Goal: Task Accomplishment & Management: Use online tool/utility

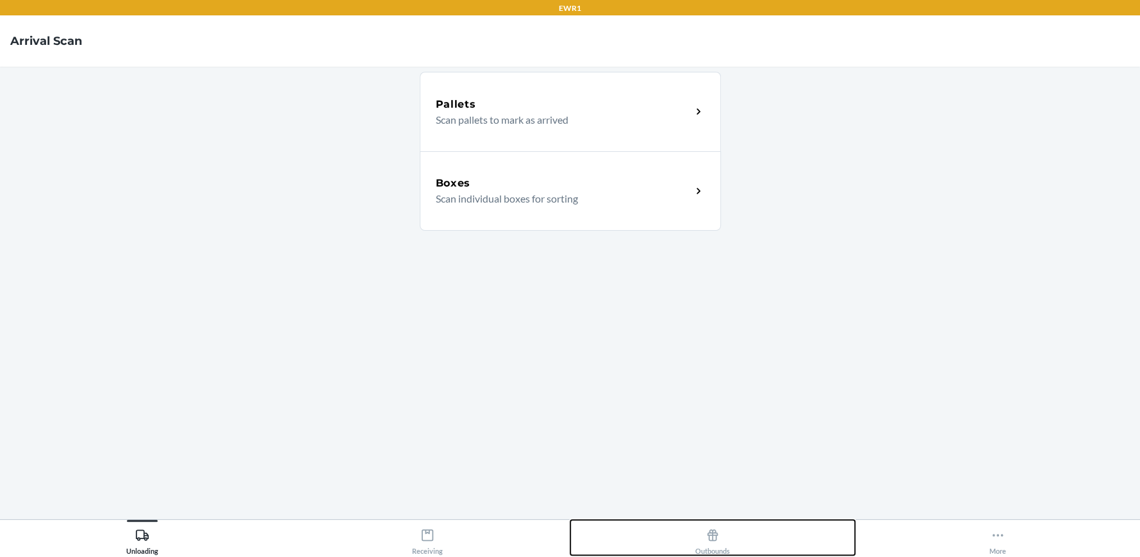
click at [720, 538] on div "Outbounds" at bounding box center [712, 539] width 35 height 32
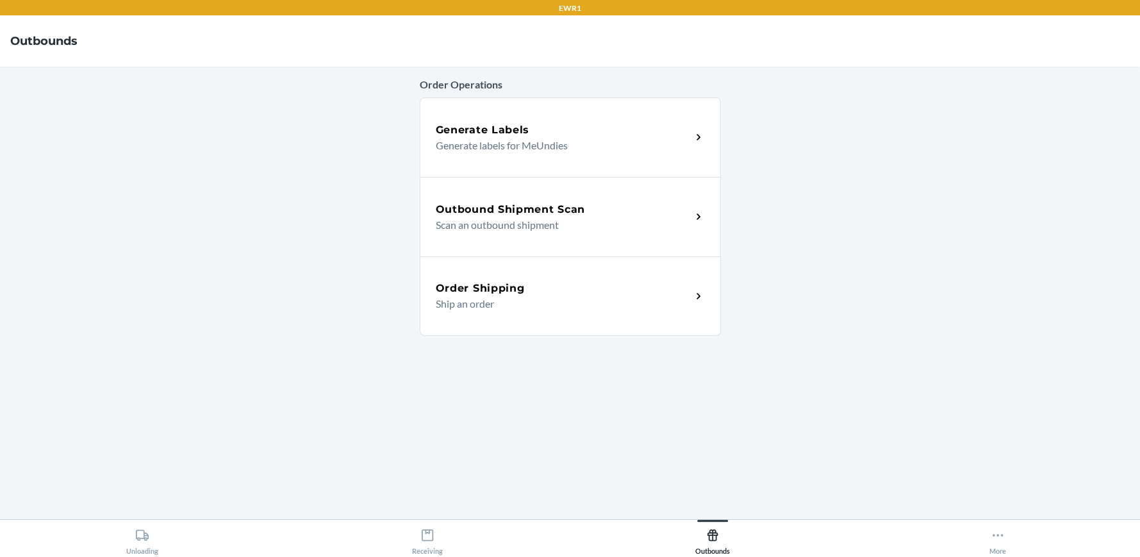
click at [573, 217] on p "Scan an outbound shipment" at bounding box center [558, 224] width 245 height 15
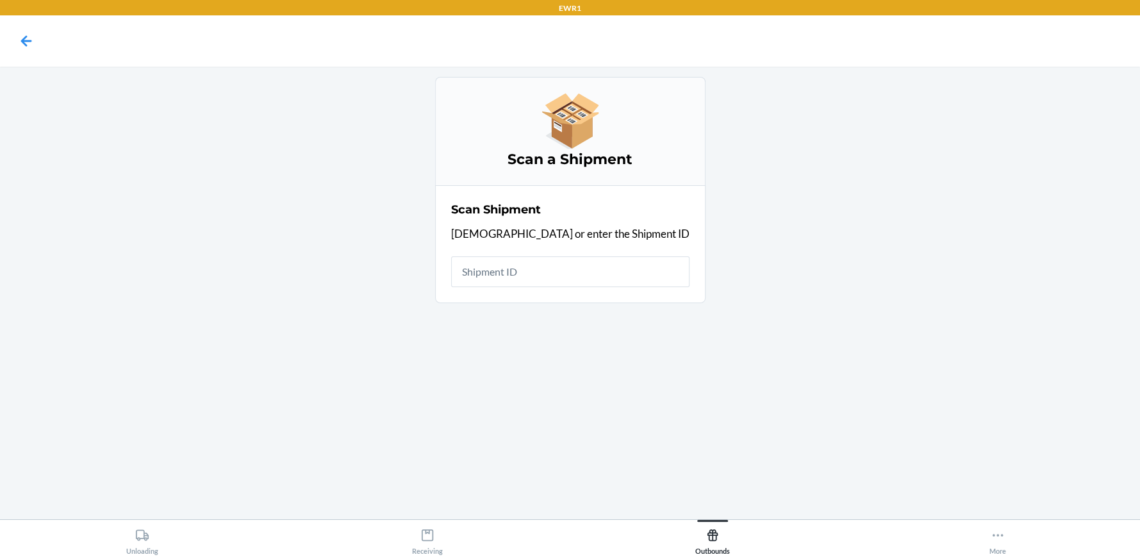
click at [565, 269] on input "text" at bounding box center [570, 271] width 238 height 31
click at [572, 275] on input "text" at bounding box center [570, 271] width 238 height 31
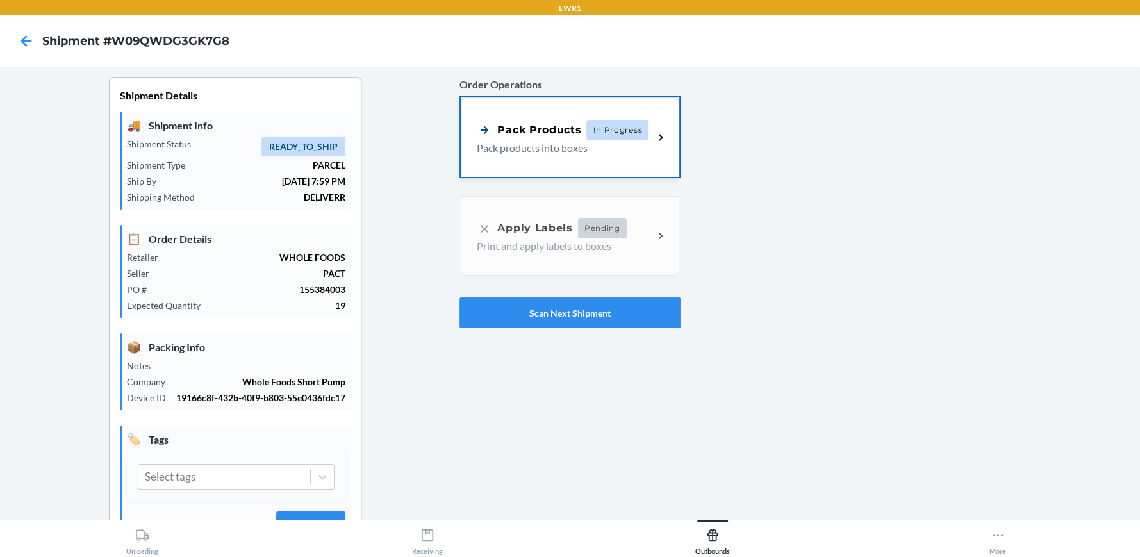
drag, startPoint x: 557, startPoint y: 143, endPoint x: 542, endPoint y: 144, distance: 14.8
click at [556, 143] on p "Pack products into boxes" at bounding box center [560, 149] width 167 height 15
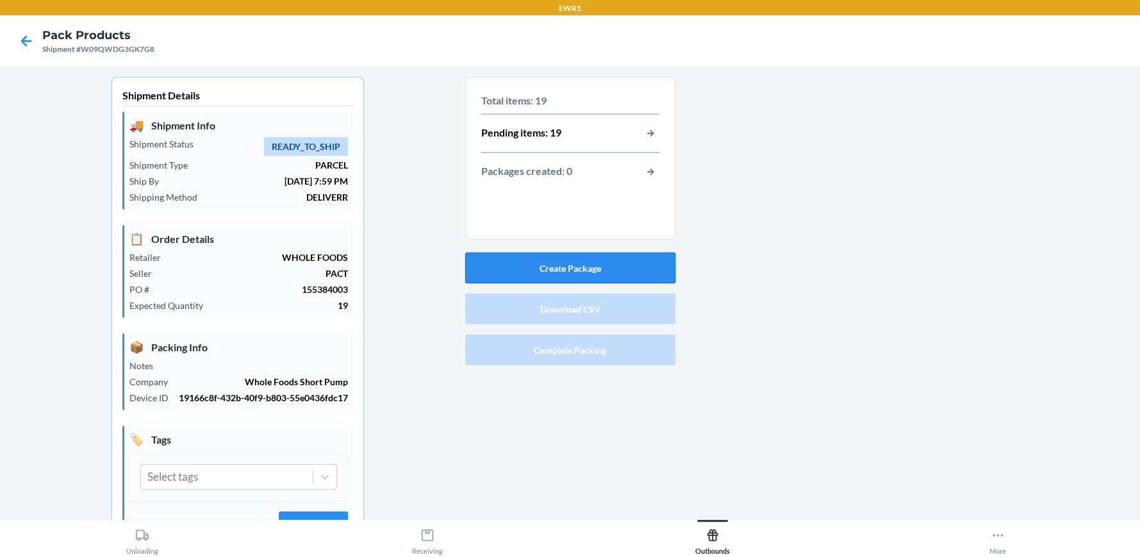
click at [588, 260] on button "Create Package" at bounding box center [570, 268] width 210 height 31
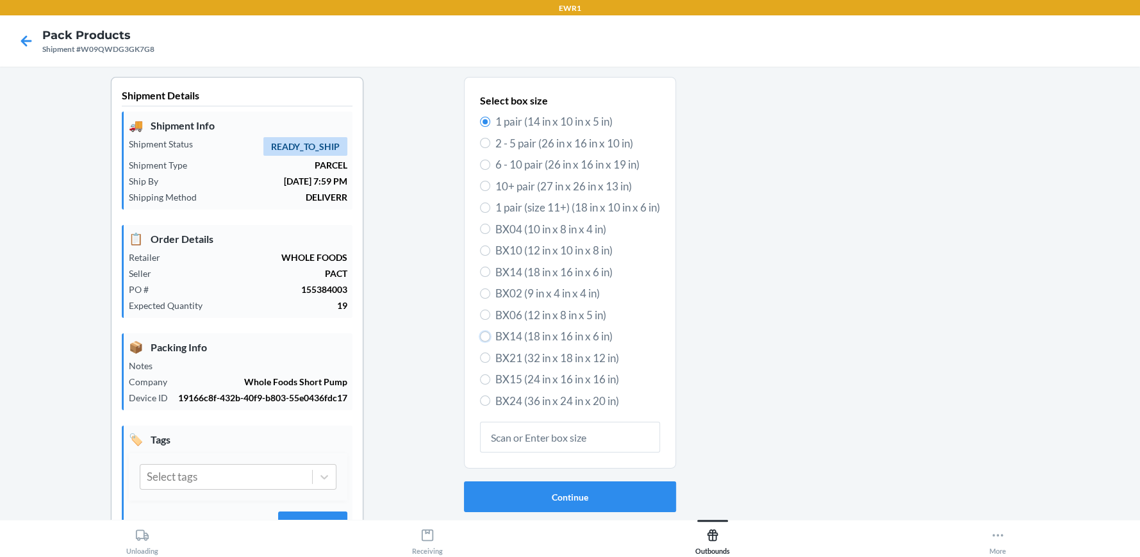
drag, startPoint x: 479, startPoint y: 338, endPoint x: 505, endPoint y: 394, distance: 61.1
click at [480, 338] on input "BX14 (18 in x 16 in x 6 in)" at bounding box center [485, 336] width 10 height 10
radio input "true"
radio input "false"
click at [559, 490] on button "Continue" at bounding box center [570, 496] width 212 height 31
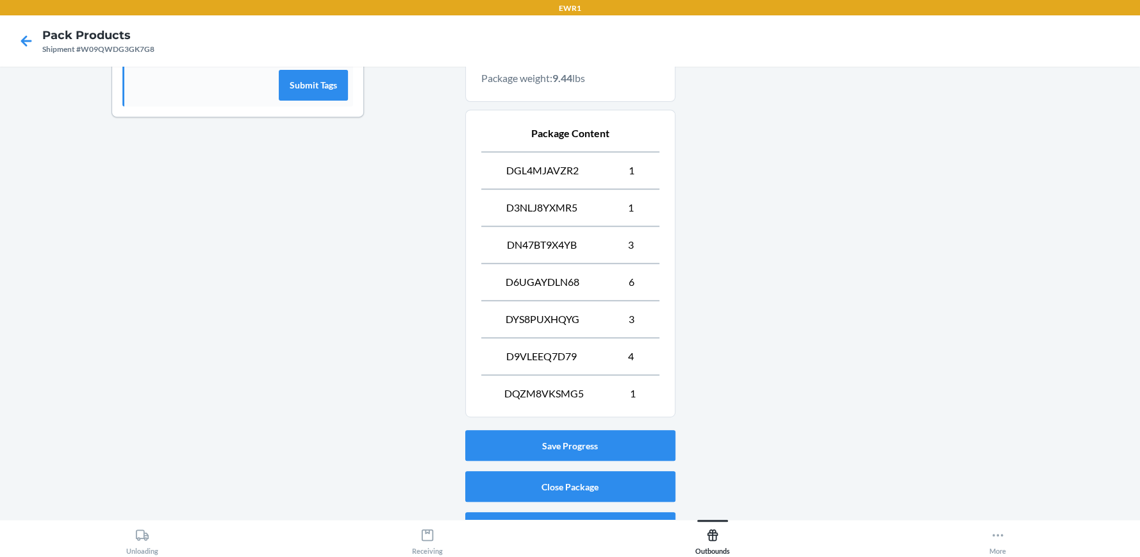
scroll to position [469, 0]
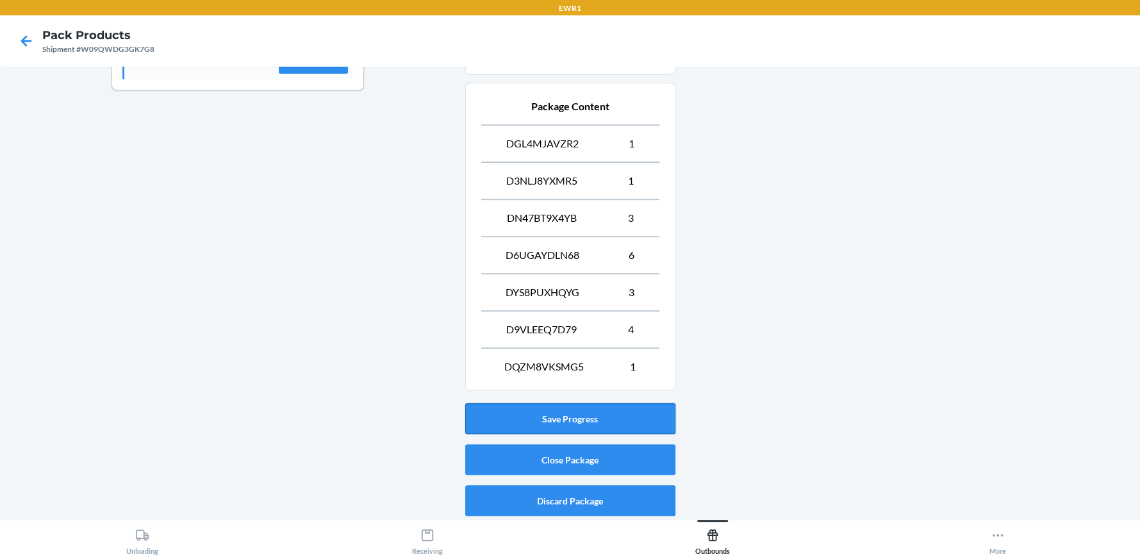
click at [558, 414] on button "Save Progress" at bounding box center [570, 418] width 210 height 31
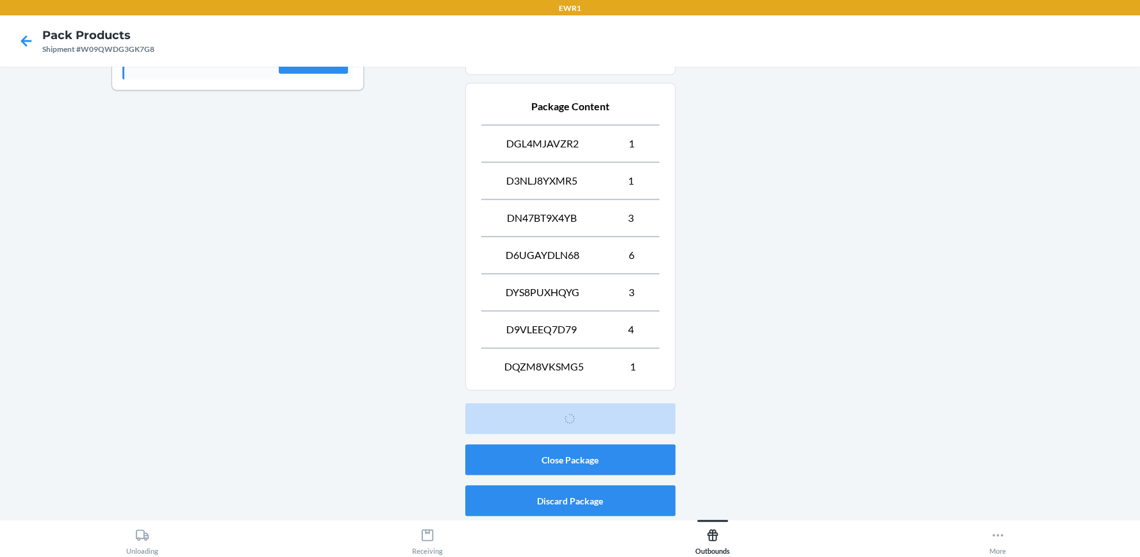
scroll to position [58, 0]
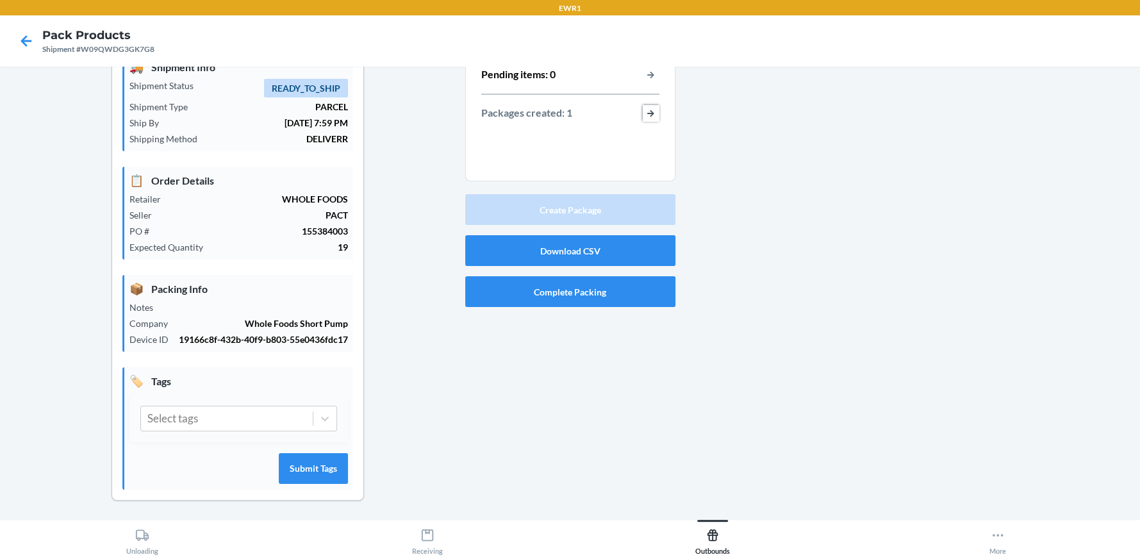
click at [647, 117] on button "button-view-packages-created" at bounding box center [651, 113] width 17 height 17
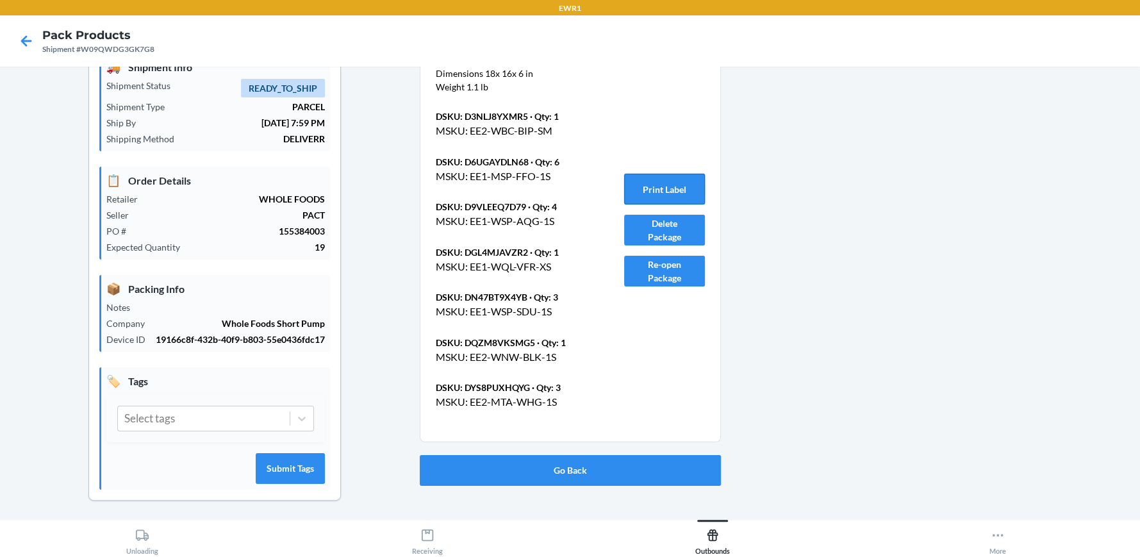
click at [642, 197] on button "Print Label" at bounding box center [664, 189] width 81 height 31
click at [522, 465] on button "Go Back" at bounding box center [570, 470] width 301 height 31
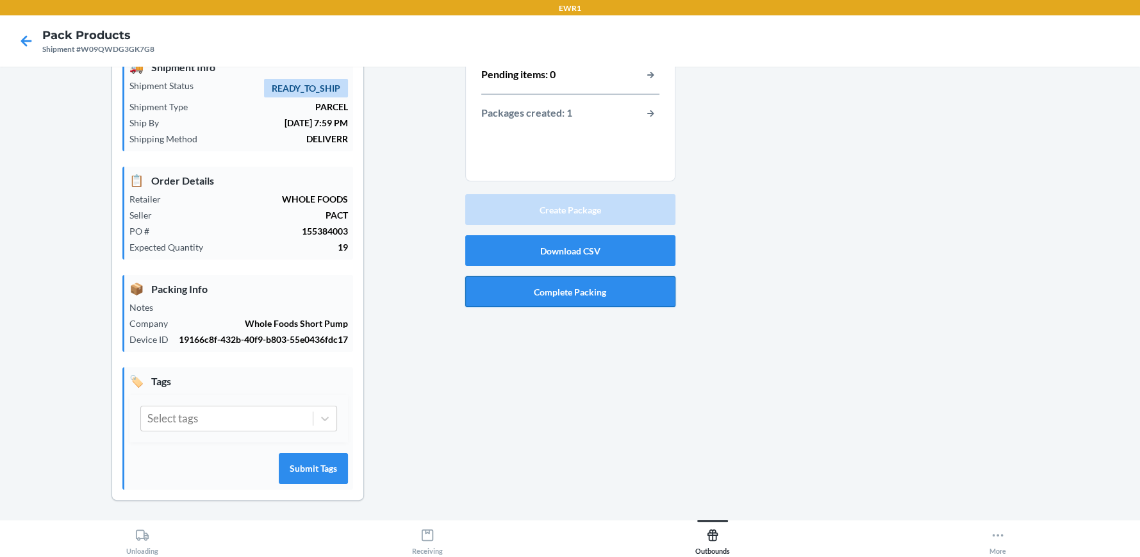
click at [565, 296] on button "Complete Packing" at bounding box center [570, 291] width 210 height 31
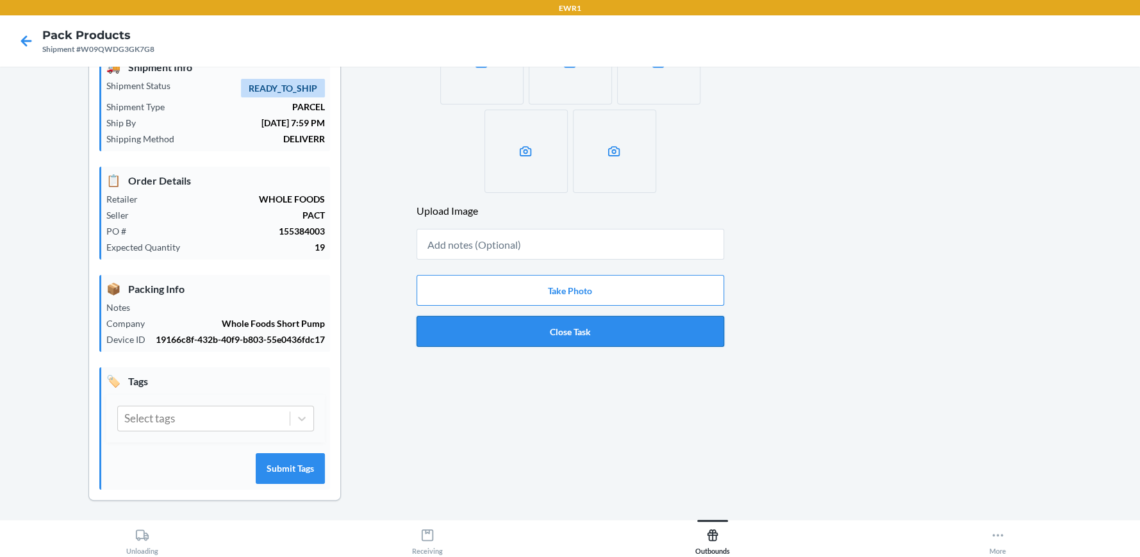
click at [588, 332] on button "Close Task" at bounding box center [571, 331] width 308 height 31
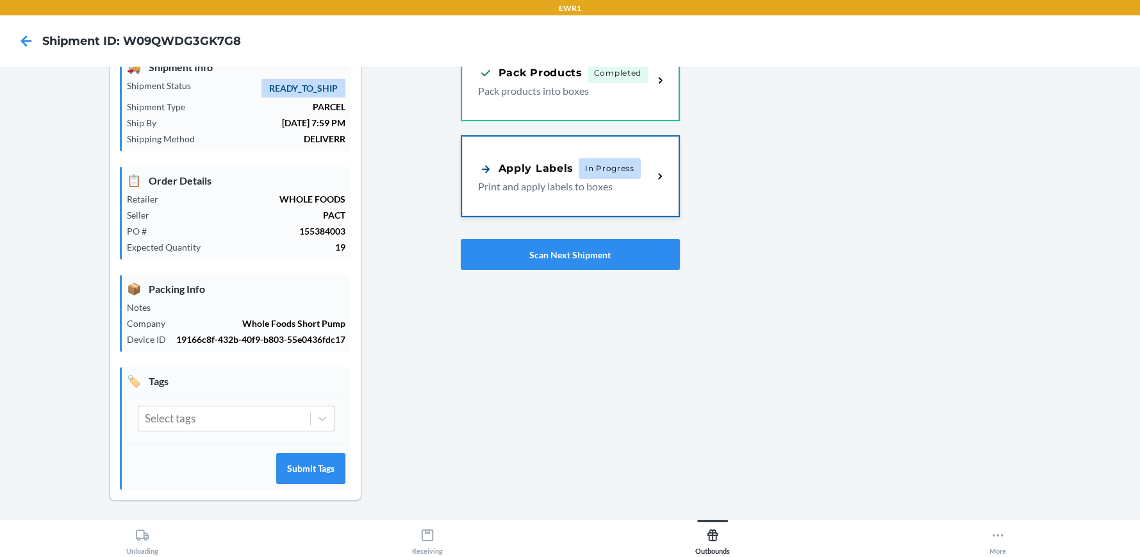
click at [572, 158] on div "Apply Labels In Progress" at bounding box center [559, 168] width 163 height 21
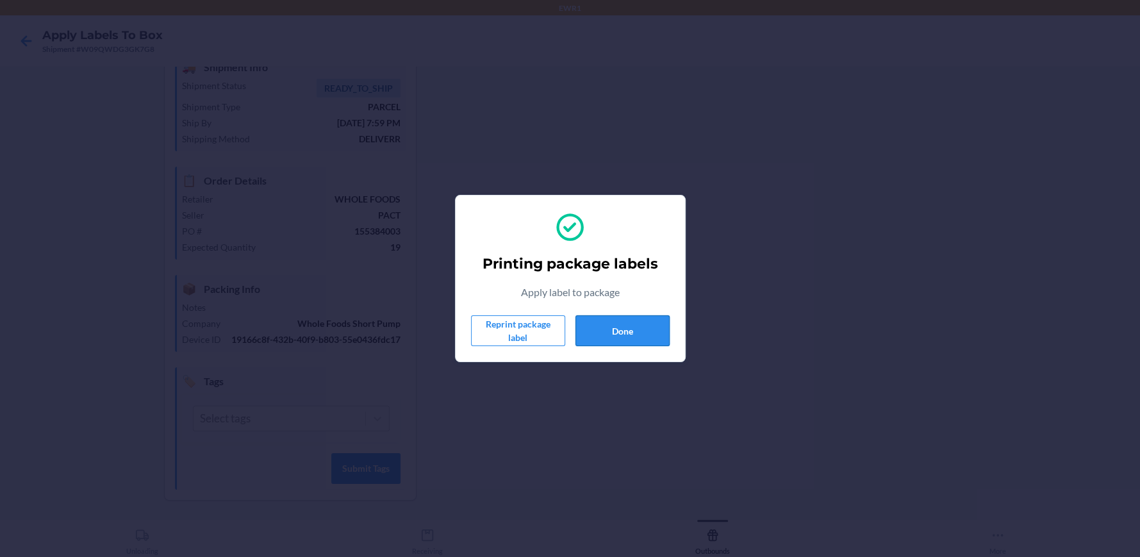
click at [628, 321] on button "Done" at bounding box center [623, 330] width 94 height 31
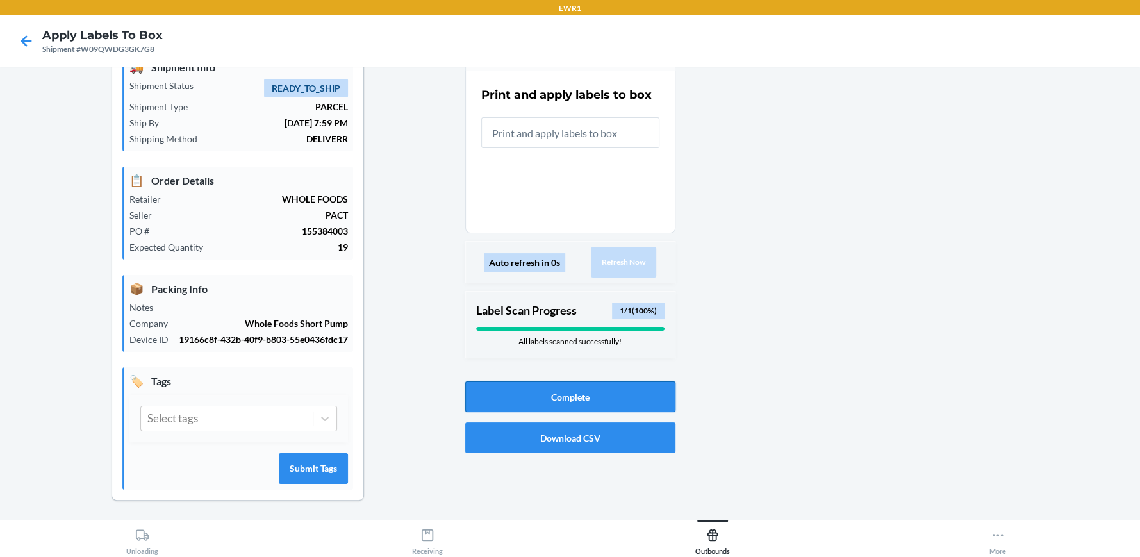
click at [576, 384] on button "Complete" at bounding box center [570, 396] width 210 height 31
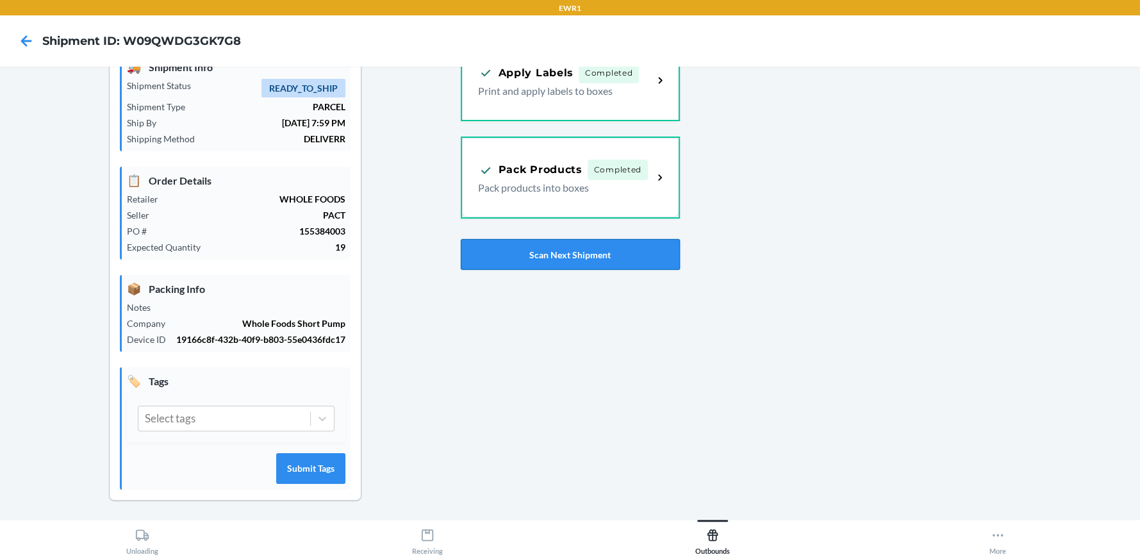
click at [562, 245] on button "Scan Next Shipment" at bounding box center [570, 254] width 219 height 31
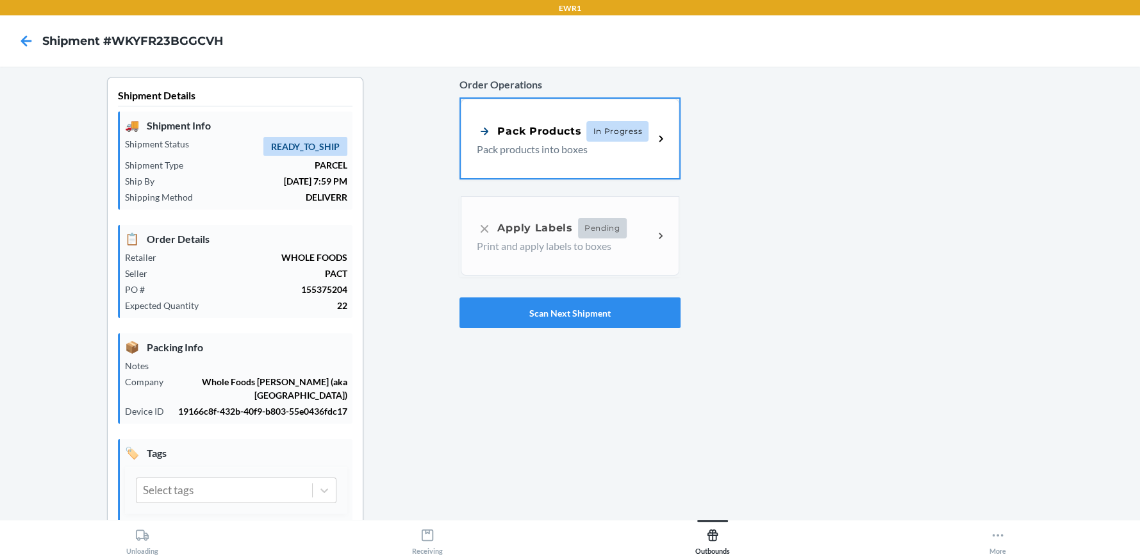
click at [562, 144] on p "Pack products into boxes" at bounding box center [560, 149] width 167 height 15
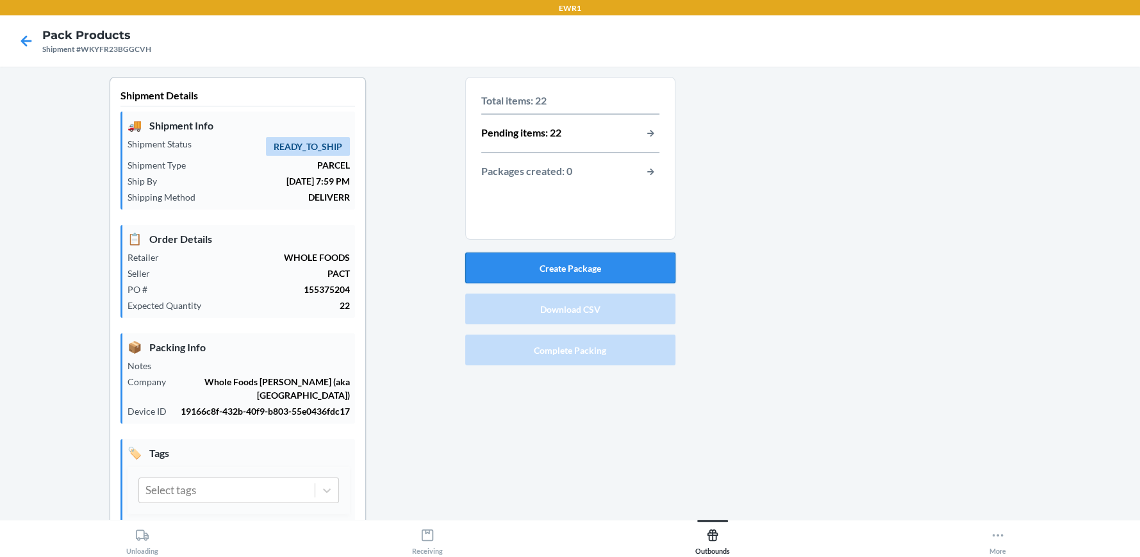
click at [577, 262] on button "Create Package" at bounding box center [570, 268] width 210 height 31
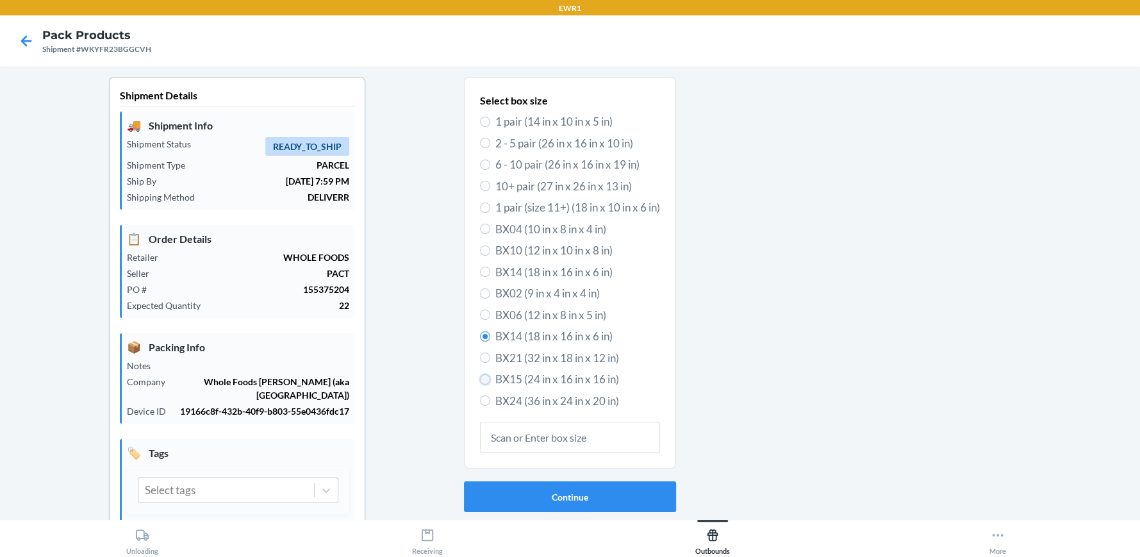
click at [480, 376] on input "BX15 (24 in x 16 in x 16 in)" at bounding box center [485, 379] width 10 height 10
radio input "true"
radio input "false"
click at [574, 488] on button "Continue" at bounding box center [570, 496] width 212 height 31
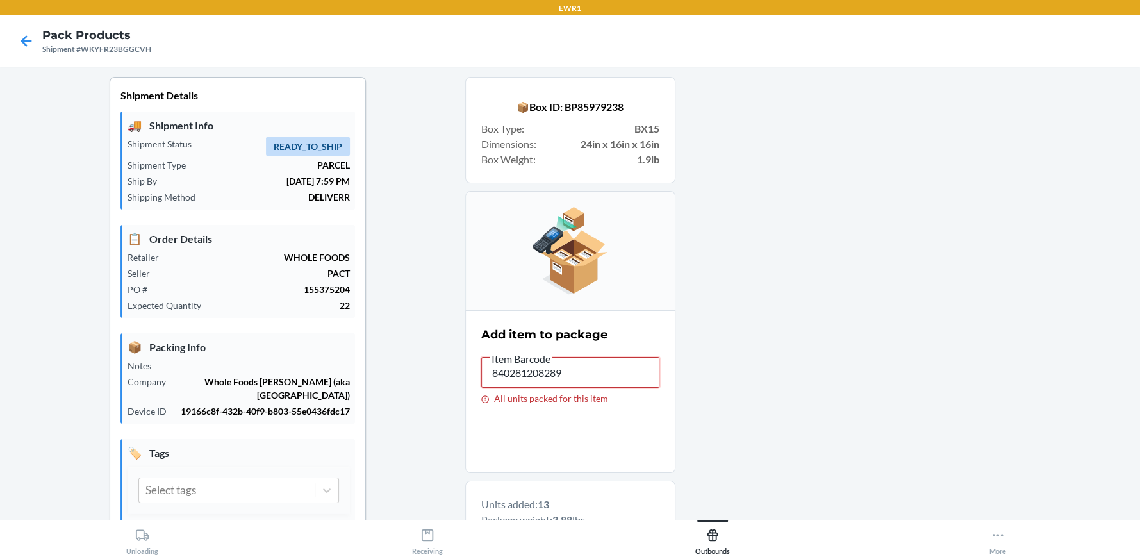
drag, startPoint x: 540, startPoint y: 379, endPoint x: 396, endPoint y: 391, distance: 144.7
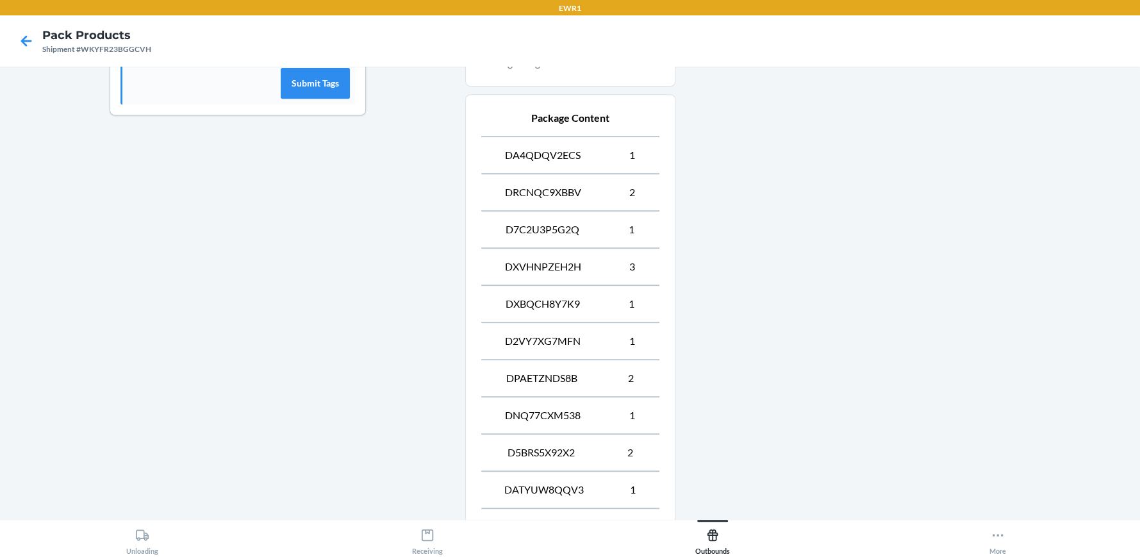
scroll to position [802, 0]
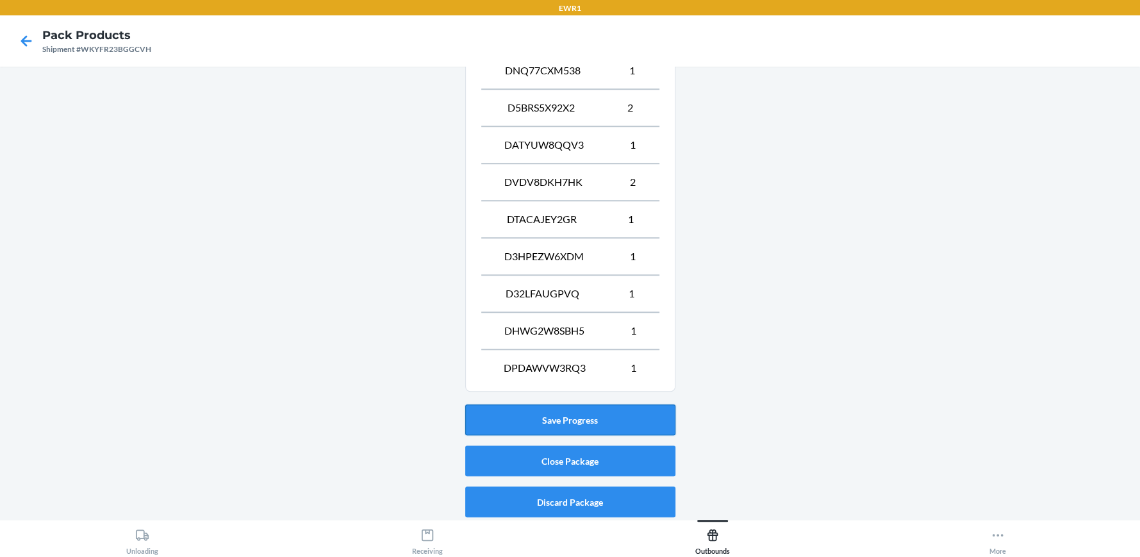
click at [575, 418] on button "Save Progress" at bounding box center [570, 419] width 210 height 31
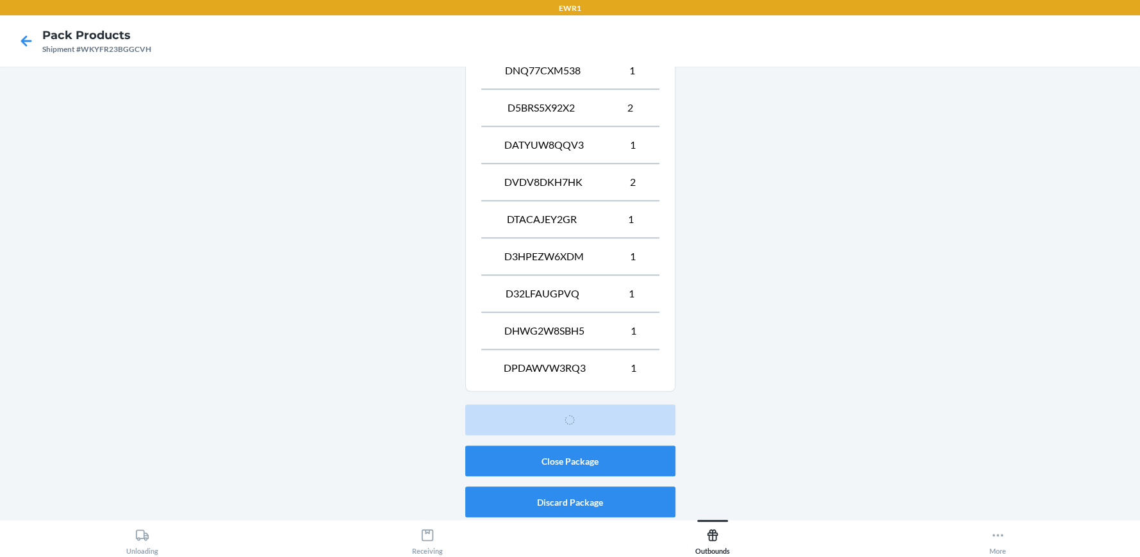
scroll to position [58, 0]
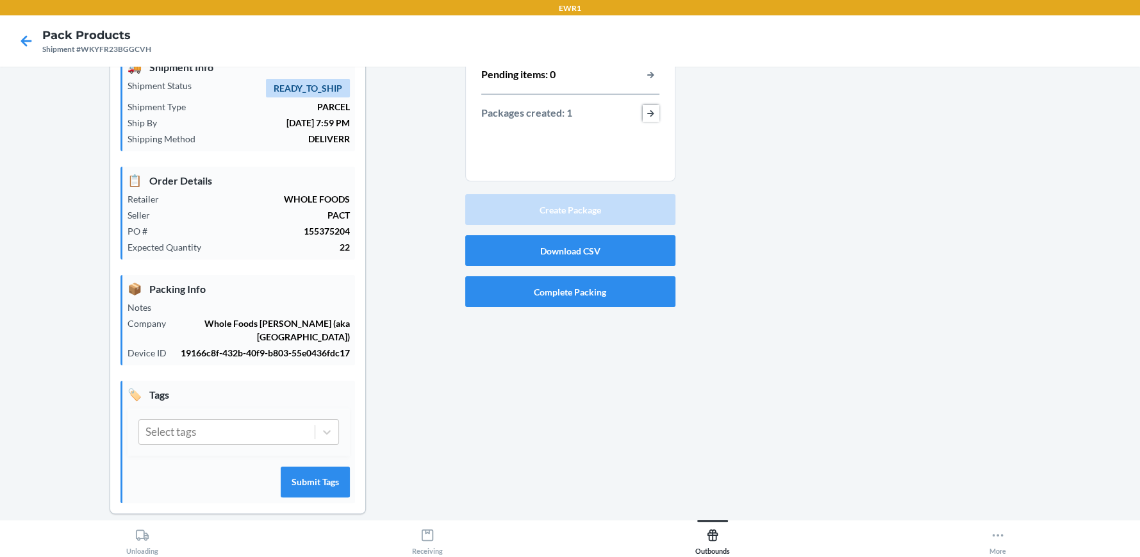
click at [645, 112] on button "button-view-packages-created" at bounding box center [651, 113] width 17 height 17
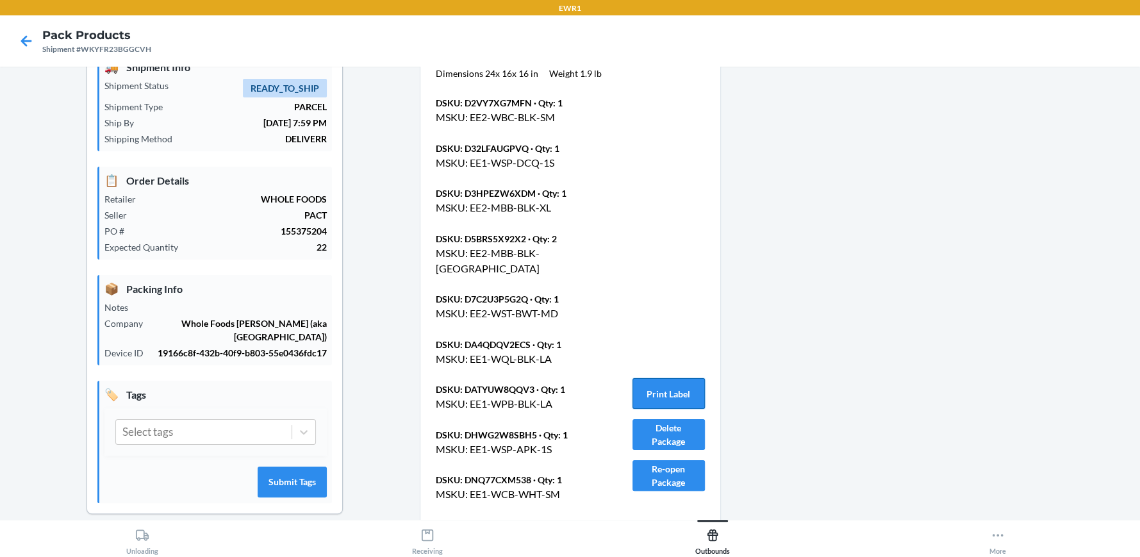
click at [661, 396] on button "Print Label" at bounding box center [669, 393] width 72 height 31
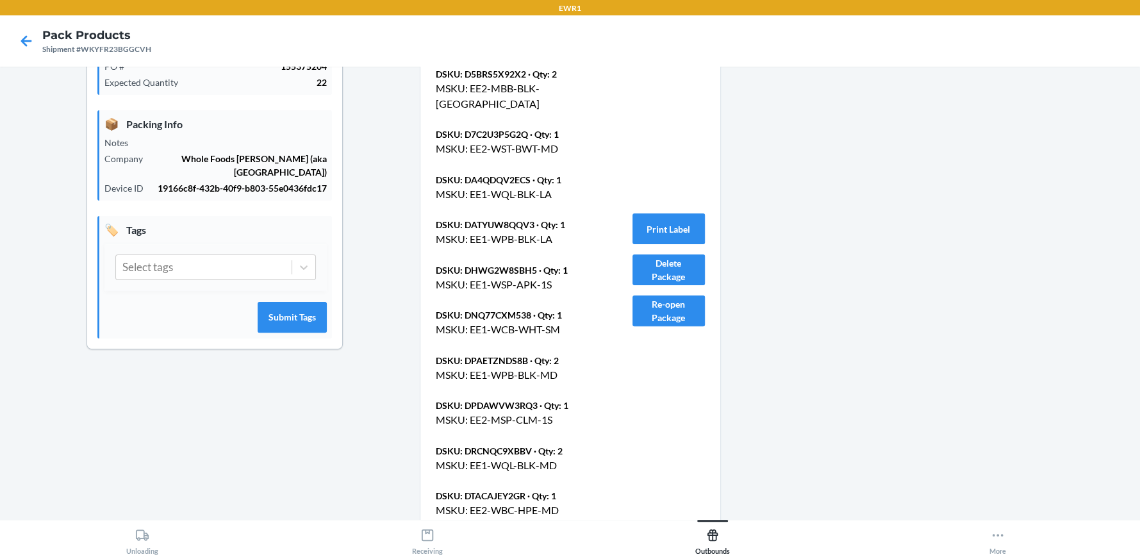
scroll to position [436, 0]
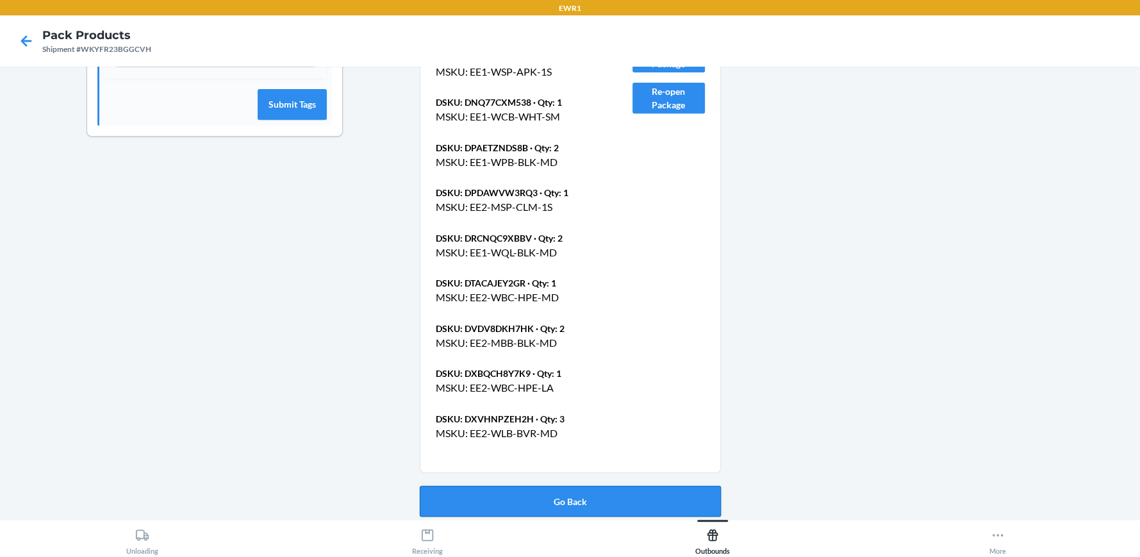
click at [561, 494] on button "Go Back" at bounding box center [570, 501] width 301 height 31
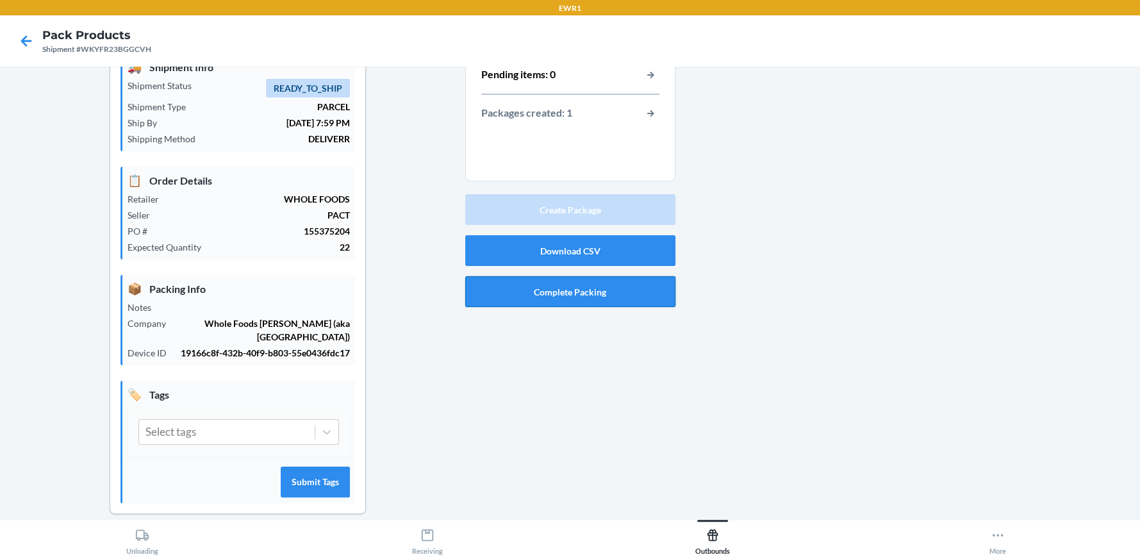
click at [563, 290] on button "Complete Packing" at bounding box center [570, 291] width 210 height 31
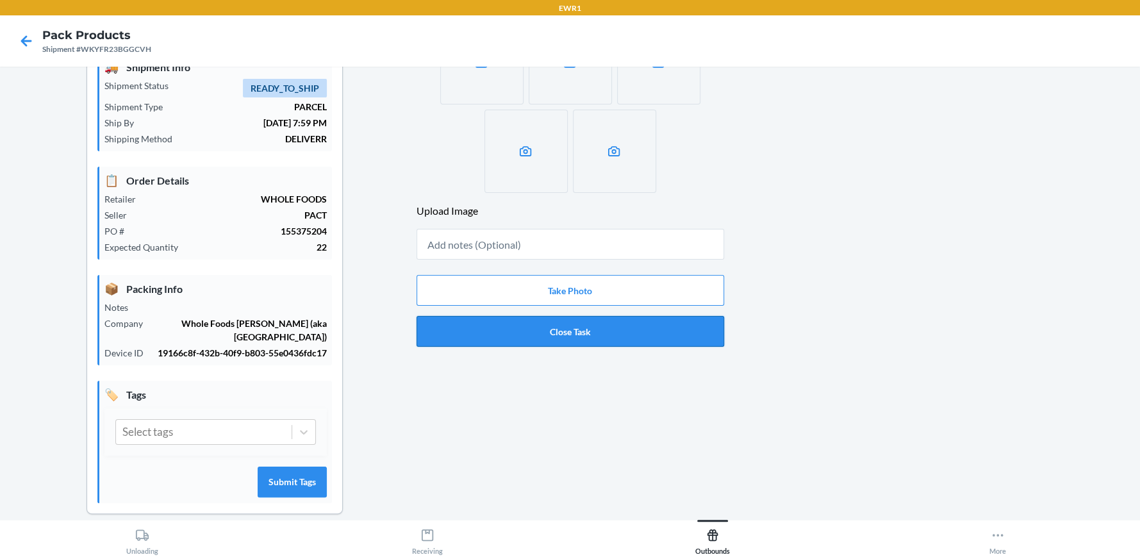
click at [563, 327] on button "Close Task" at bounding box center [571, 331] width 308 height 31
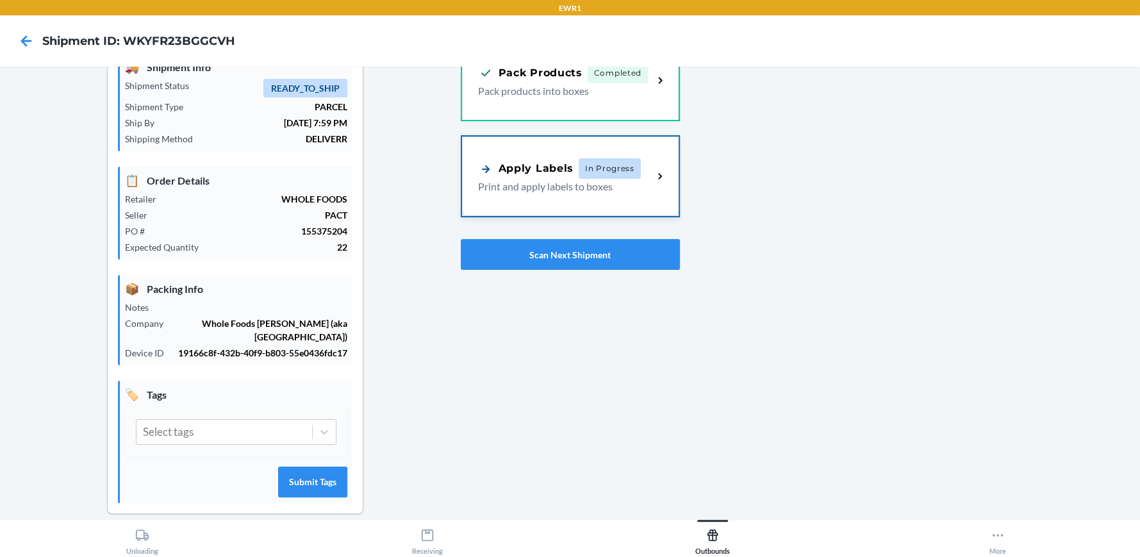
click at [530, 176] on div "Apply Labels In Progress" at bounding box center [559, 168] width 163 height 21
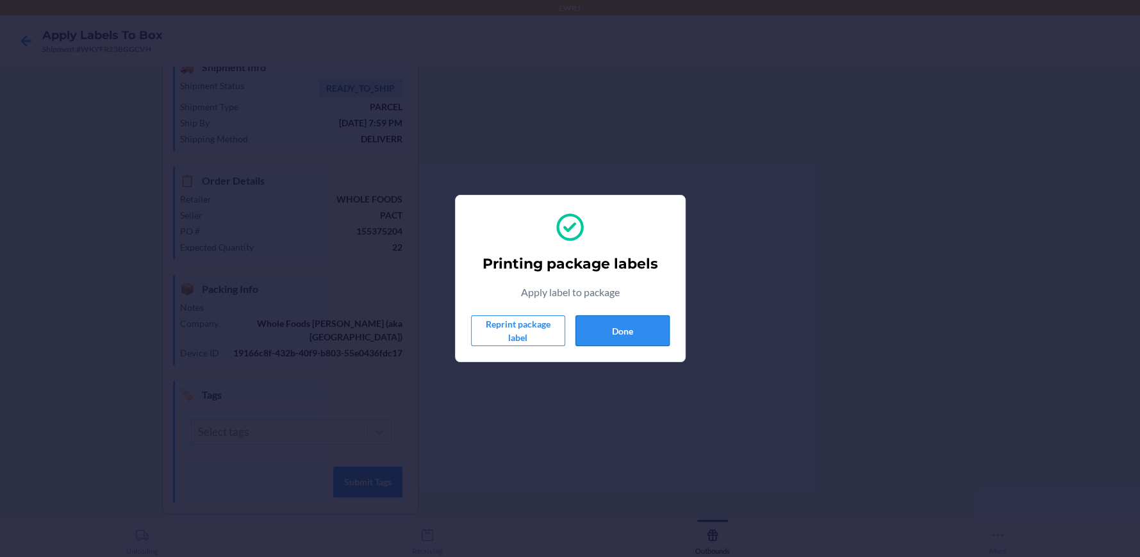
click at [621, 329] on button "Done" at bounding box center [623, 330] width 94 height 31
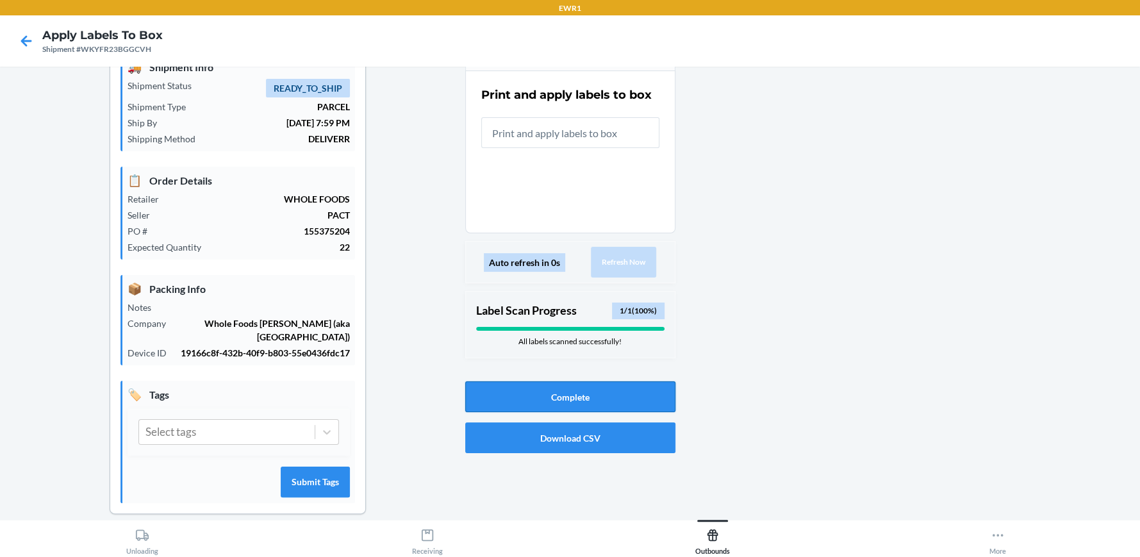
click at [576, 396] on button "Complete" at bounding box center [570, 396] width 210 height 31
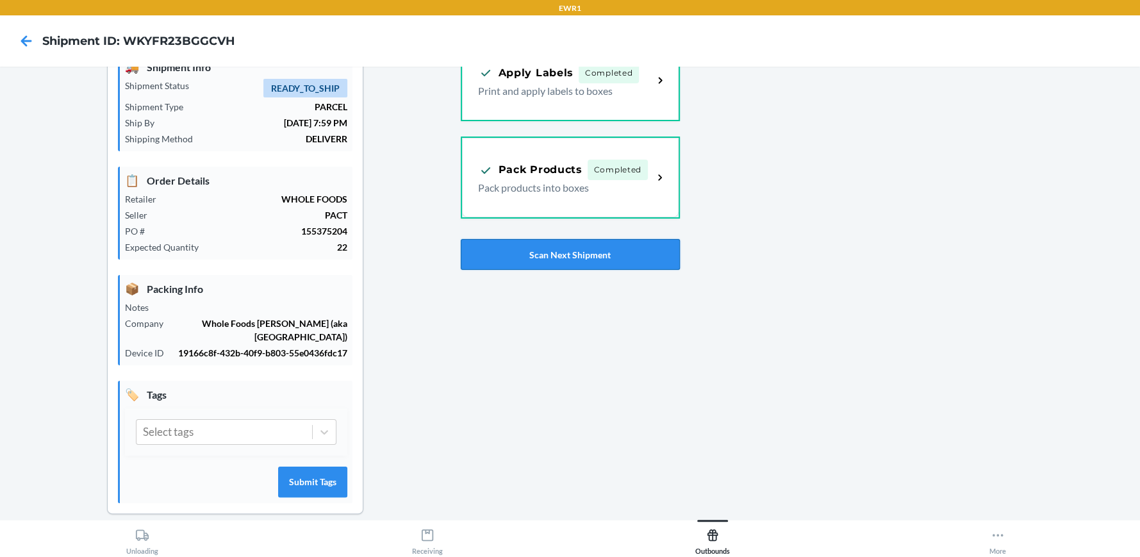
click at [559, 256] on button "Scan Next Shipment" at bounding box center [570, 254] width 219 height 31
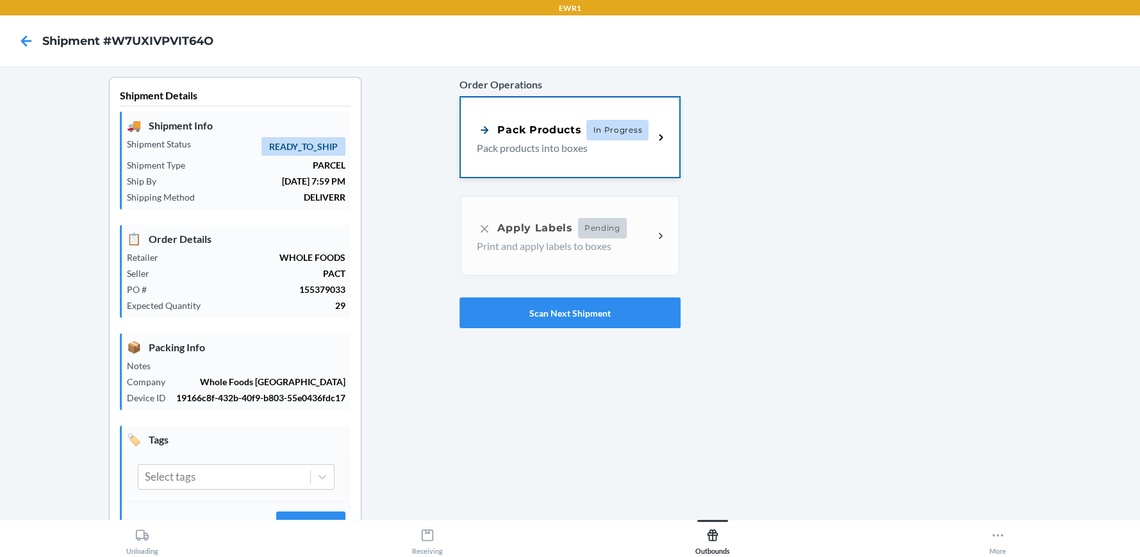
click at [586, 123] on span "In Progress" at bounding box center [617, 130] width 62 height 21
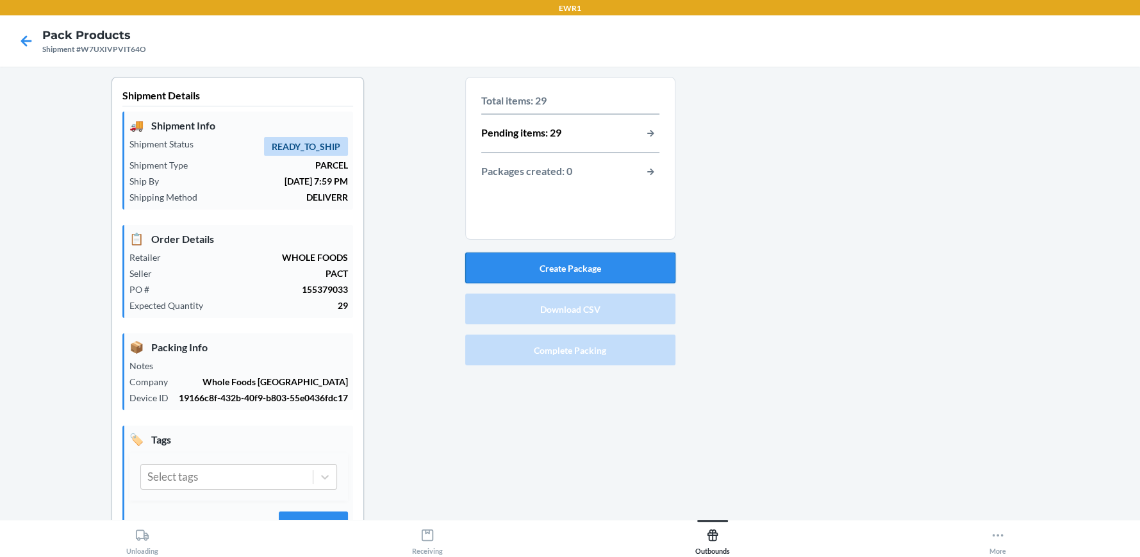
click at [561, 263] on button "Create Package" at bounding box center [570, 268] width 210 height 31
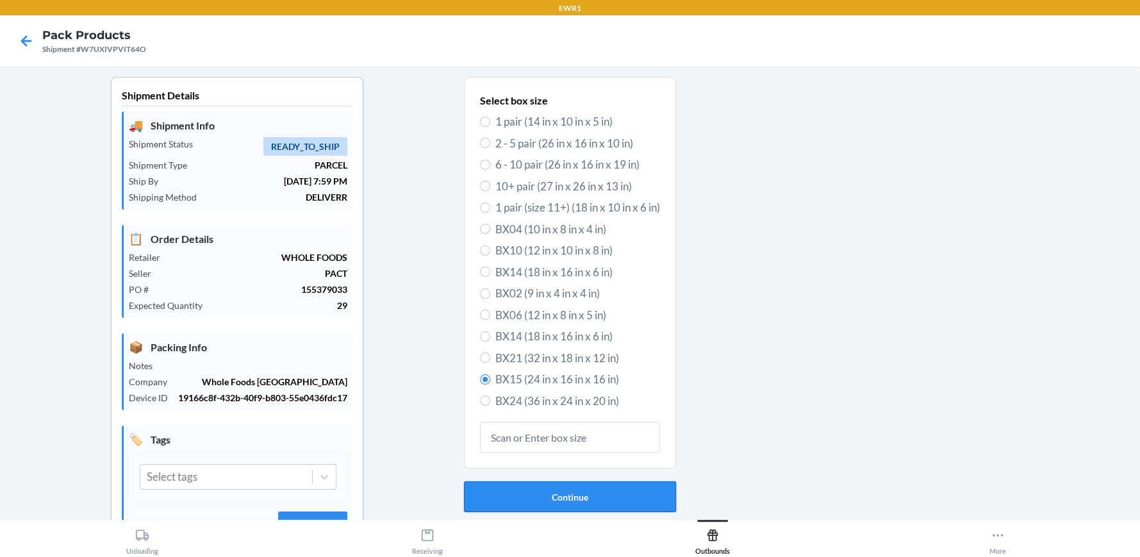
click at [569, 489] on button "Continue" at bounding box center [570, 496] width 212 height 31
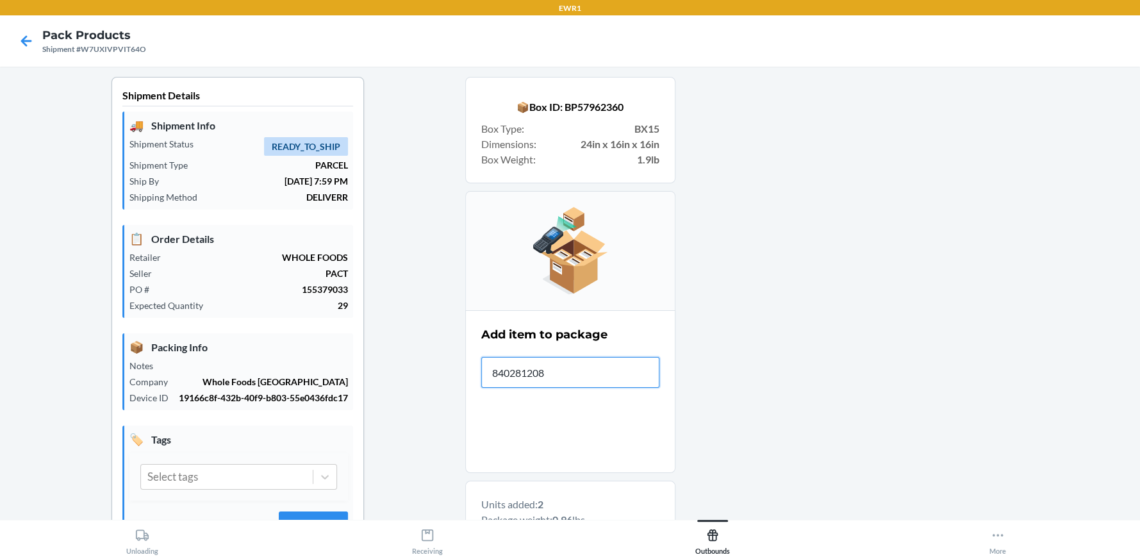
type input "8402812084"
drag, startPoint x: 590, startPoint y: 368, endPoint x: 419, endPoint y: 367, distance: 171.1
click at [420, 369] on div "Shipment Details 🚚 Shipment Info Shipment Status READY_TO_SHIP Shipment Type PA…" at bounding box center [570, 459] width 1120 height 764
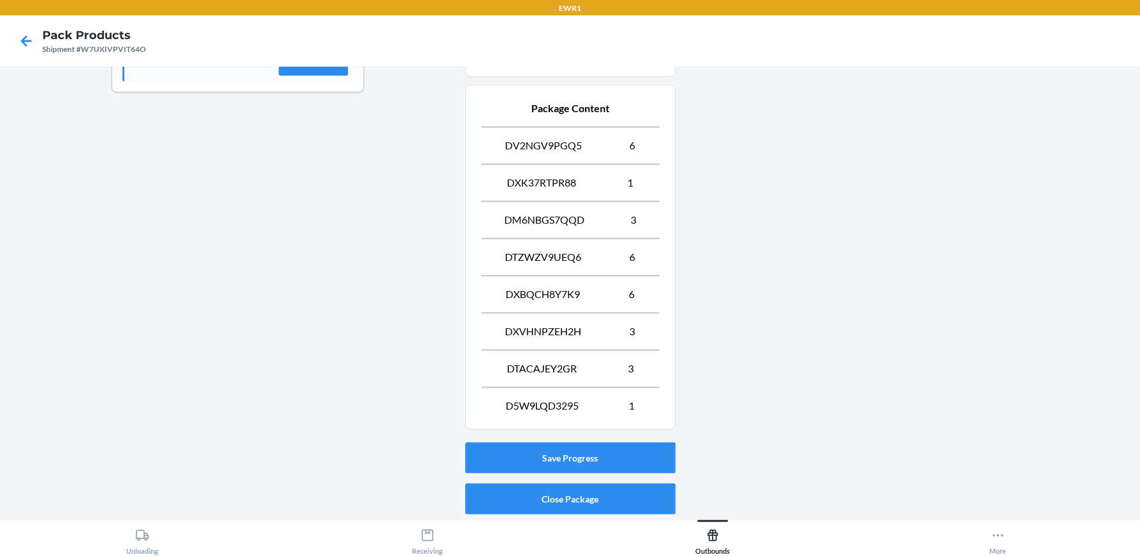
scroll to position [505, 0]
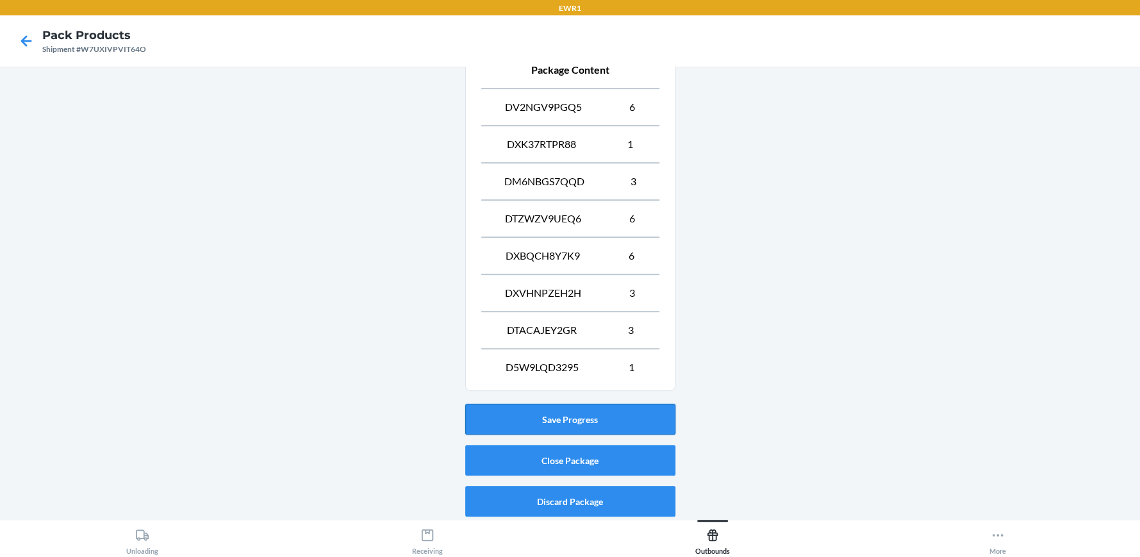
click at [561, 422] on button "Save Progress" at bounding box center [570, 419] width 210 height 31
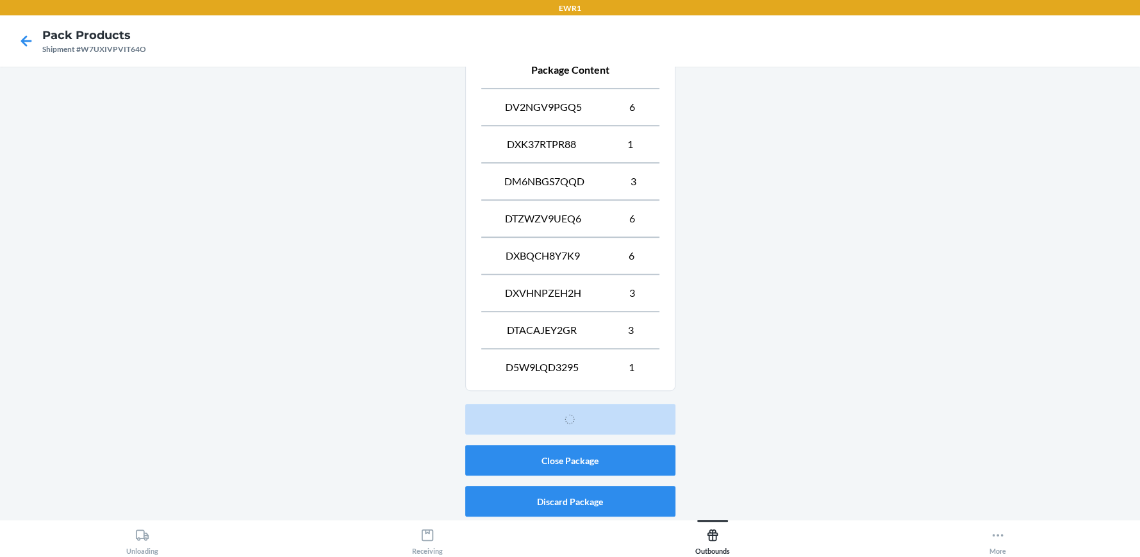
scroll to position [58, 0]
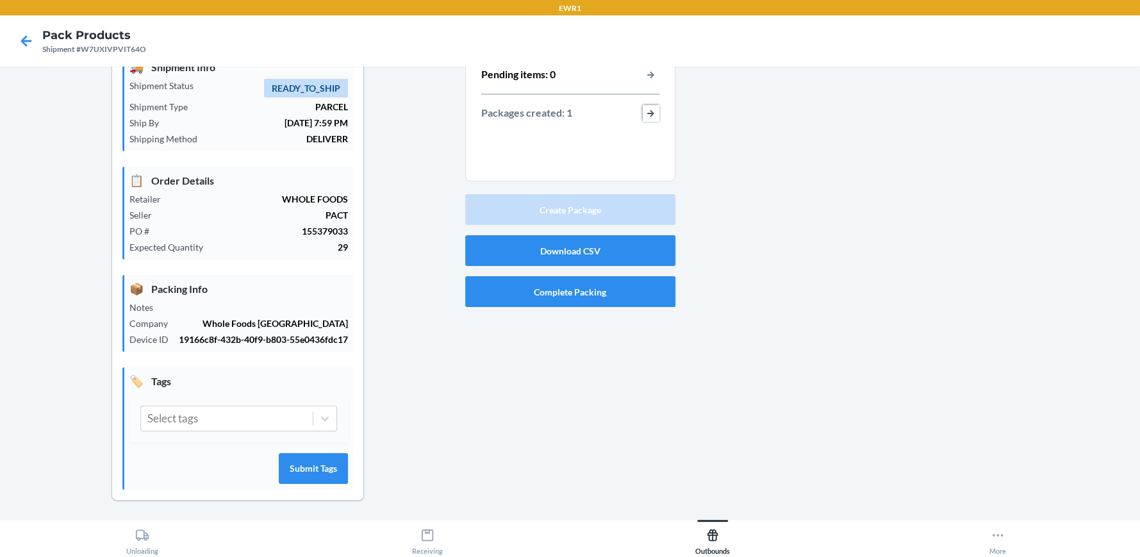
click at [644, 110] on button "button-view-packages-created" at bounding box center [651, 113] width 17 height 17
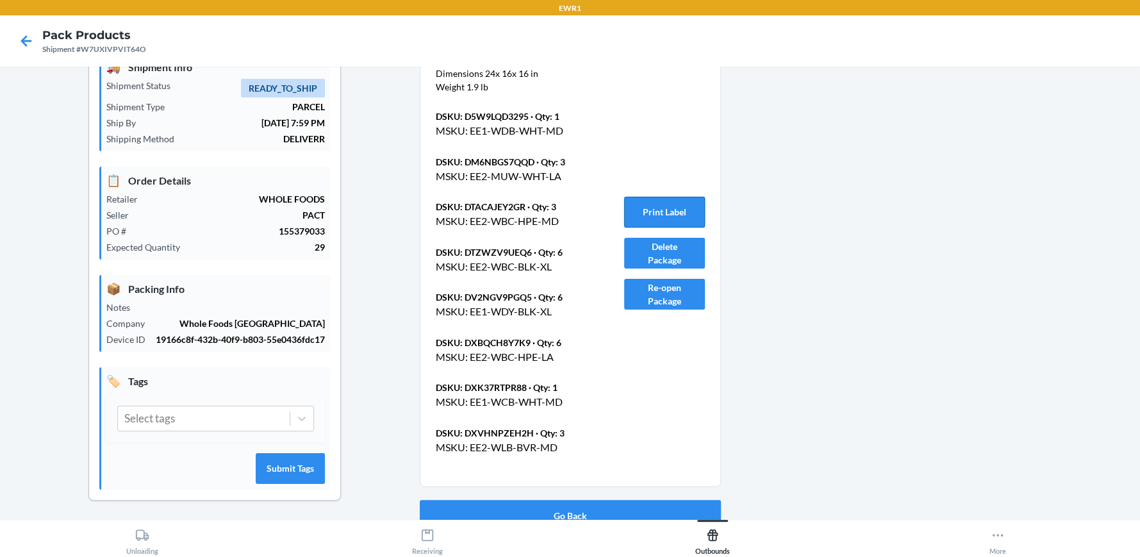
click at [654, 202] on button "Print Label" at bounding box center [664, 212] width 81 height 31
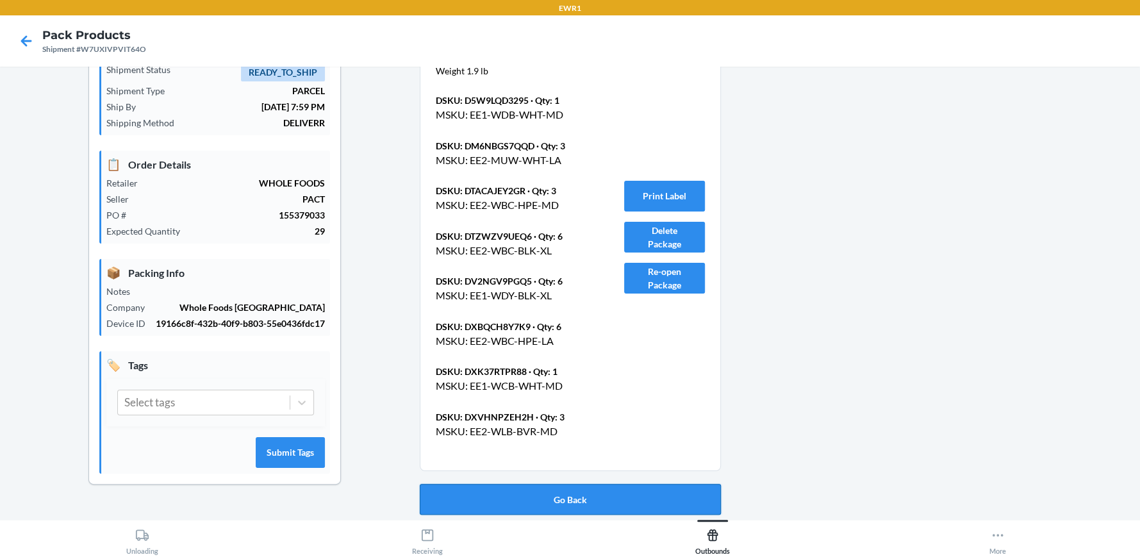
click at [570, 498] on button "Go Back" at bounding box center [570, 499] width 301 height 31
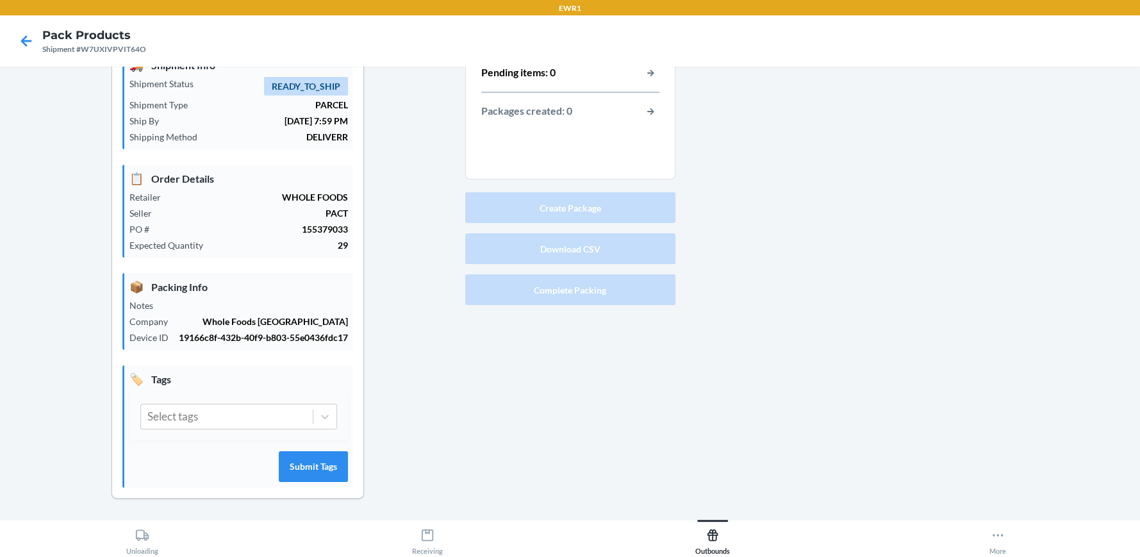
scroll to position [58, 0]
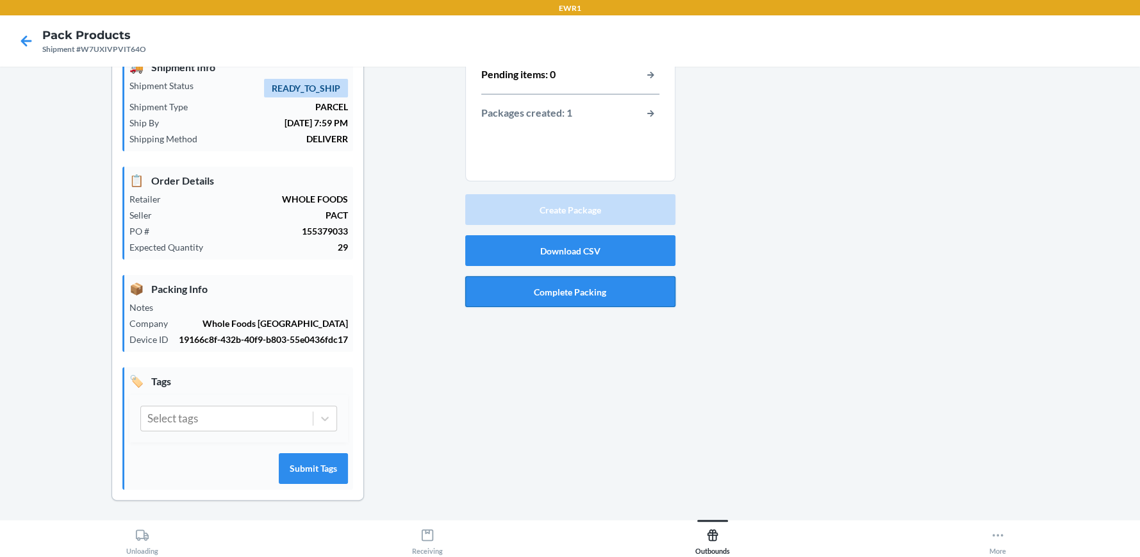
click at [563, 295] on button "Complete Packing" at bounding box center [570, 291] width 210 height 31
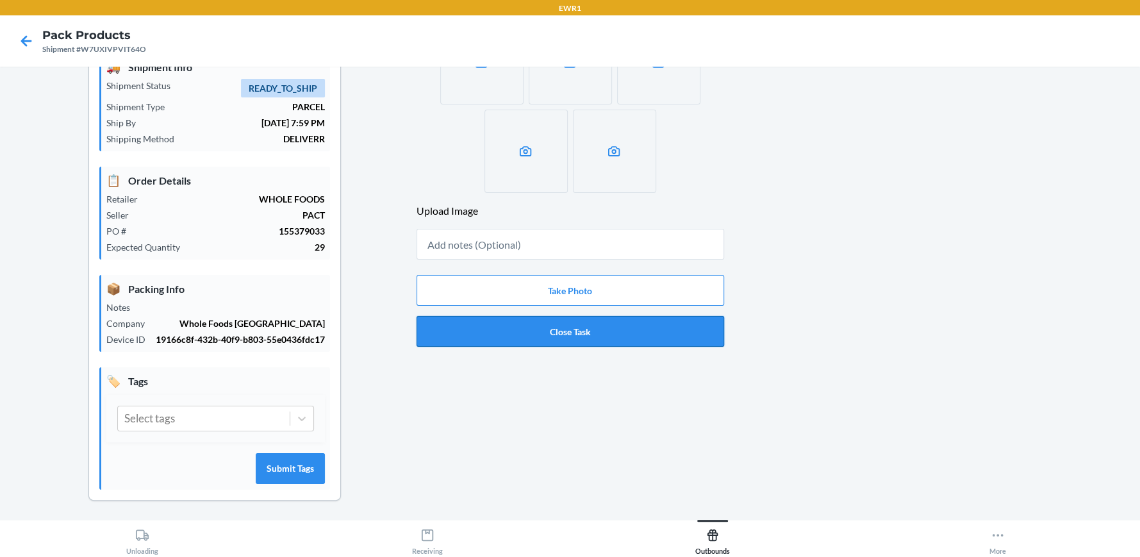
click at [566, 329] on button "Close Task" at bounding box center [571, 331] width 308 height 31
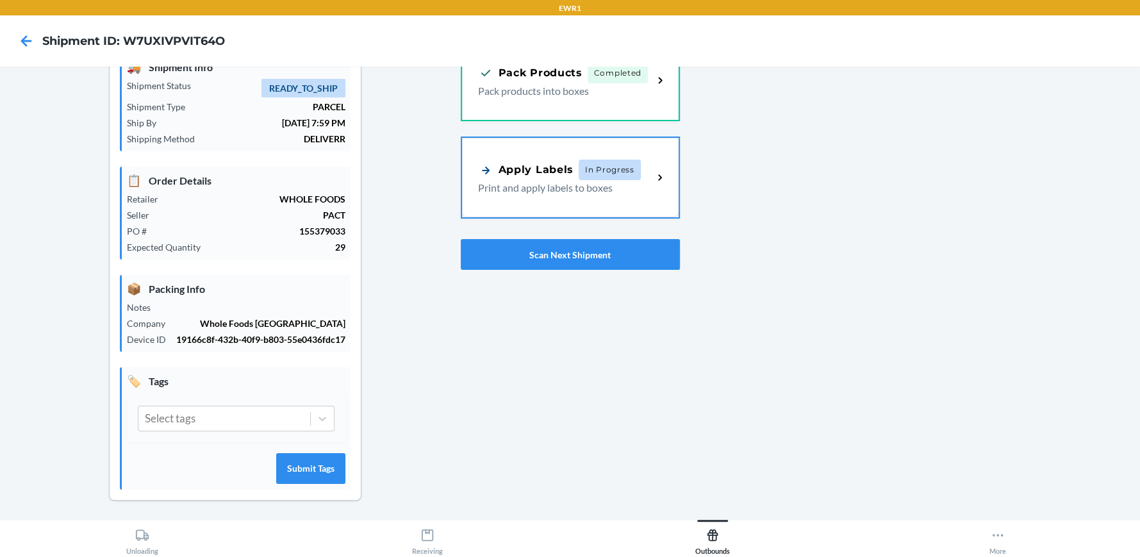
click at [579, 161] on span "In Progress" at bounding box center [610, 170] width 62 height 21
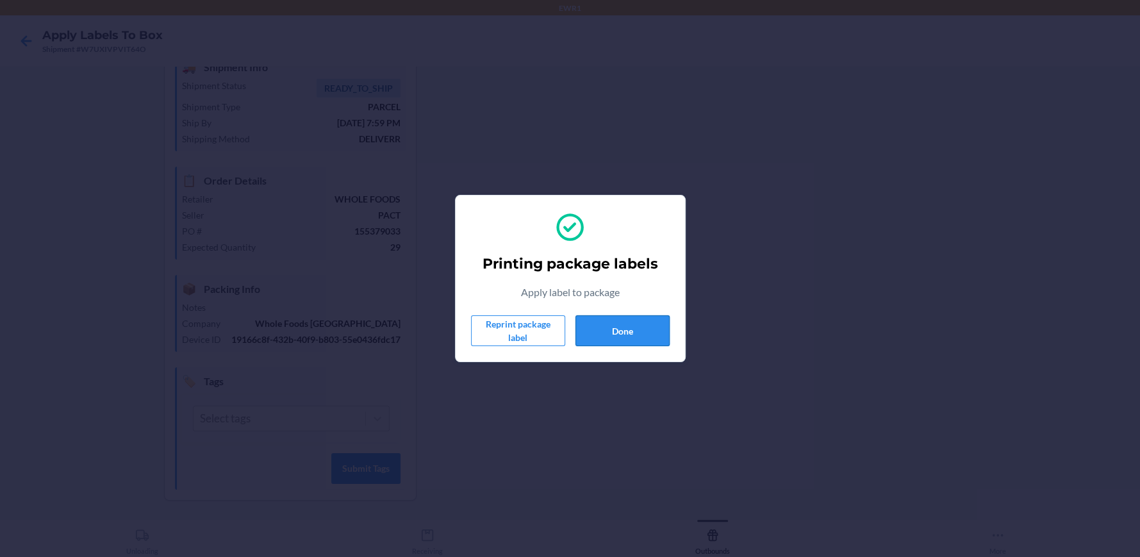
click at [622, 329] on button "Done" at bounding box center [623, 330] width 94 height 31
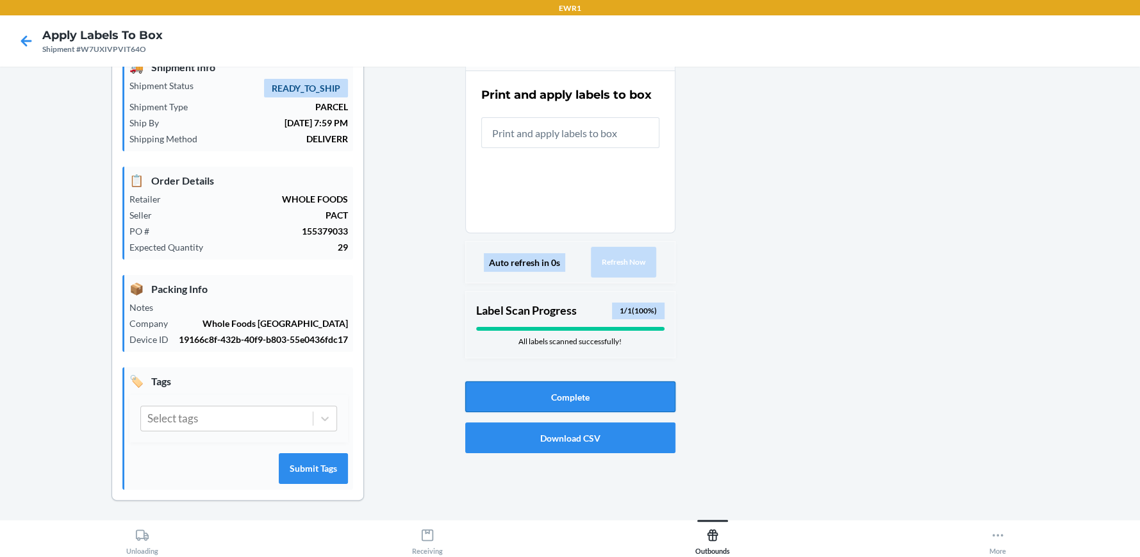
click at [569, 396] on button "Complete" at bounding box center [570, 396] width 210 height 31
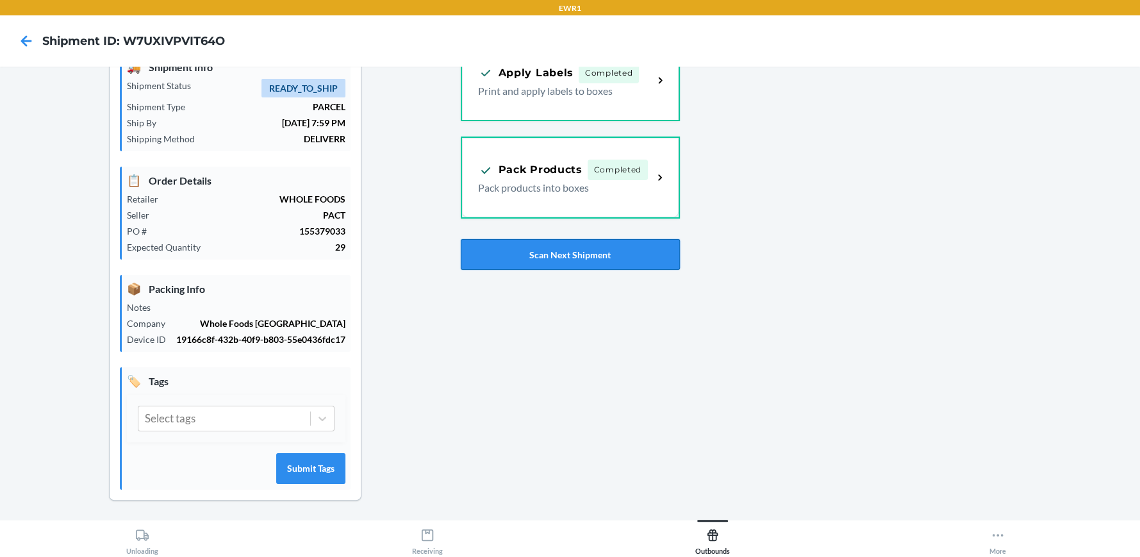
click at [565, 254] on button "Scan Next Shipment" at bounding box center [570, 254] width 219 height 31
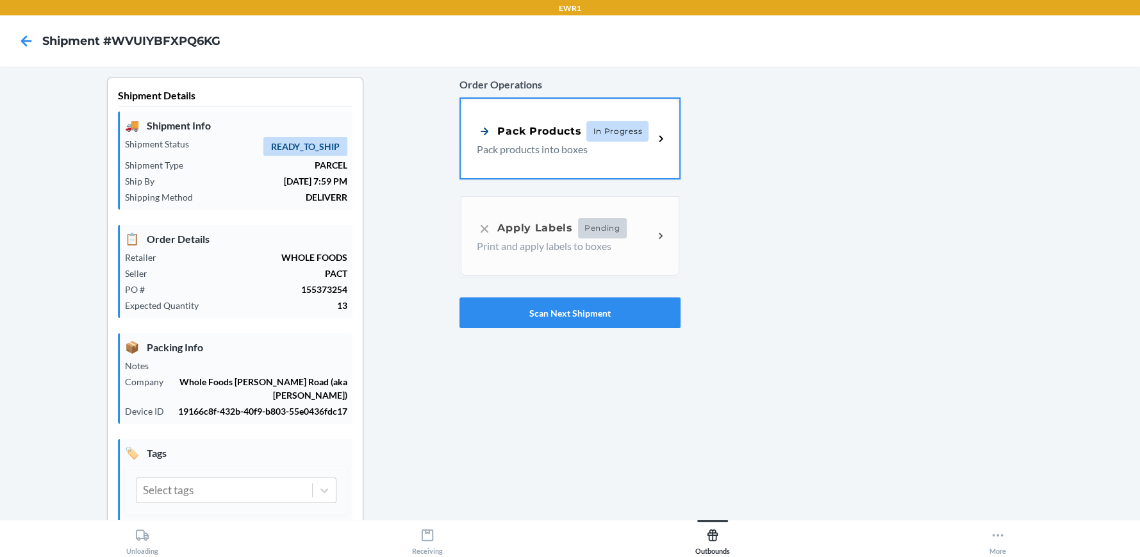
drag, startPoint x: 551, startPoint y: 131, endPoint x: 585, endPoint y: 151, distance: 39.9
click at [551, 131] on div "Pack Products" at bounding box center [529, 131] width 104 height 16
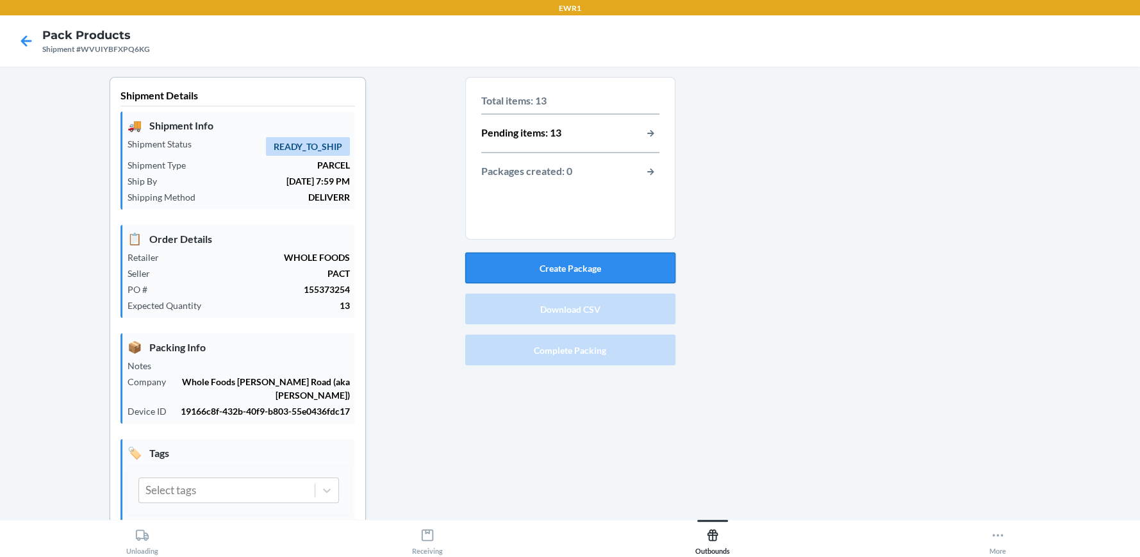
click at [569, 265] on button "Create Package" at bounding box center [570, 268] width 210 height 31
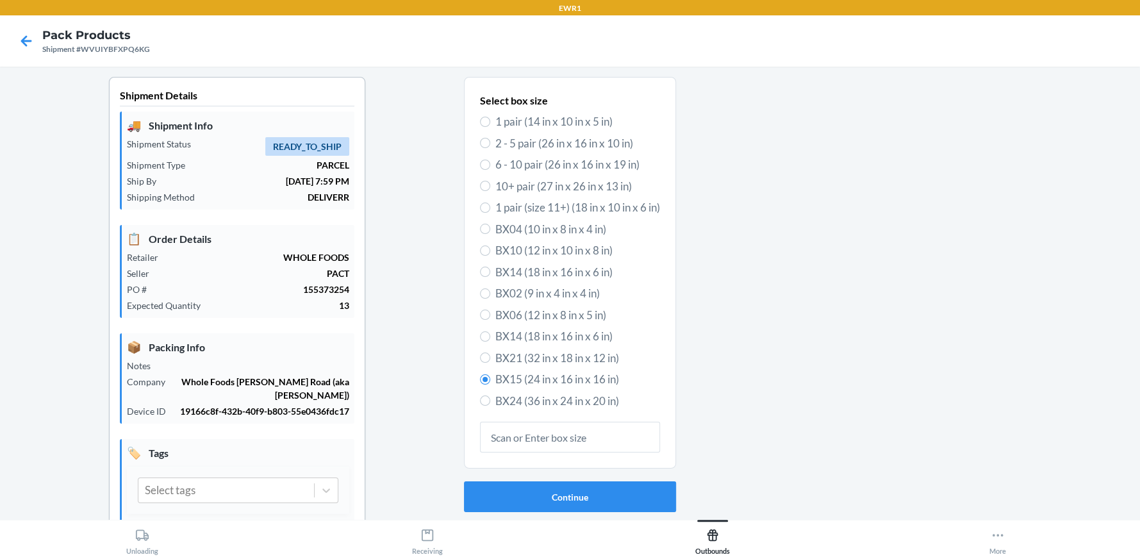
click at [470, 334] on div "Select box size 1 pair (14 in x 10 in x 5 in) 2 - 5 pair (26 in x 16 in x 10 in…" at bounding box center [570, 273] width 212 height 392
click at [480, 338] on input "BX14 (18 in x 16 in x 6 in)" at bounding box center [485, 336] width 10 height 10
radio input "true"
radio input "false"
click at [566, 497] on button "Continue" at bounding box center [570, 496] width 212 height 31
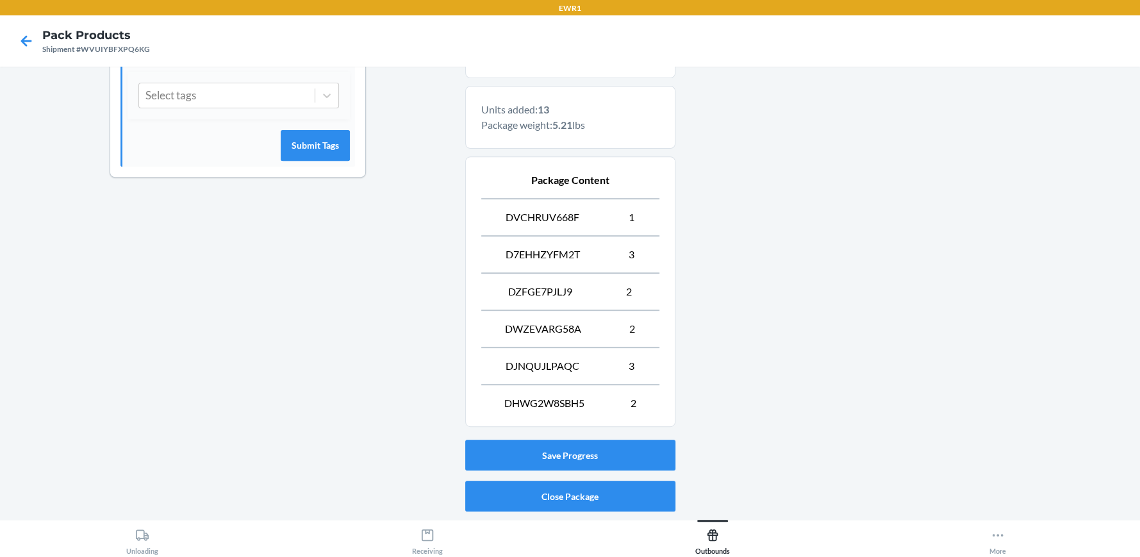
scroll to position [431, 0]
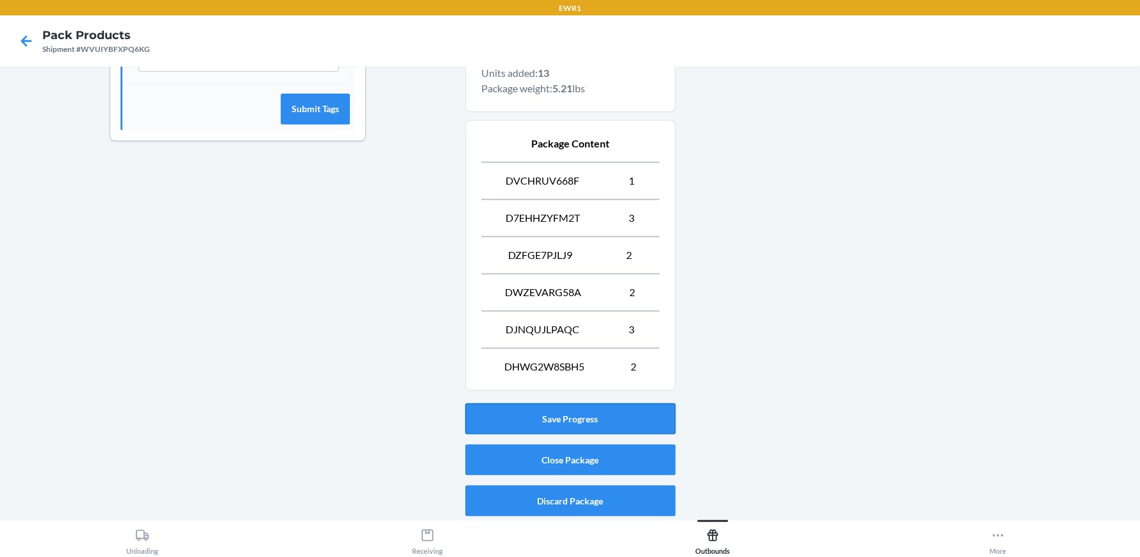
click at [572, 421] on button "Save Progress" at bounding box center [570, 418] width 210 height 31
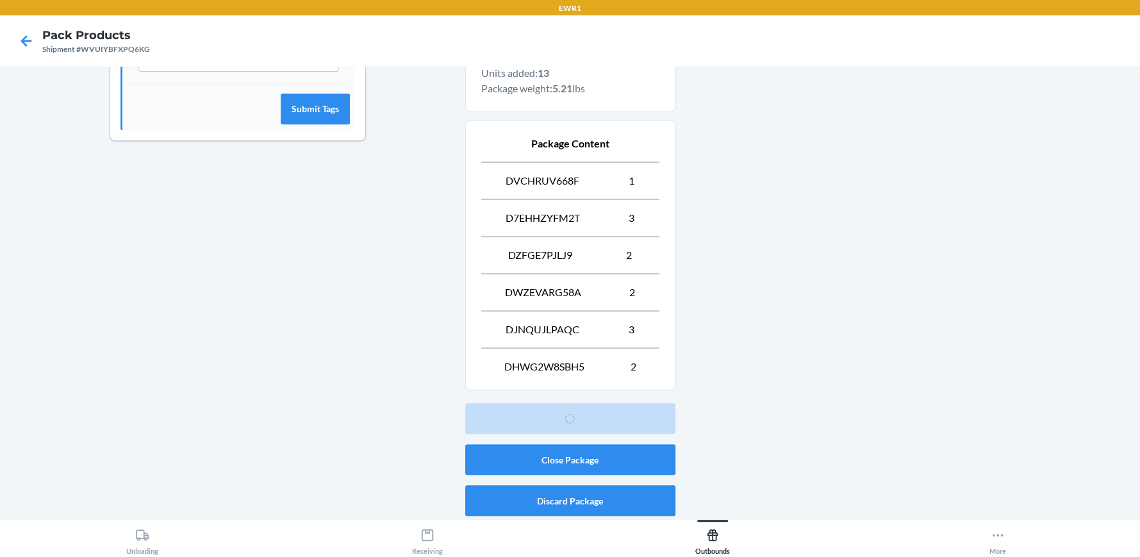
scroll to position [58, 0]
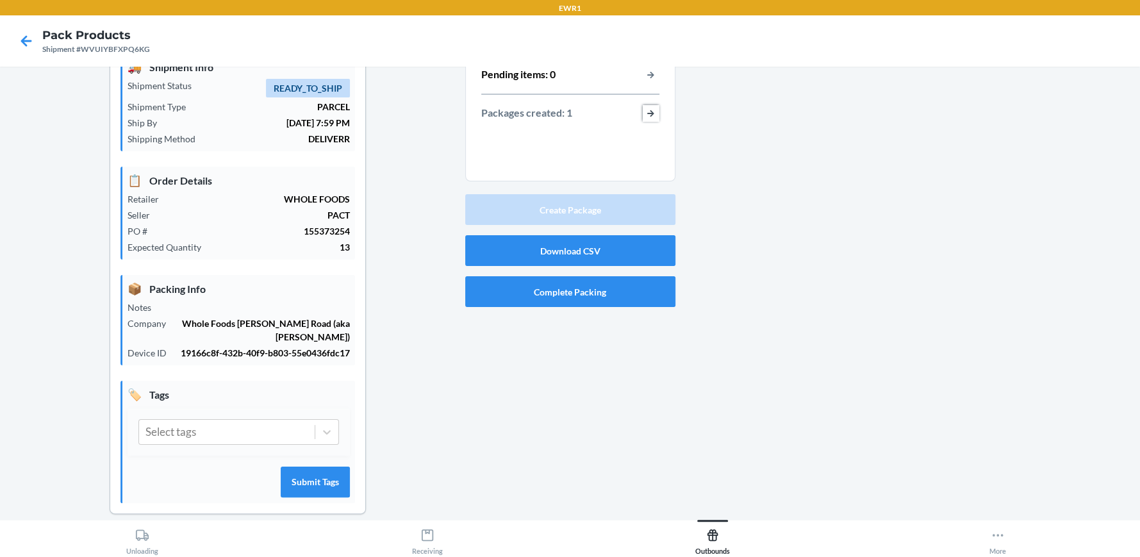
click at [643, 112] on button "button-view-packages-created" at bounding box center [651, 113] width 17 height 17
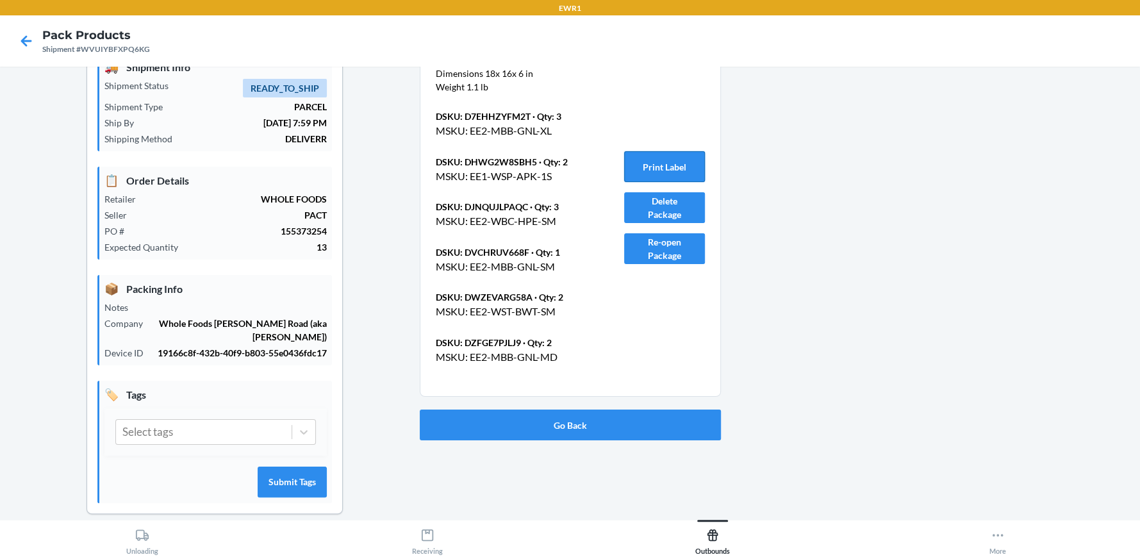
click at [660, 164] on button "Print Label" at bounding box center [664, 166] width 81 height 31
drag, startPoint x: 596, startPoint y: 449, endPoint x: 587, endPoint y: 438, distance: 14.1
click at [595, 449] on div "Package BP01869428 Dimensions 18 x 16 x 6 in Weight 1.1 lb DSKU: D7EHHZYFM2T · …" at bounding box center [570, 277] width 301 height 516
drag, startPoint x: 585, startPoint y: 428, endPoint x: 588, endPoint y: 438, distance: 10.7
click at [585, 428] on button "Go Back" at bounding box center [570, 425] width 301 height 31
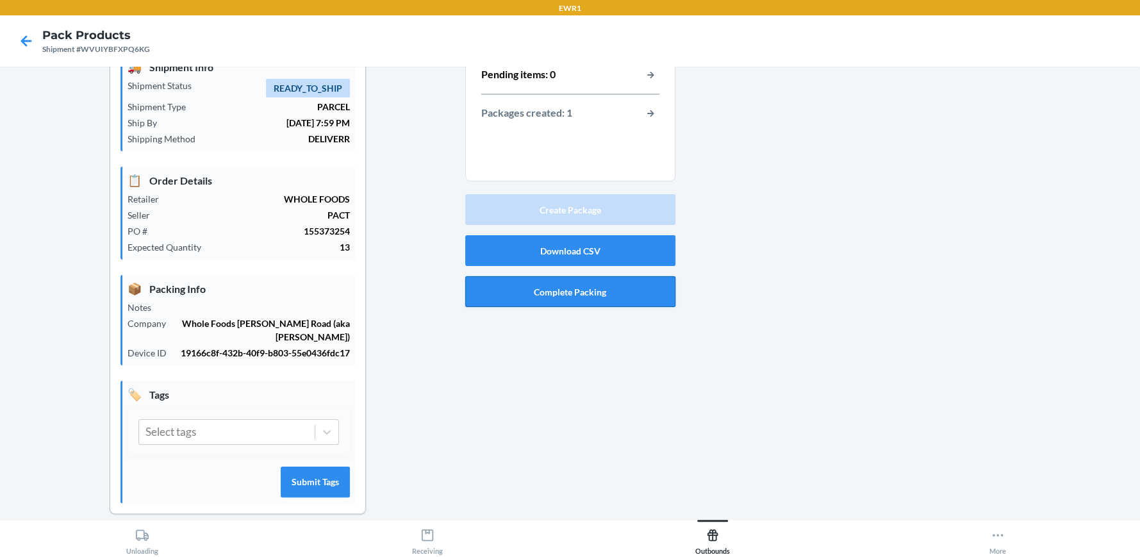
click at [579, 293] on button "Complete Packing" at bounding box center [570, 291] width 210 height 31
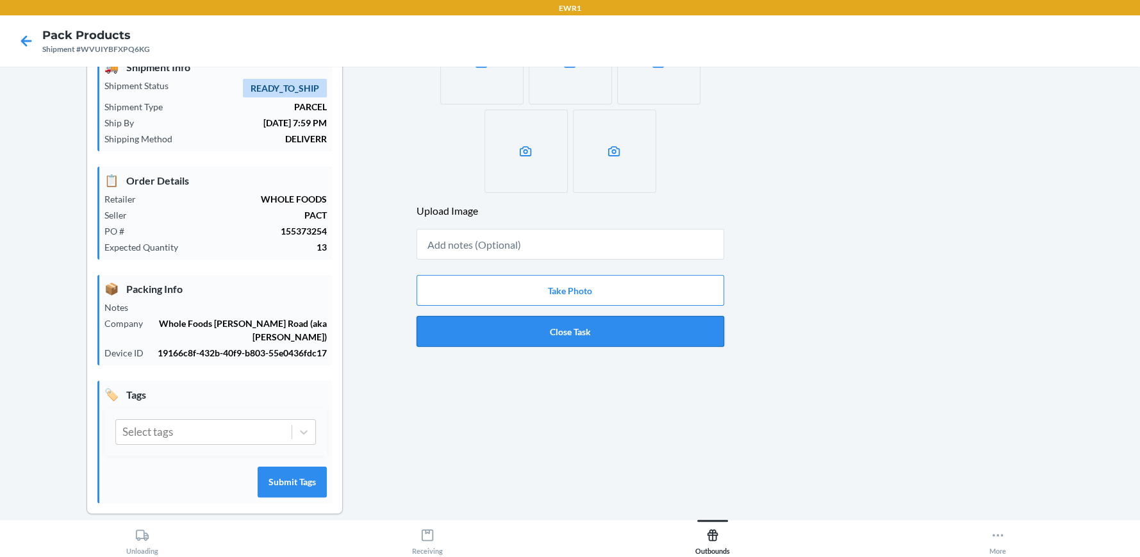
click at [565, 330] on button "Close Task" at bounding box center [571, 331] width 308 height 31
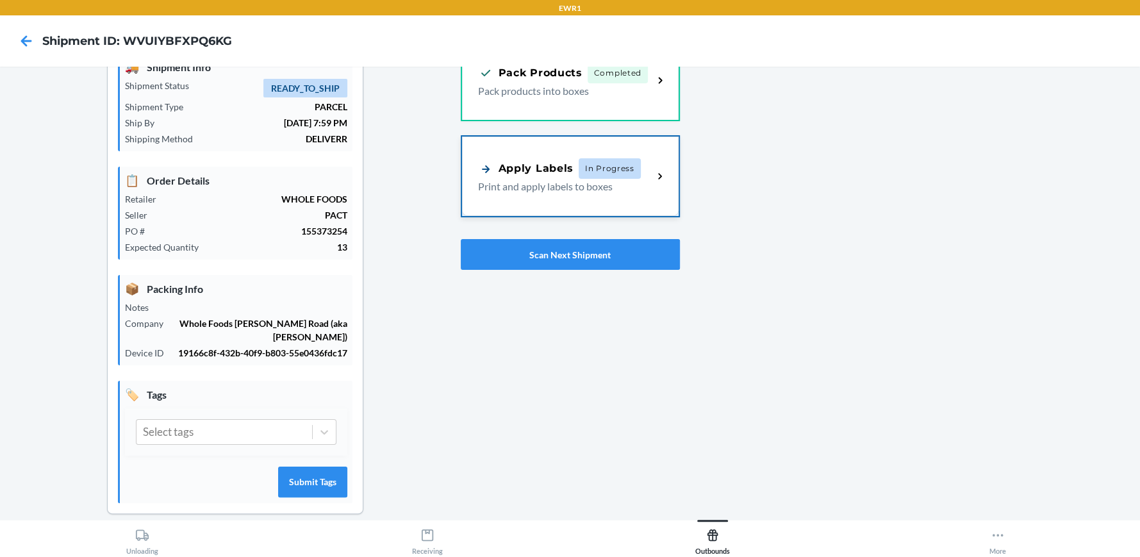
click at [563, 162] on div "Apply Labels" at bounding box center [526, 169] width 96 height 16
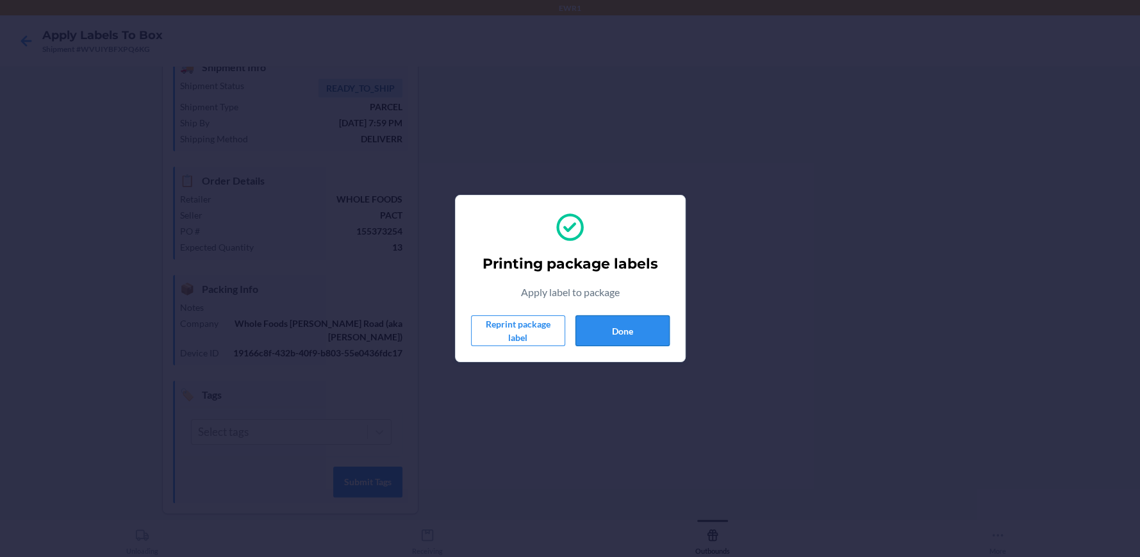
click at [628, 321] on button "Done" at bounding box center [623, 330] width 94 height 31
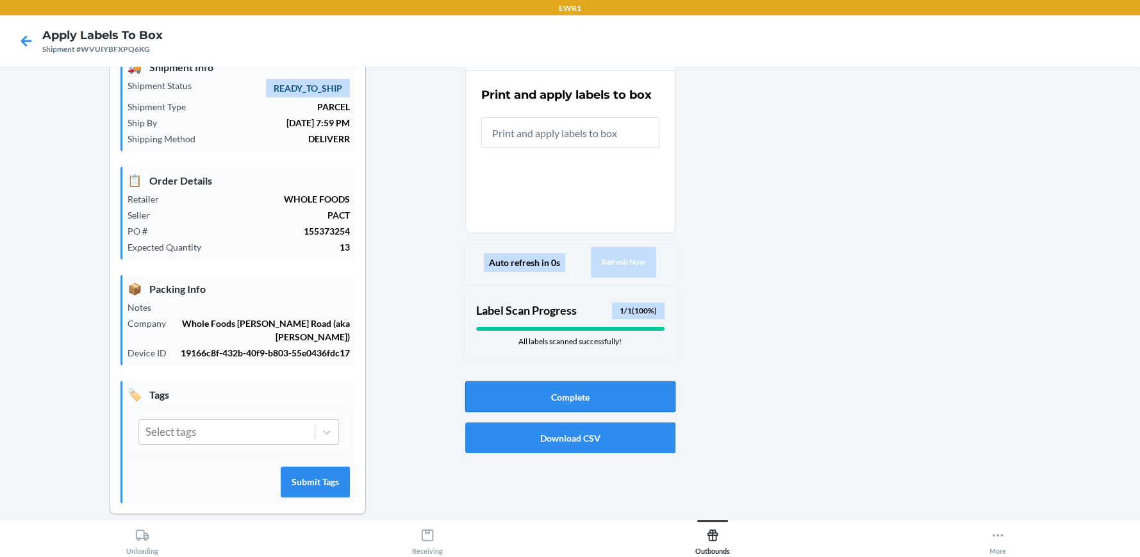
click at [569, 394] on button "Complete" at bounding box center [570, 396] width 210 height 31
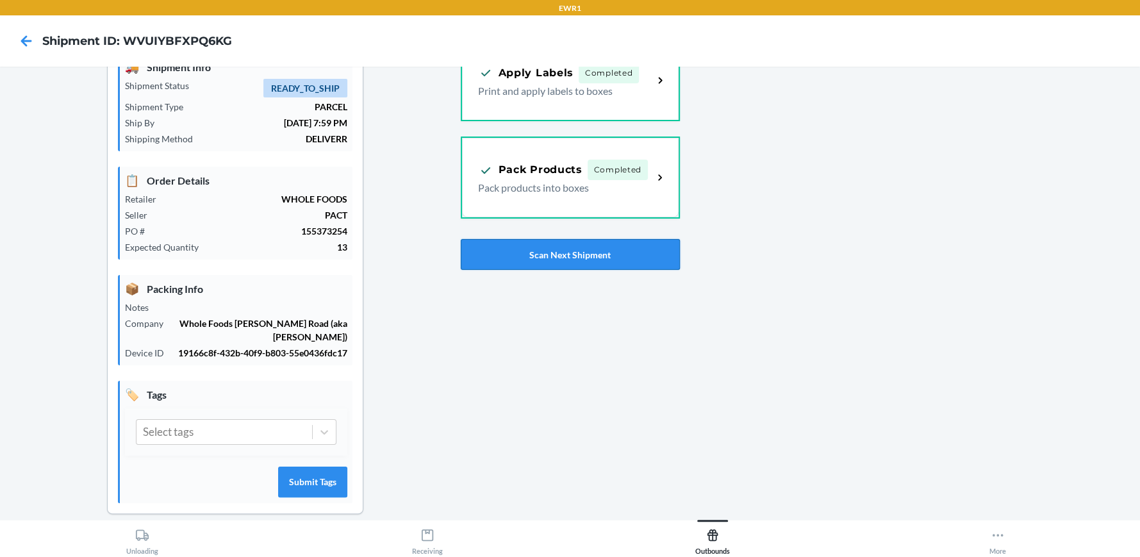
click at [580, 249] on button "Scan Next Shipment" at bounding box center [570, 254] width 219 height 31
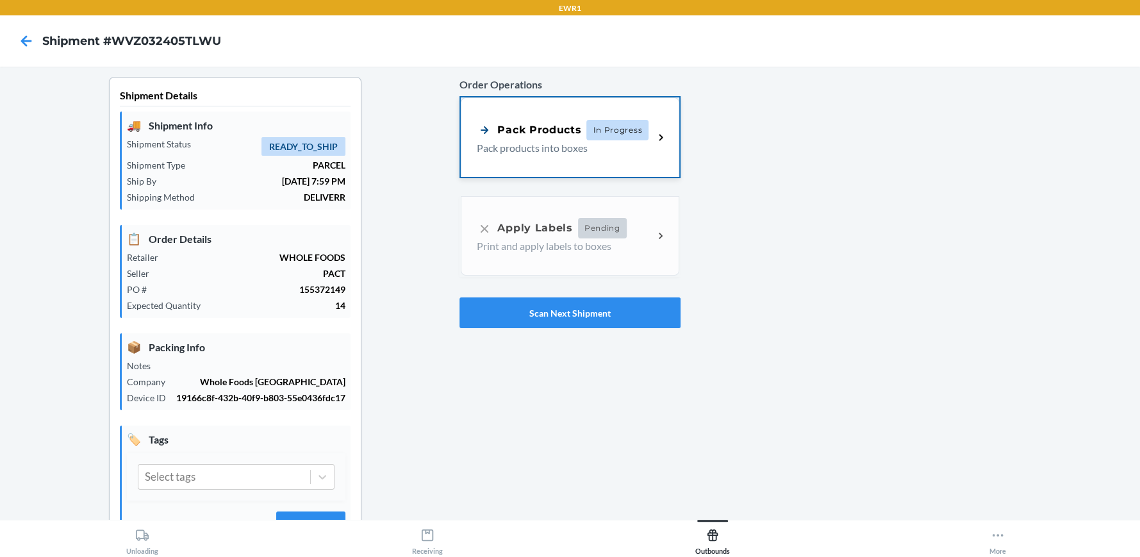
click at [573, 155] on div "Pack Products In Progress Pack products into boxes" at bounding box center [570, 136] width 218 height 79
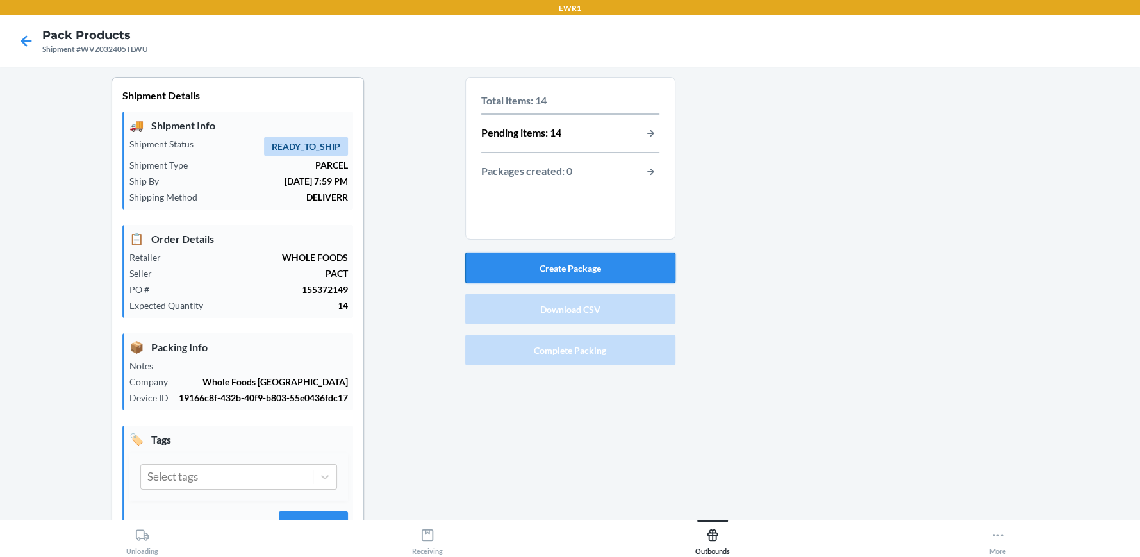
click at [558, 265] on button "Create Package" at bounding box center [570, 268] width 210 height 31
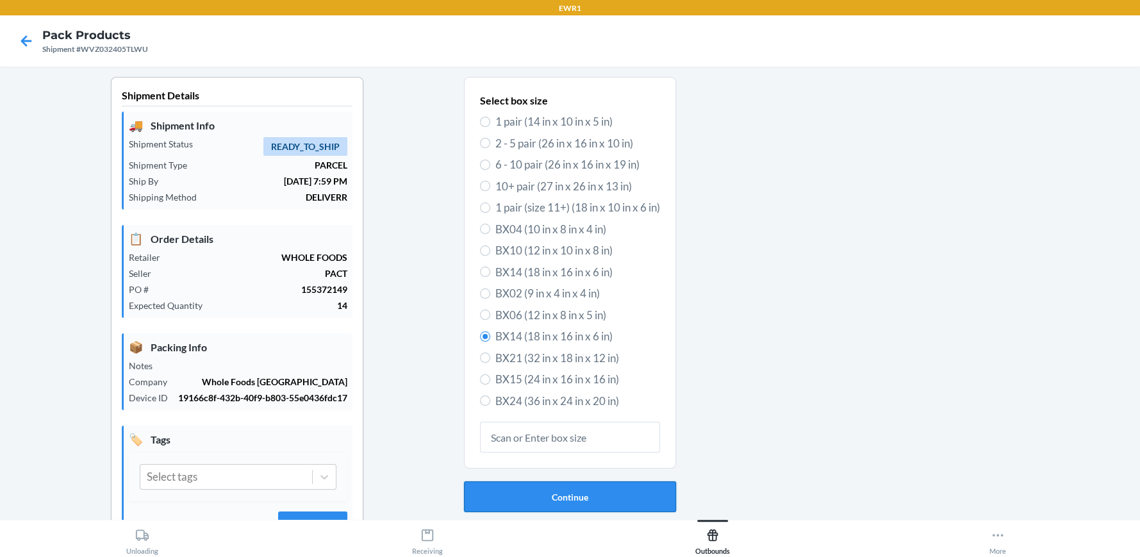
click at [565, 496] on button "Continue" at bounding box center [570, 496] width 212 height 31
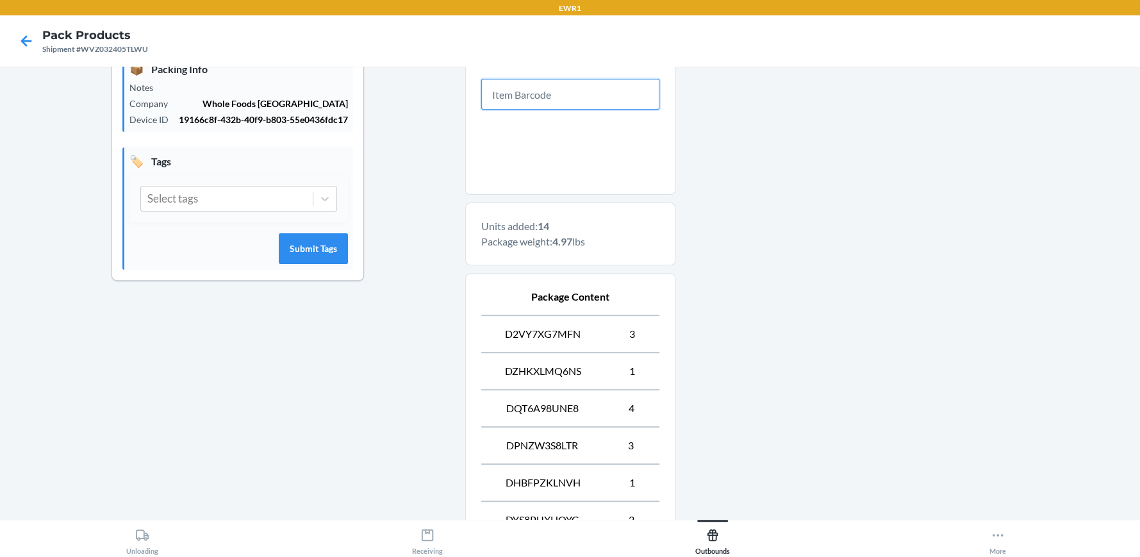
scroll to position [431, 0]
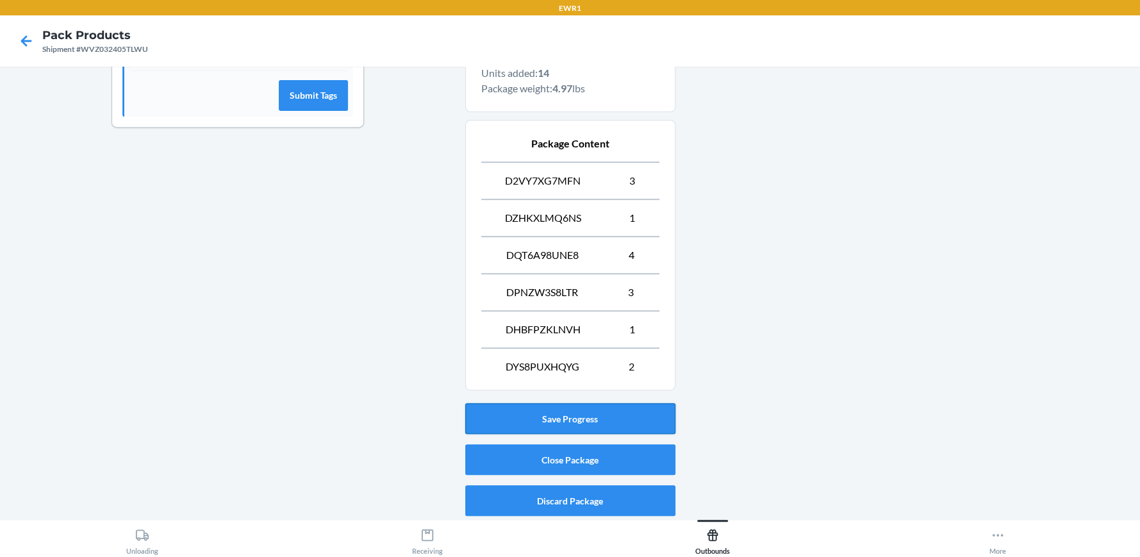
click at [558, 422] on button "Save Progress" at bounding box center [570, 418] width 210 height 31
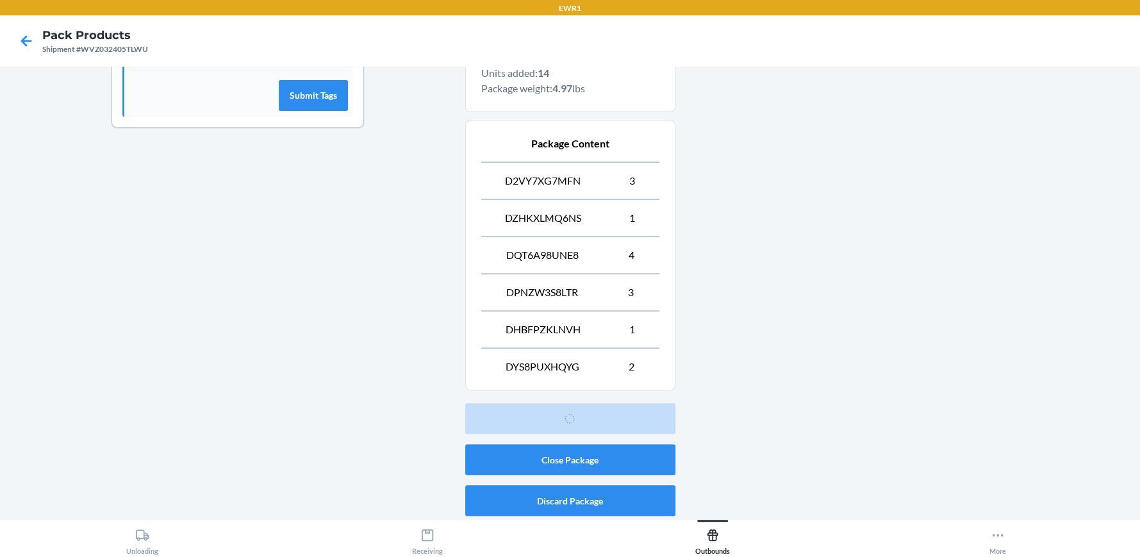
scroll to position [58, 0]
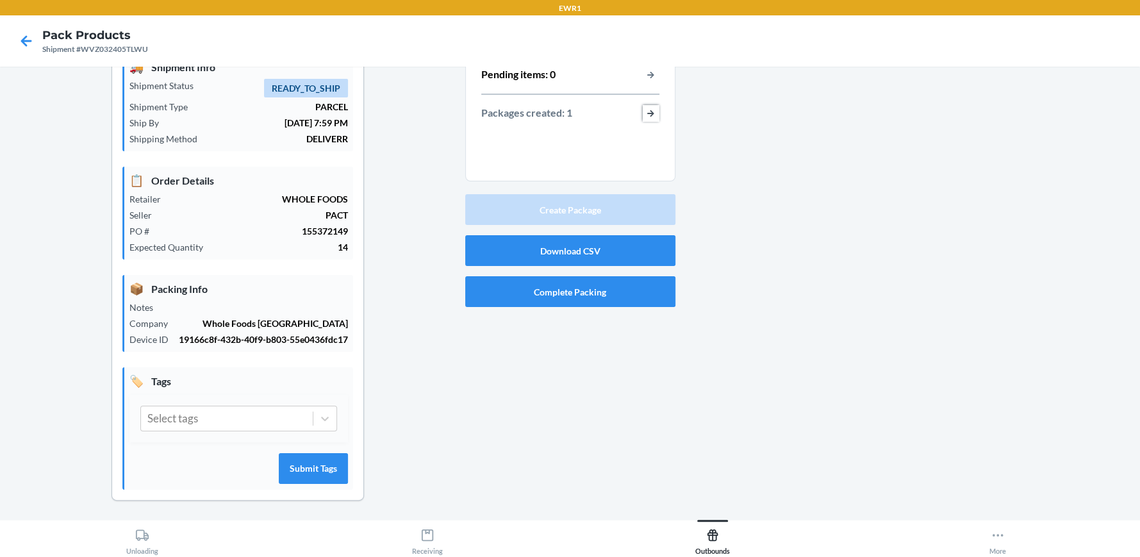
click at [650, 112] on button "button-view-packages-created" at bounding box center [651, 113] width 17 height 17
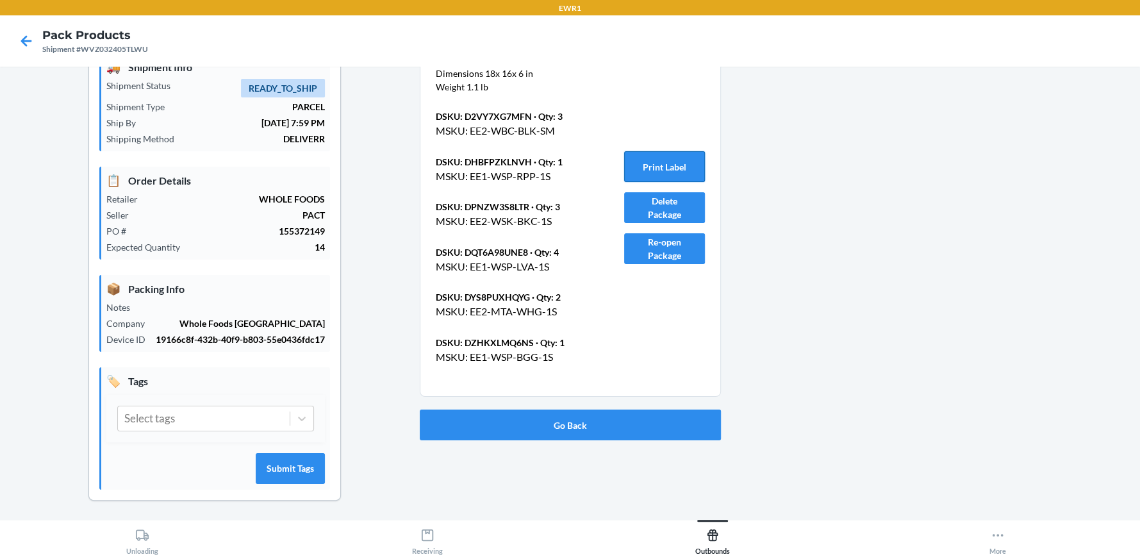
click at [660, 172] on button "Print Label" at bounding box center [664, 166] width 81 height 31
click at [564, 428] on button "Go Back" at bounding box center [570, 425] width 301 height 31
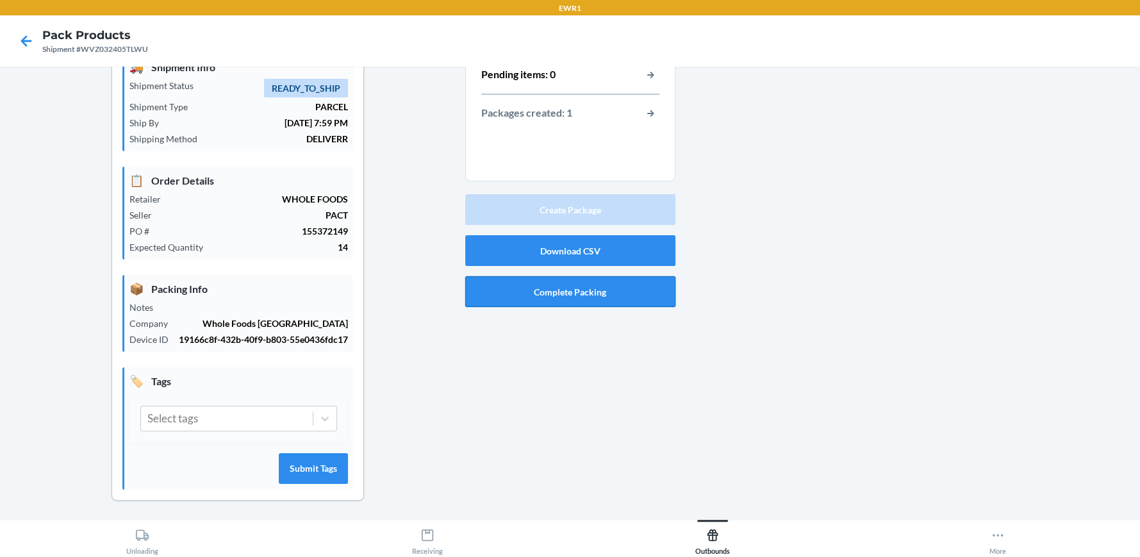
click at [573, 289] on button "Complete Packing" at bounding box center [570, 291] width 210 height 31
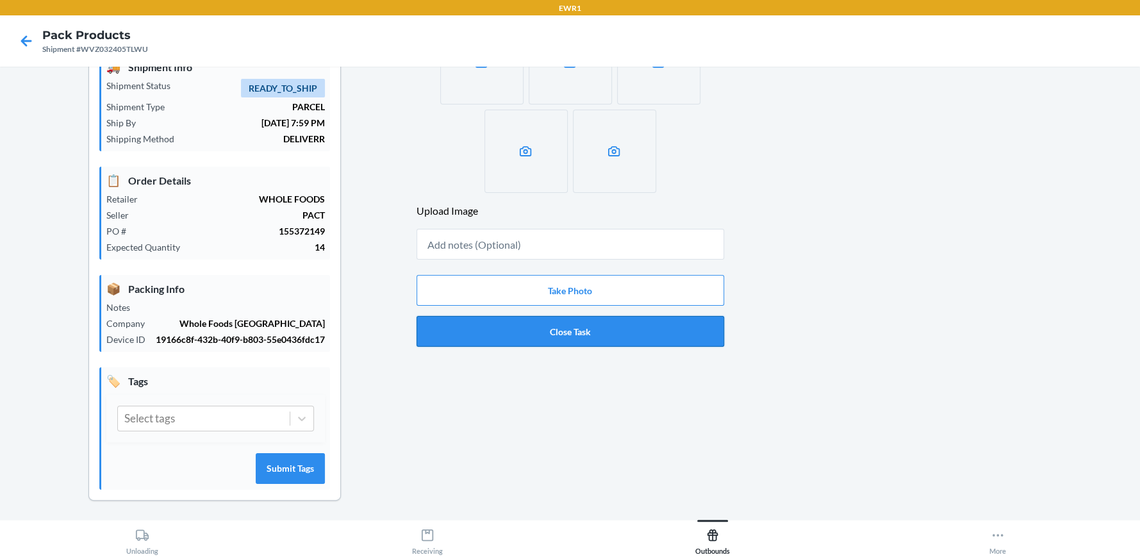
click at [573, 330] on button "Close Task" at bounding box center [571, 331] width 308 height 31
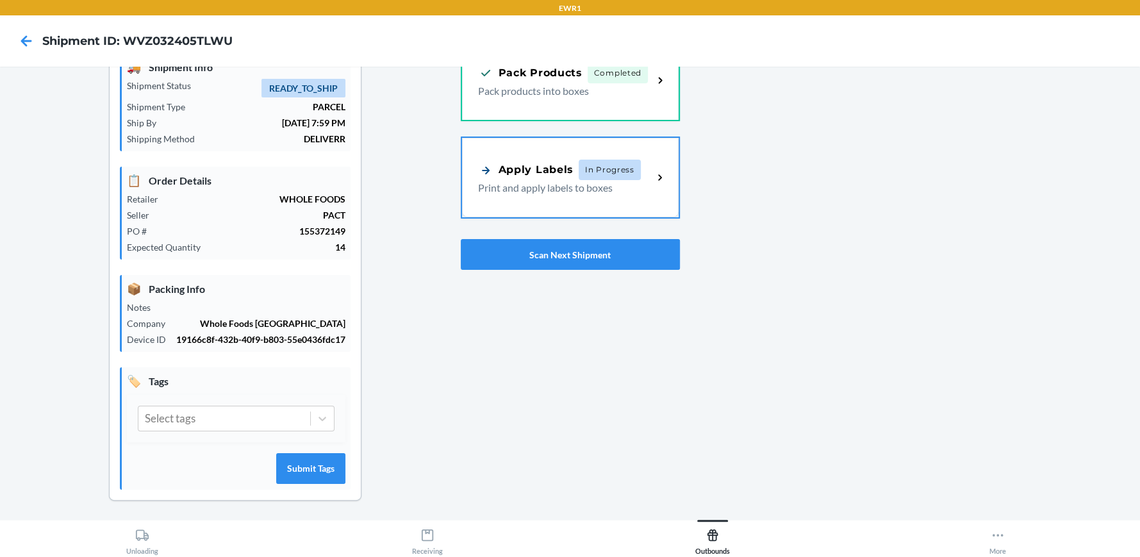
drag, startPoint x: 625, startPoint y: 221, endPoint x: 578, endPoint y: 165, distance: 72.8
click at [579, 165] on span "In Progress" at bounding box center [610, 170] width 62 height 21
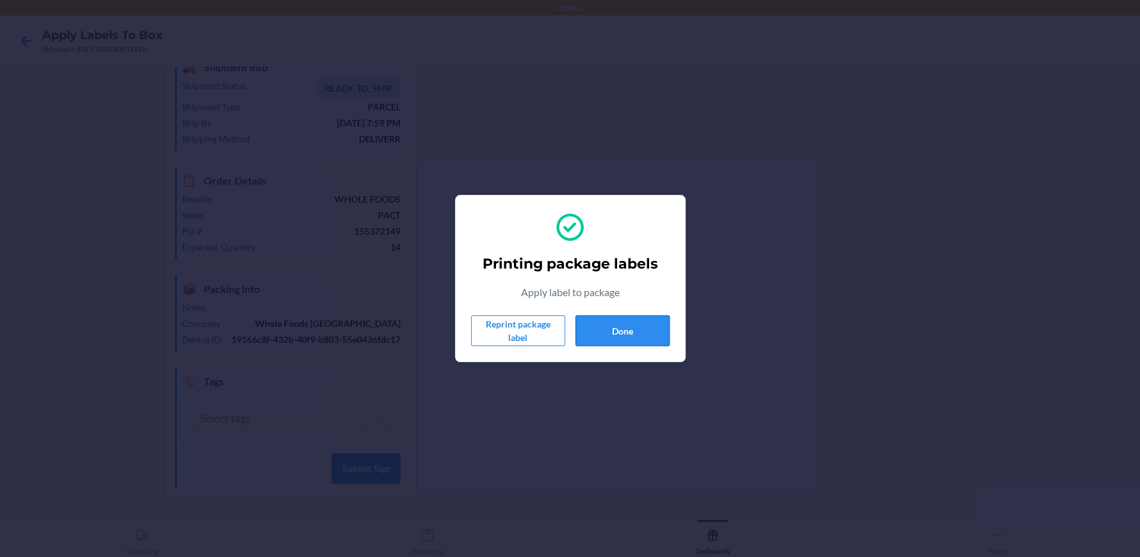
click at [625, 329] on button "Done" at bounding box center [623, 330] width 94 height 31
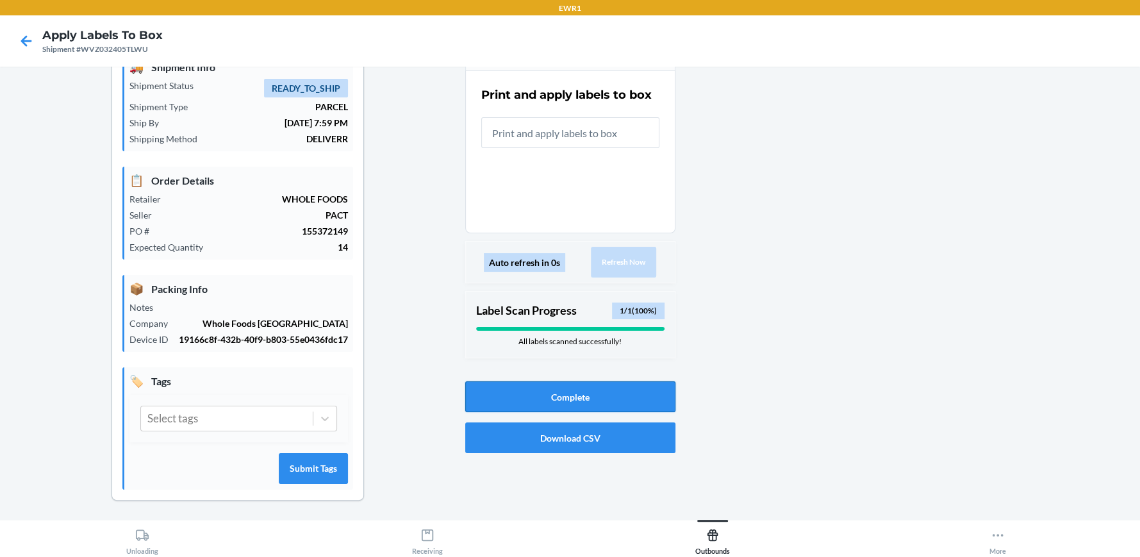
click at [569, 394] on button "Complete" at bounding box center [570, 396] width 210 height 31
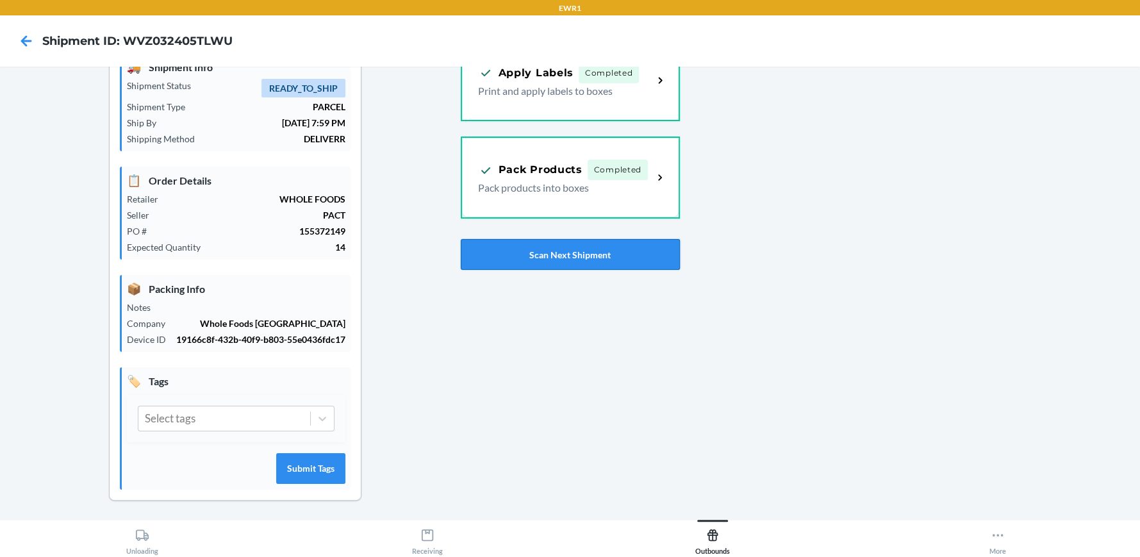
click at [557, 259] on button "Scan Next Shipment" at bounding box center [570, 254] width 219 height 31
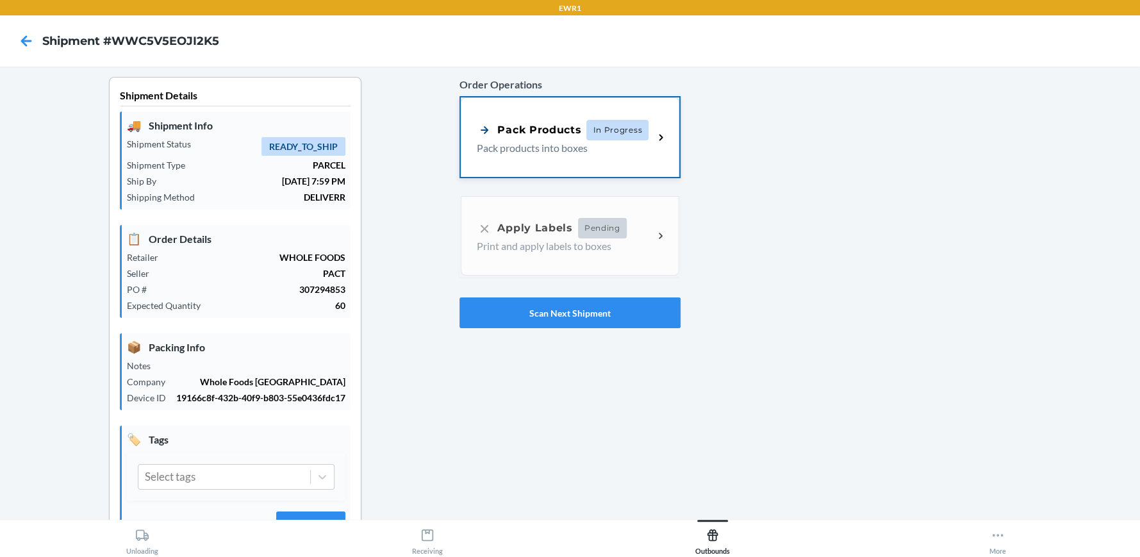
click at [586, 150] on p "Pack products into boxes" at bounding box center [560, 147] width 167 height 15
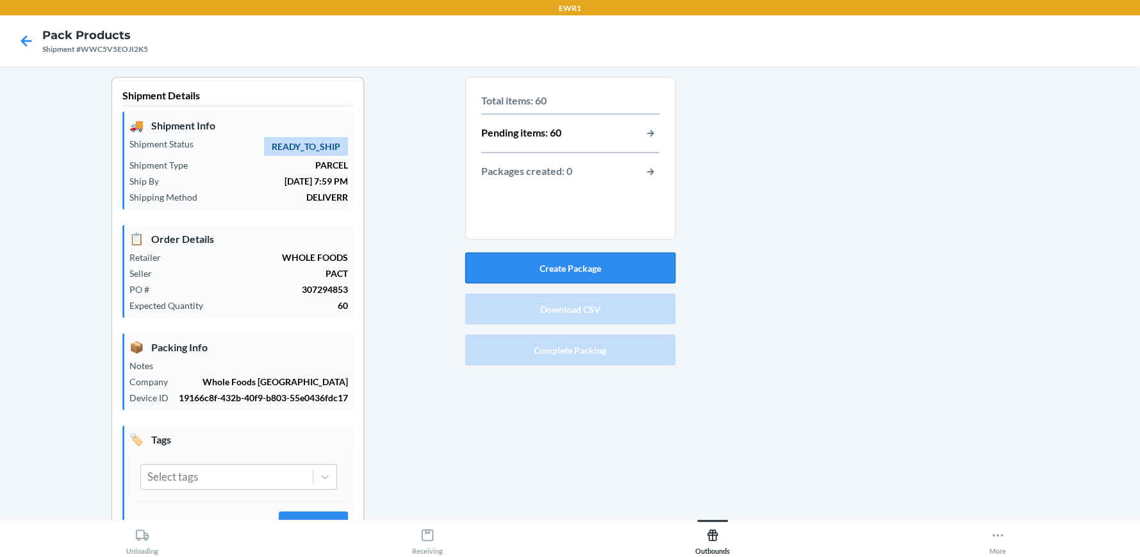
click at [570, 263] on button "Create Package" at bounding box center [570, 268] width 210 height 31
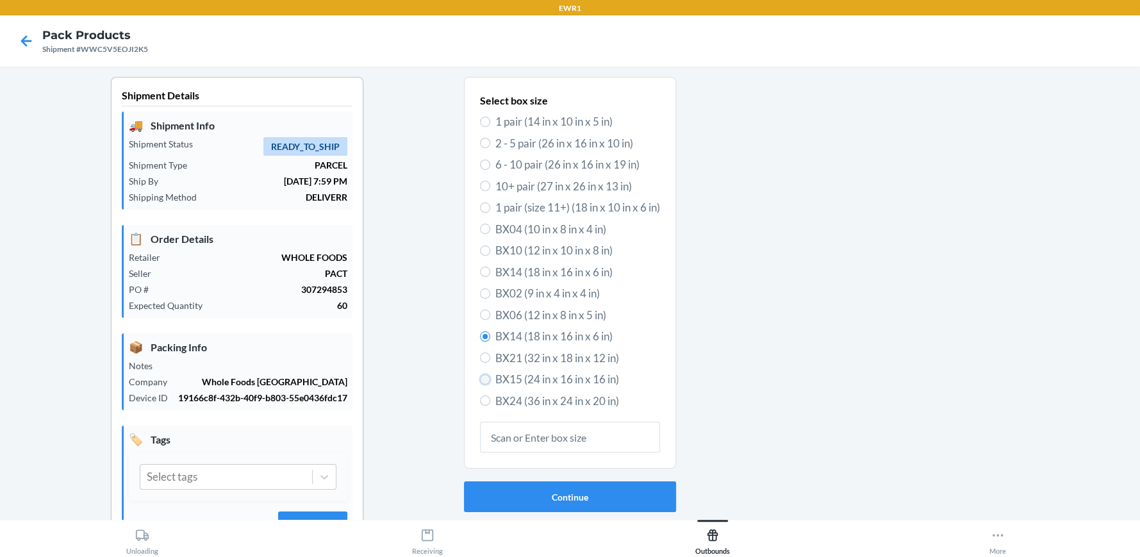
click at [480, 376] on input "BX15 (24 in x 16 in x 16 in)" at bounding box center [485, 379] width 10 height 10
radio input "true"
radio input "false"
click at [577, 492] on button "Continue" at bounding box center [570, 496] width 212 height 31
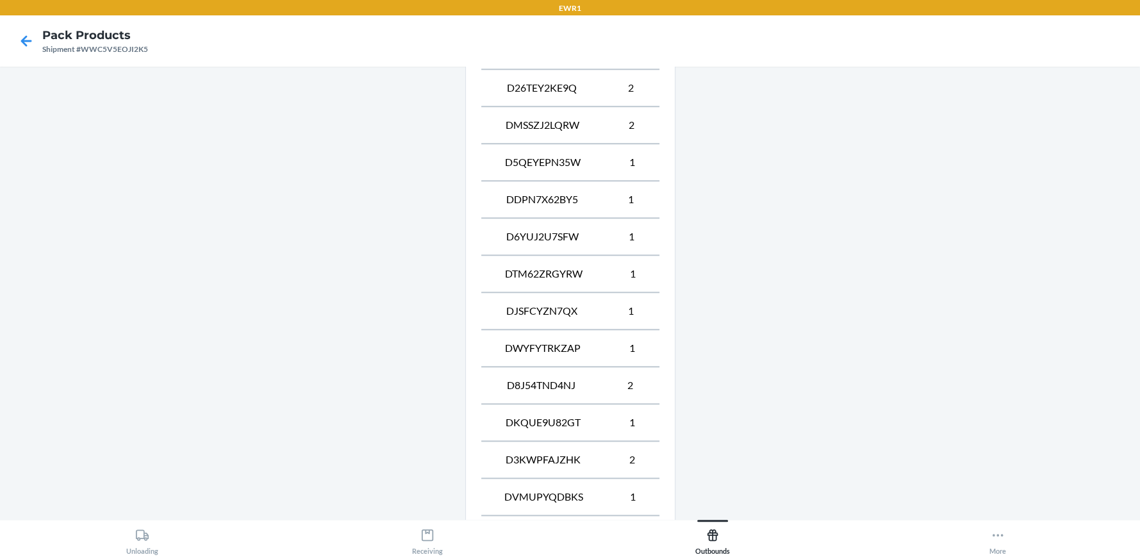
scroll to position [1024, 0]
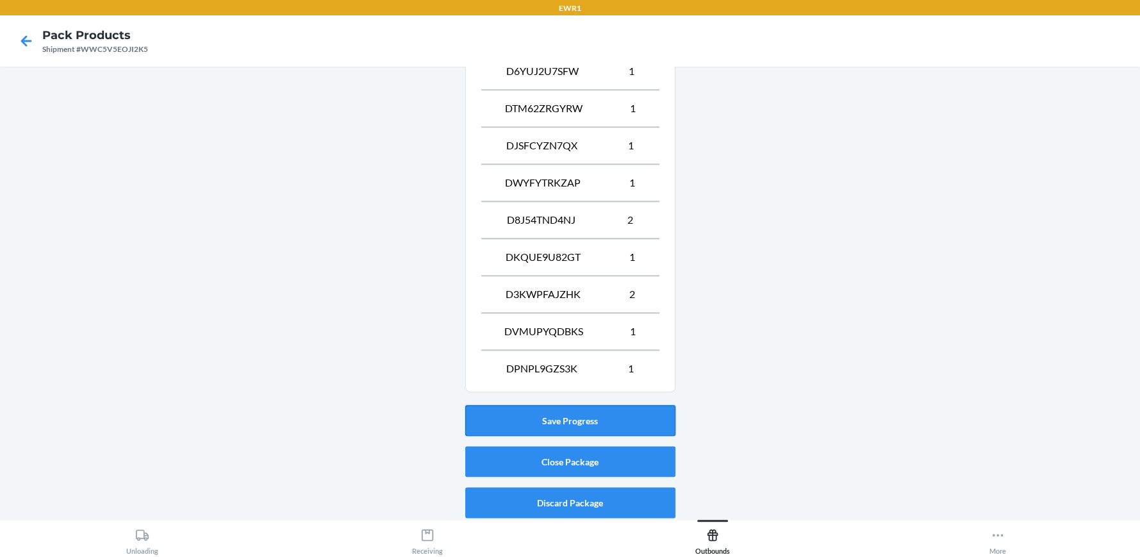
click at [566, 415] on button "Save Progress" at bounding box center [570, 420] width 210 height 31
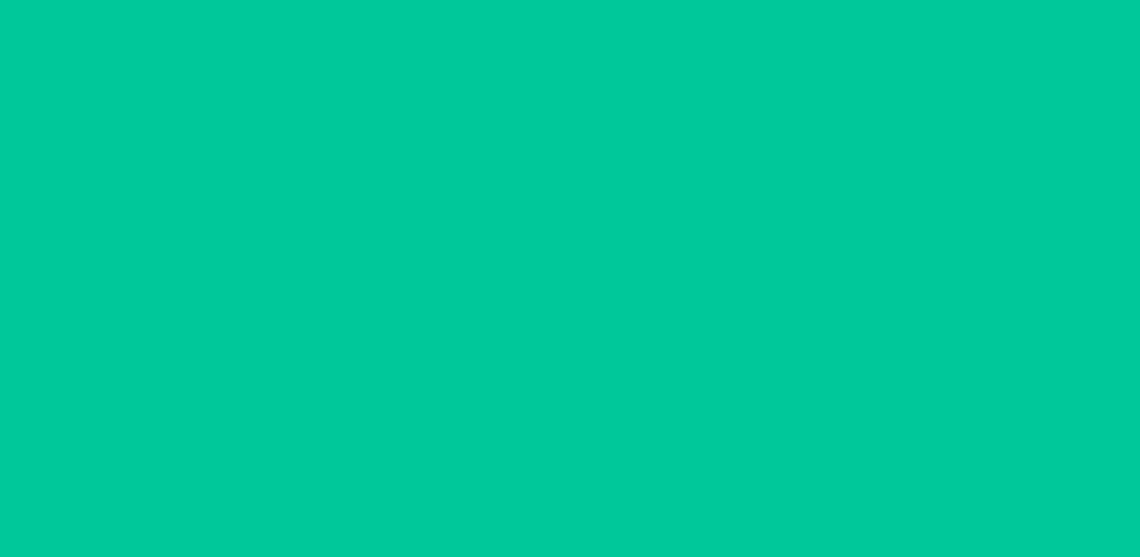
scroll to position [58, 0]
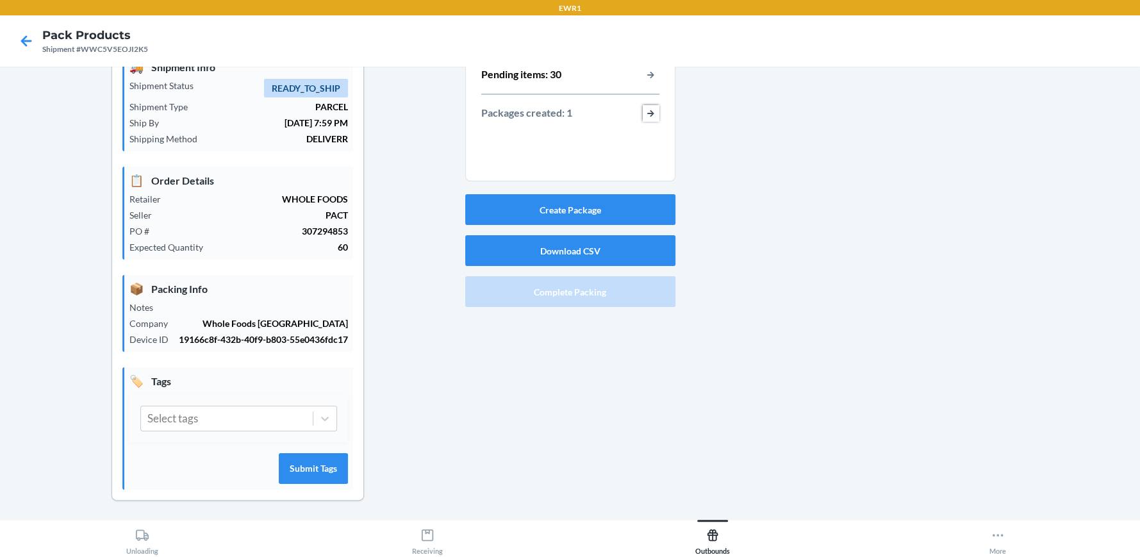
click at [649, 106] on button "button-view-packages-created" at bounding box center [651, 113] width 17 height 17
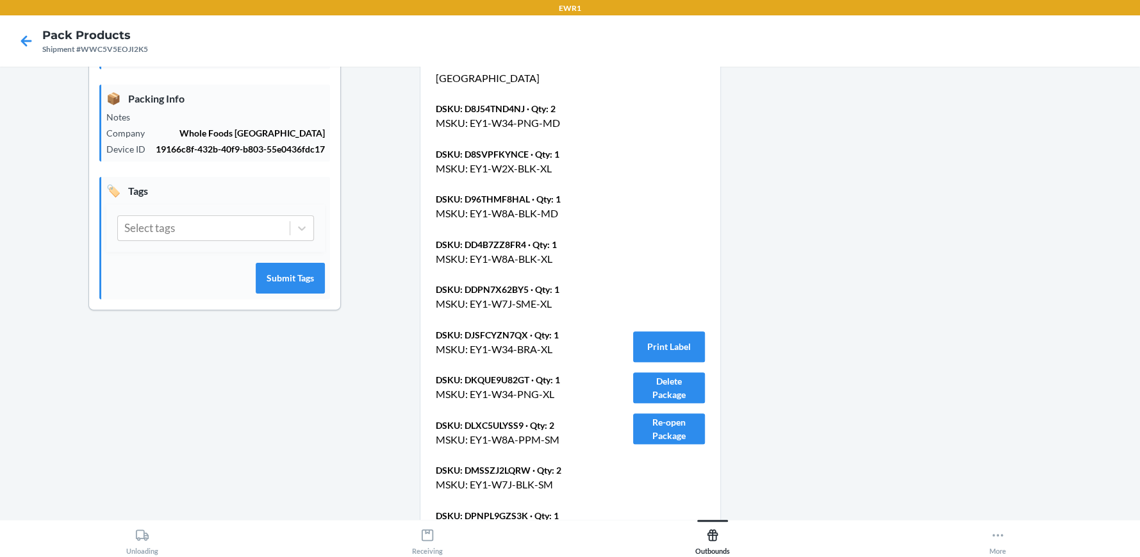
scroll to position [251, 0]
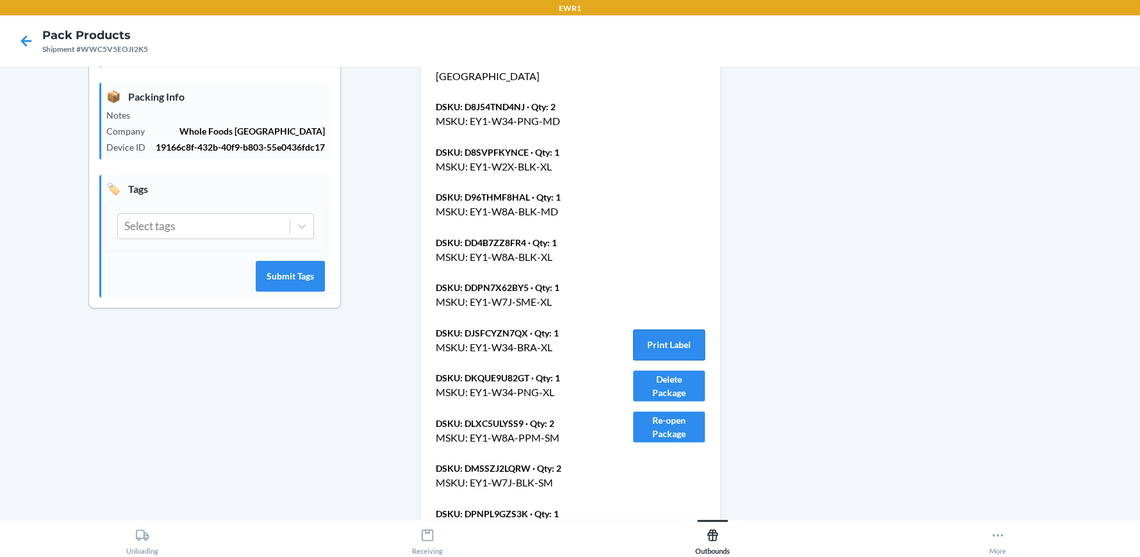
click at [662, 338] on button "Print Label" at bounding box center [669, 344] width 72 height 31
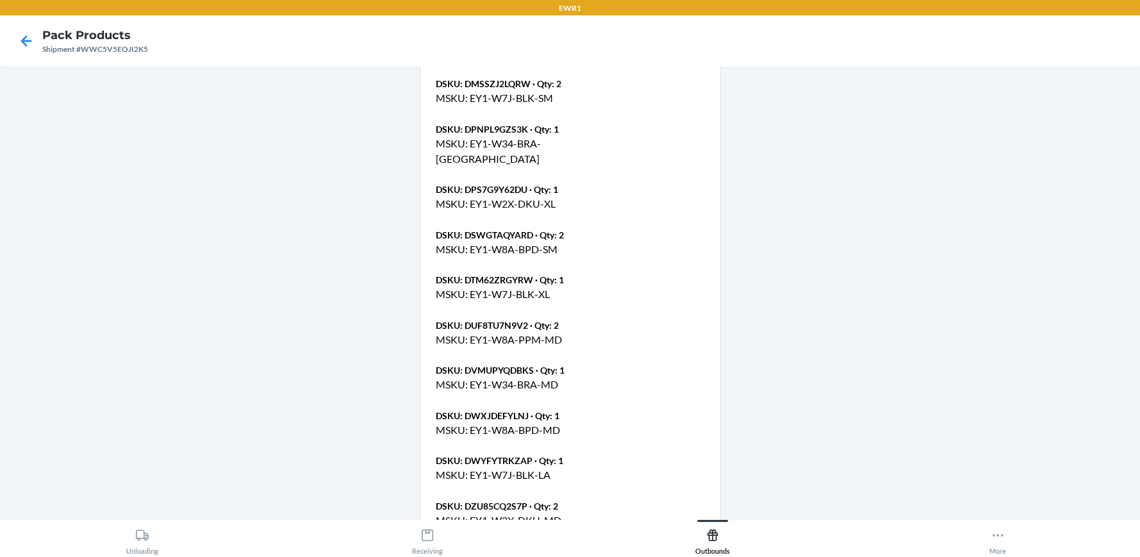
scroll to position [707, 0]
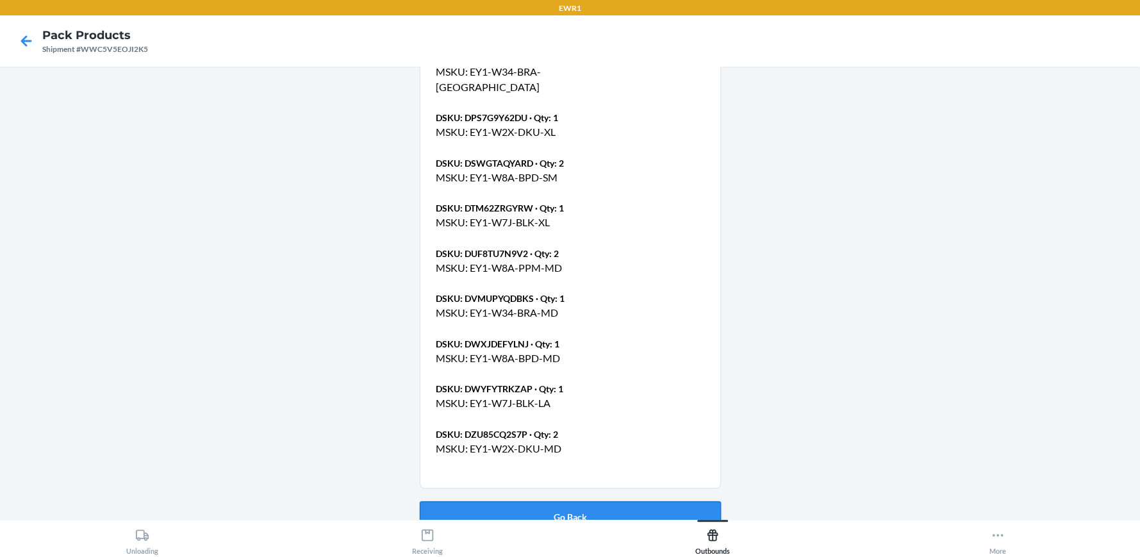
click at [561, 504] on button "Go Back" at bounding box center [570, 516] width 301 height 31
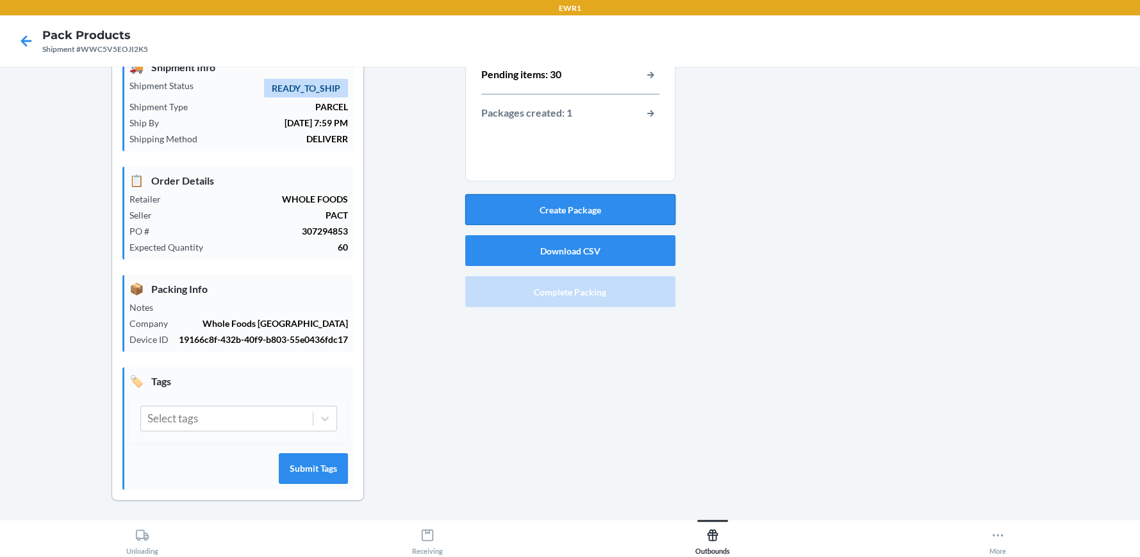
click at [560, 208] on button "Create Package" at bounding box center [570, 209] width 210 height 31
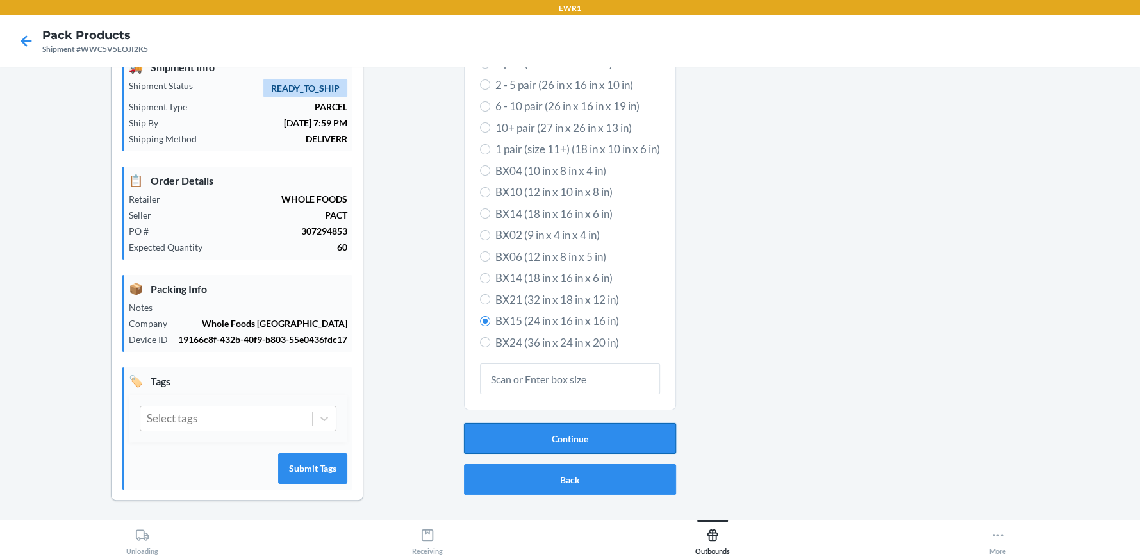
click at [554, 435] on button "Continue" at bounding box center [570, 438] width 212 height 31
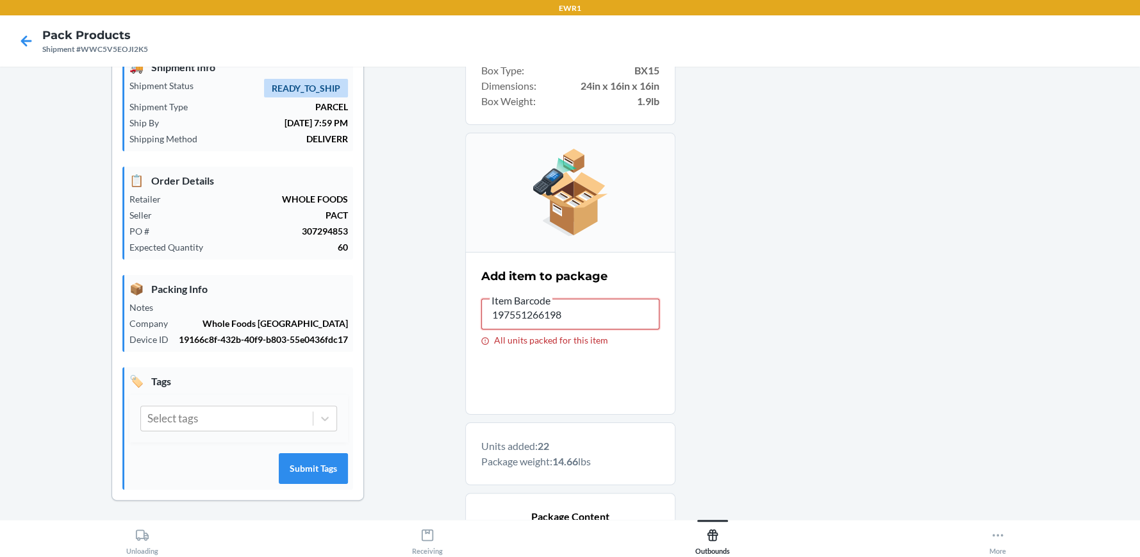
drag, startPoint x: 573, startPoint y: 313, endPoint x: 426, endPoint y: 308, distance: 146.9
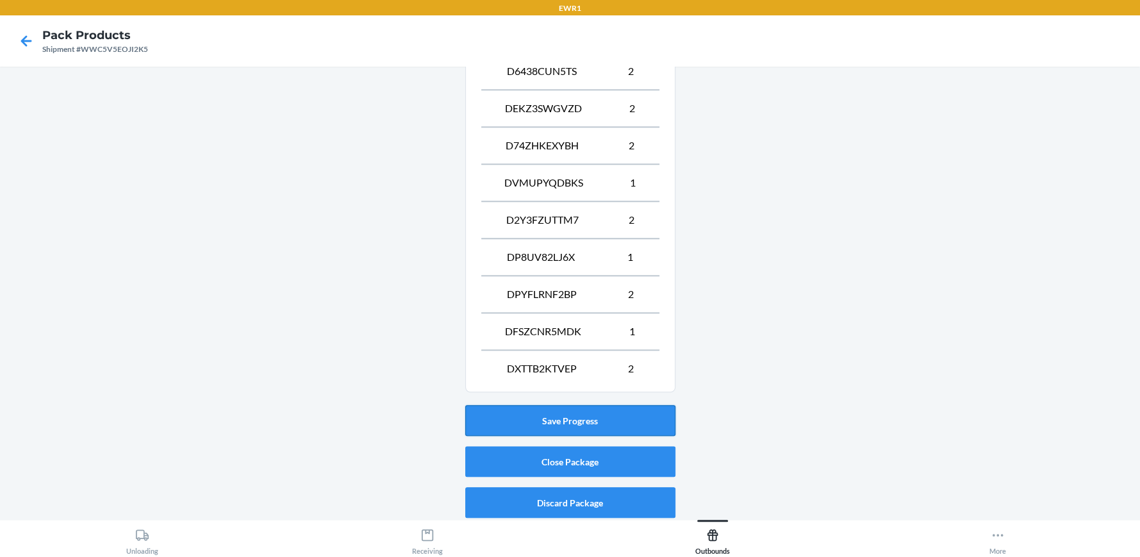
click at [574, 421] on button "Save Progress" at bounding box center [570, 420] width 210 height 31
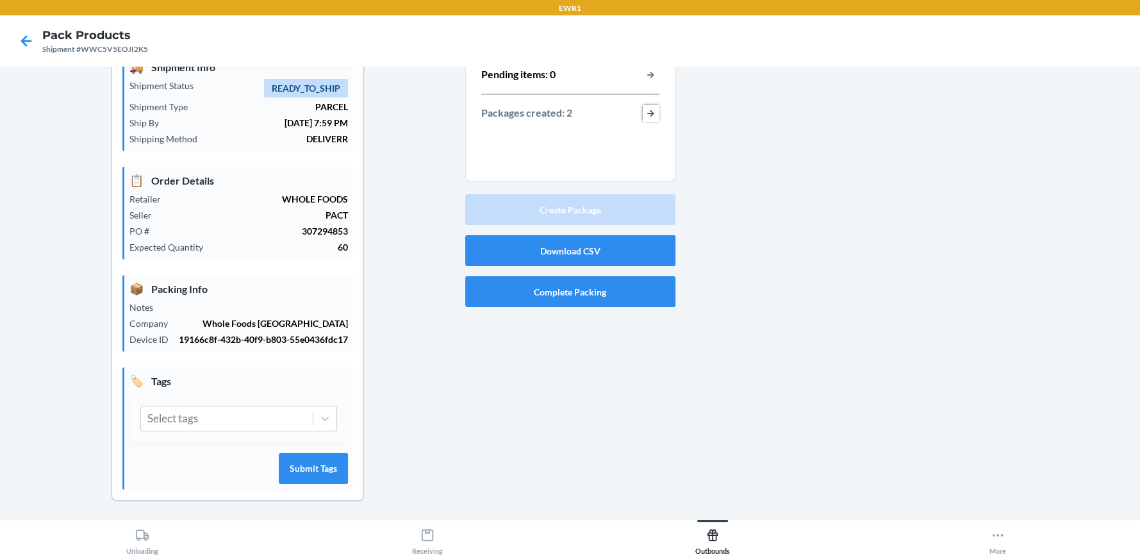
click at [648, 112] on button "button-view-packages-created" at bounding box center [651, 113] width 17 height 17
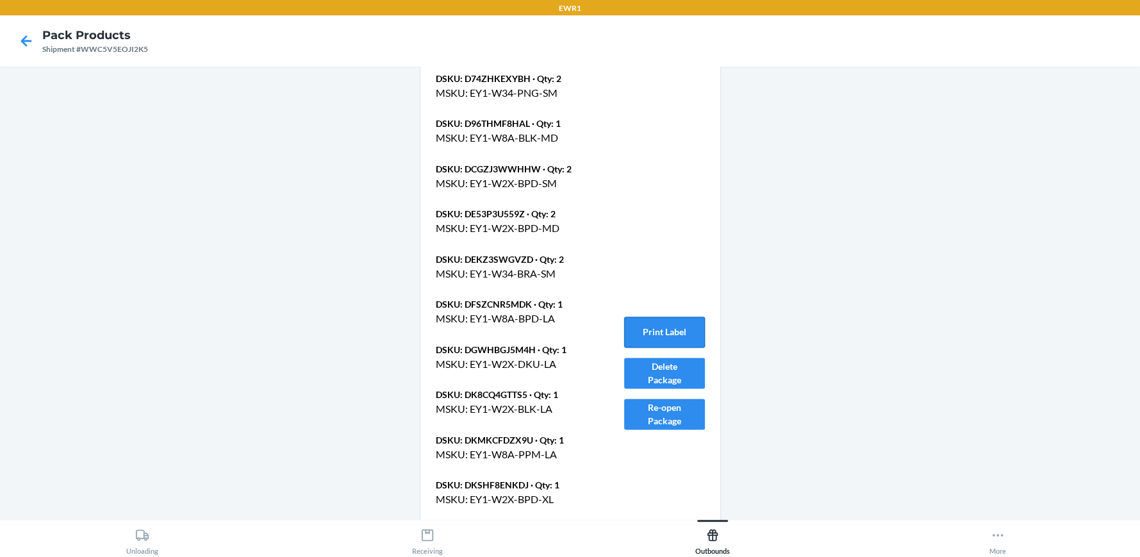
click at [661, 317] on button "Print Label" at bounding box center [664, 332] width 81 height 31
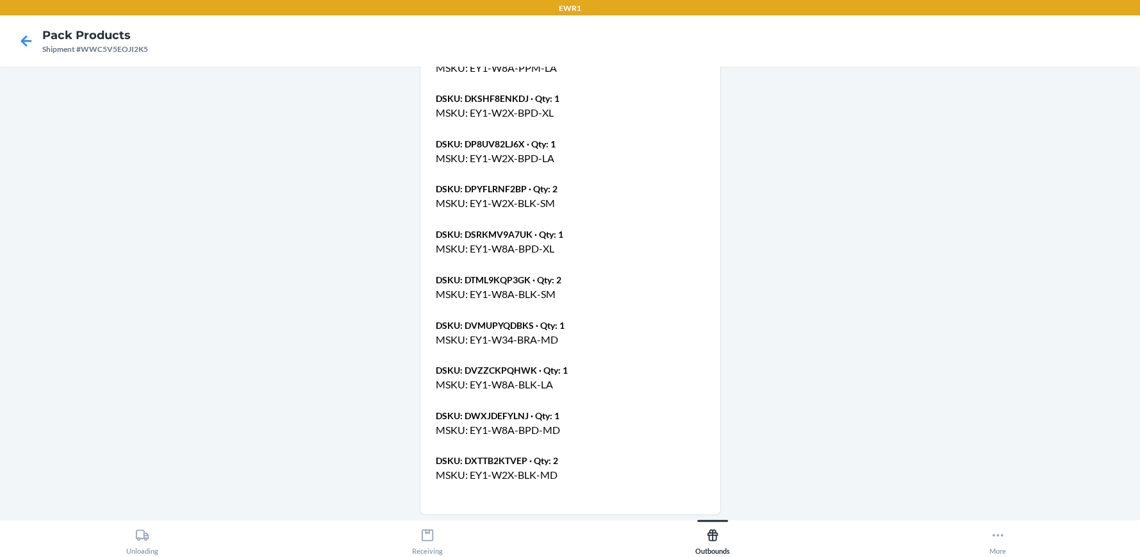
scroll to position [1752, 0]
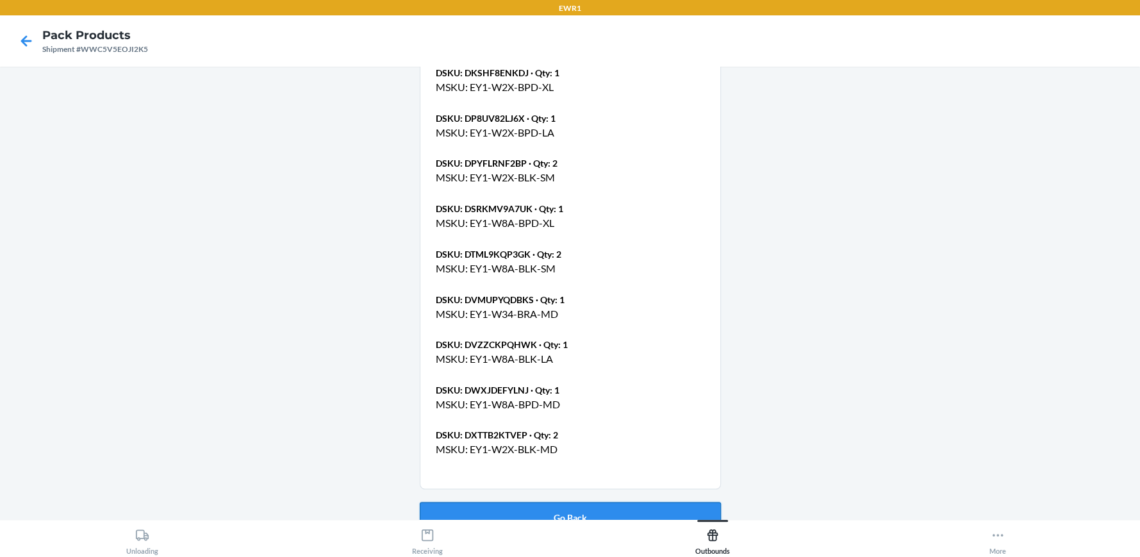
click at [568, 502] on button "Go Back" at bounding box center [570, 517] width 301 height 31
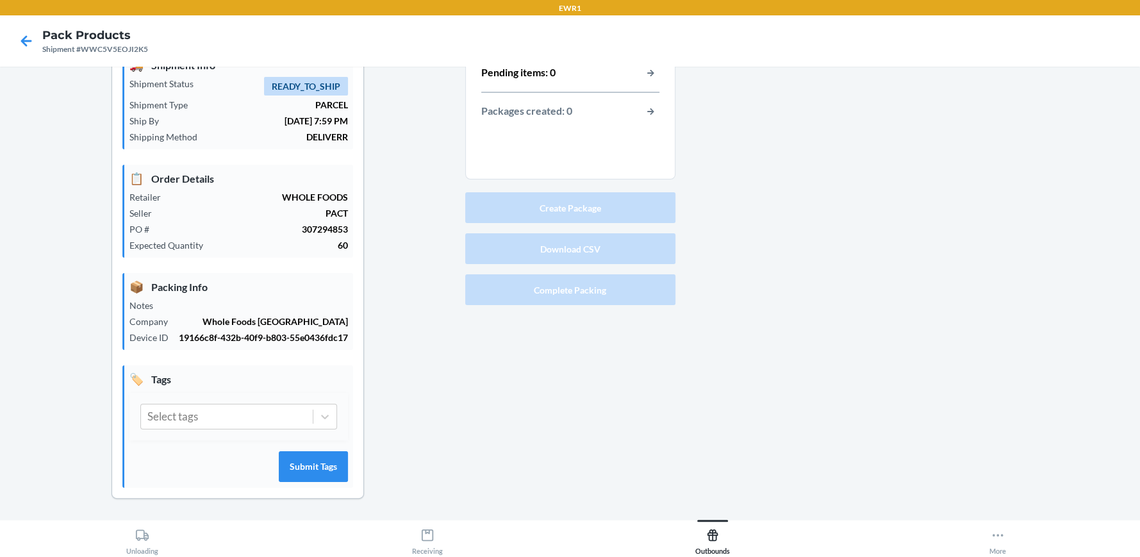
scroll to position [58, 0]
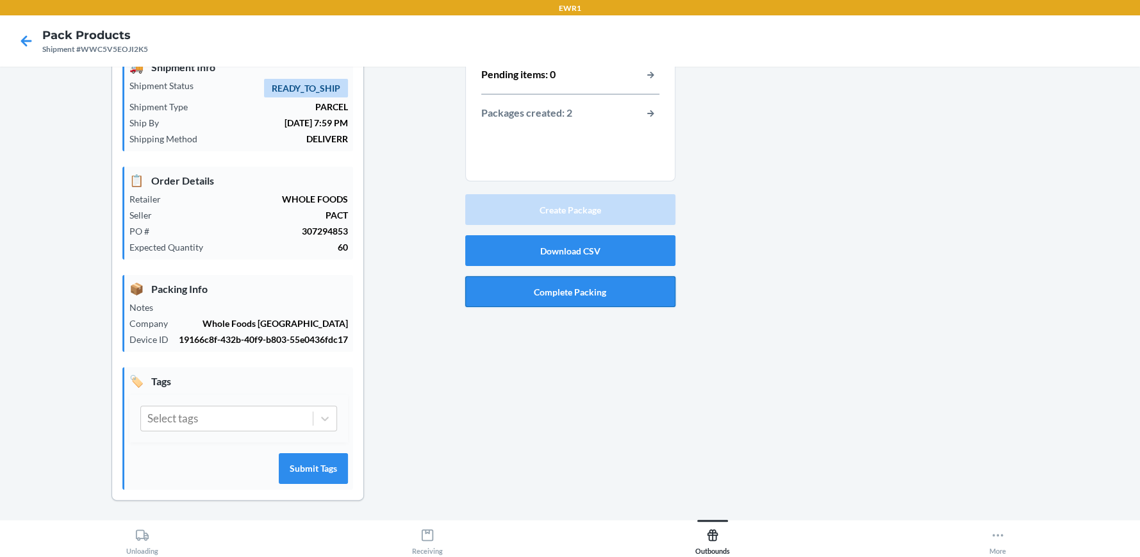
click at [570, 298] on button "Complete Packing" at bounding box center [570, 291] width 210 height 31
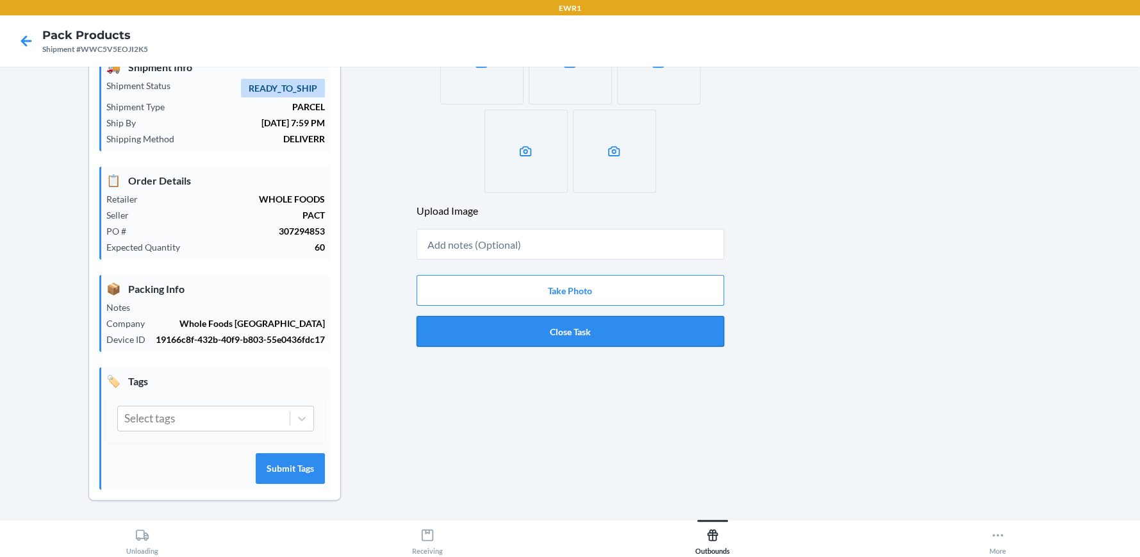
click at [549, 342] on button "Close Task" at bounding box center [571, 331] width 308 height 31
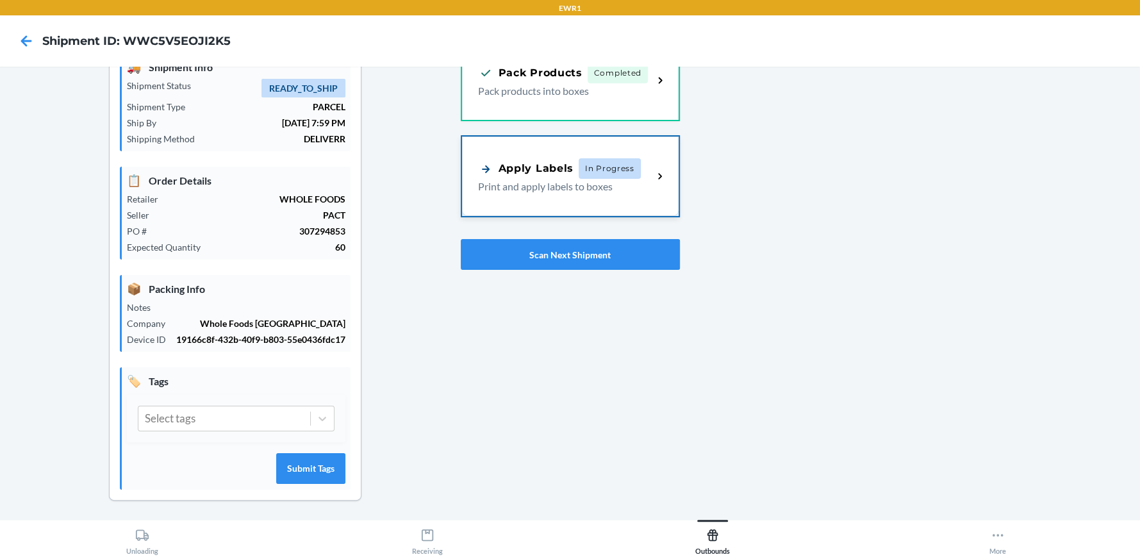
click at [562, 187] on p "Print and apply labels to boxes" at bounding box center [560, 186] width 165 height 15
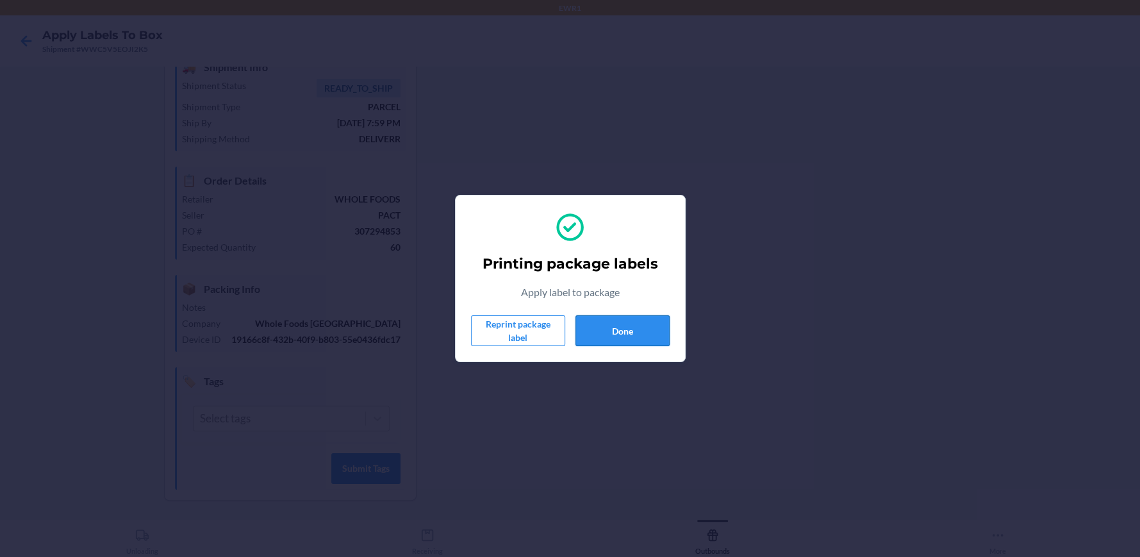
click at [625, 329] on button "Done" at bounding box center [623, 330] width 94 height 31
click at [625, 324] on button "Done" at bounding box center [623, 330] width 94 height 31
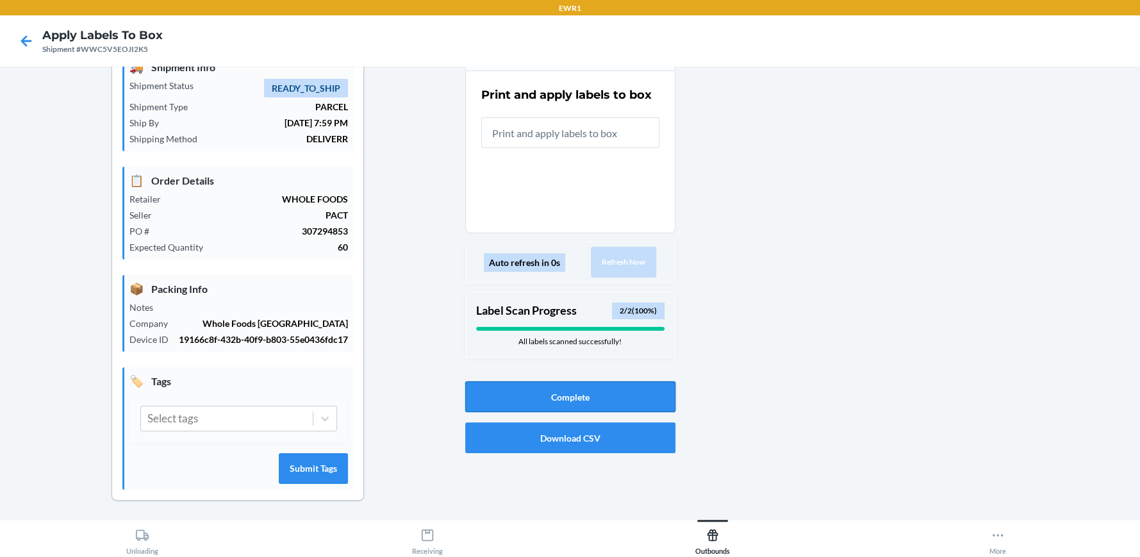
click at [562, 394] on button "Complete" at bounding box center [570, 396] width 210 height 31
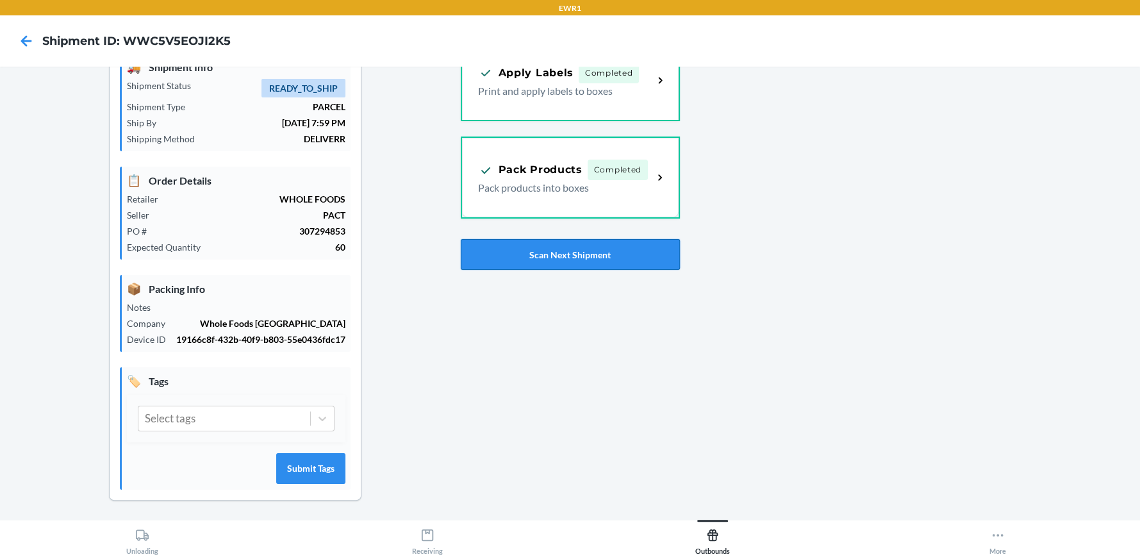
click at [560, 256] on button "Scan Next Shipment" at bounding box center [570, 254] width 219 height 31
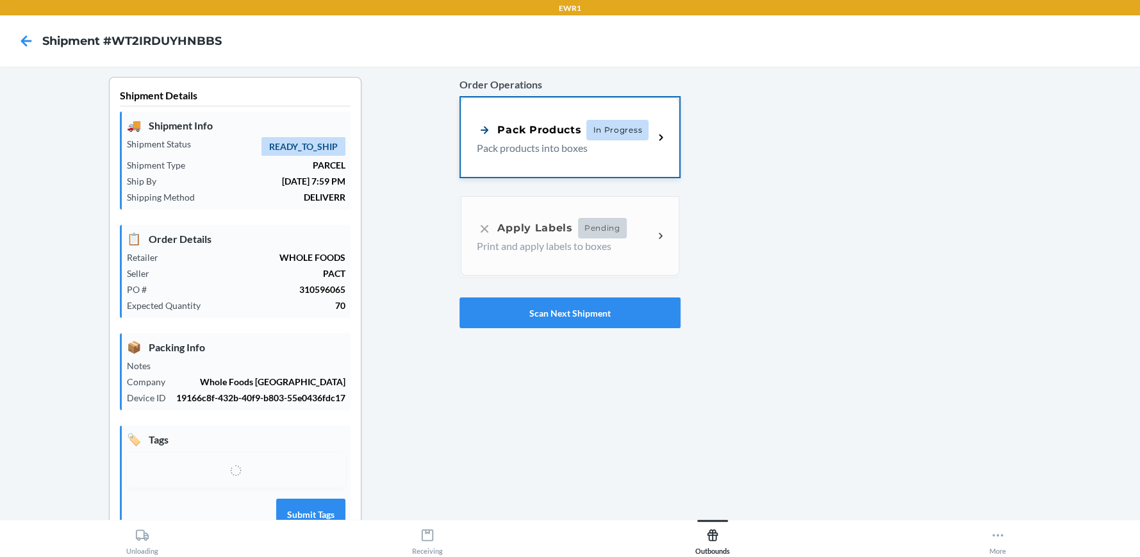
click at [613, 128] on span "In Progress" at bounding box center [617, 130] width 62 height 21
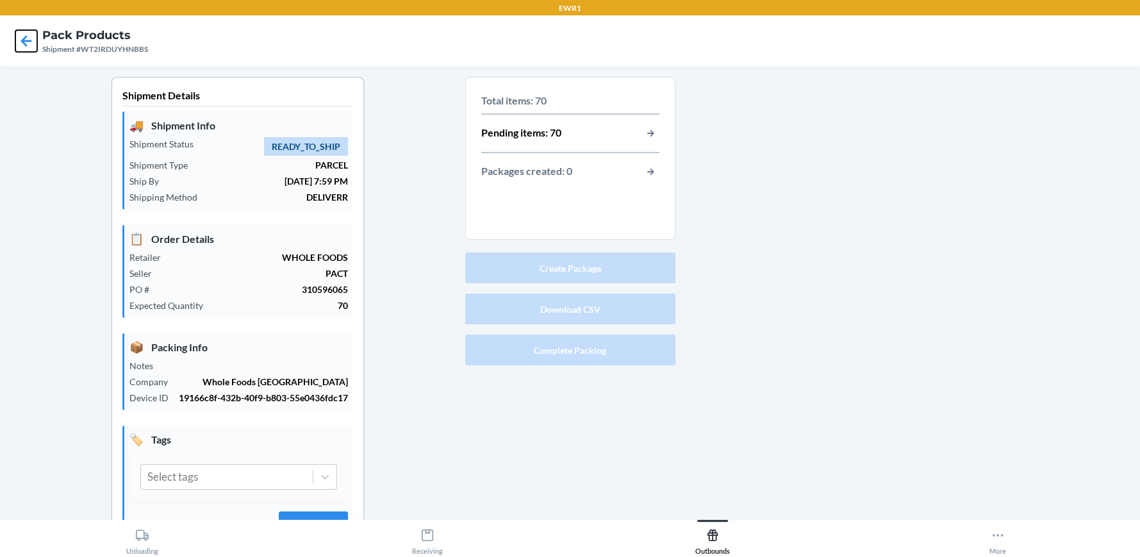
click at [28, 41] on icon at bounding box center [26, 40] width 11 height 11
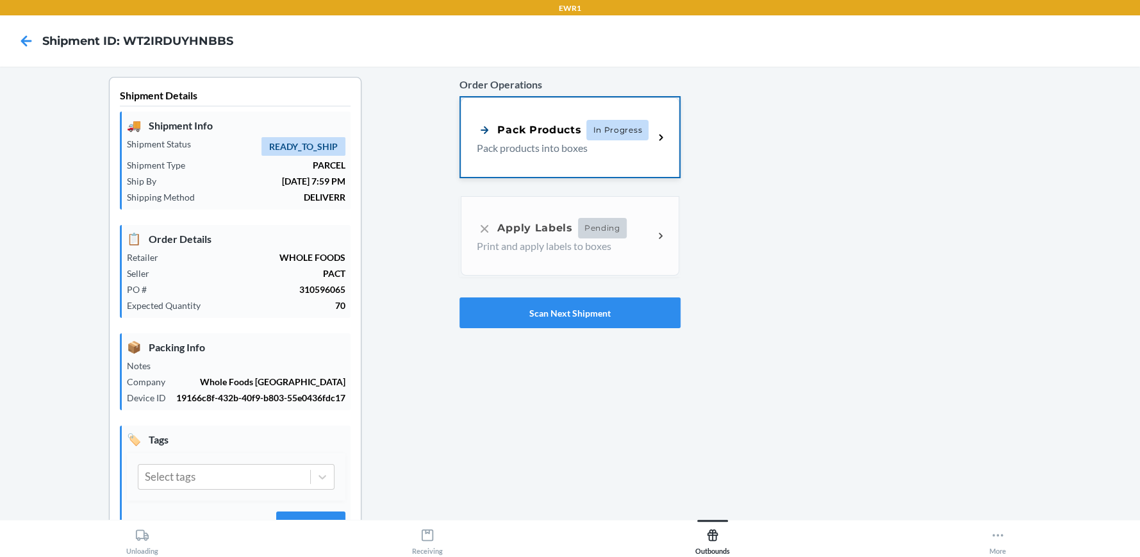
click at [590, 154] on p "Pack products into boxes" at bounding box center [560, 147] width 167 height 15
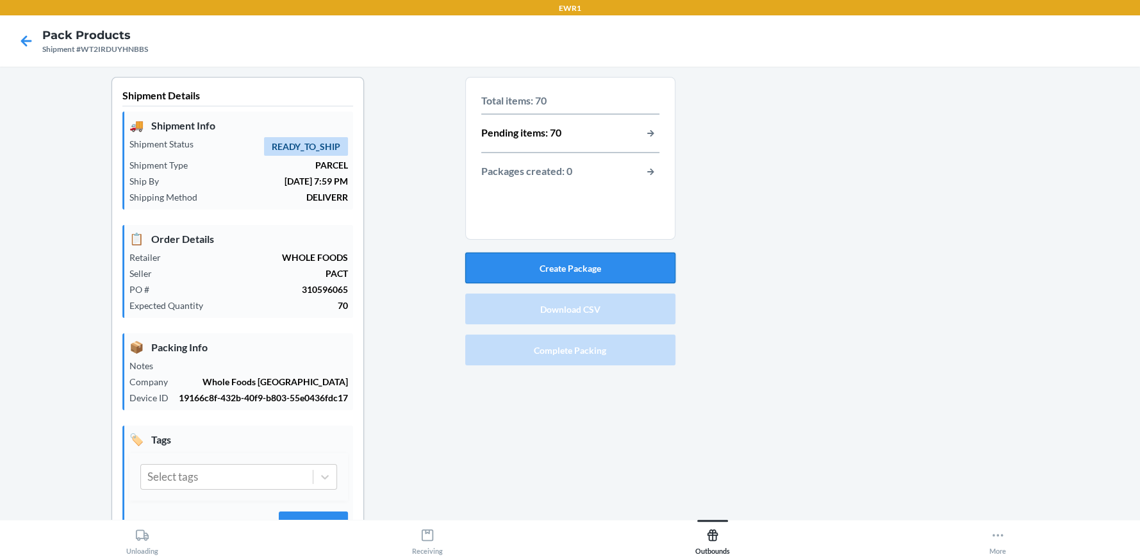
click at [596, 273] on button "Create Package" at bounding box center [570, 268] width 210 height 31
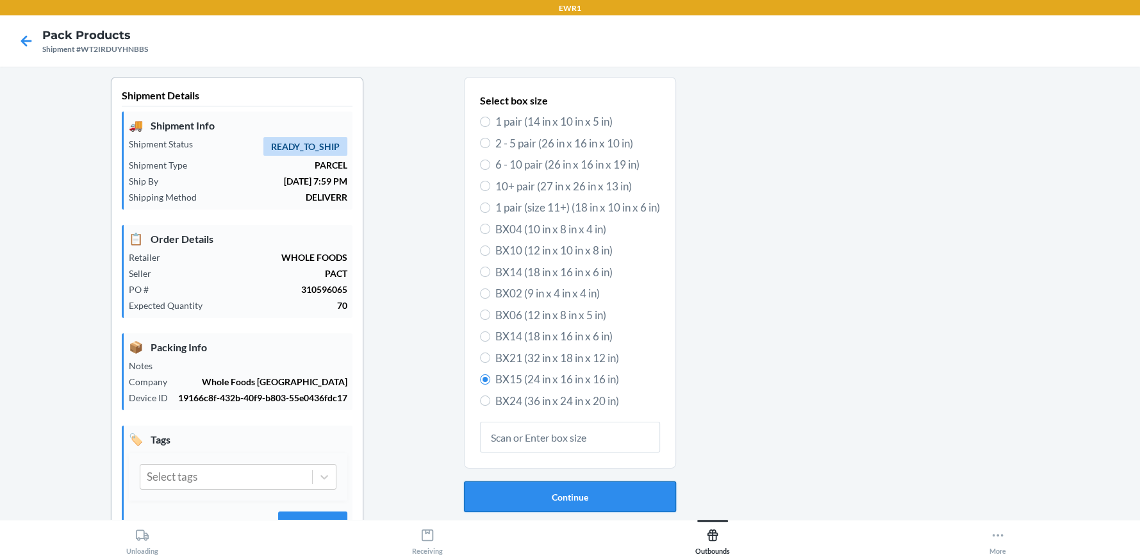
click at [569, 490] on button "Continue" at bounding box center [570, 496] width 212 height 31
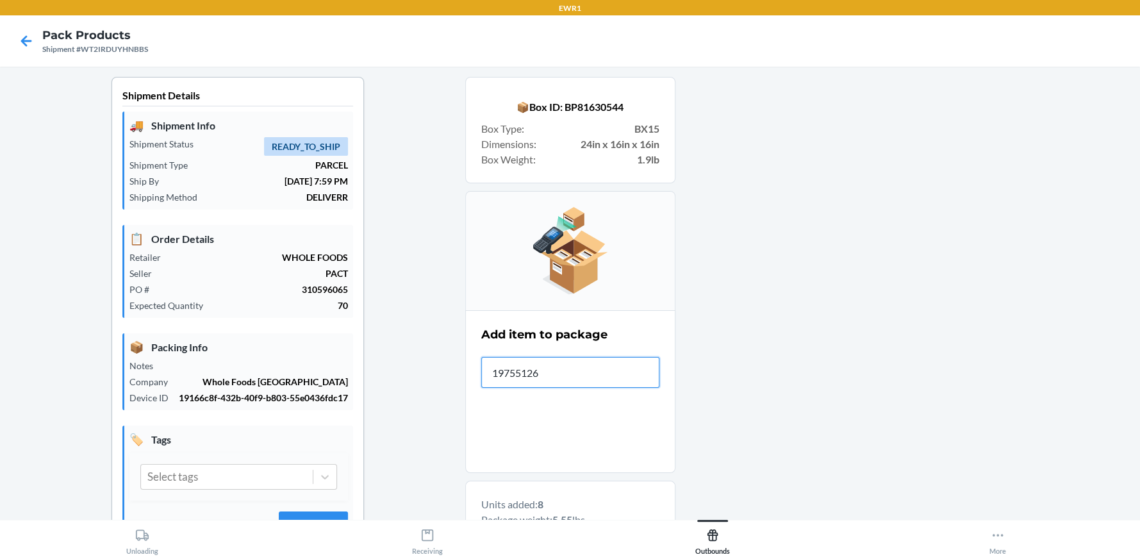
type input "197551264"
drag, startPoint x: 572, startPoint y: 365, endPoint x: 193, endPoint y: 390, distance: 380.3
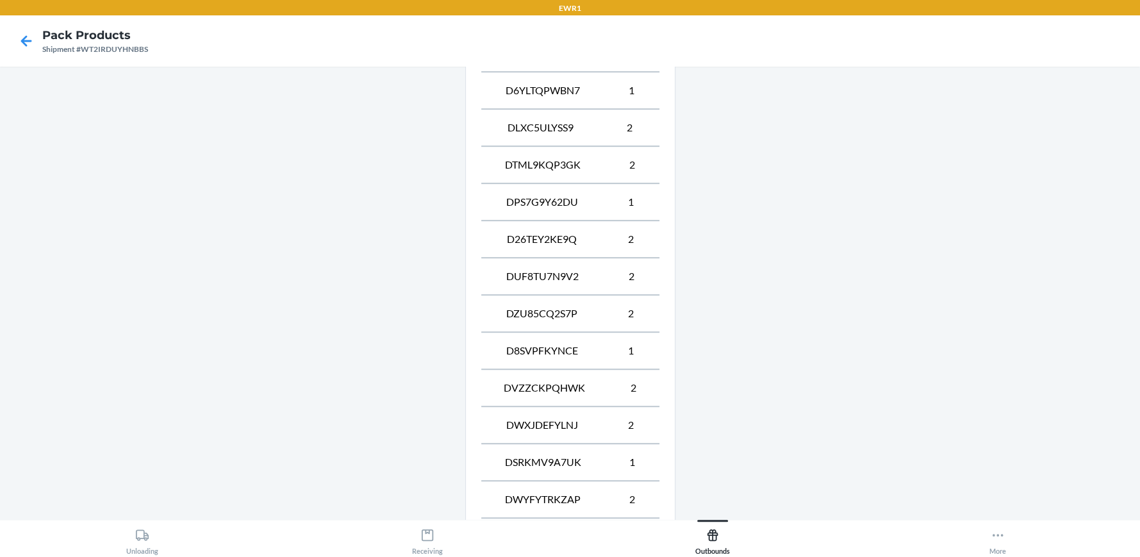
scroll to position [987, 0]
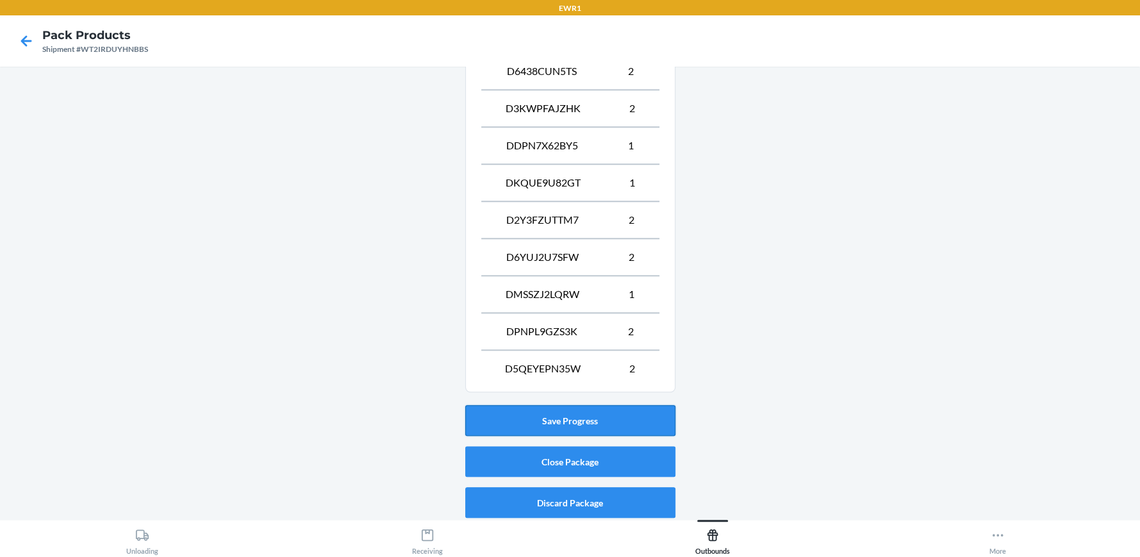
drag, startPoint x: 565, startPoint y: 411, endPoint x: 558, endPoint y: 404, distance: 10.0
click at [565, 410] on button "Save Progress" at bounding box center [570, 420] width 210 height 31
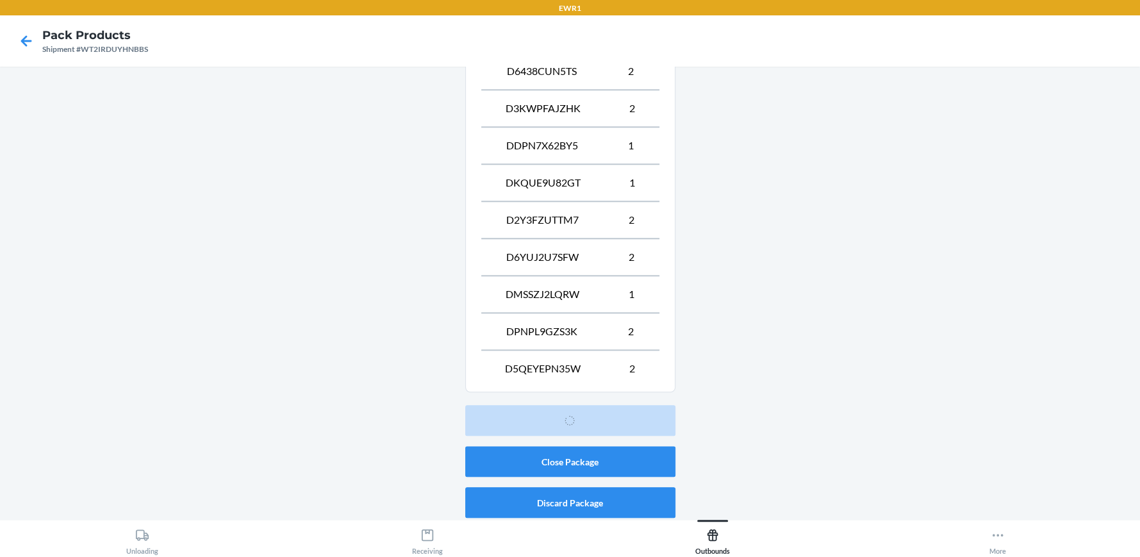
scroll to position [58, 0]
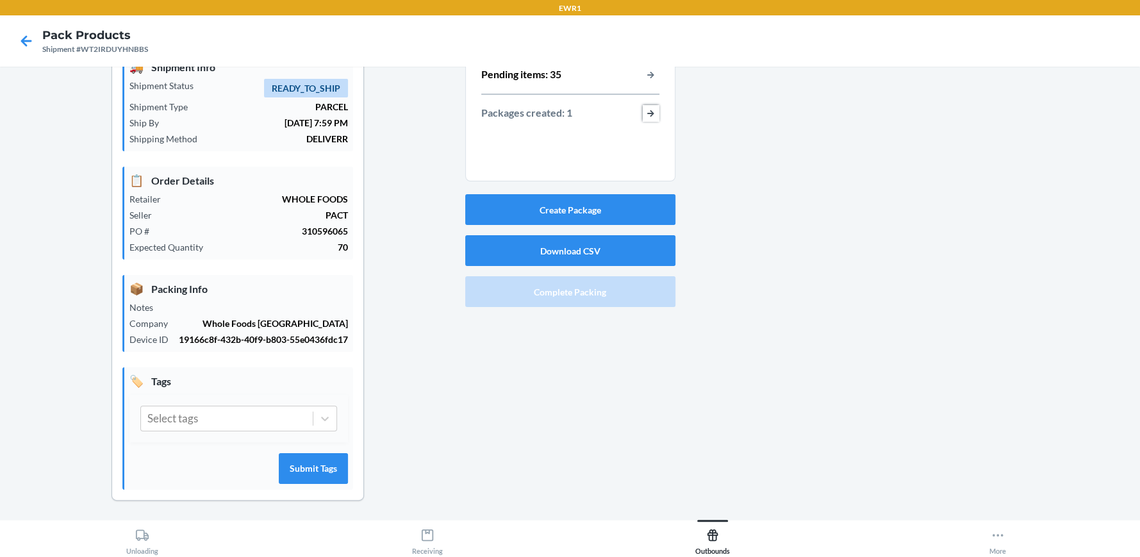
click at [643, 112] on button "button-view-packages-created" at bounding box center [651, 113] width 17 height 17
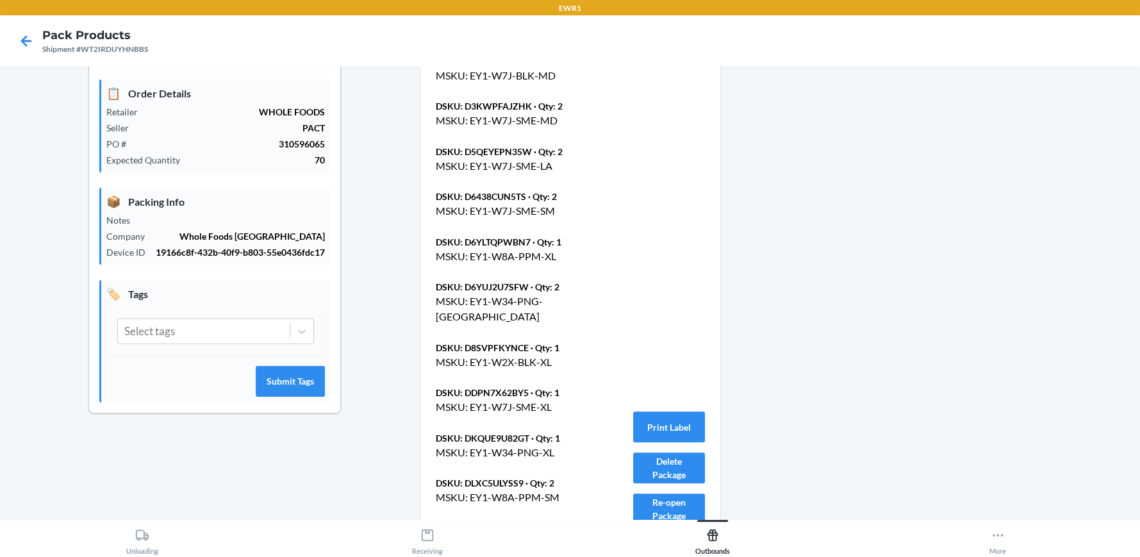
scroll to position [315, 0]
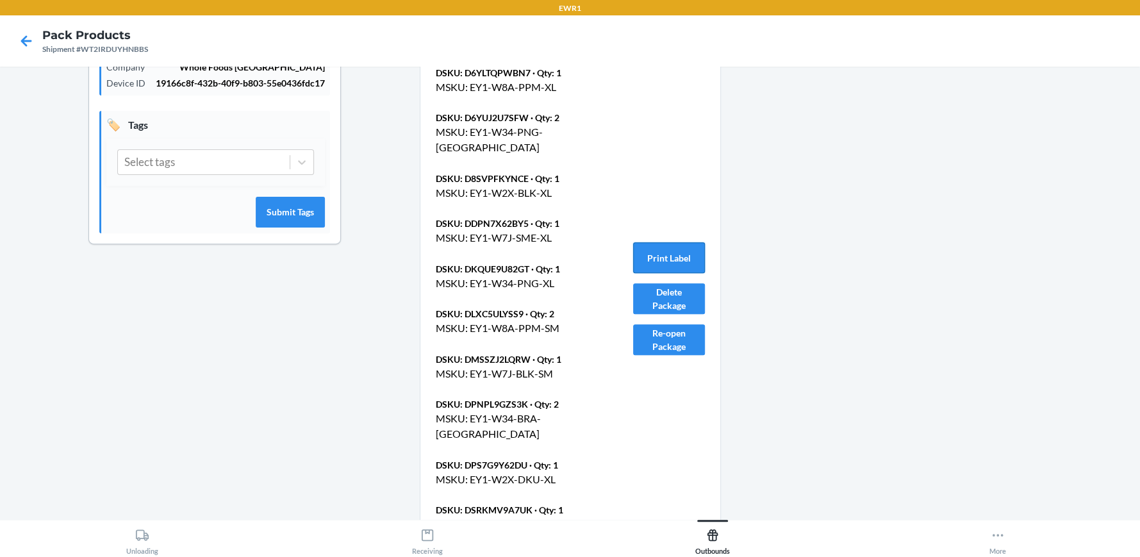
click at [660, 249] on button "Print Label" at bounding box center [669, 257] width 72 height 31
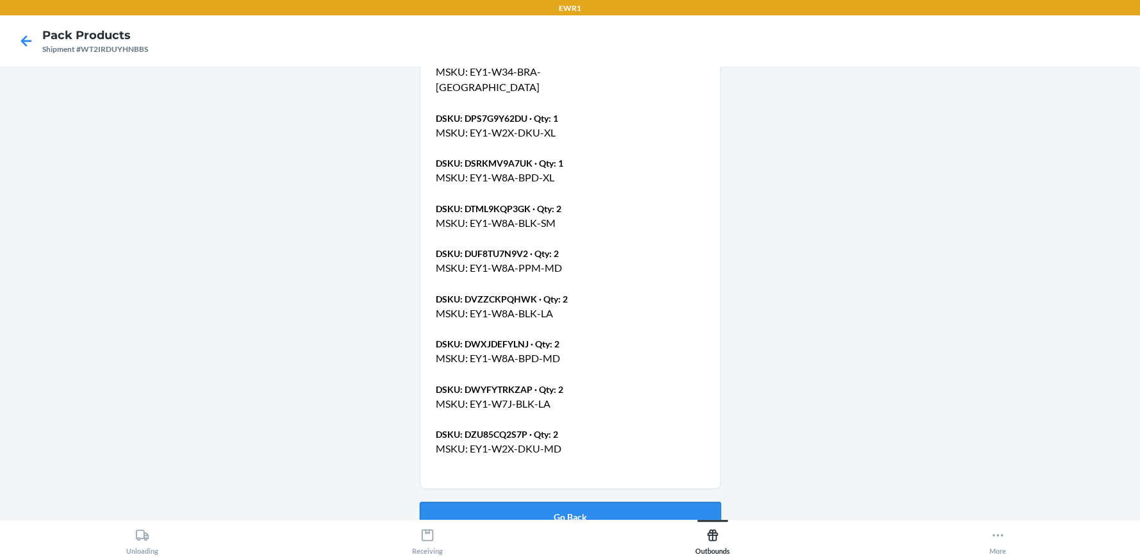
click at [577, 502] on button "Go Back" at bounding box center [570, 517] width 301 height 31
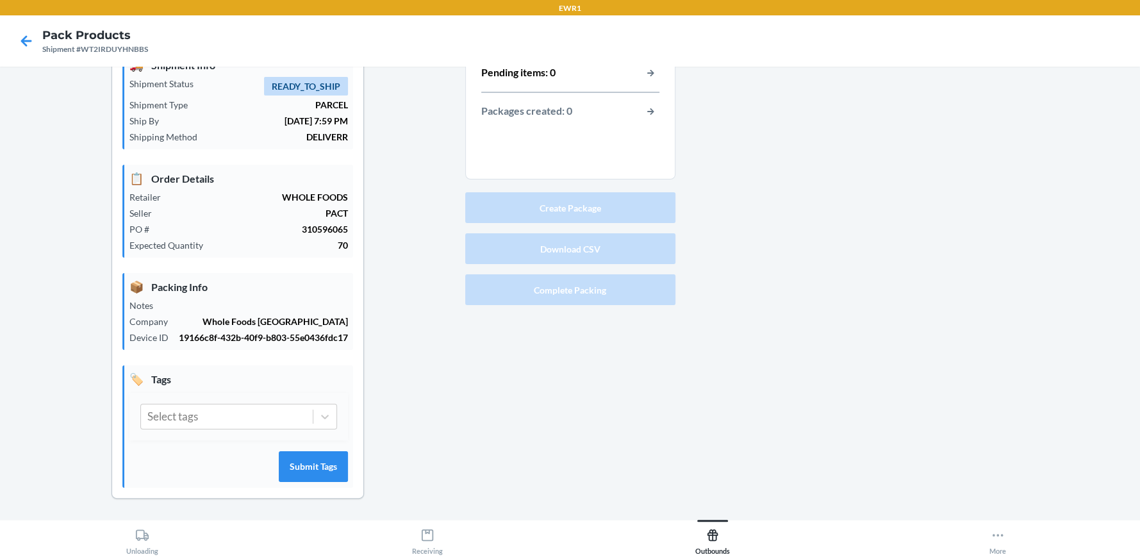
scroll to position [58, 0]
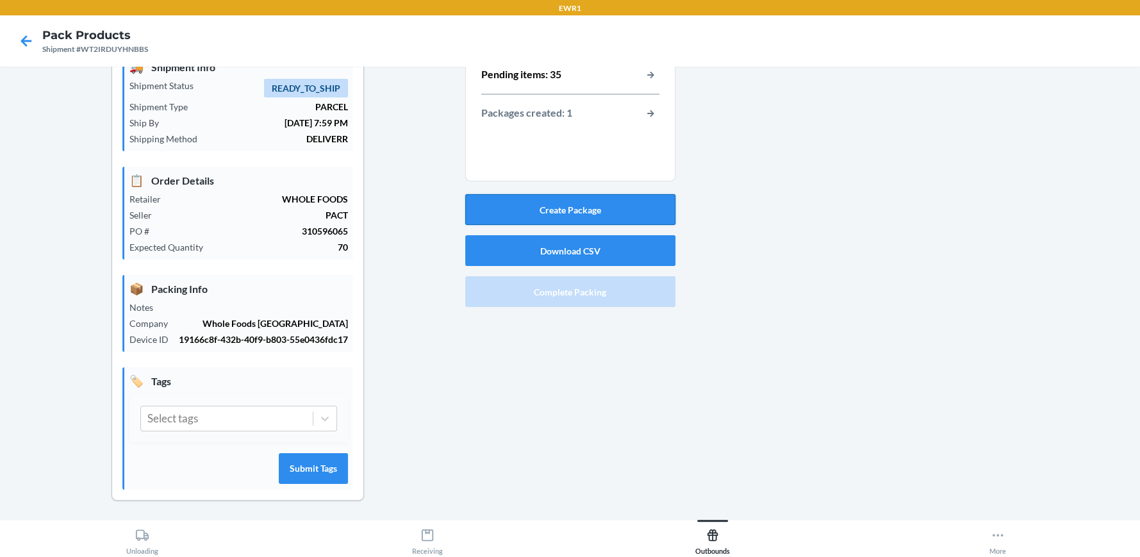
click at [569, 205] on button "Create Package" at bounding box center [570, 209] width 210 height 31
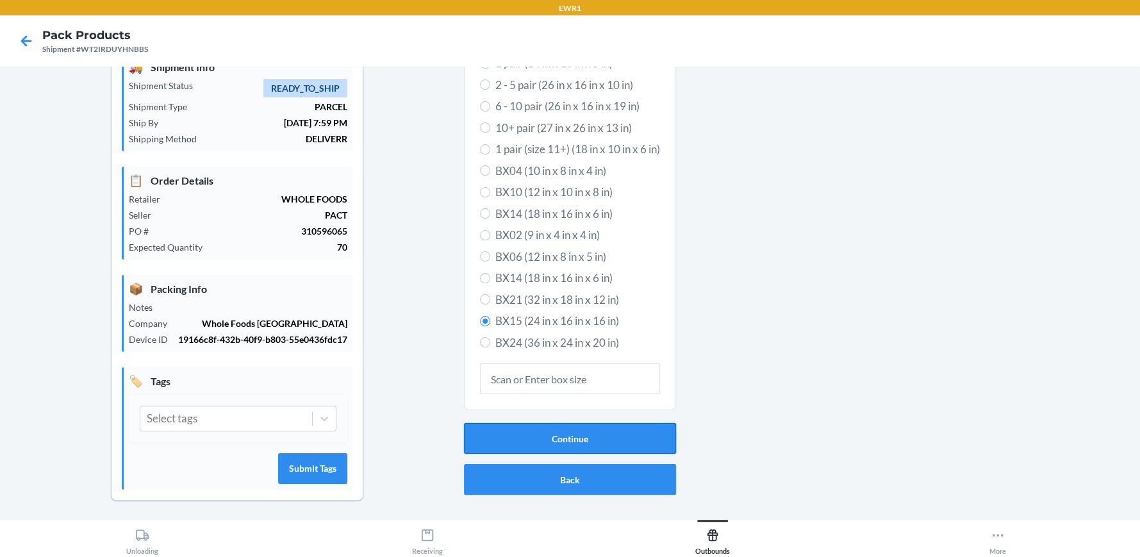
click at [570, 433] on button "Continue" at bounding box center [570, 438] width 212 height 31
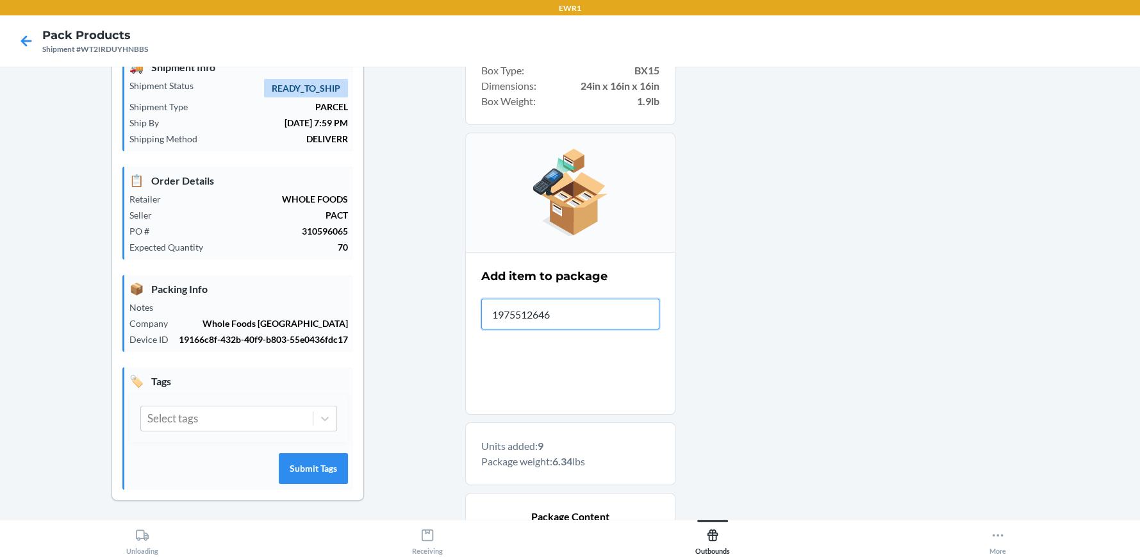
type input "19755126466"
type input "197551266150"
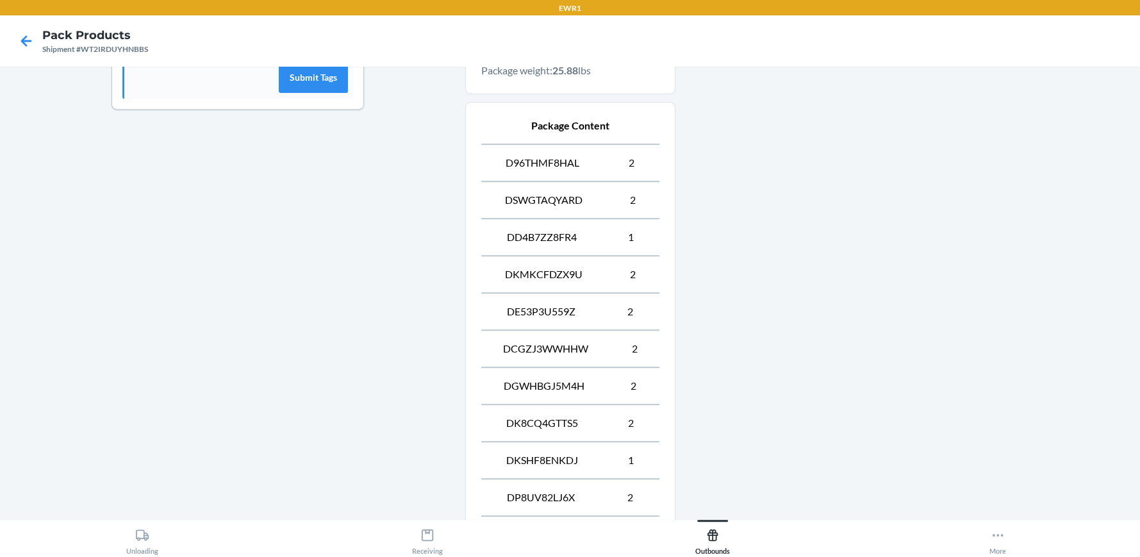
scroll to position [950, 0]
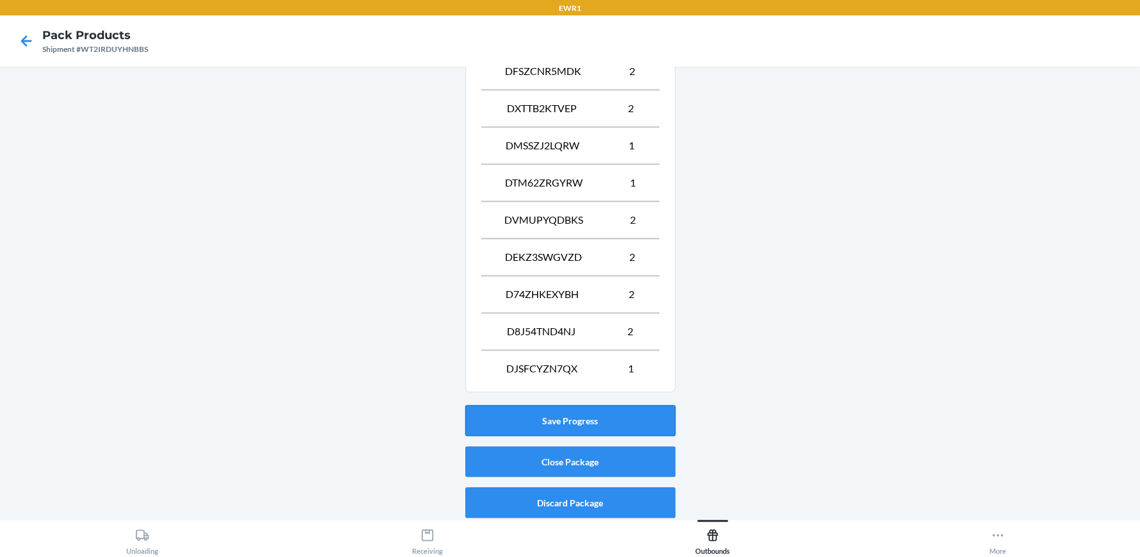
click at [585, 410] on button "Save Progress" at bounding box center [570, 420] width 210 height 31
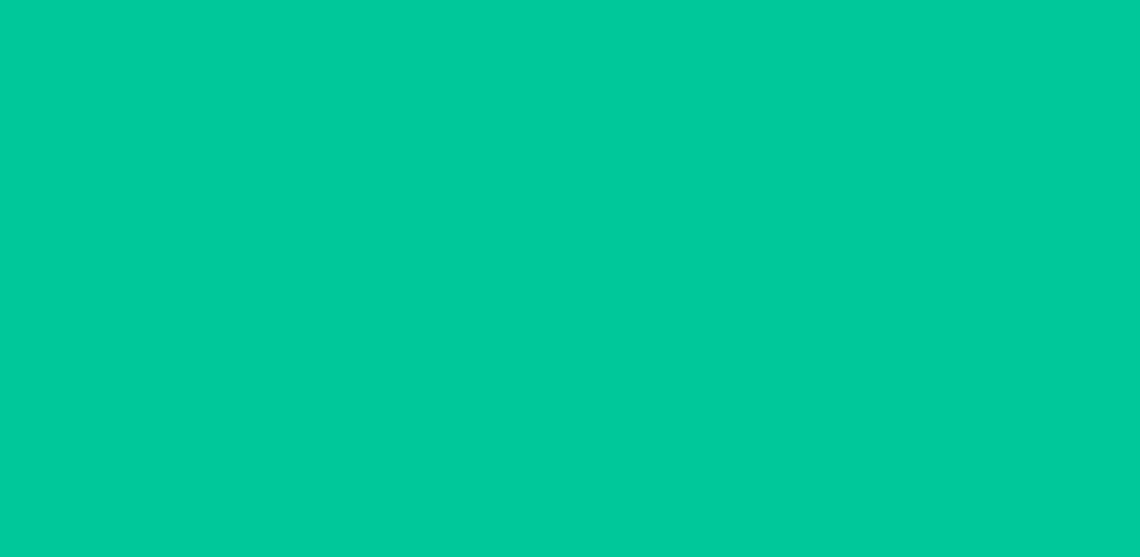
scroll to position [58, 0]
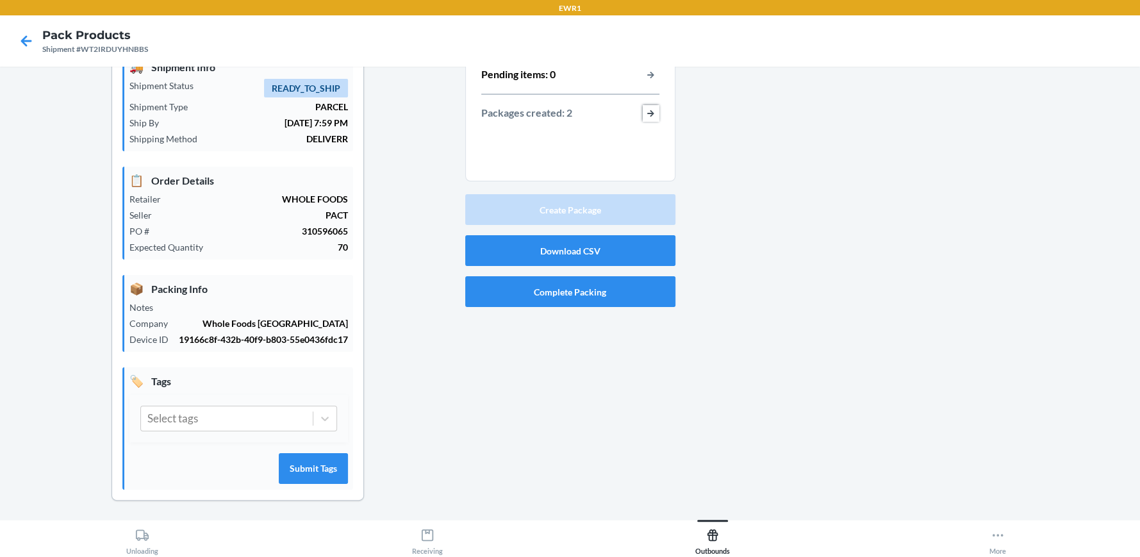
click at [645, 114] on button "button-view-packages-created" at bounding box center [651, 113] width 17 height 17
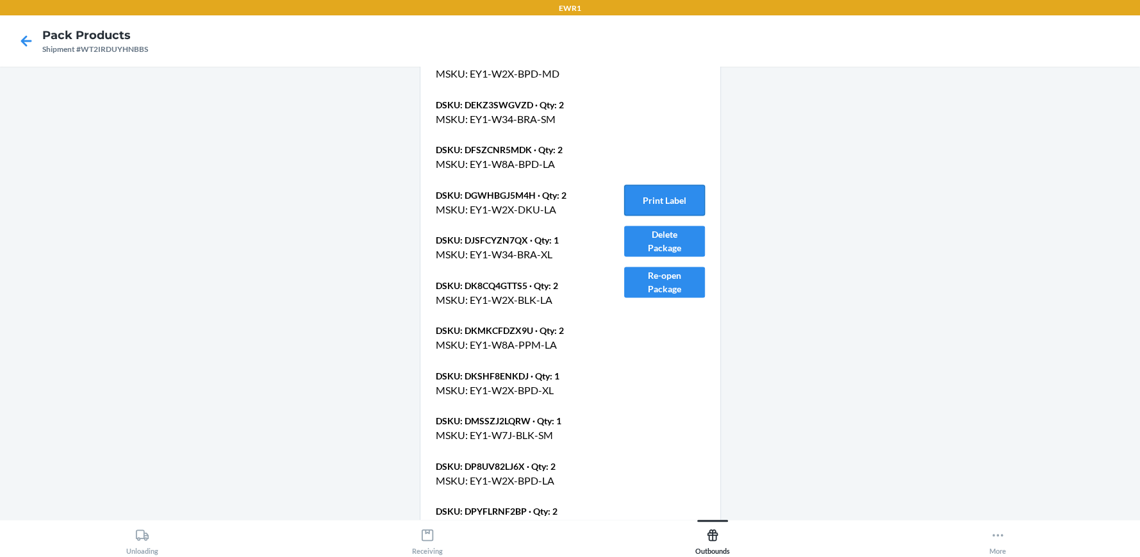
click at [670, 185] on button "Print Label" at bounding box center [664, 200] width 81 height 31
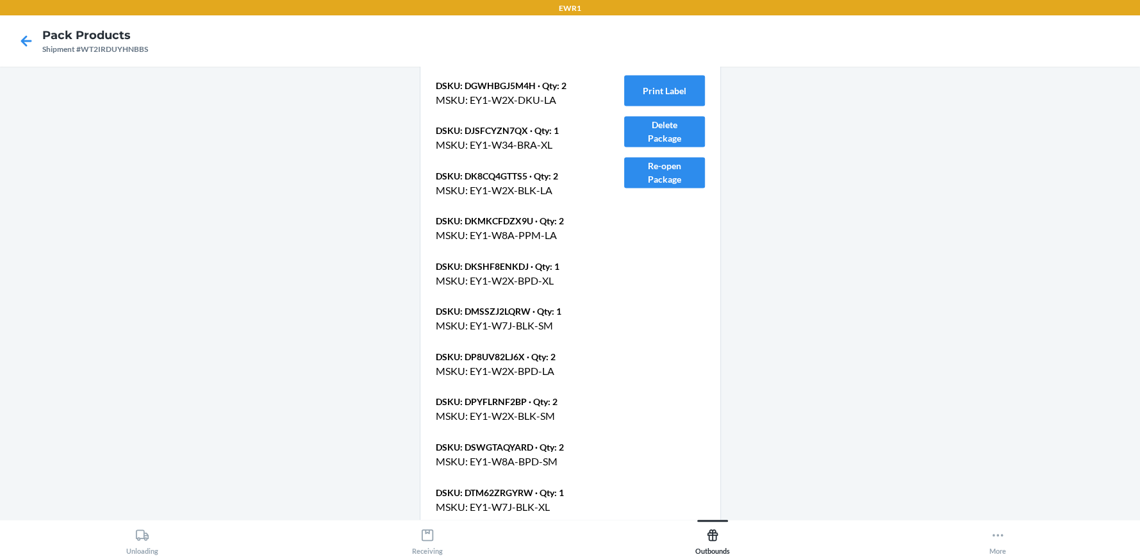
scroll to position [1662, 0]
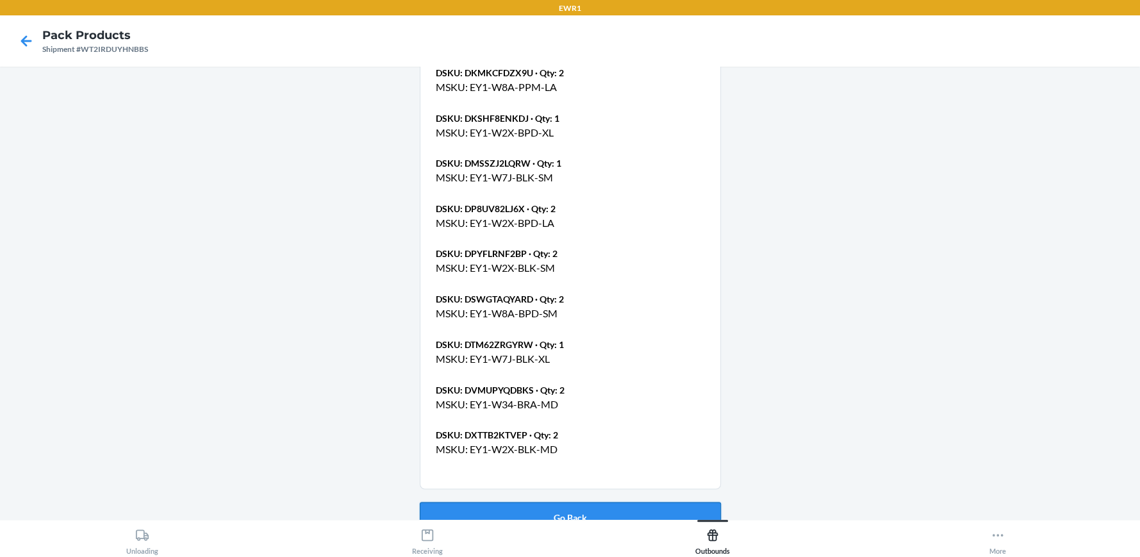
click at [567, 502] on button "Go Back" at bounding box center [570, 517] width 301 height 31
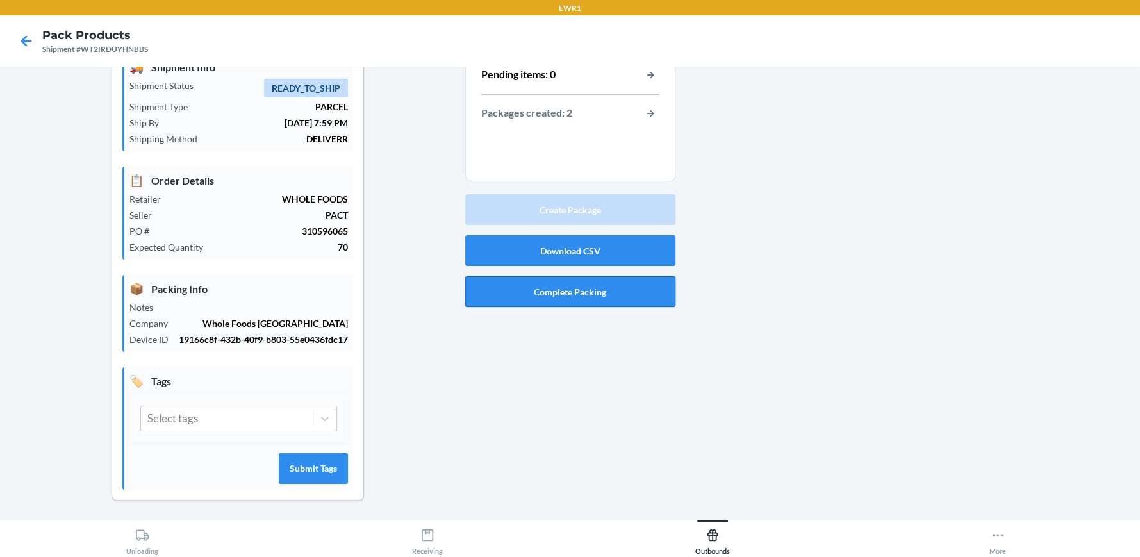
click at [568, 290] on button "Complete Packing" at bounding box center [570, 291] width 210 height 31
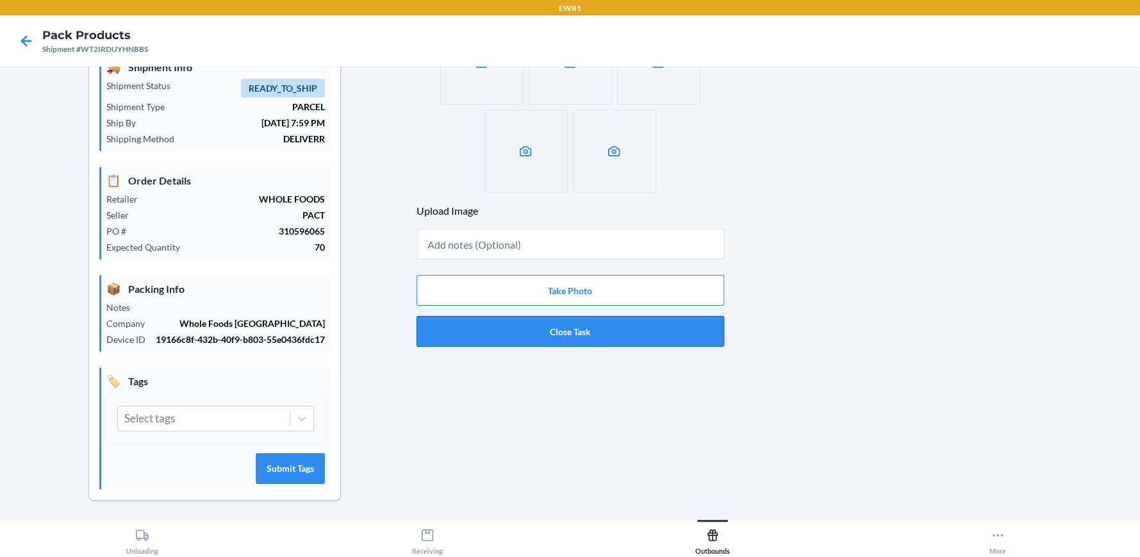
click at [573, 337] on button "Close Task" at bounding box center [571, 331] width 308 height 31
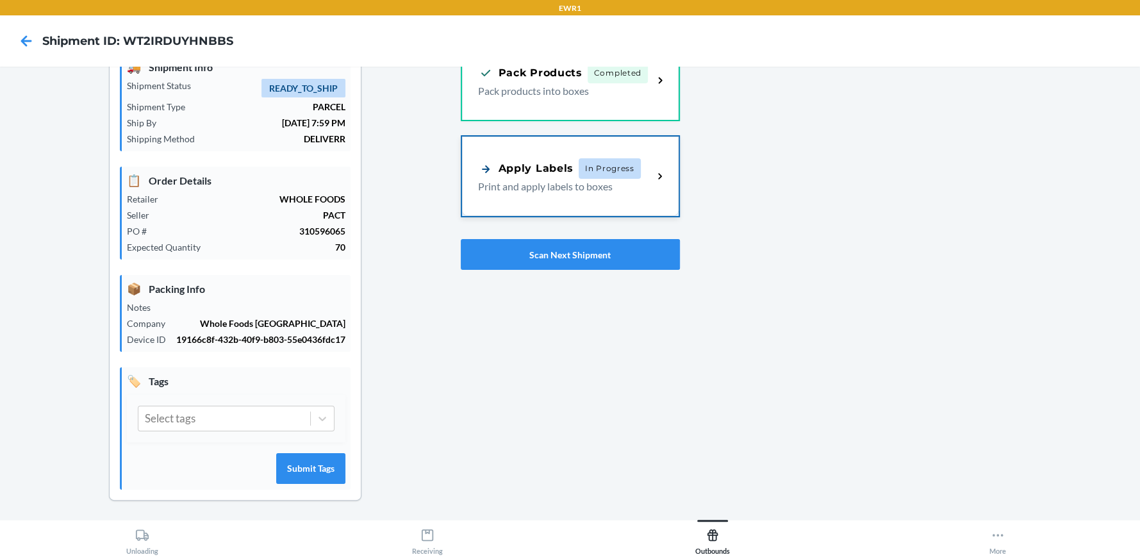
click at [585, 176] on span "In Progress" at bounding box center [610, 168] width 62 height 21
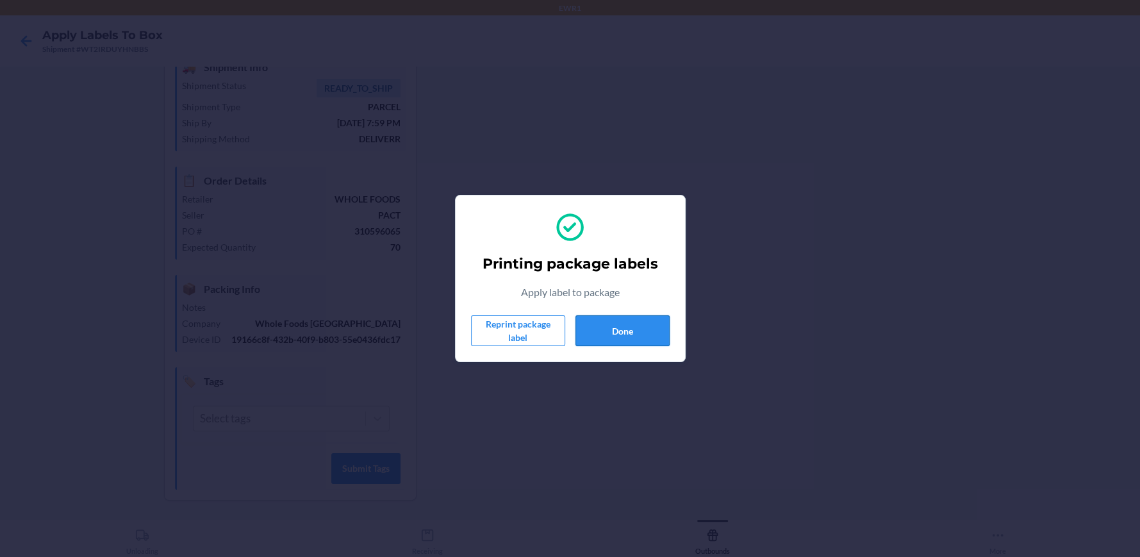
click at [637, 329] on button "Done" at bounding box center [623, 330] width 94 height 31
click at [598, 334] on button "Done" at bounding box center [623, 330] width 94 height 31
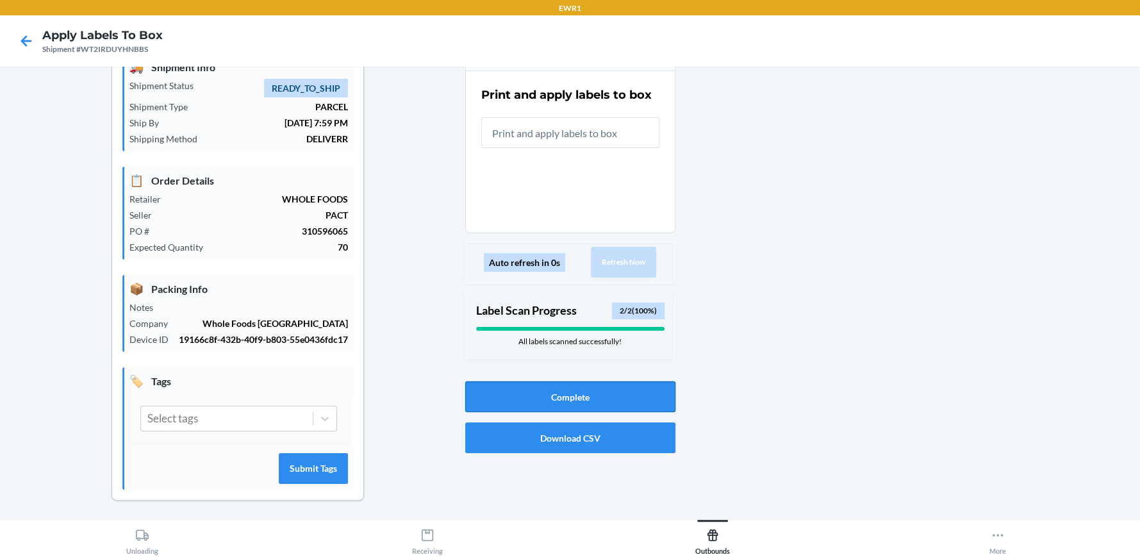
click at [569, 392] on button "Complete" at bounding box center [570, 396] width 210 height 31
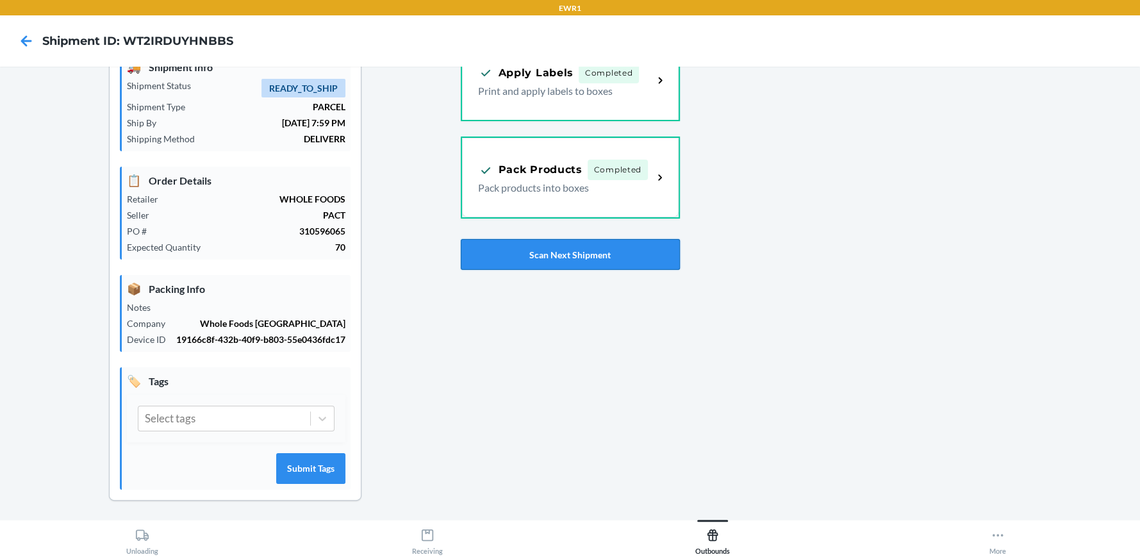
click at [576, 255] on button "Scan Next Shipment" at bounding box center [570, 254] width 219 height 31
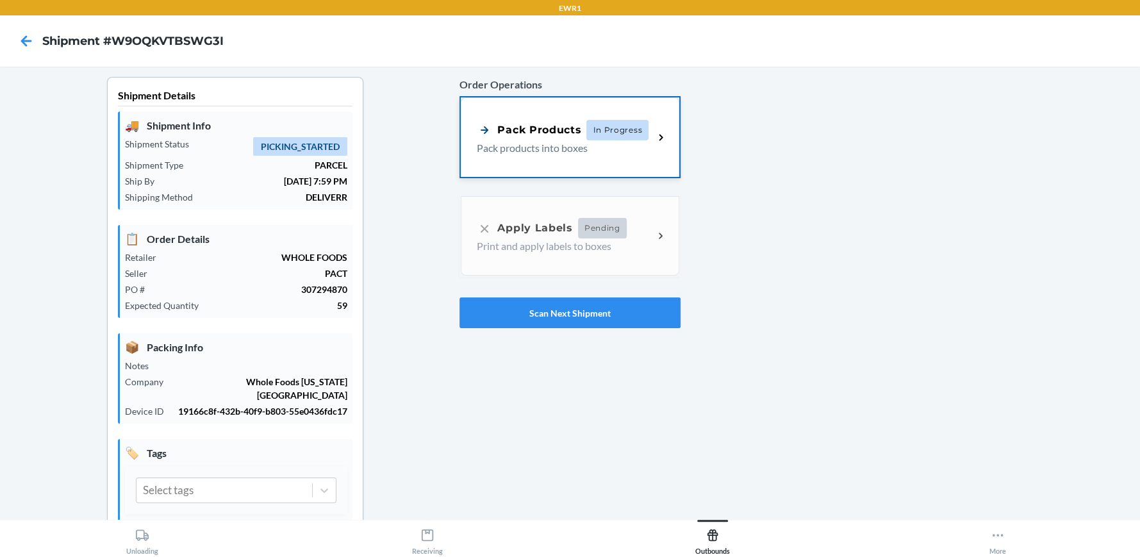
click at [569, 127] on div "Pack Products" at bounding box center [529, 130] width 104 height 16
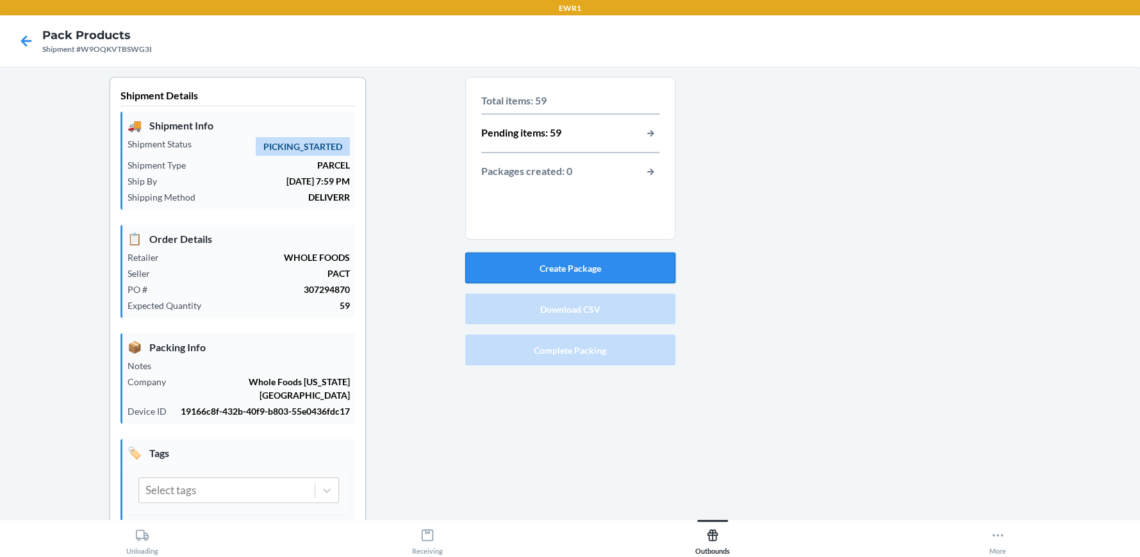
click at [574, 263] on button "Create Package" at bounding box center [570, 268] width 210 height 31
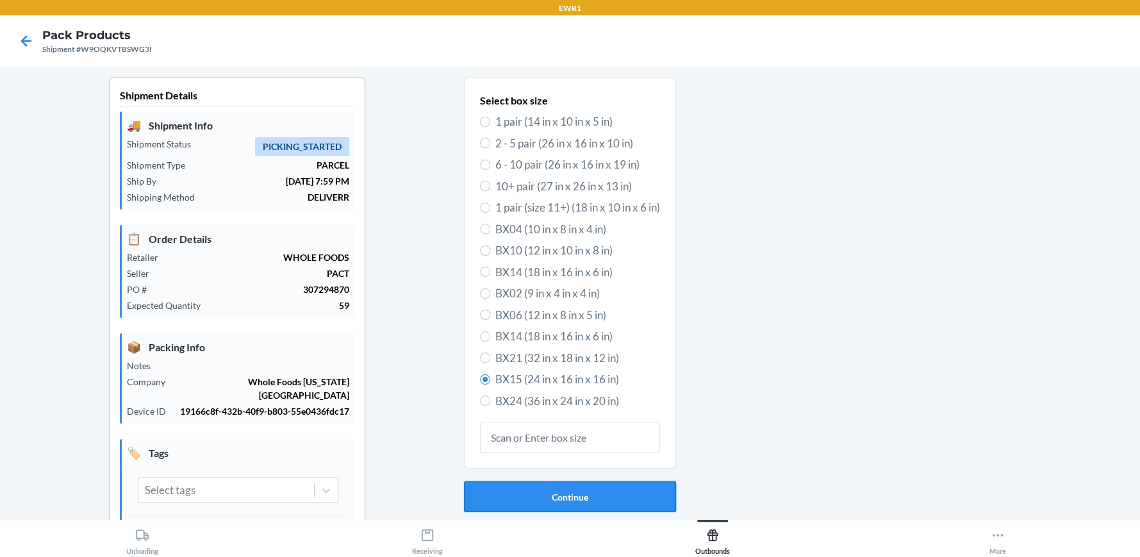
click at [546, 487] on button "Continue" at bounding box center [570, 496] width 212 height 31
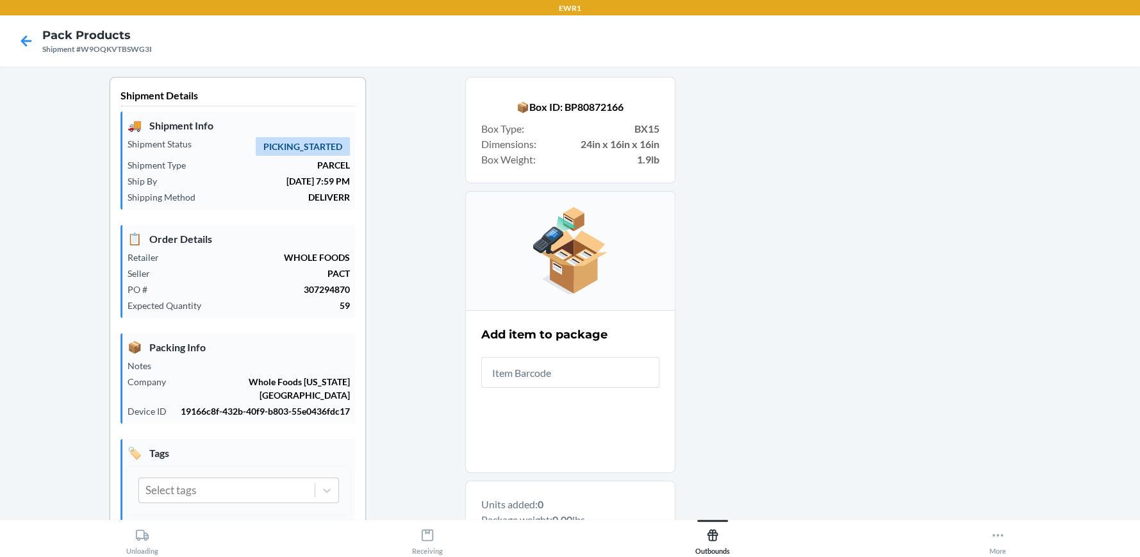
click at [604, 359] on input "text" at bounding box center [570, 372] width 178 height 31
drag, startPoint x: 583, startPoint y: 369, endPoint x: 335, endPoint y: 342, distance: 250.2
click at [417, 354] on div "Shipment Details 🚚 Shipment Info Shipment Status PICKING_STARTED Shipment Type …" at bounding box center [570, 533] width 1120 height 913
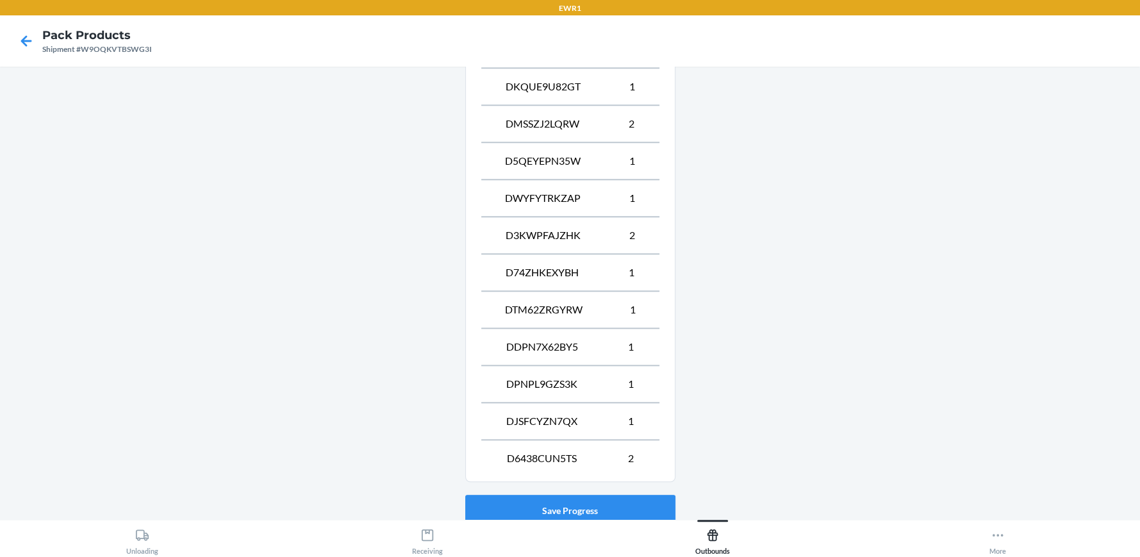
scroll to position [987, 0]
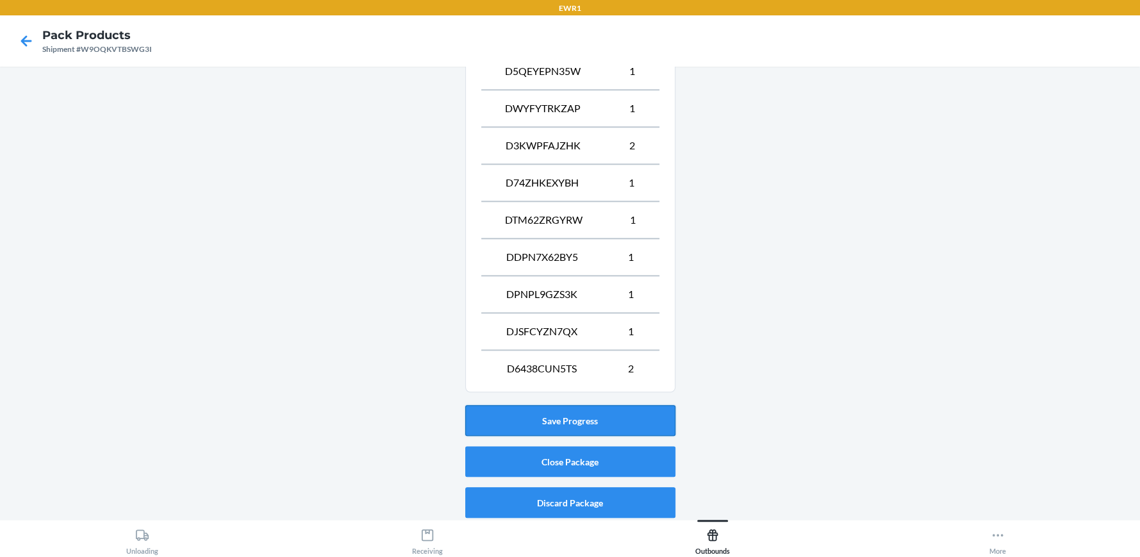
click at [553, 414] on button "Save Progress" at bounding box center [570, 420] width 210 height 31
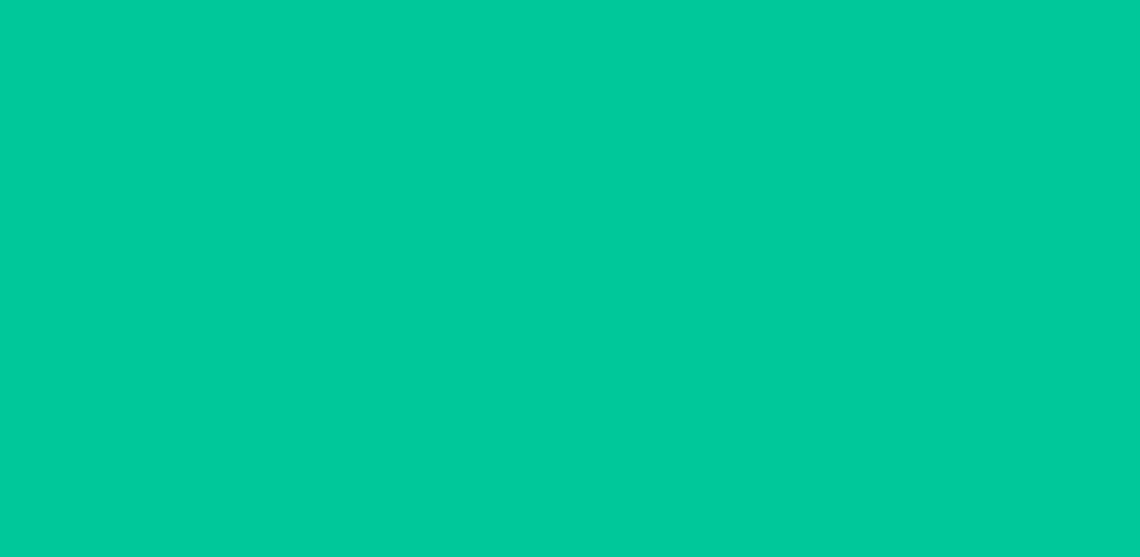
scroll to position [58, 0]
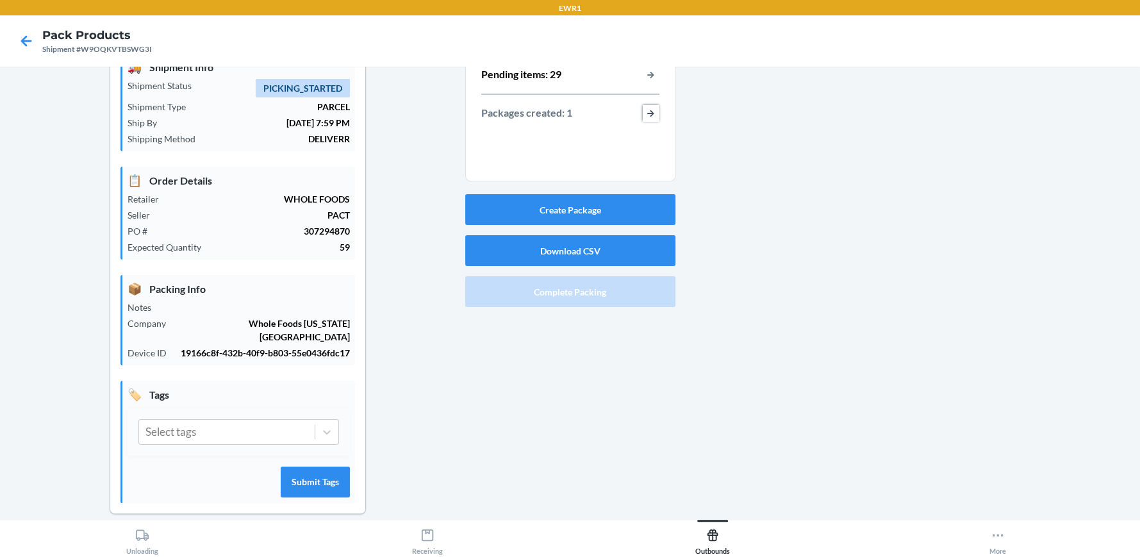
click at [643, 113] on button "button-view-packages-created" at bounding box center [651, 113] width 17 height 17
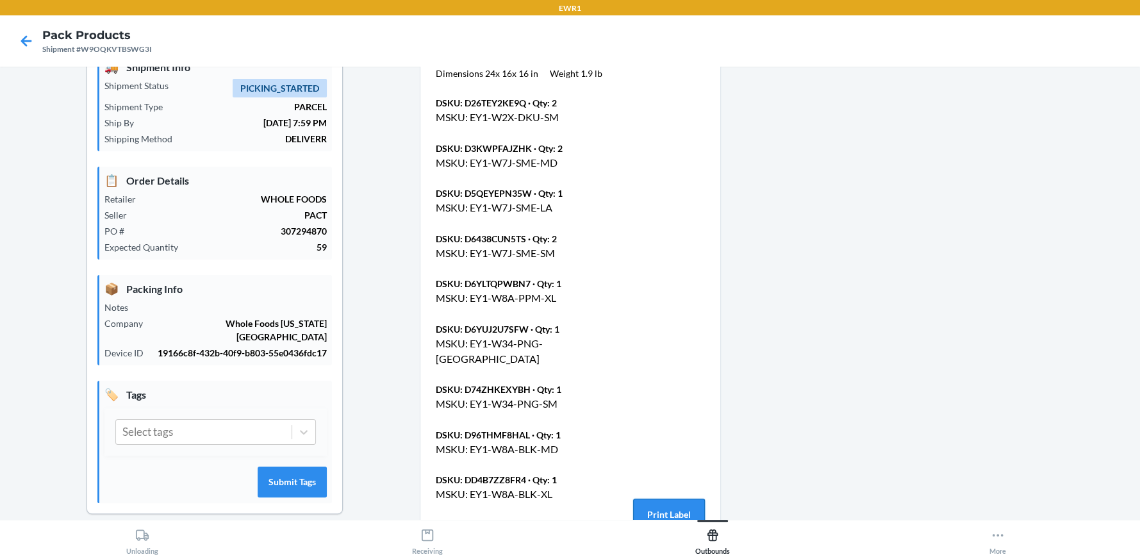
click at [674, 508] on button "Print Label" at bounding box center [669, 514] width 72 height 31
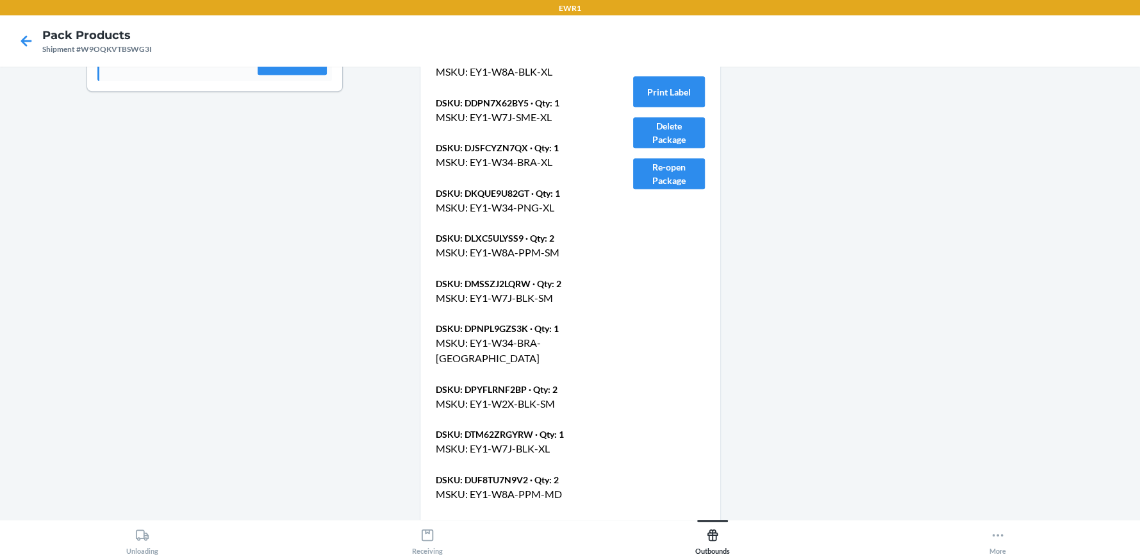
scroll to position [661, 0]
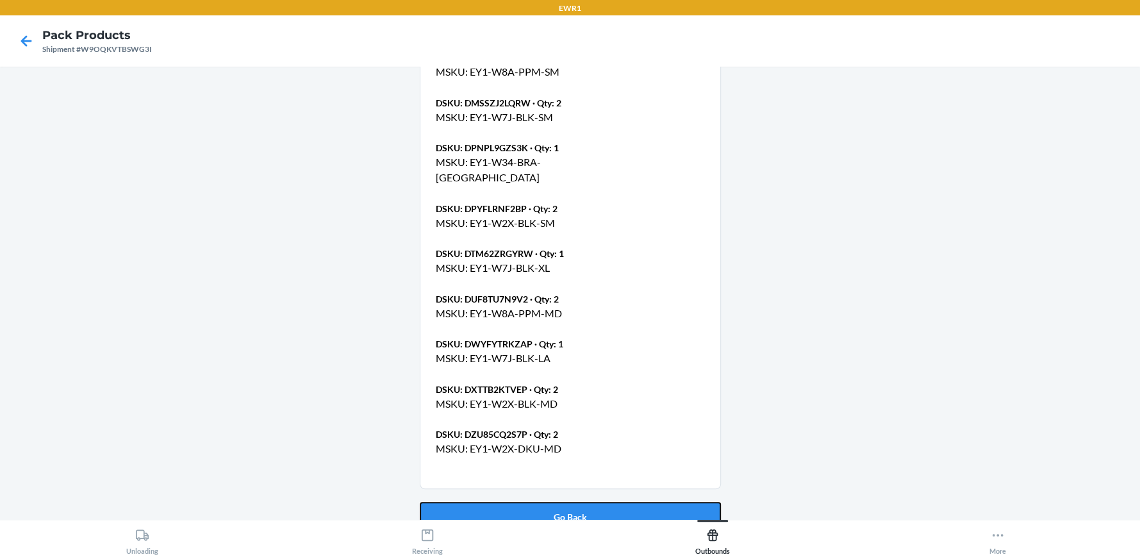
click at [564, 504] on button "Go Back" at bounding box center [570, 517] width 301 height 31
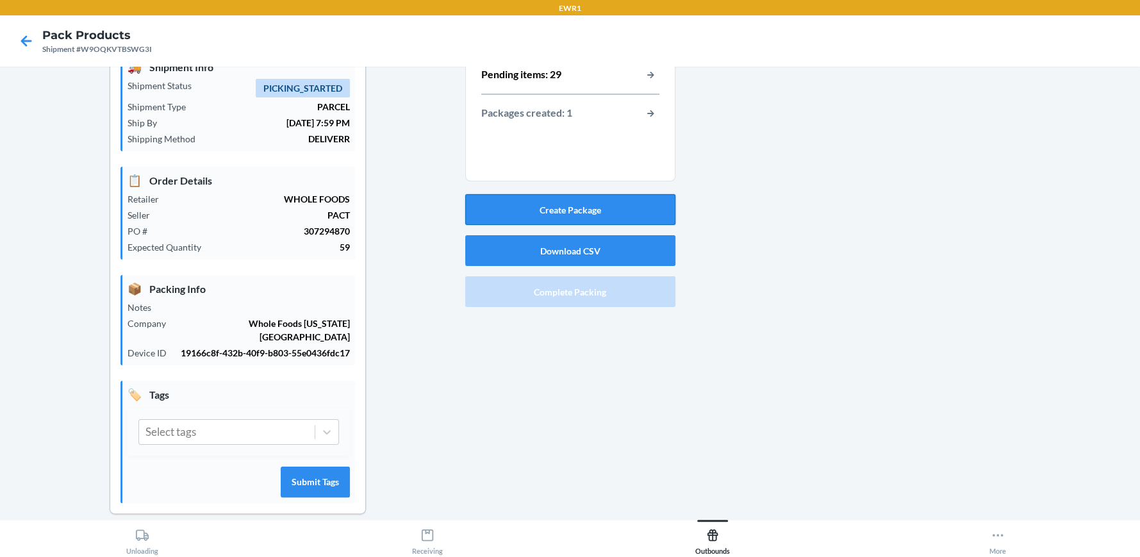
click at [571, 204] on button "Create Package" at bounding box center [570, 209] width 210 height 31
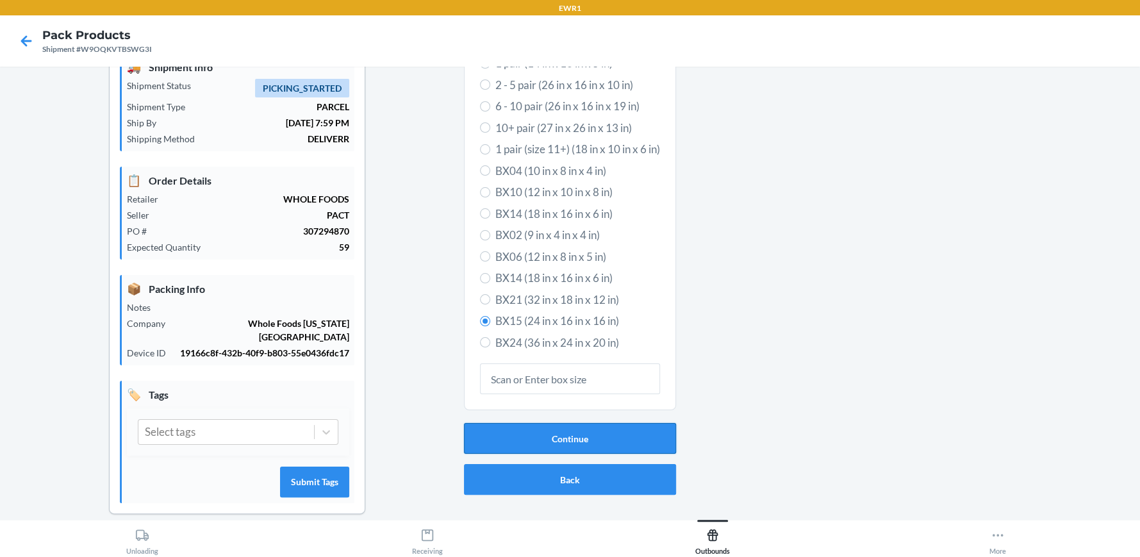
click at [565, 442] on button "Continue" at bounding box center [570, 438] width 212 height 31
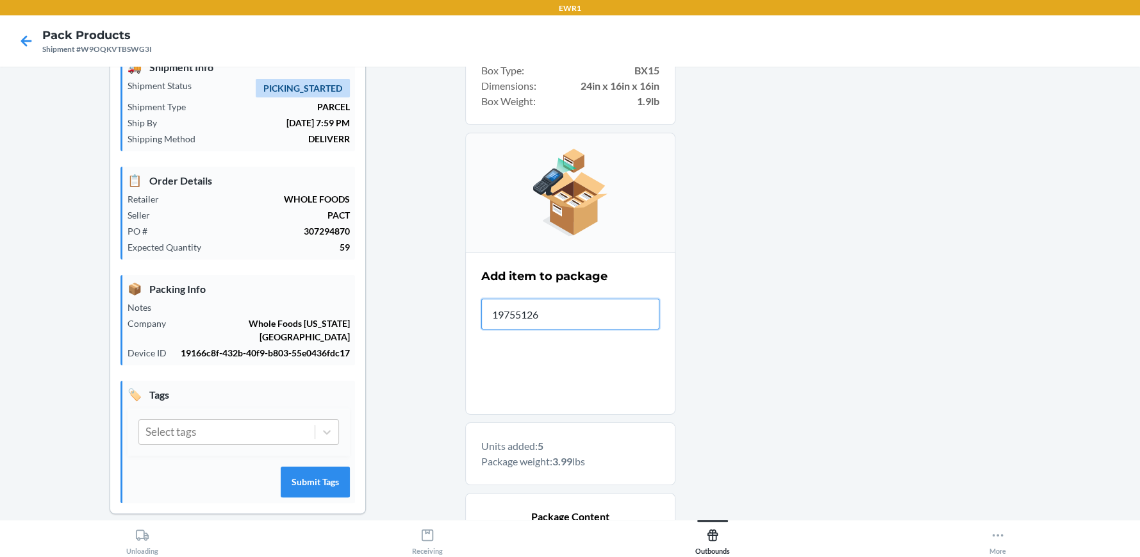
type input "197551264"
type input "197551266198"
drag, startPoint x: 566, startPoint y: 313, endPoint x: 403, endPoint y: 346, distance: 166.7
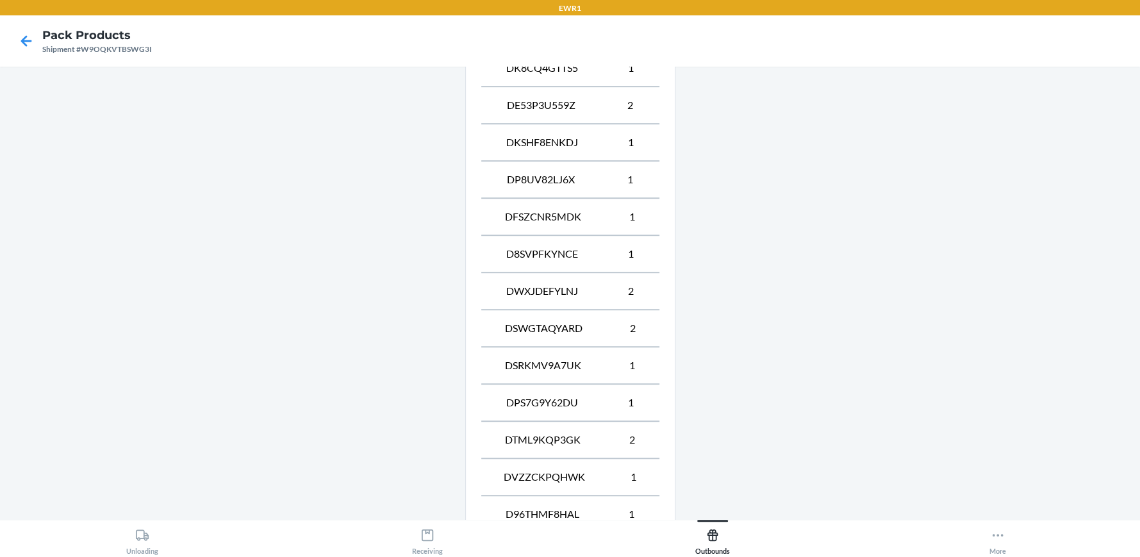
scroll to position [950, 0]
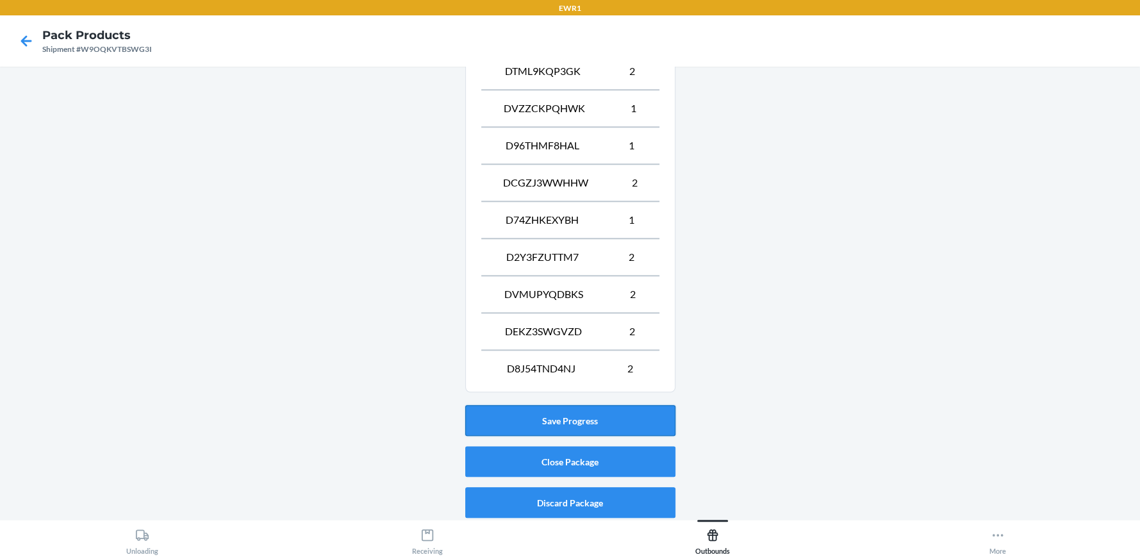
click at [601, 422] on button "Save Progress" at bounding box center [570, 420] width 210 height 31
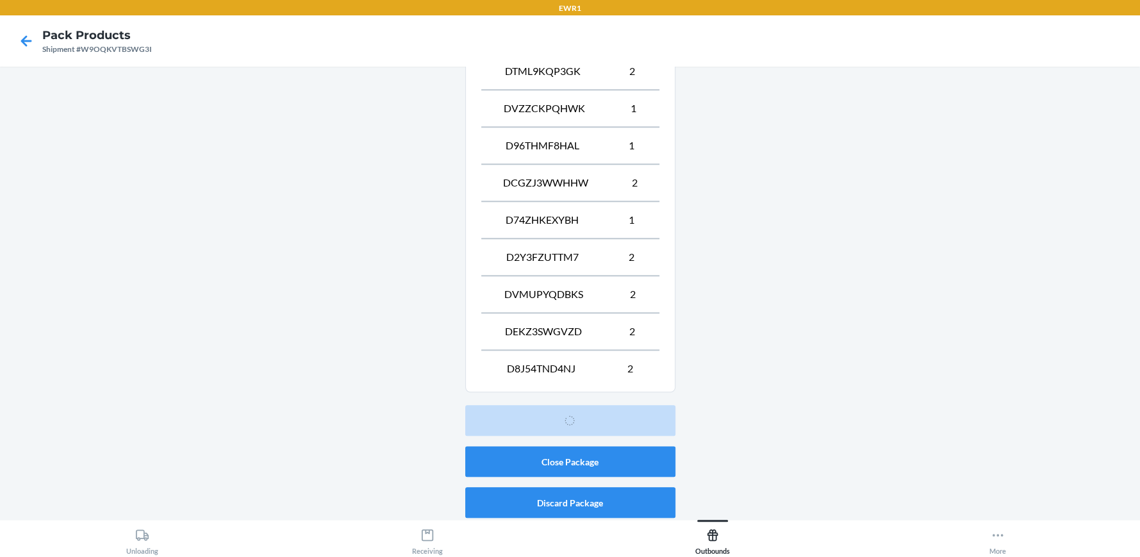
scroll to position [58, 0]
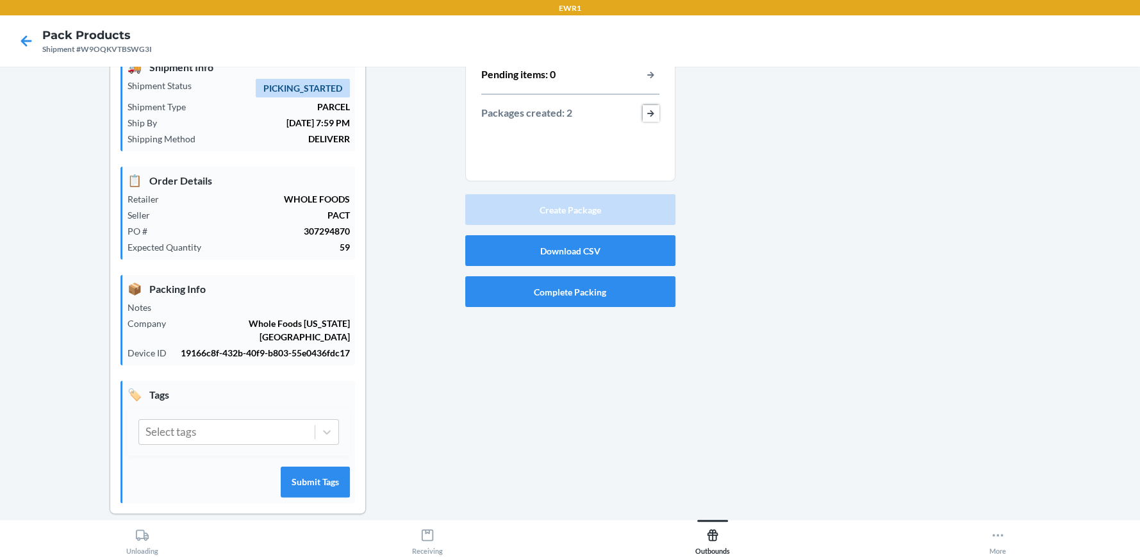
click at [646, 113] on button "button-view-packages-created" at bounding box center [651, 113] width 17 height 17
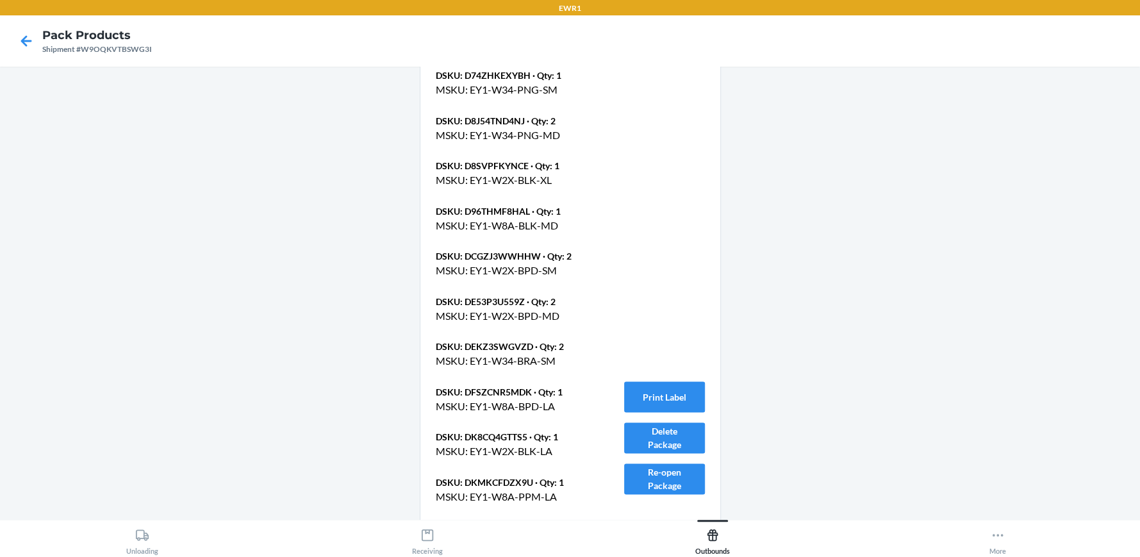
scroll to position [1225, 0]
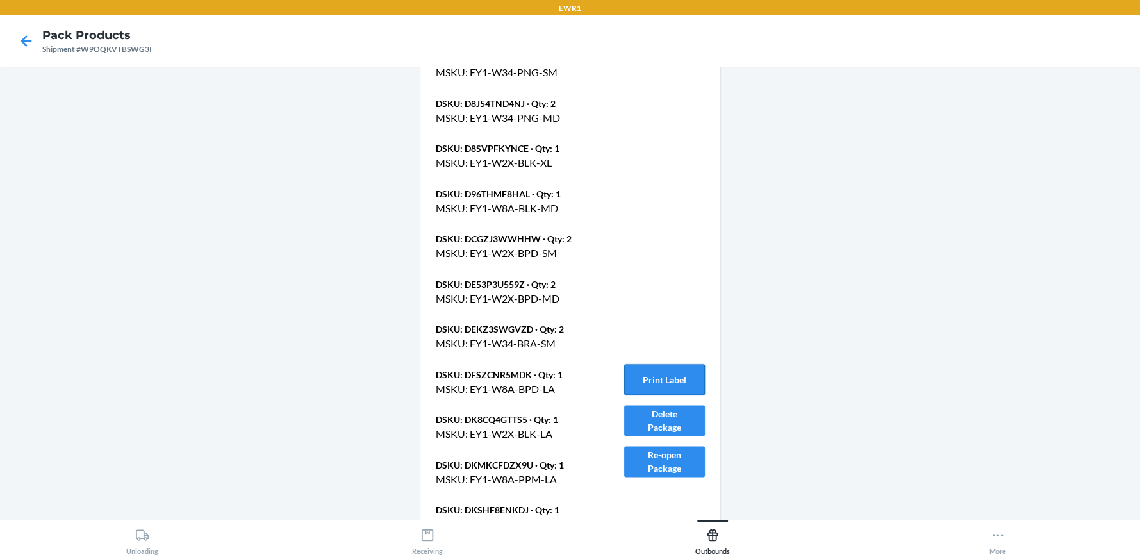
click at [661, 364] on button "Print Label" at bounding box center [664, 379] width 81 height 31
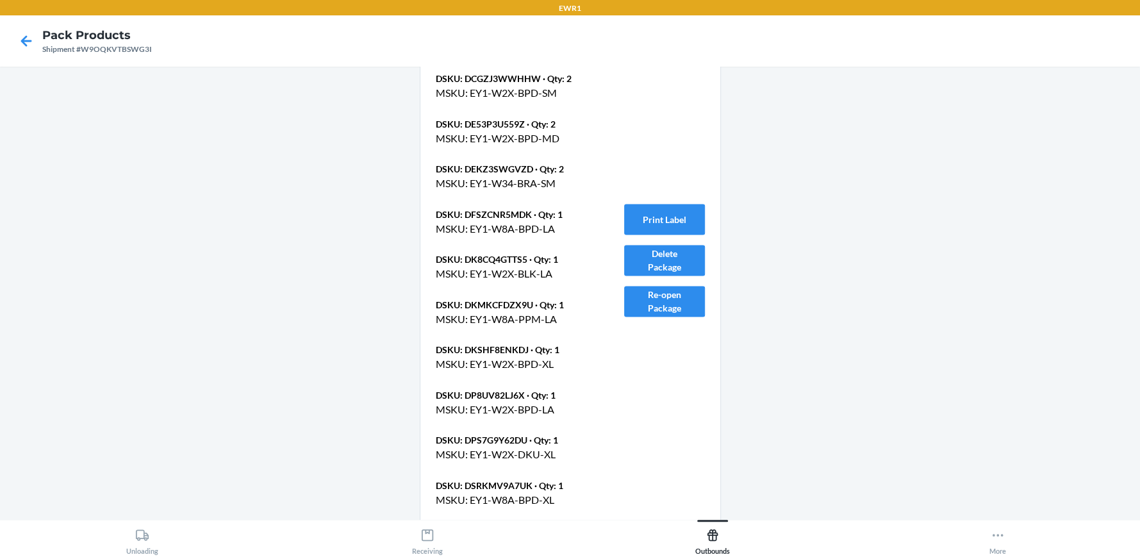
scroll to position [1662, 0]
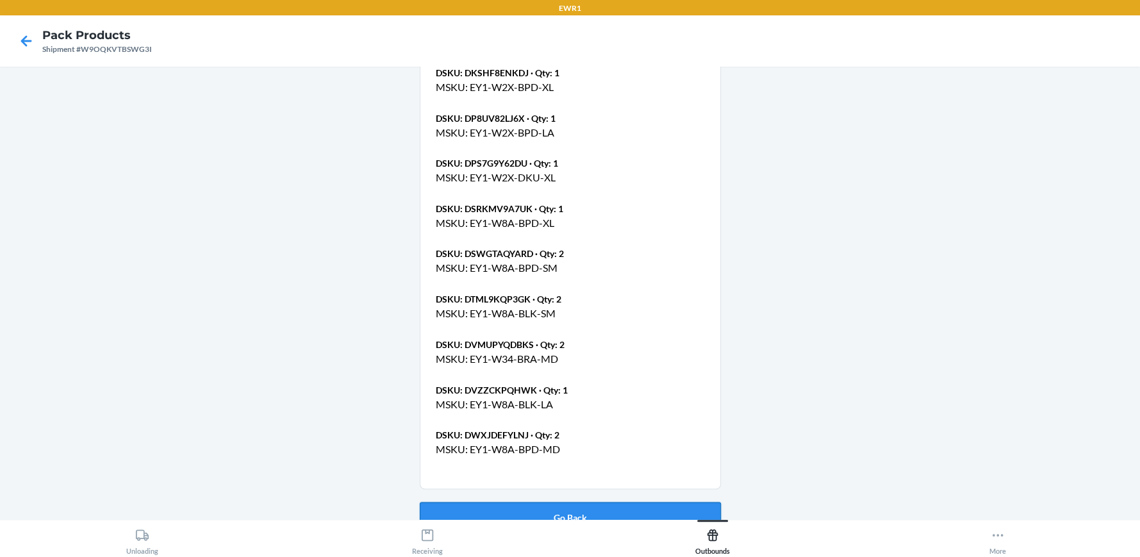
click at [560, 502] on button "Go Back" at bounding box center [570, 517] width 301 height 31
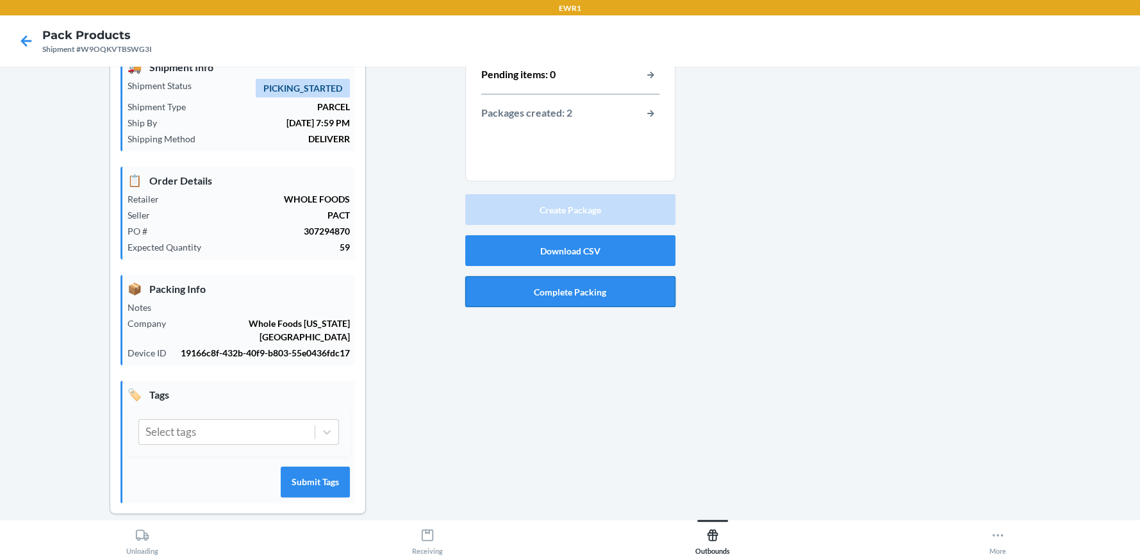
click at [579, 291] on button "Complete Packing" at bounding box center [570, 291] width 210 height 31
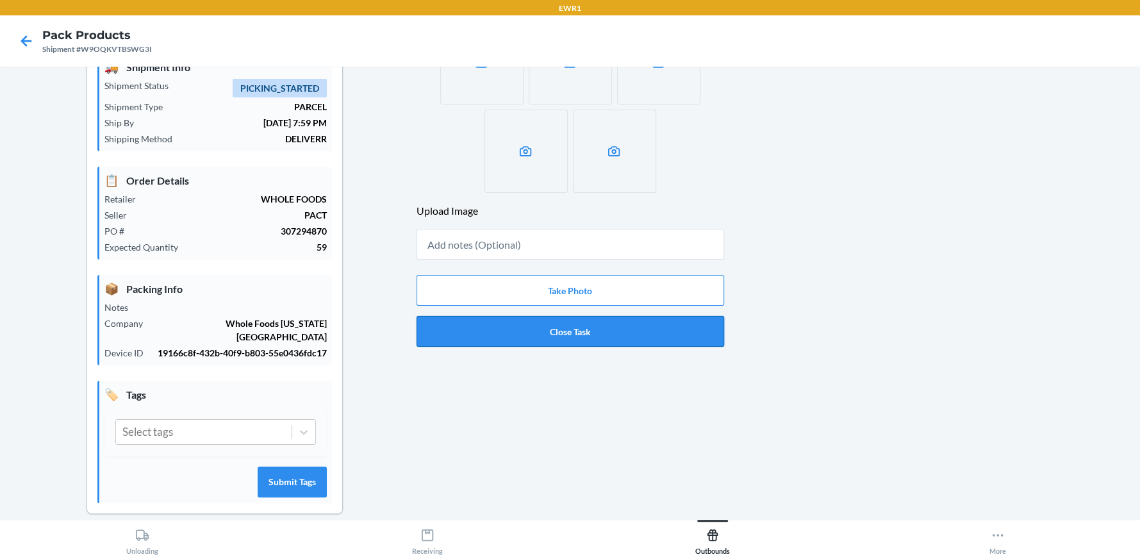
click at [573, 337] on button "Close Task" at bounding box center [571, 331] width 308 height 31
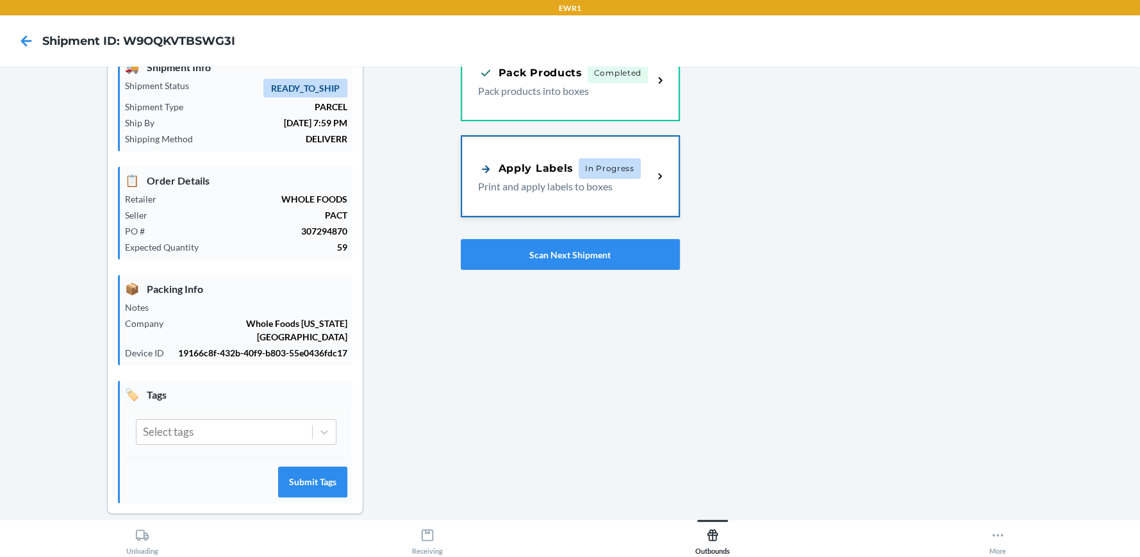
click at [574, 193] on div "Apply Labels In Progress Print and apply labels to boxes" at bounding box center [570, 176] width 217 height 79
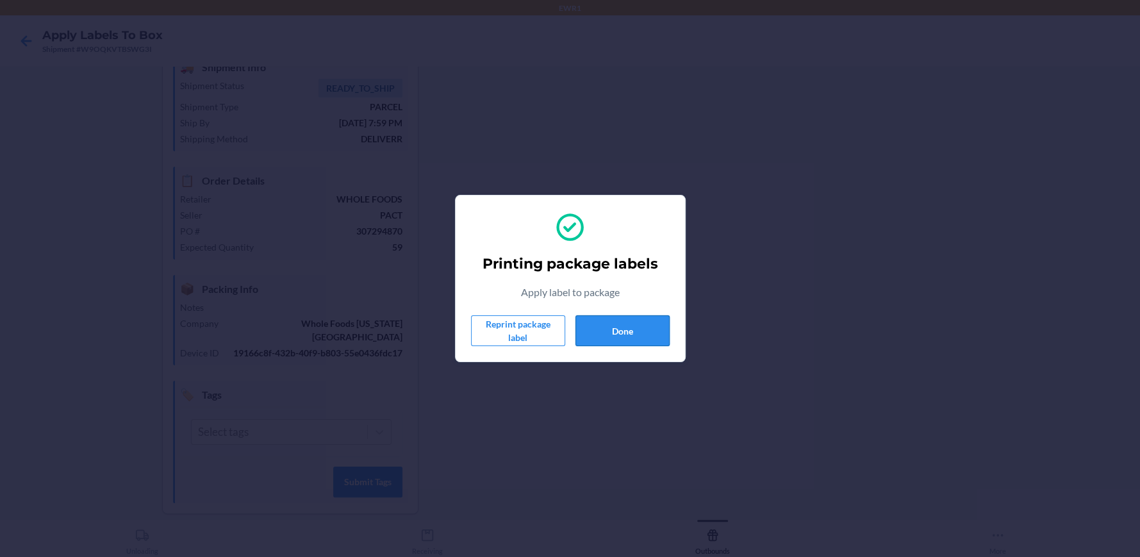
click at [636, 334] on button "Done" at bounding box center [623, 330] width 94 height 31
click at [619, 335] on button "Done" at bounding box center [623, 330] width 94 height 31
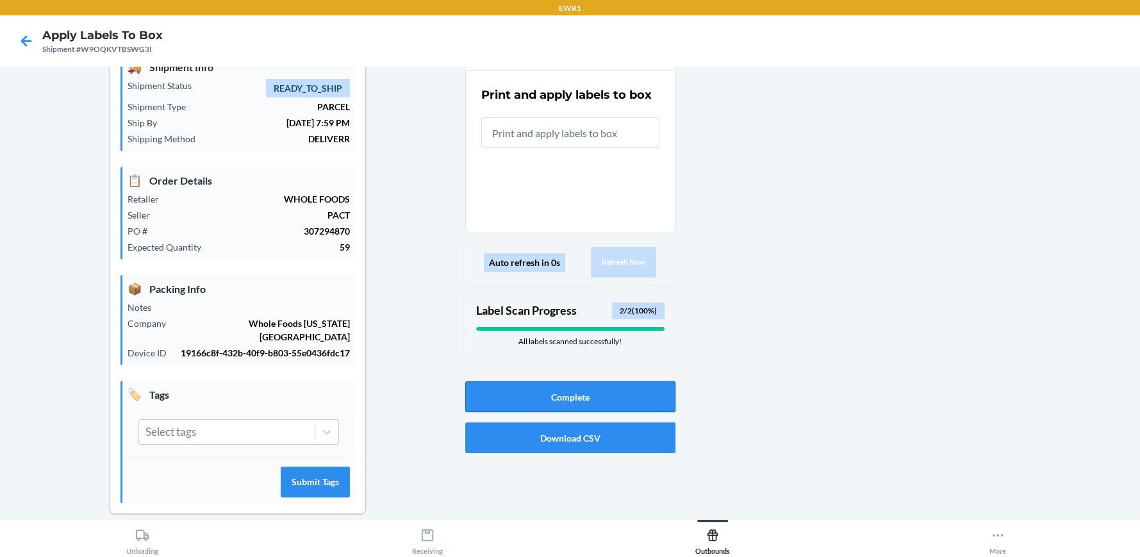
click at [558, 393] on button "Complete" at bounding box center [570, 396] width 210 height 31
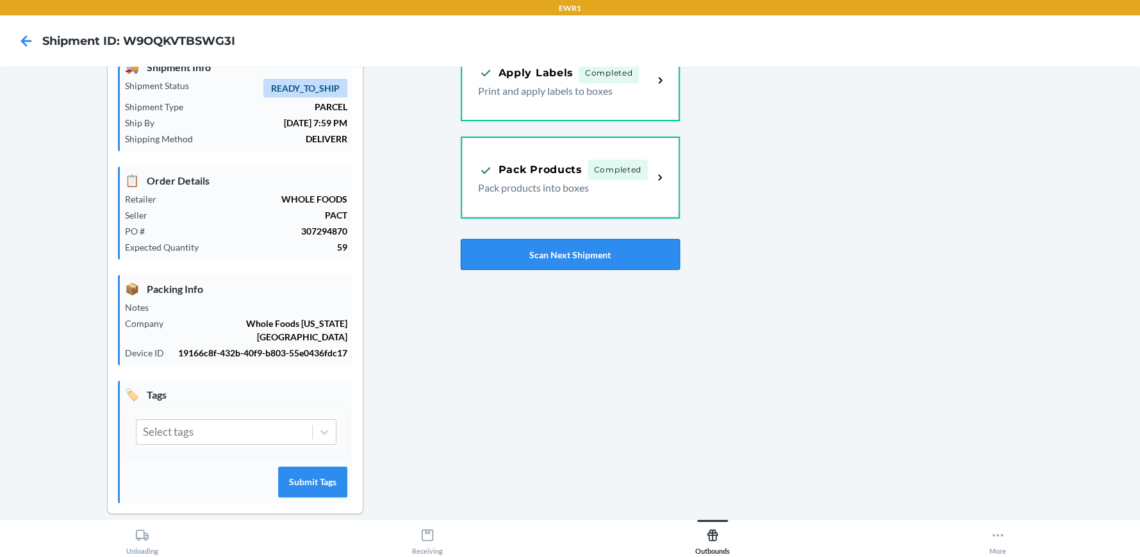
click at [568, 251] on button "Scan Next Shipment" at bounding box center [570, 254] width 219 height 31
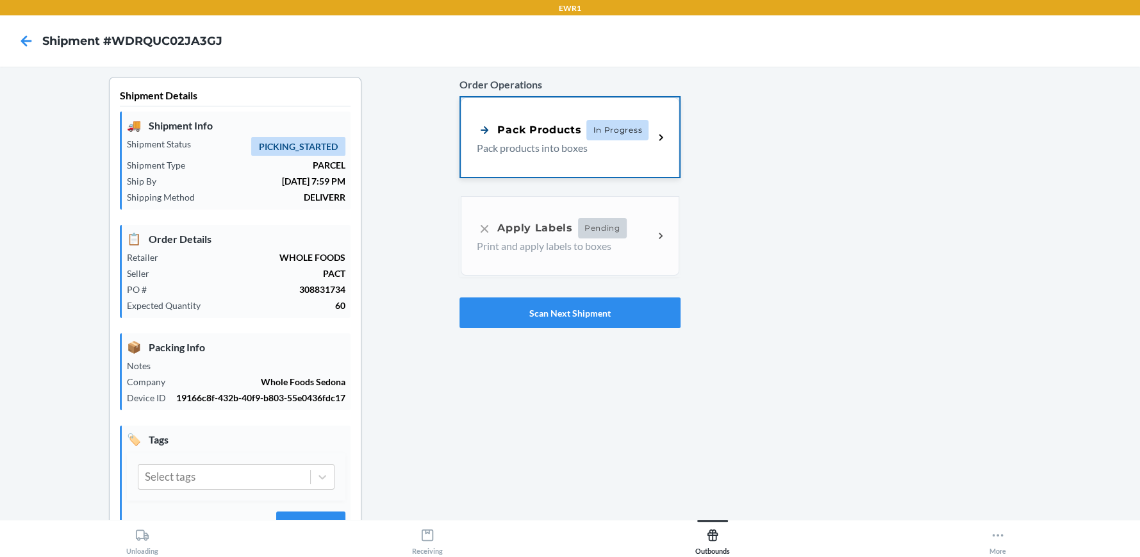
click at [595, 131] on span "In Progress" at bounding box center [617, 130] width 62 height 21
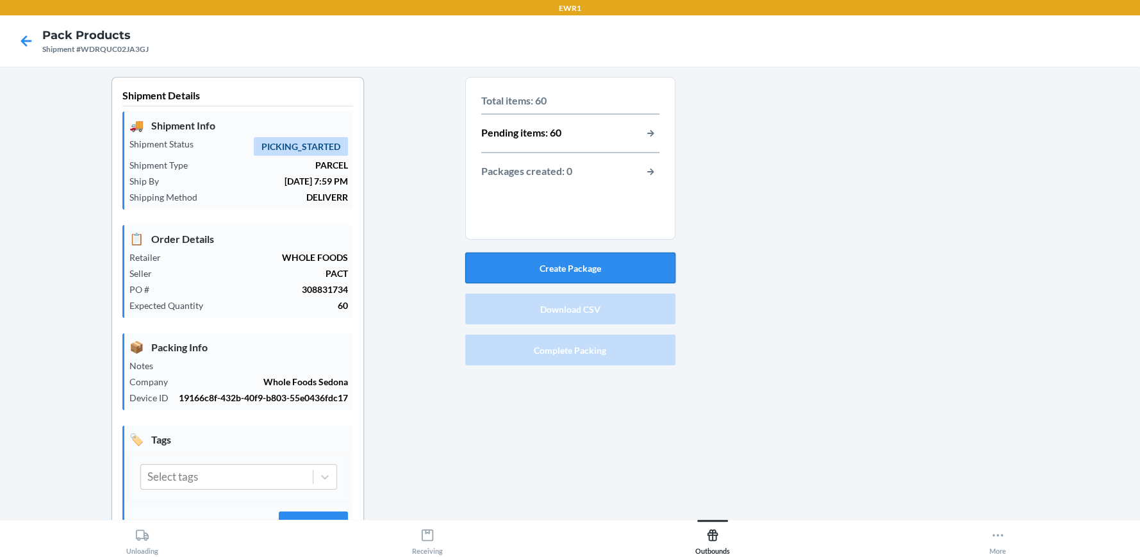
click at [554, 255] on button "Create Package" at bounding box center [570, 268] width 210 height 31
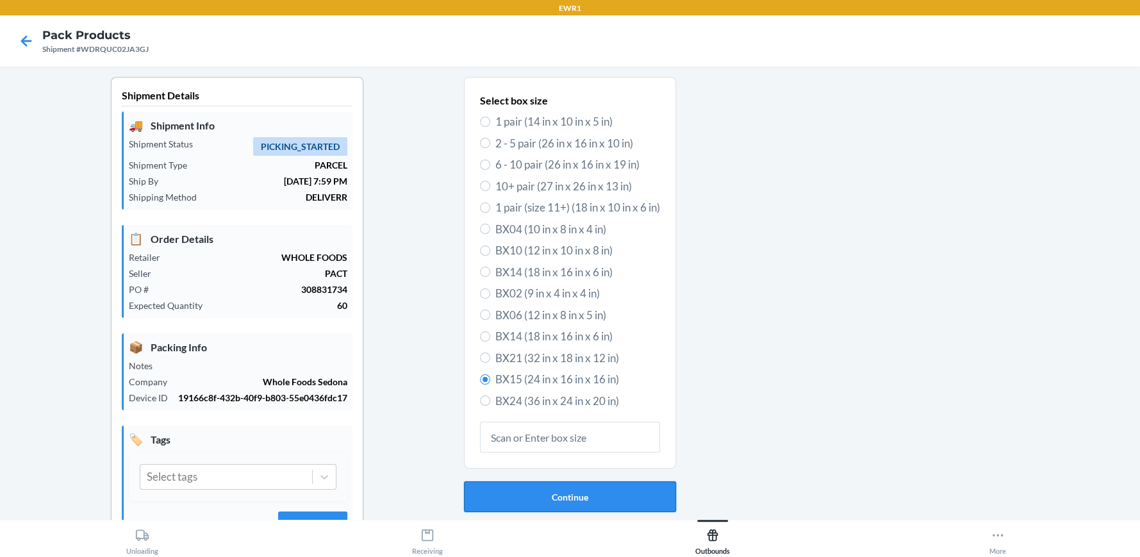
click at [547, 494] on button "Continue" at bounding box center [570, 496] width 212 height 31
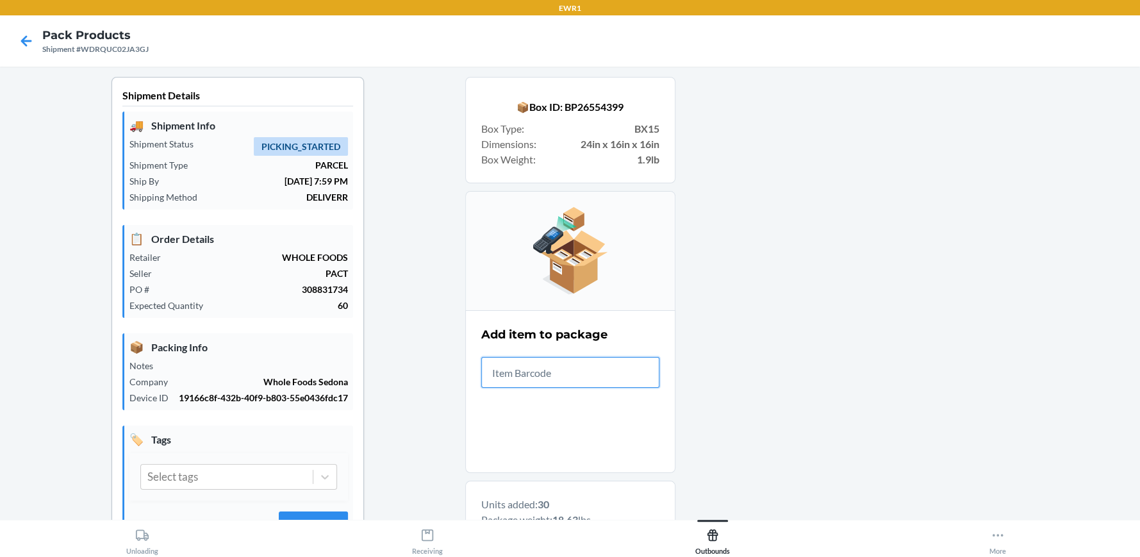
scroll to position [1061, 0]
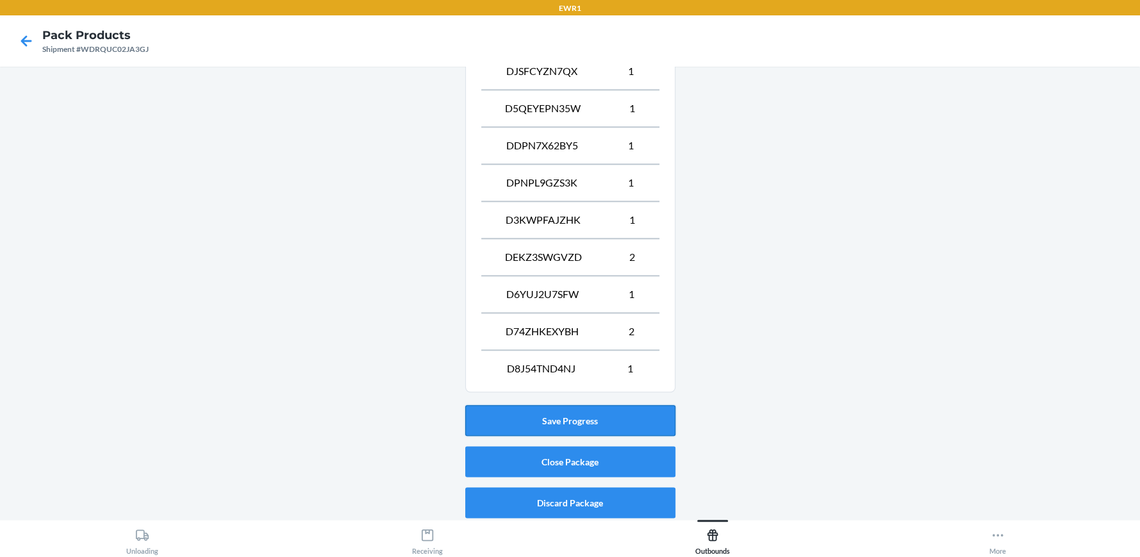
click at [554, 419] on button "Save Progress" at bounding box center [570, 420] width 210 height 31
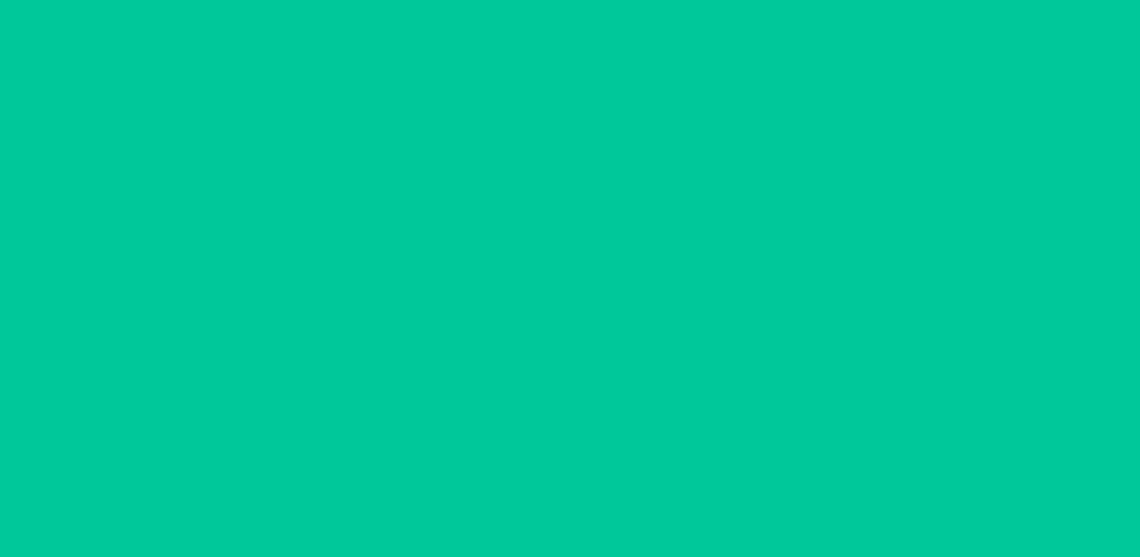
scroll to position [58, 0]
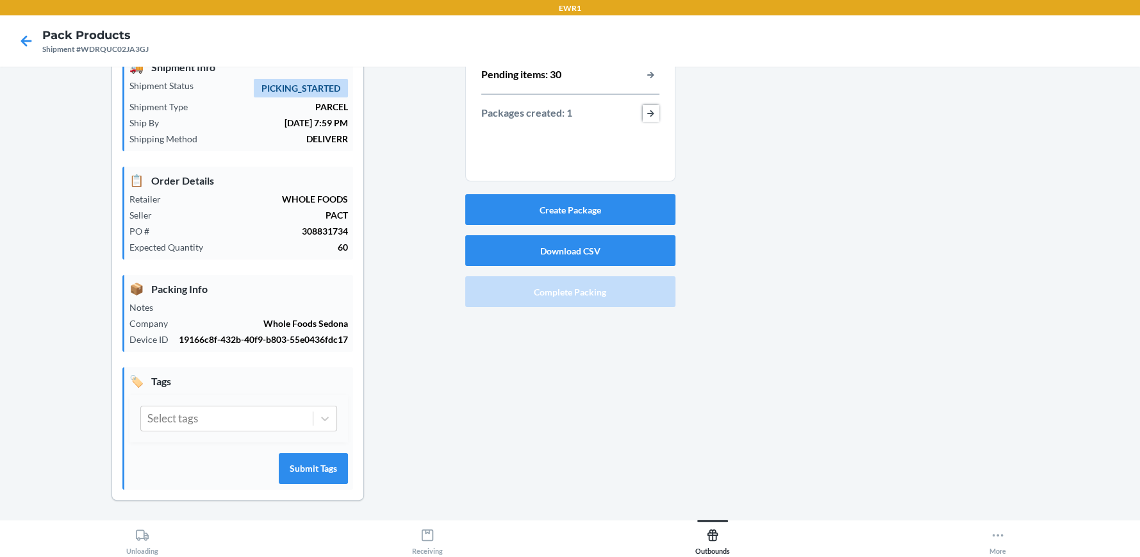
click at [649, 112] on button "button-view-packages-created" at bounding box center [651, 113] width 17 height 17
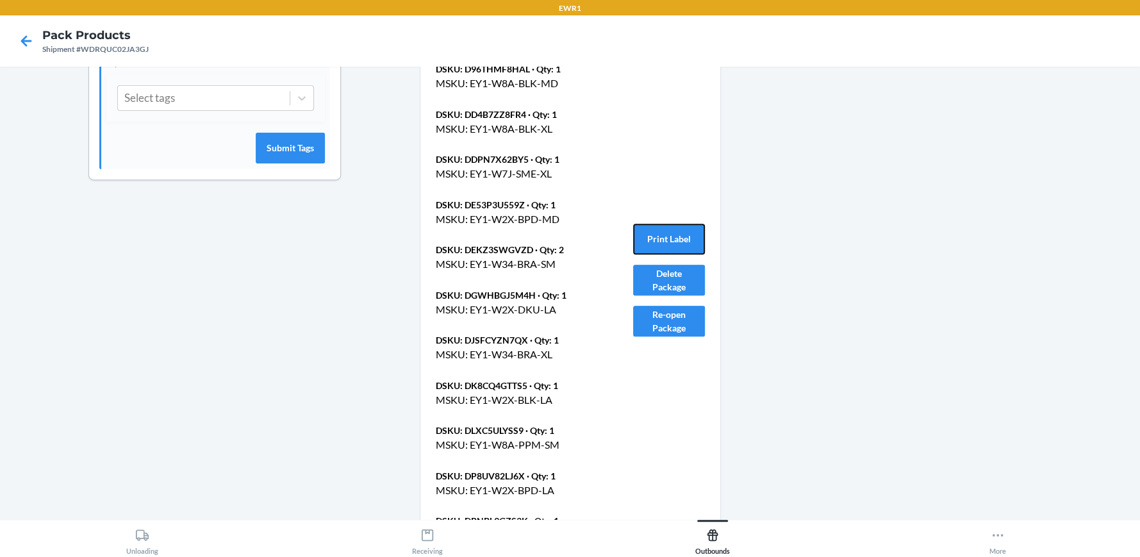
click at [671, 230] on button "Print Label" at bounding box center [669, 239] width 72 height 31
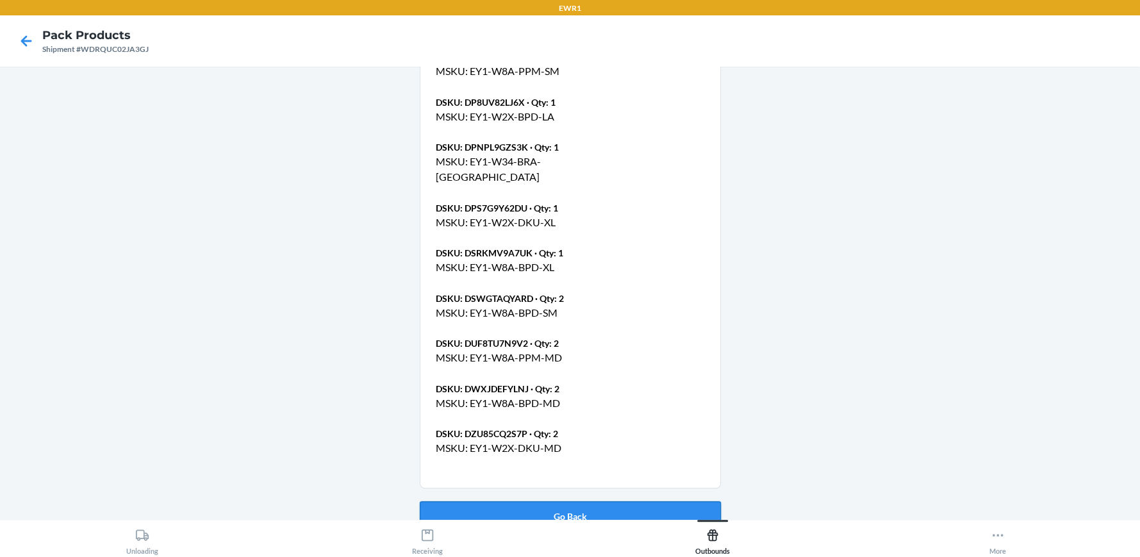
click at [593, 501] on button "Go Back" at bounding box center [570, 516] width 301 height 31
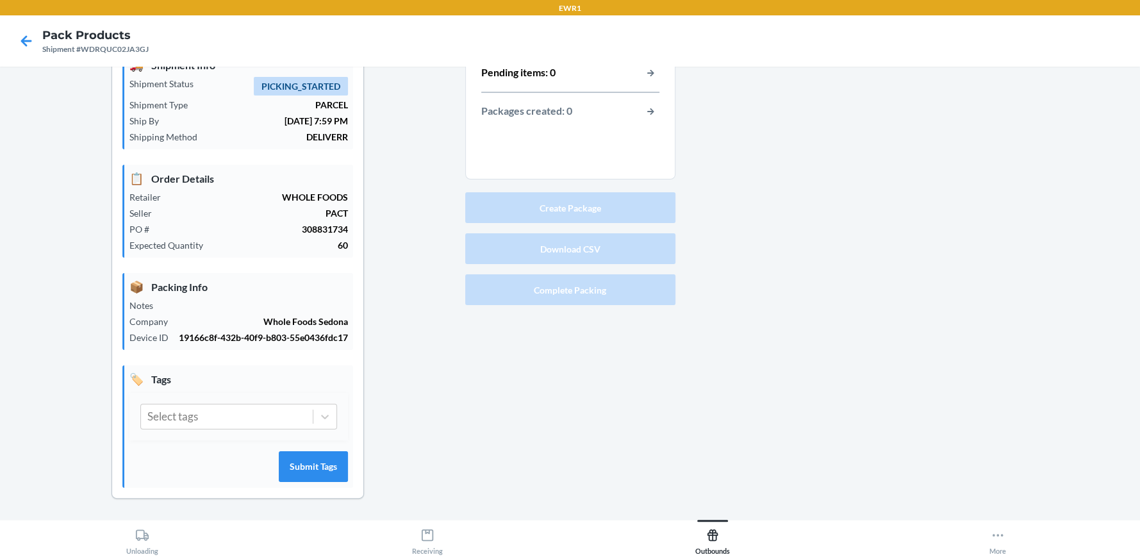
scroll to position [58, 0]
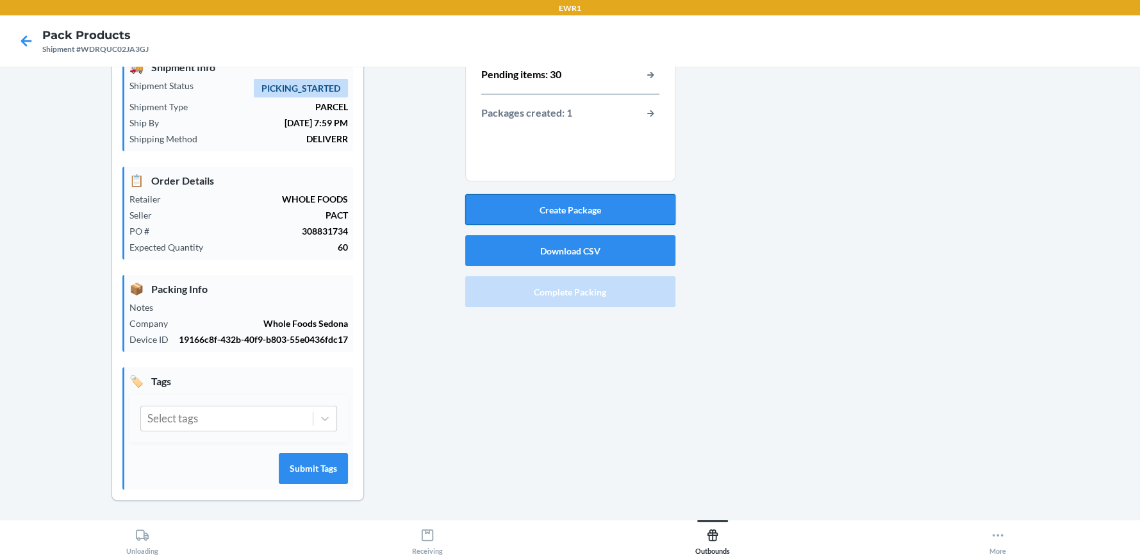
click at [584, 210] on button "Create Package" at bounding box center [570, 209] width 210 height 31
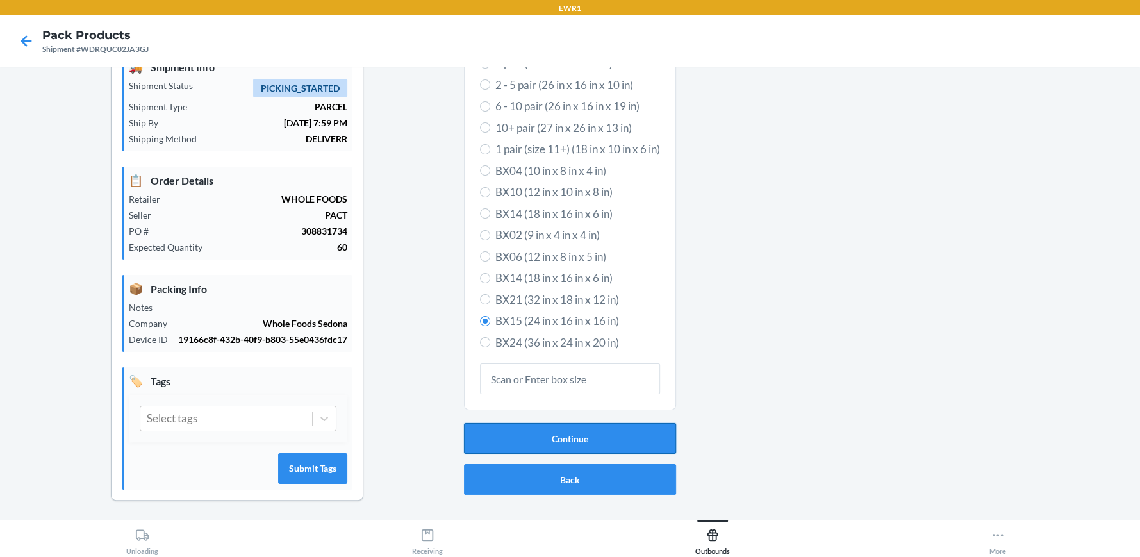
click at [567, 433] on button "Continue" at bounding box center [570, 438] width 212 height 31
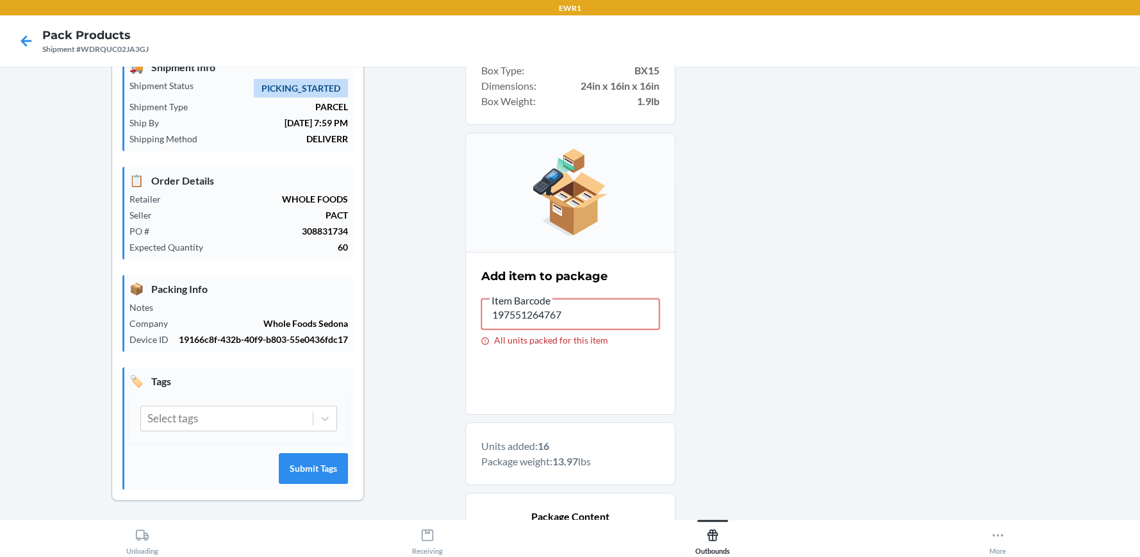
drag, startPoint x: 586, startPoint y: 322, endPoint x: 454, endPoint y: 313, distance: 132.3
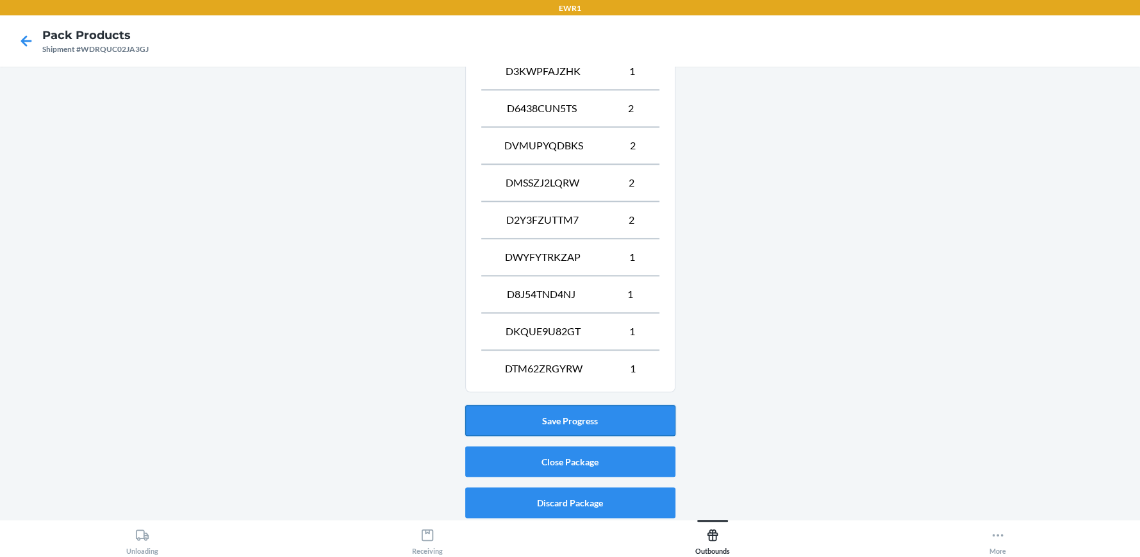
click at [573, 422] on button "Save Progress" at bounding box center [570, 420] width 210 height 31
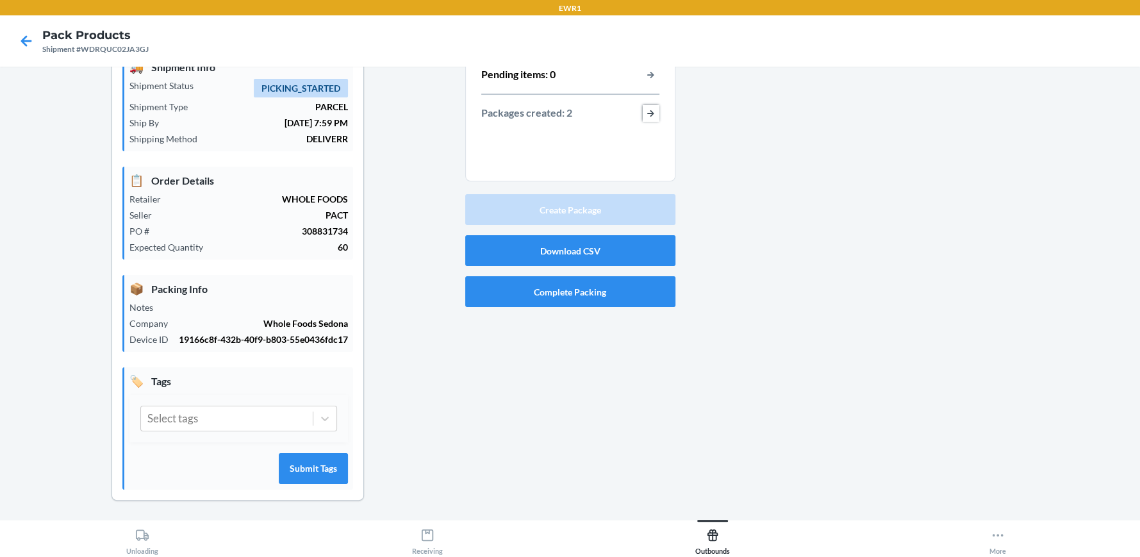
click at [645, 111] on button "button-view-packages-created" at bounding box center [651, 113] width 17 height 17
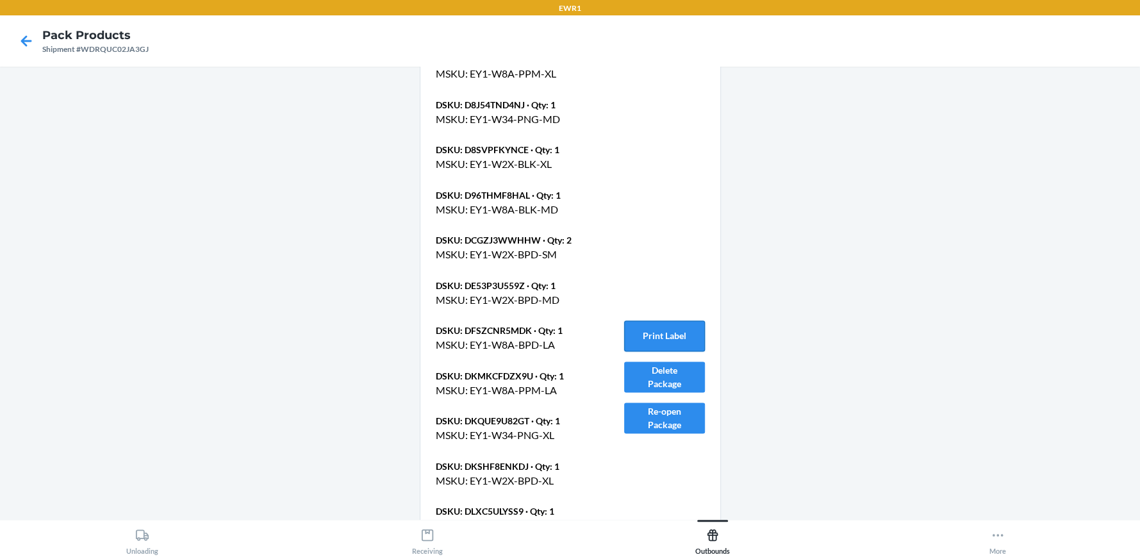
click at [677, 321] on button "Print Label" at bounding box center [664, 335] width 81 height 31
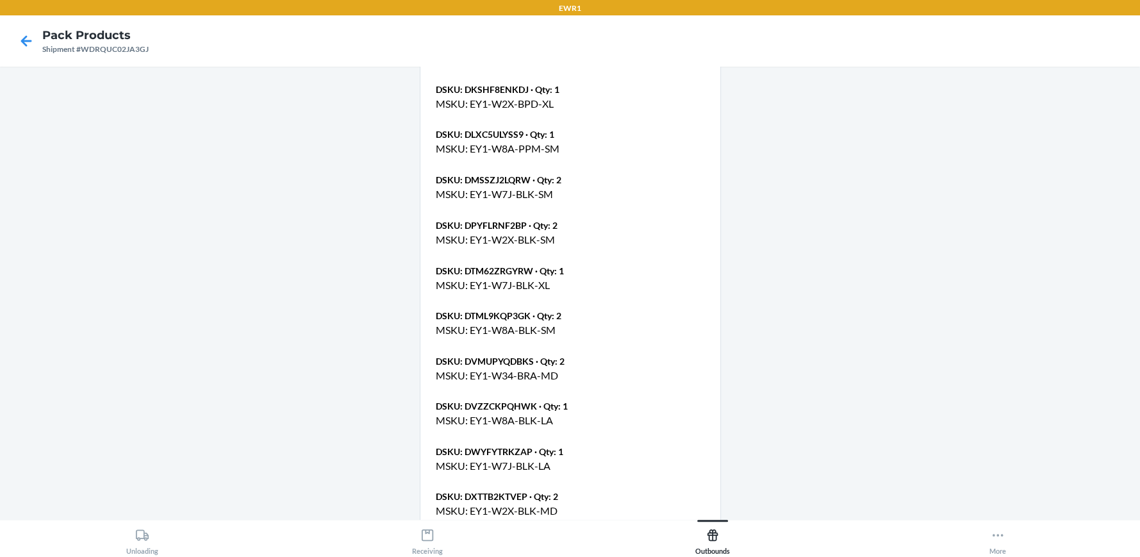
scroll to position [1843, 0]
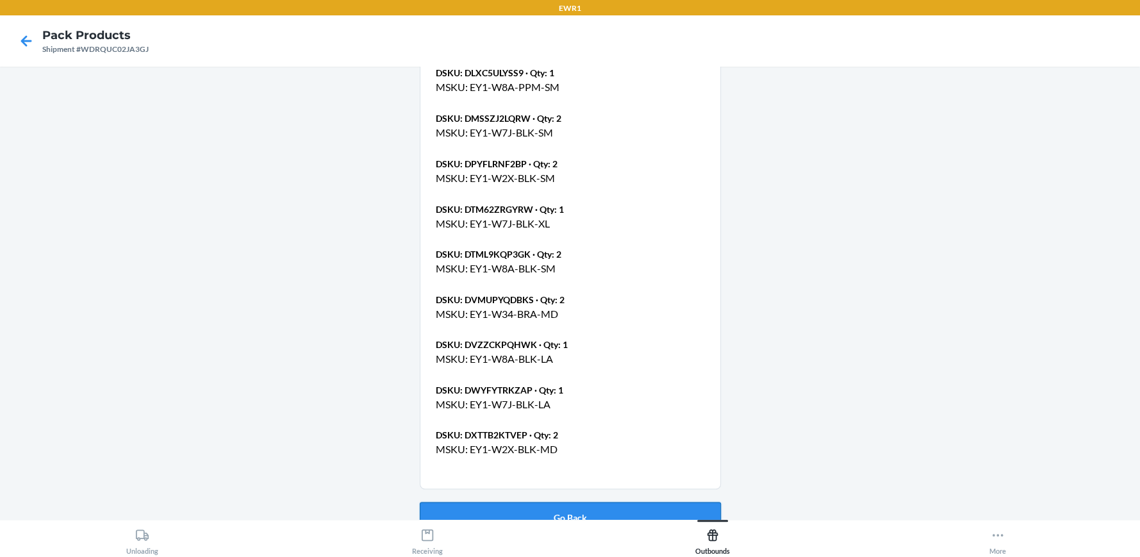
click at [584, 502] on button "Go Back" at bounding box center [570, 517] width 301 height 31
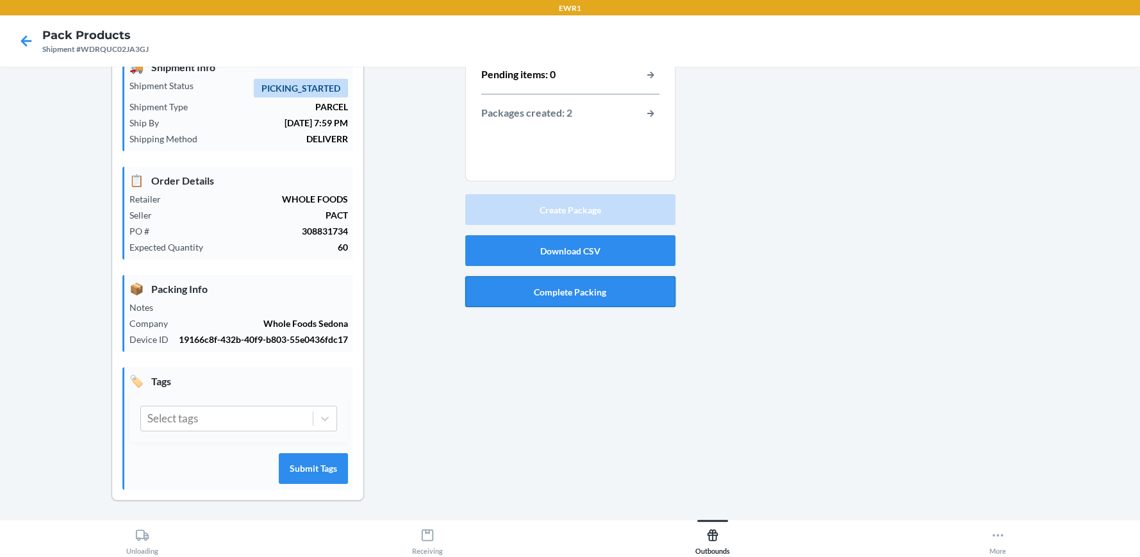
click at [581, 292] on button "Complete Packing" at bounding box center [570, 291] width 210 height 31
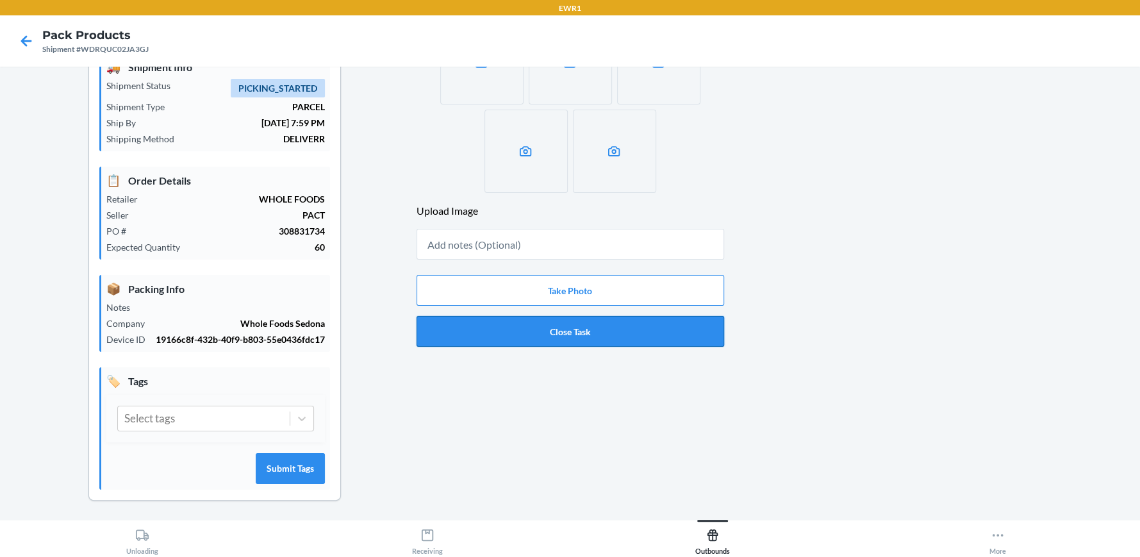
click at [572, 335] on button "Close Task" at bounding box center [571, 331] width 308 height 31
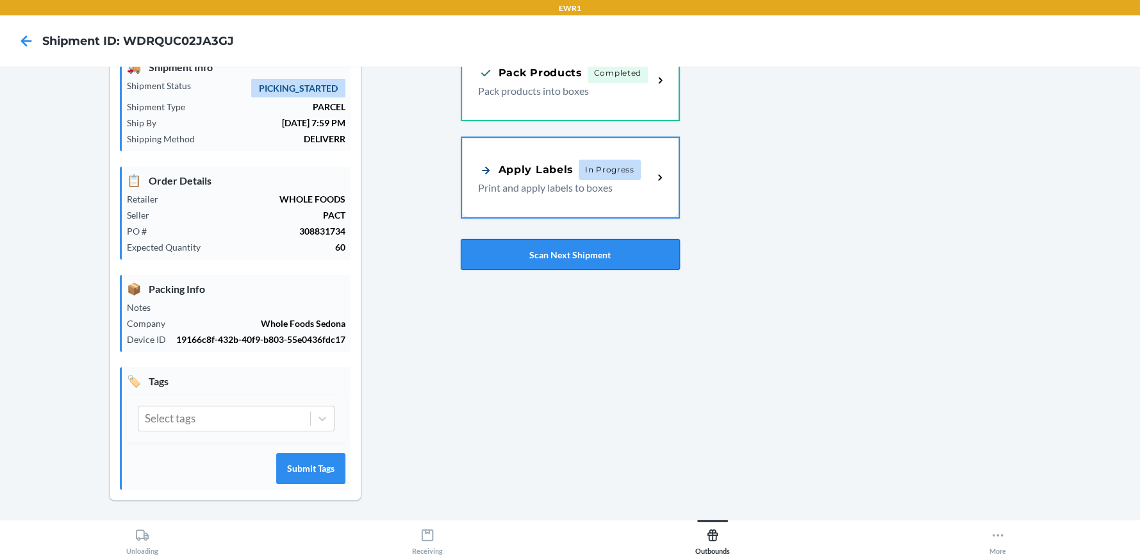
click at [561, 258] on button "Scan Next Shipment" at bounding box center [570, 254] width 219 height 31
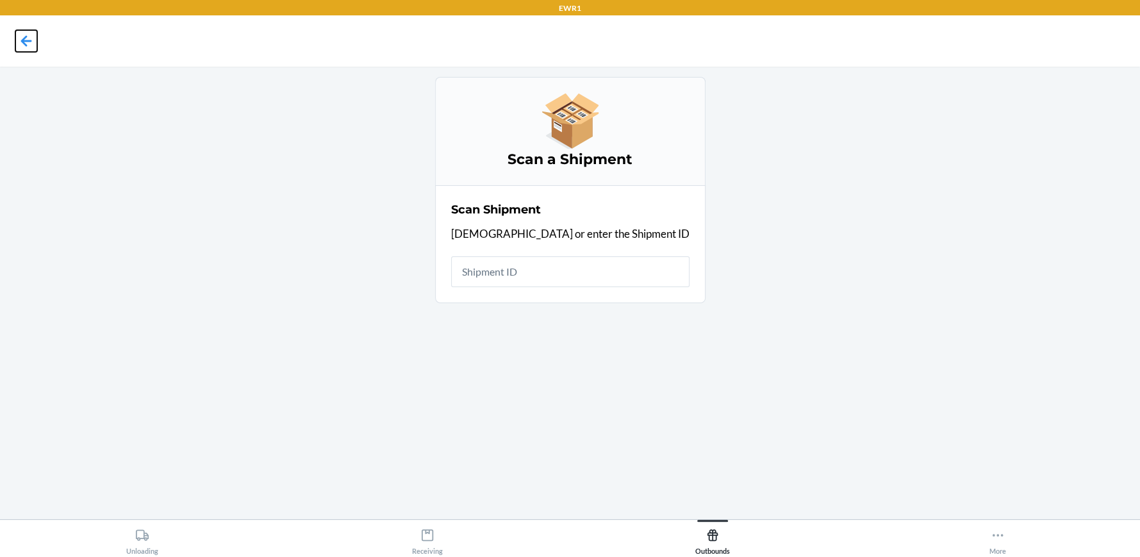
click at [29, 40] on icon at bounding box center [26, 41] width 22 height 22
click at [15, 30] on button at bounding box center [26, 41] width 22 height 22
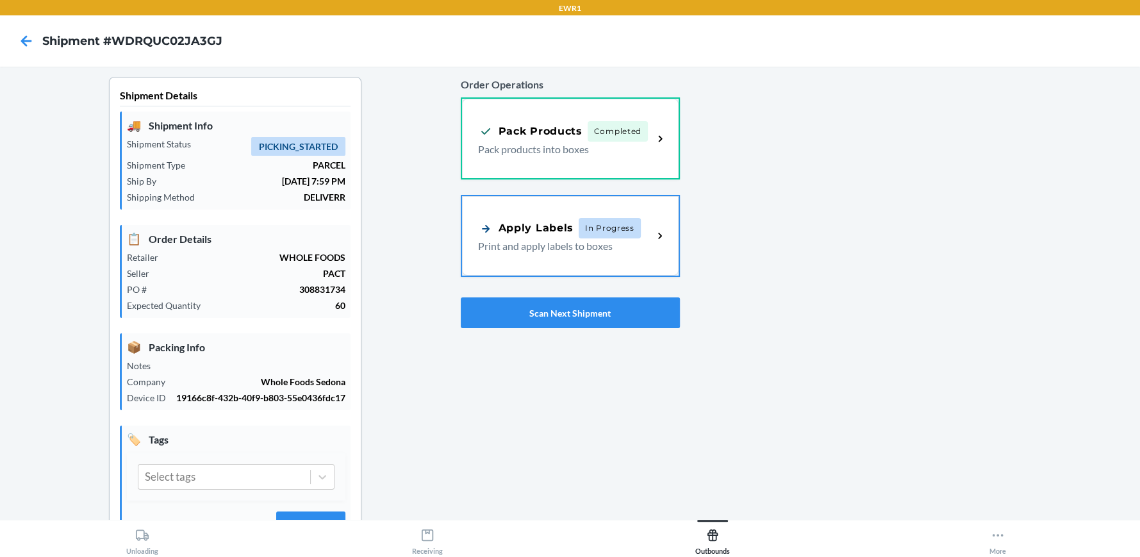
drag, startPoint x: 468, startPoint y: 219, endPoint x: 483, endPoint y: 224, distance: 16.2
click at [468, 219] on div "Apply Labels In Progress Print and apply labels to boxes" at bounding box center [570, 235] width 217 height 79
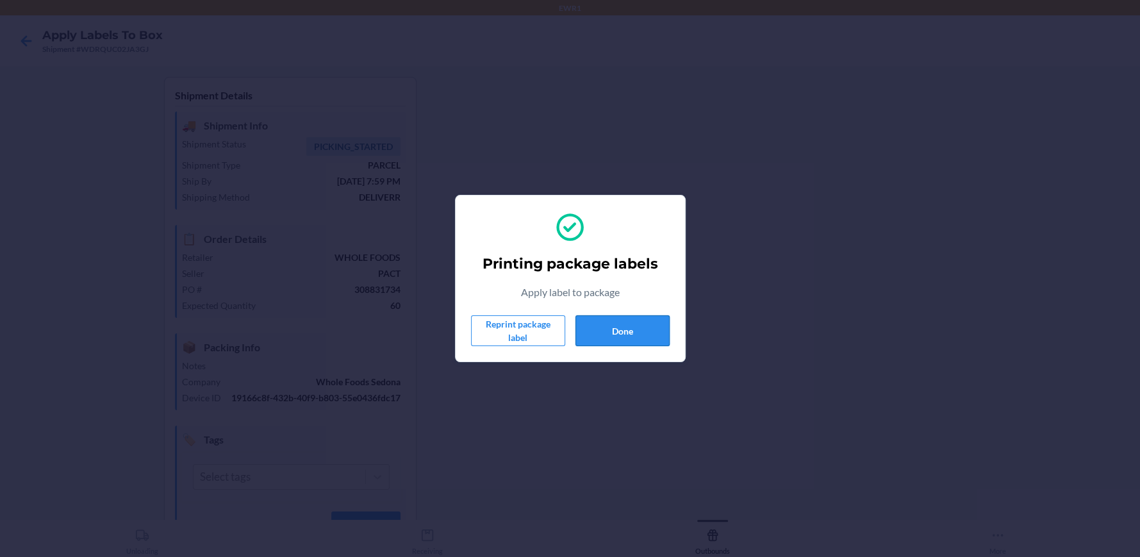
click at [631, 326] on button "Done" at bounding box center [623, 330] width 94 height 31
click at [624, 337] on button "Done" at bounding box center [623, 330] width 94 height 31
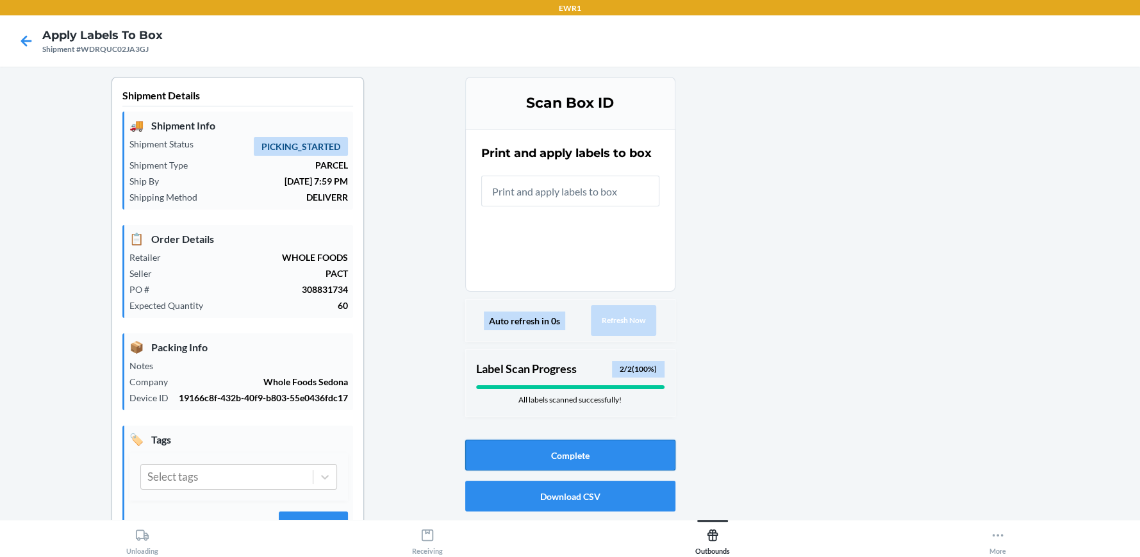
click at [561, 449] on button "Complete" at bounding box center [570, 455] width 210 height 31
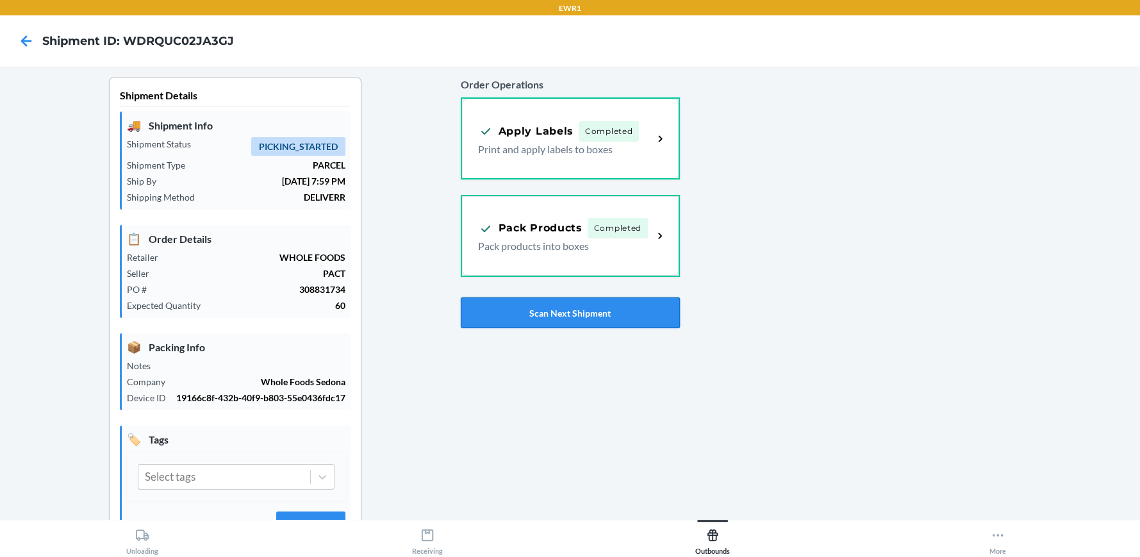
click at [567, 309] on button "Scan Next Shipment" at bounding box center [570, 312] width 219 height 31
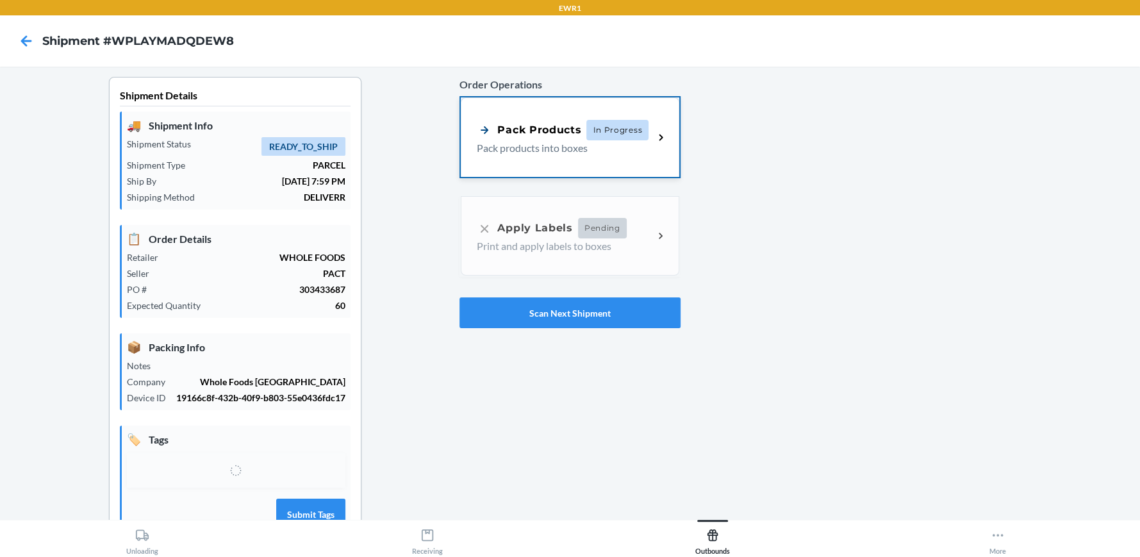
click at [600, 123] on span "In Progress" at bounding box center [617, 130] width 62 height 21
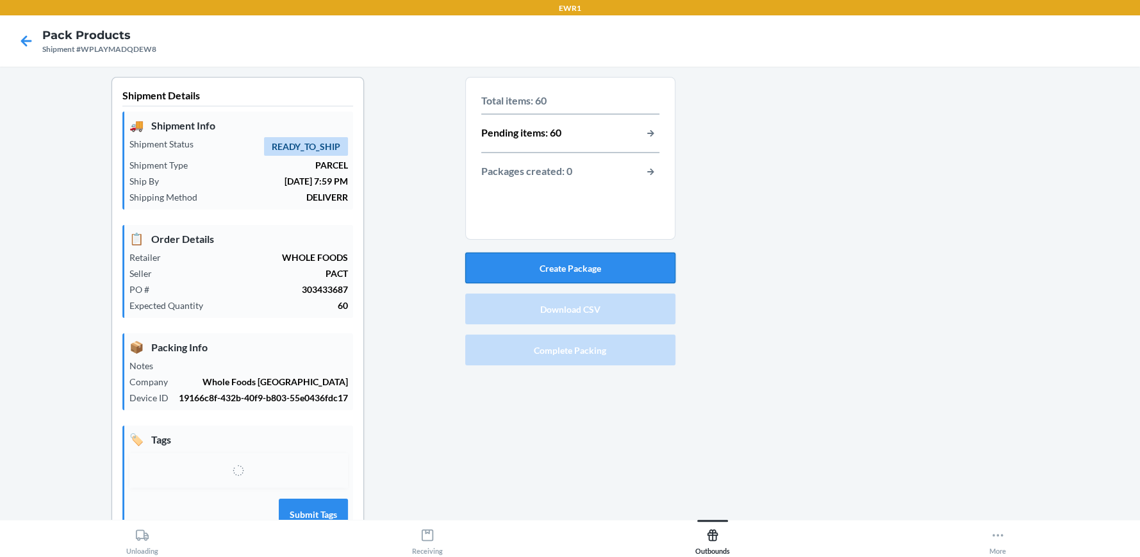
click at [589, 272] on button "Create Package" at bounding box center [570, 268] width 210 height 31
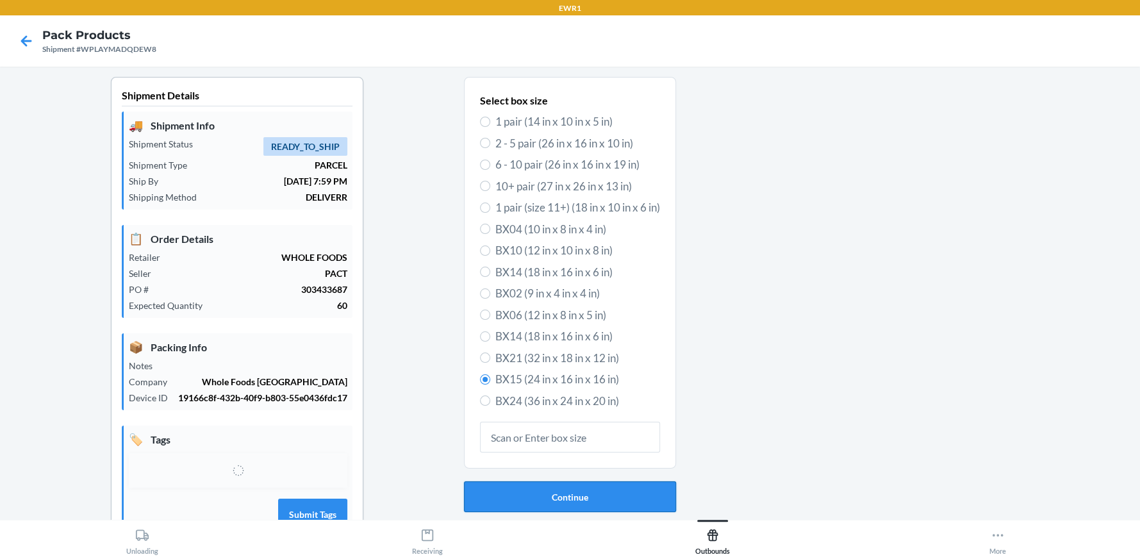
click at [578, 489] on button "Continue" at bounding box center [570, 496] width 212 height 31
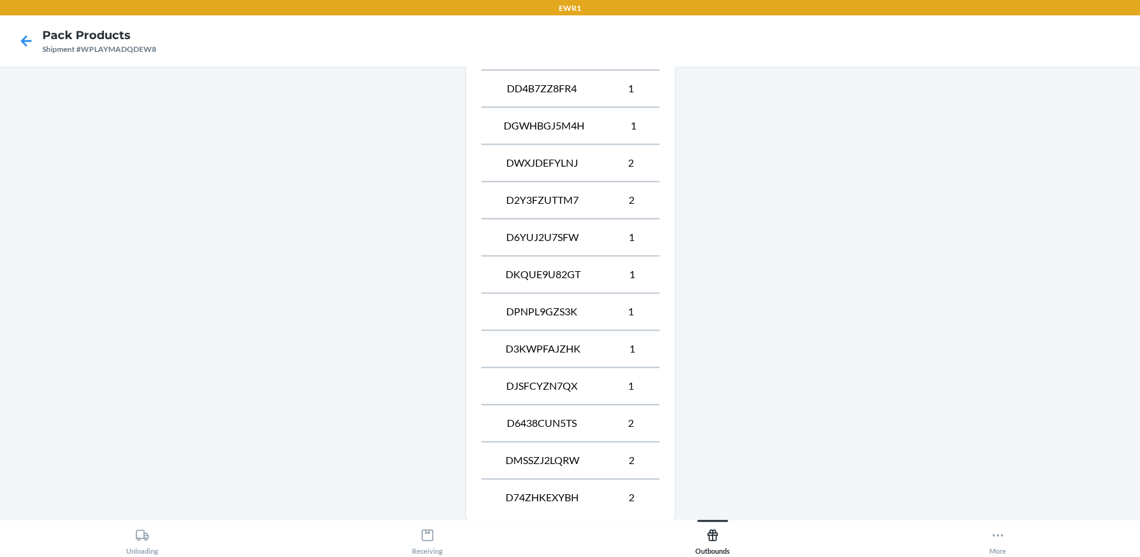
scroll to position [897, 0]
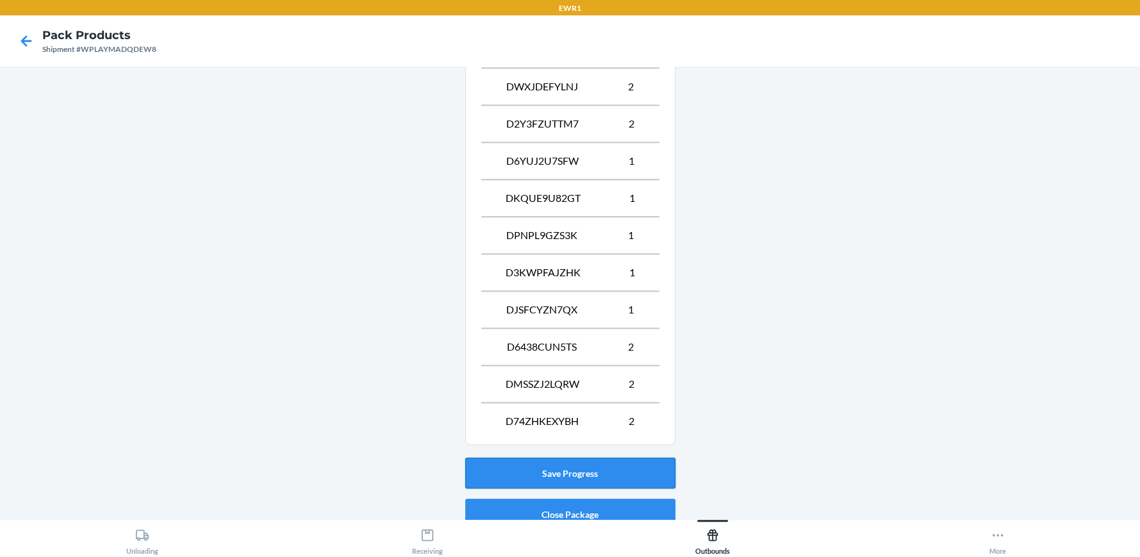
click at [582, 476] on button "Save Progress" at bounding box center [570, 473] width 210 height 31
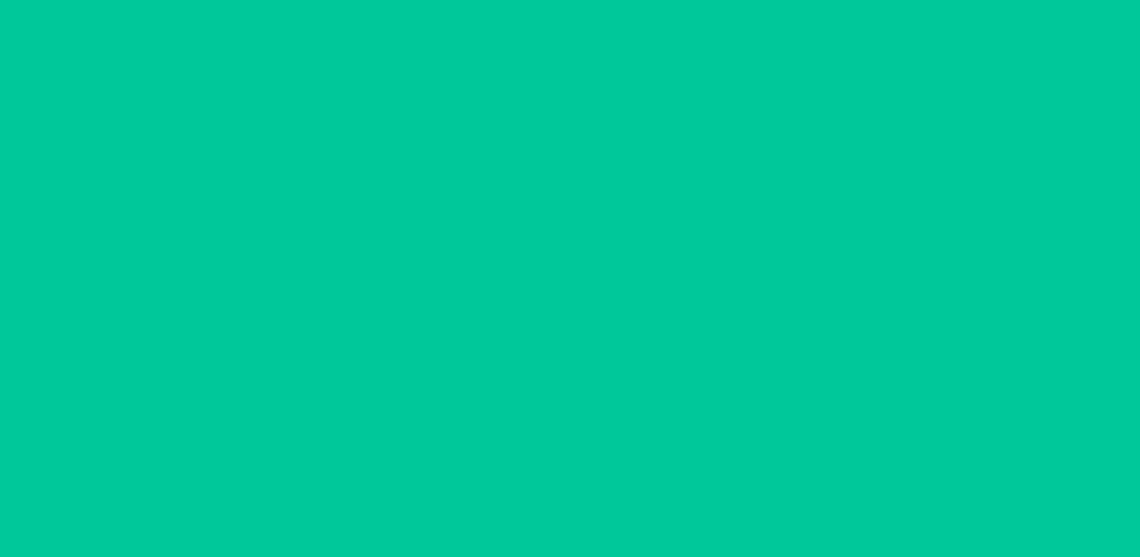
scroll to position [58, 0]
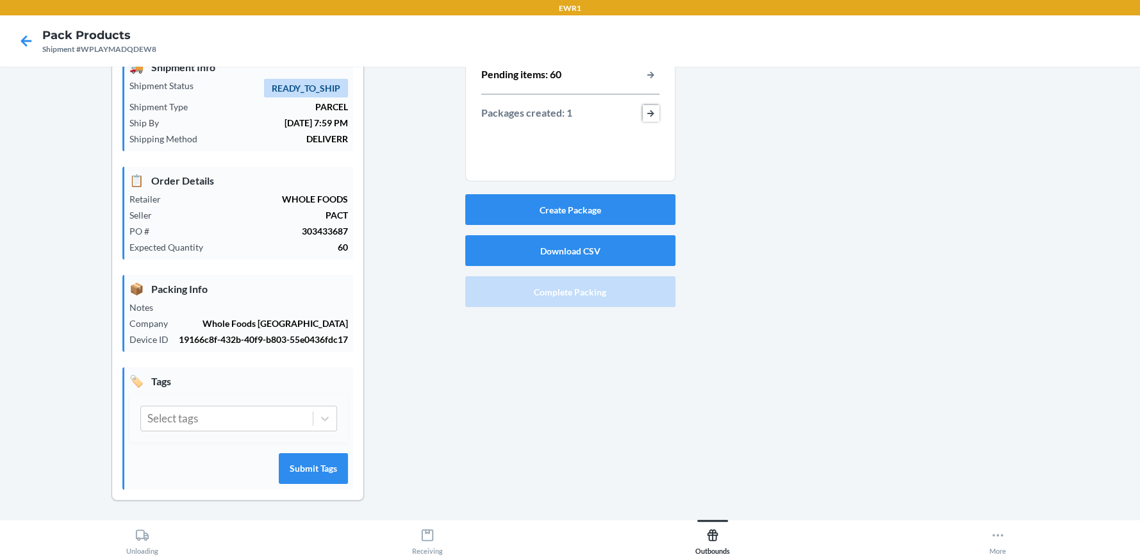
click at [645, 113] on button "button-view-packages-created" at bounding box center [651, 113] width 17 height 17
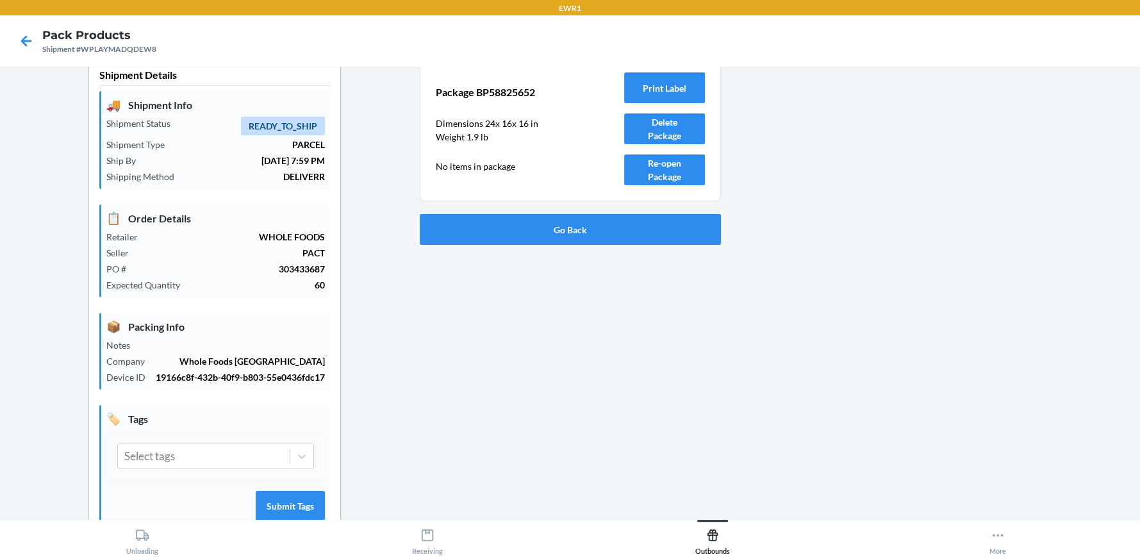
scroll to position [0, 0]
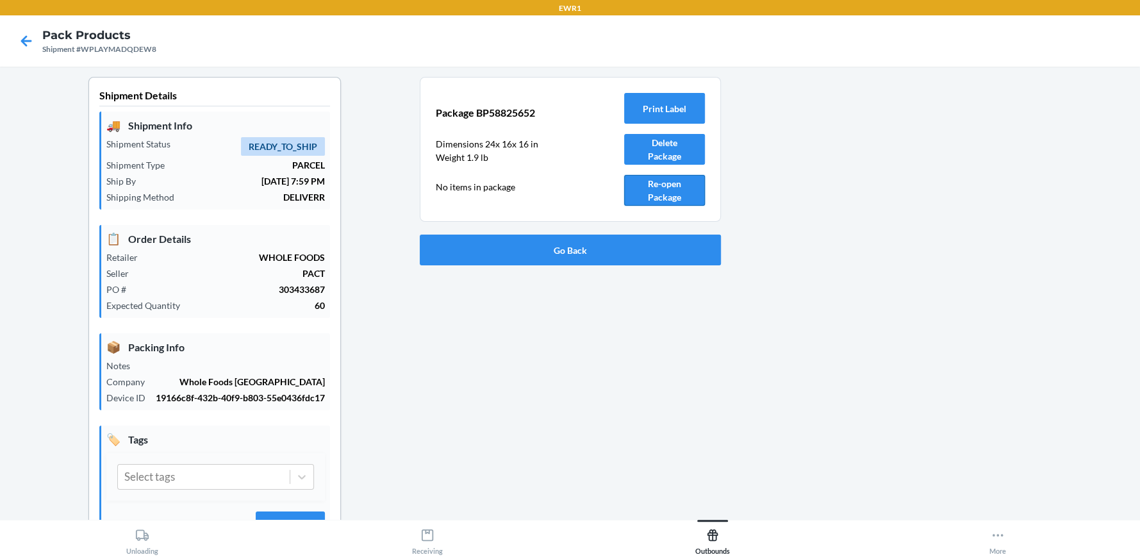
drag, startPoint x: 670, startPoint y: 184, endPoint x: 683, endPoint y: 182, distance: 12.3
click at [672, 184] on button "Re-open Package" at bounding box center [664, 190] width 81 height 31
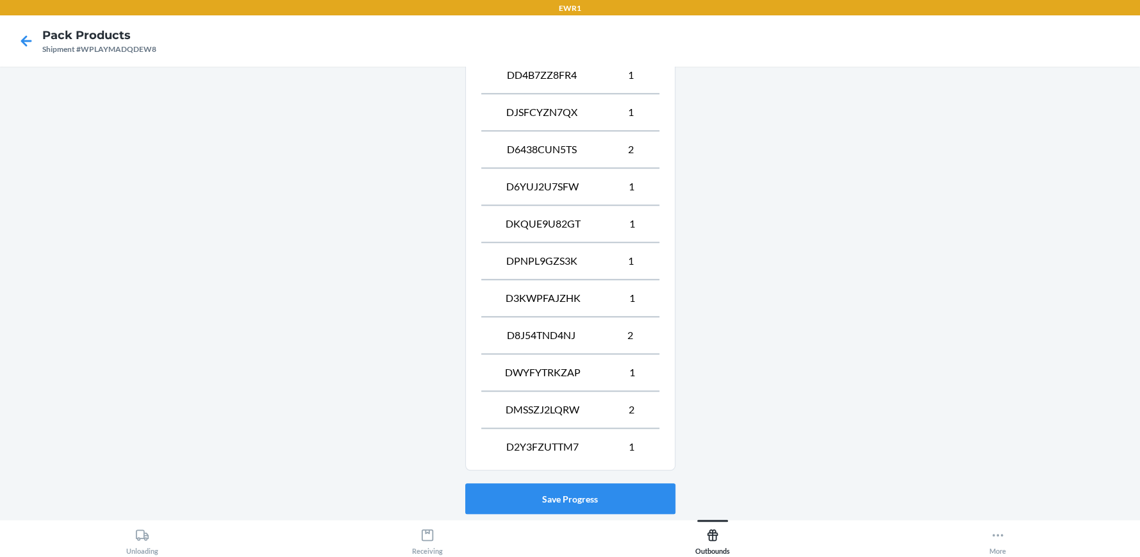
scroll to position [987, 0]
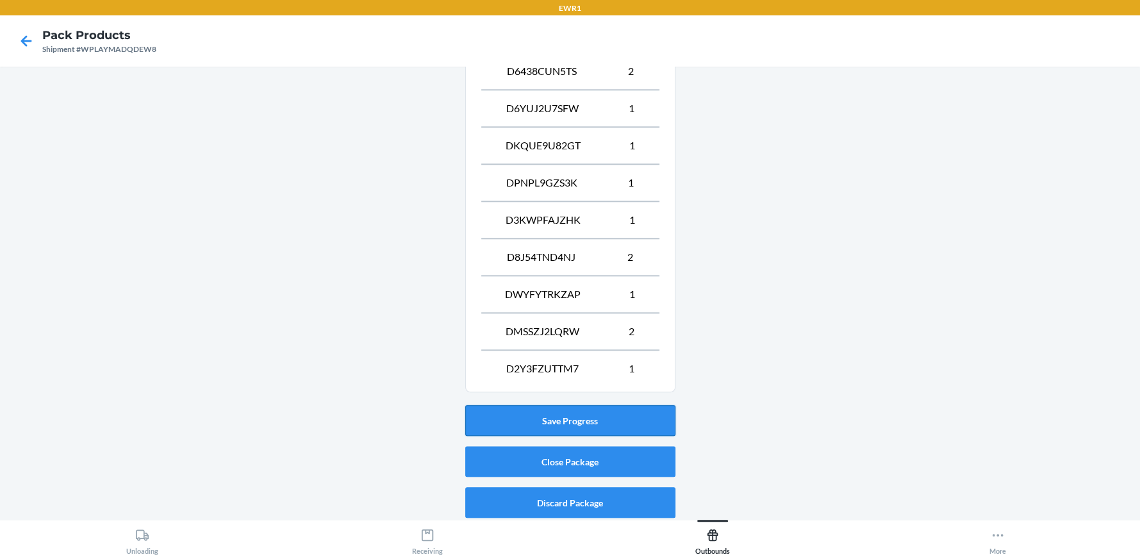
click at [558, 414] on button "Save Progress" at bounding box center [570, 420] width 210 height 31
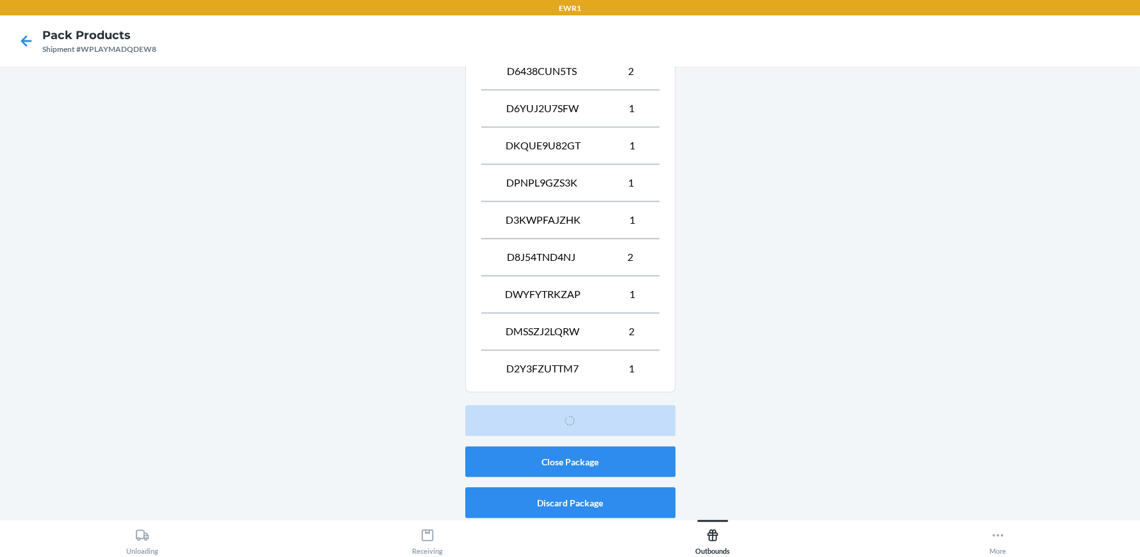
scroll to position [58, 0]
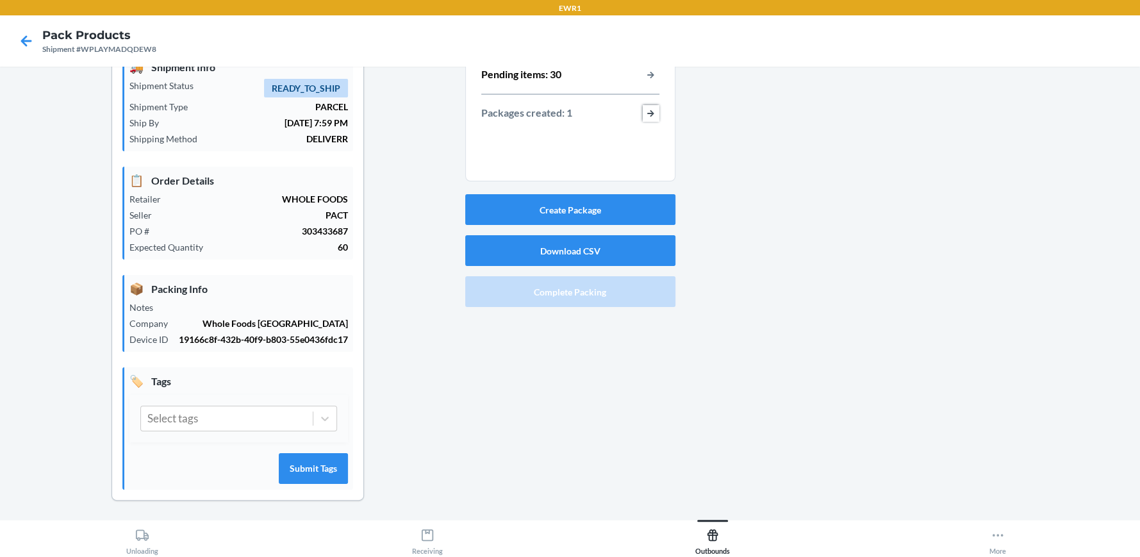
click at [644, 112] on button "button-view-packages-created" at bounding box center [651, 113] width 17 height 17
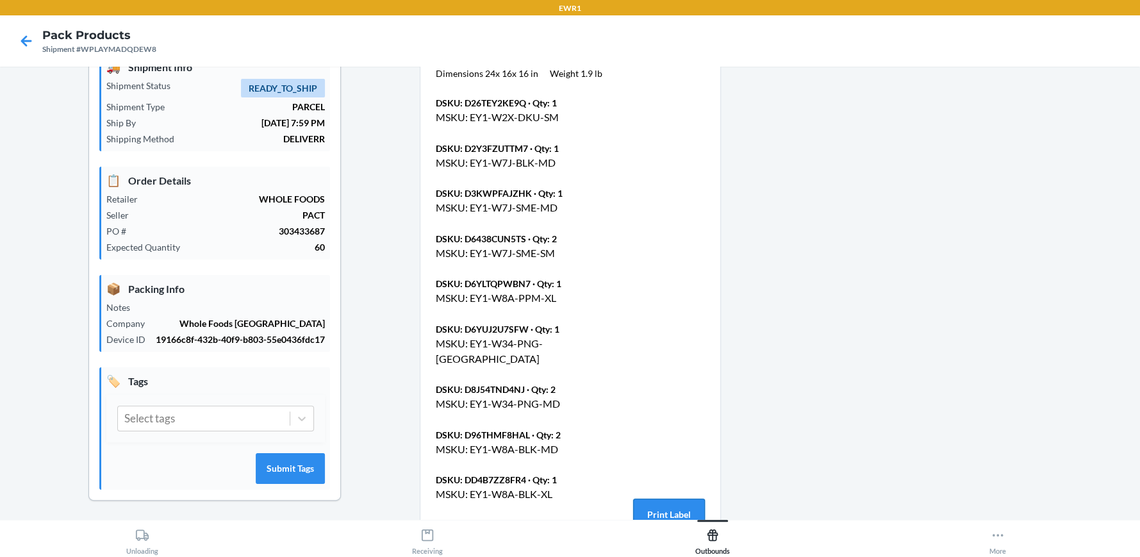
click at [651, 499] on button "Print Label" at bounding box center [669, 514] width 72 height 31
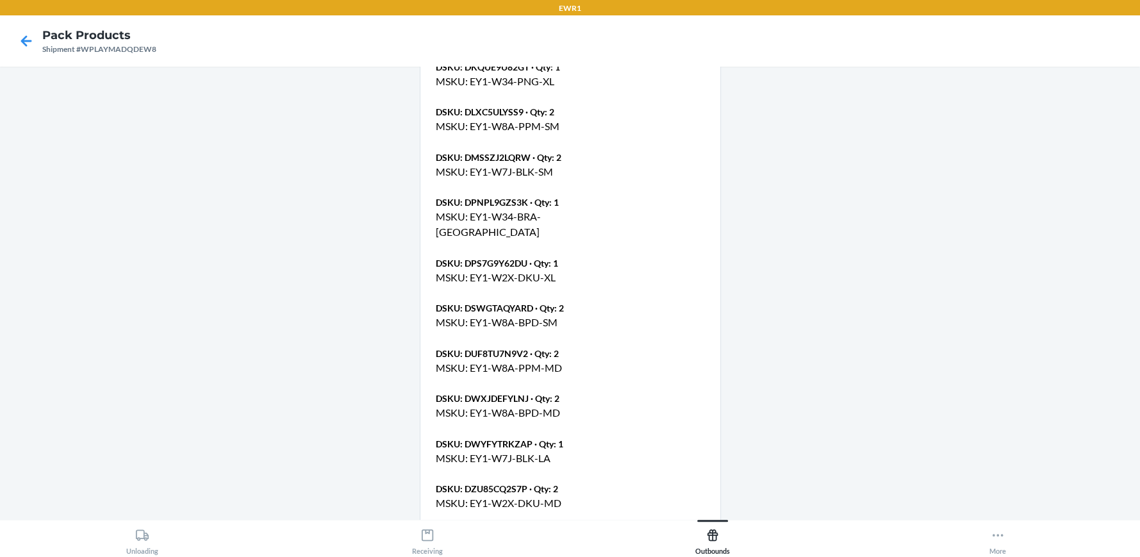
scroll to position [661, 0]
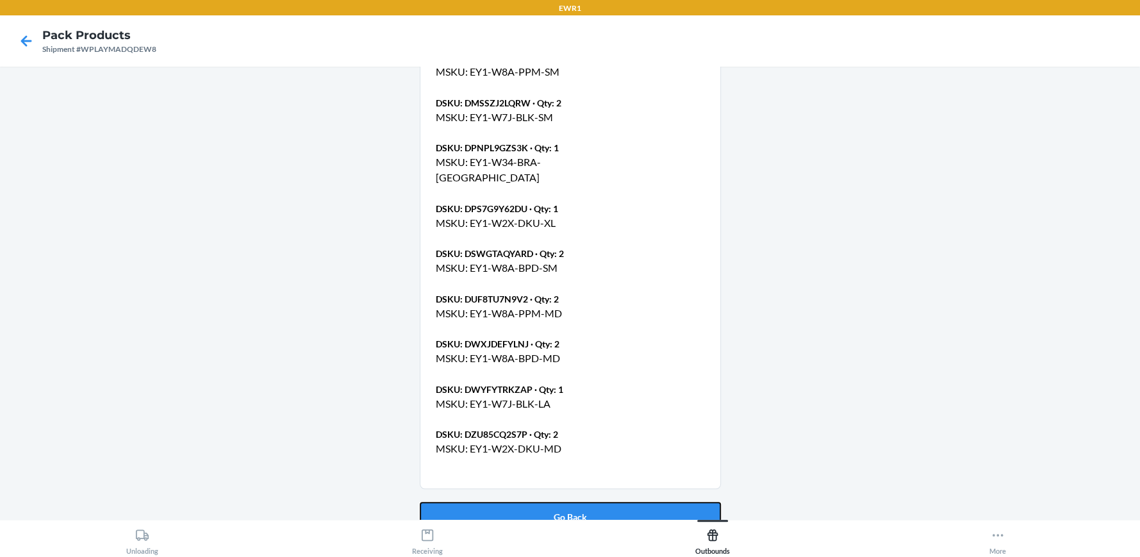
click at [554, 502] on button "Go Back" at bounding box center [570, 517] width 301 height 31
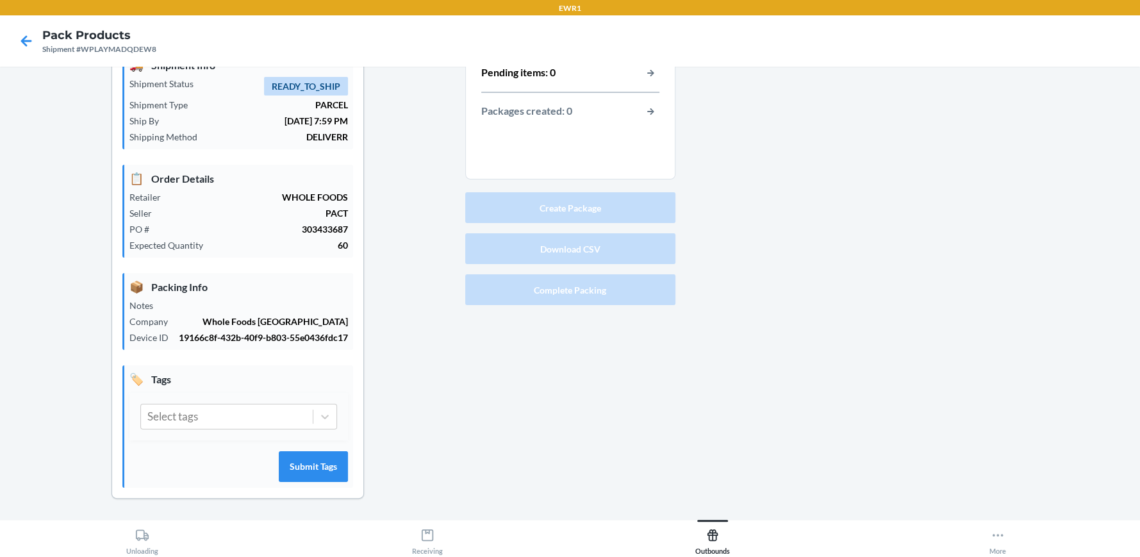
scroll to position [58, 0]
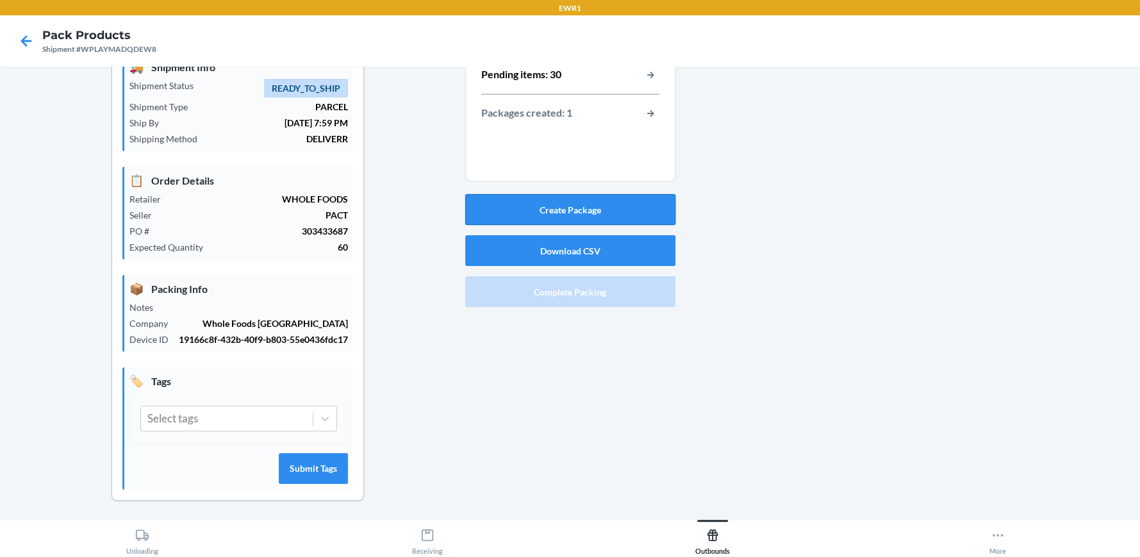
click at [582, 204] on button "Create Package" at bounding box center [570, 209] width 210 height 31
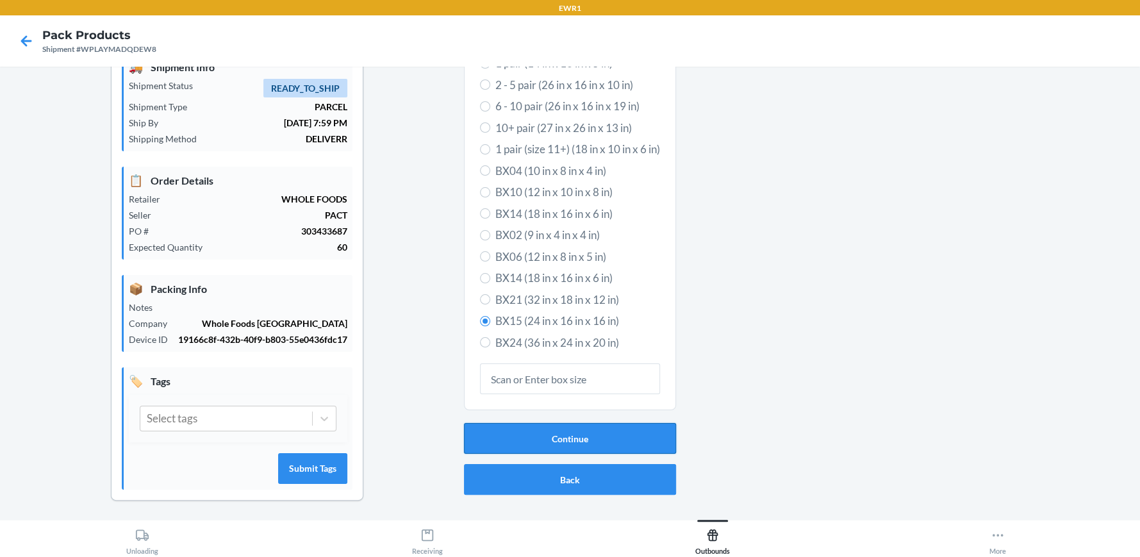
click at [577, 430] on button "Continue" at bounding box center [570, 438] width 212 height 31
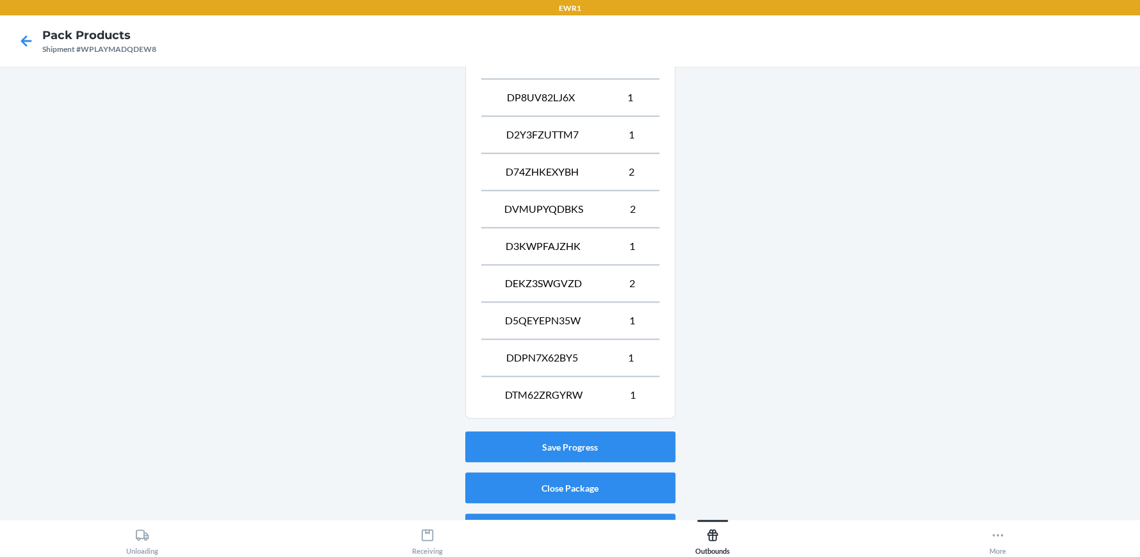
scroll to position [1024, 0]
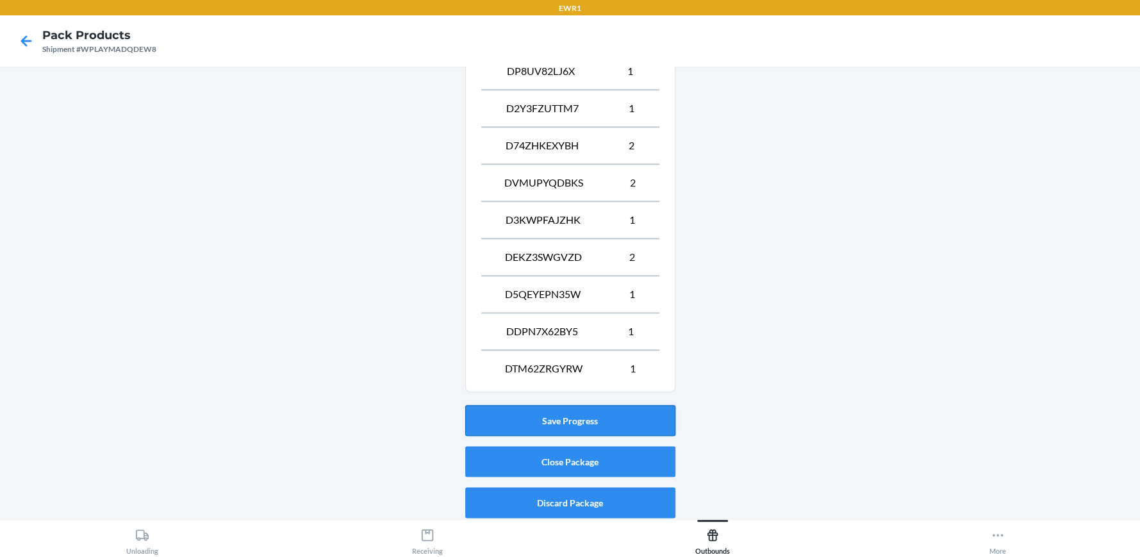
click at [553, 410] on button "Save Progress" at bounding box center [570, 420] width 210 height 31
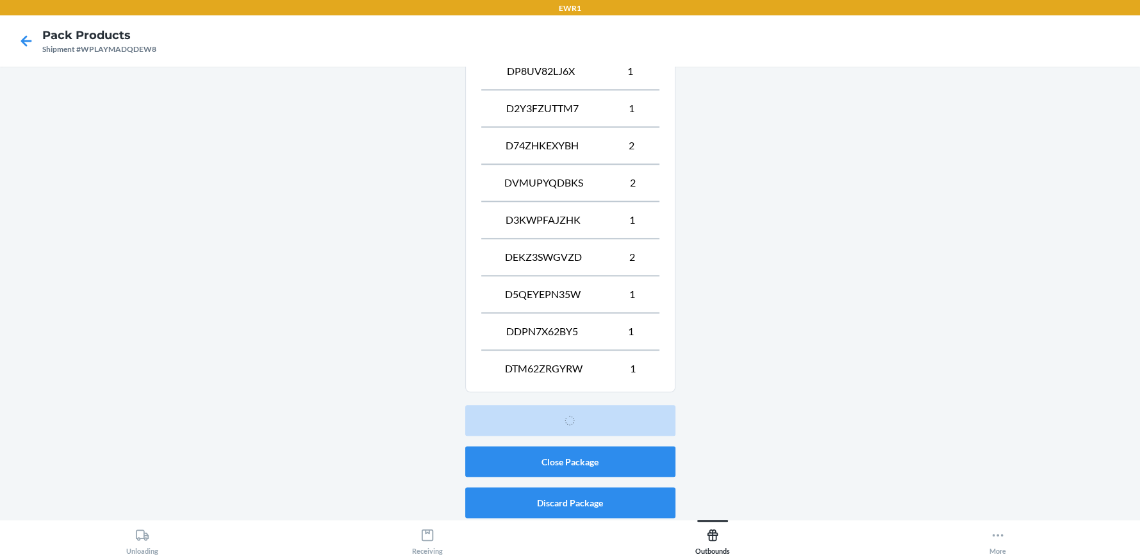
scroll to position [58, 0]
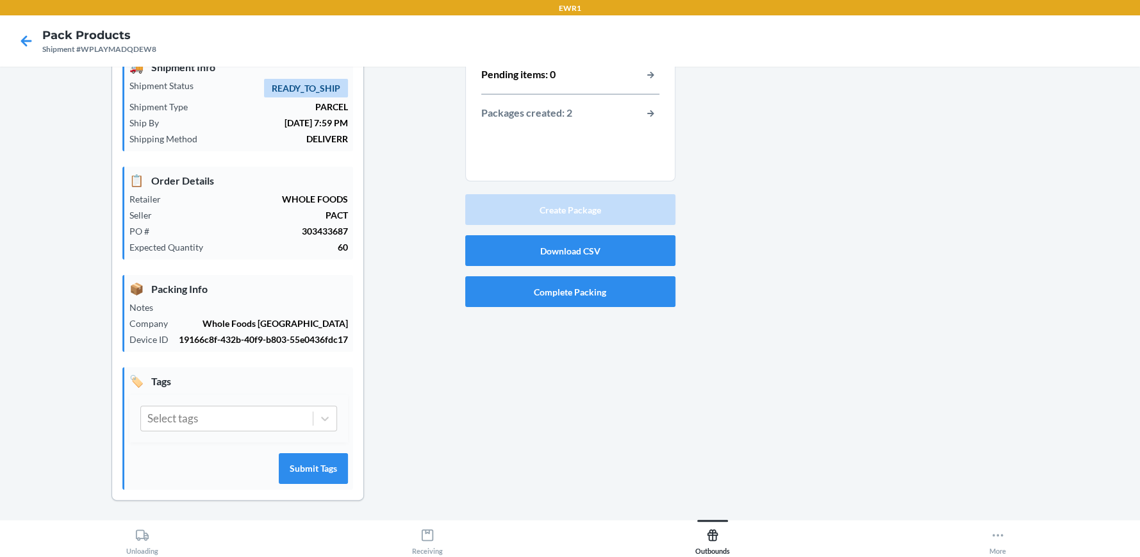
click at [642, 101] on div "Total items: 60 Pending items: 0 Packages created: 2" at bounding box center [570, 77] width 178 height 97
click at [645, 114] on button "button-view-packages-created" at bounding box center [651, 113] width 17 height 17
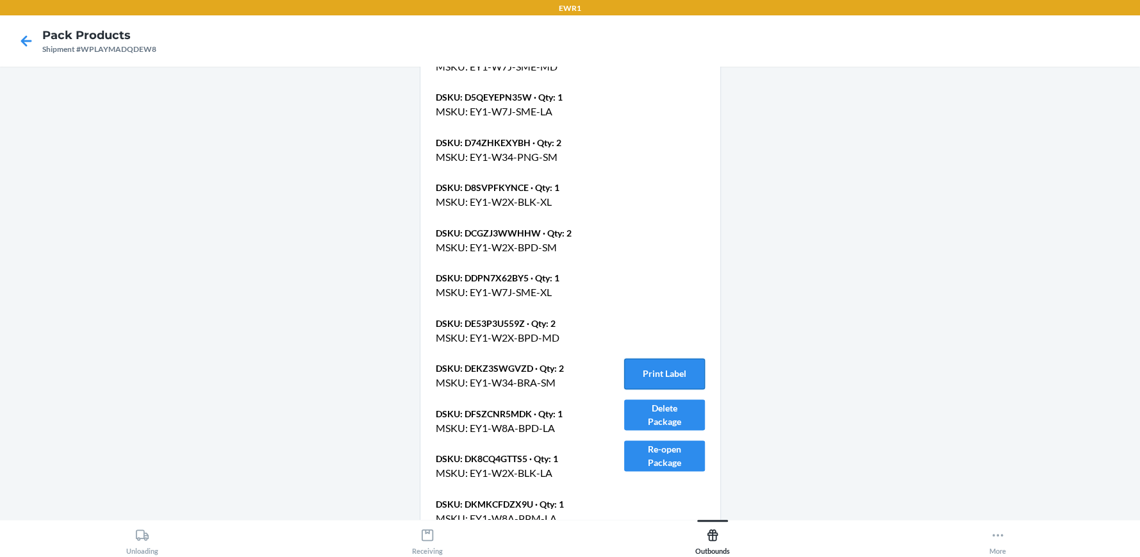
click at [672, 360] on button "Print Label" at bounding box center [664, 373] width 81 height 31
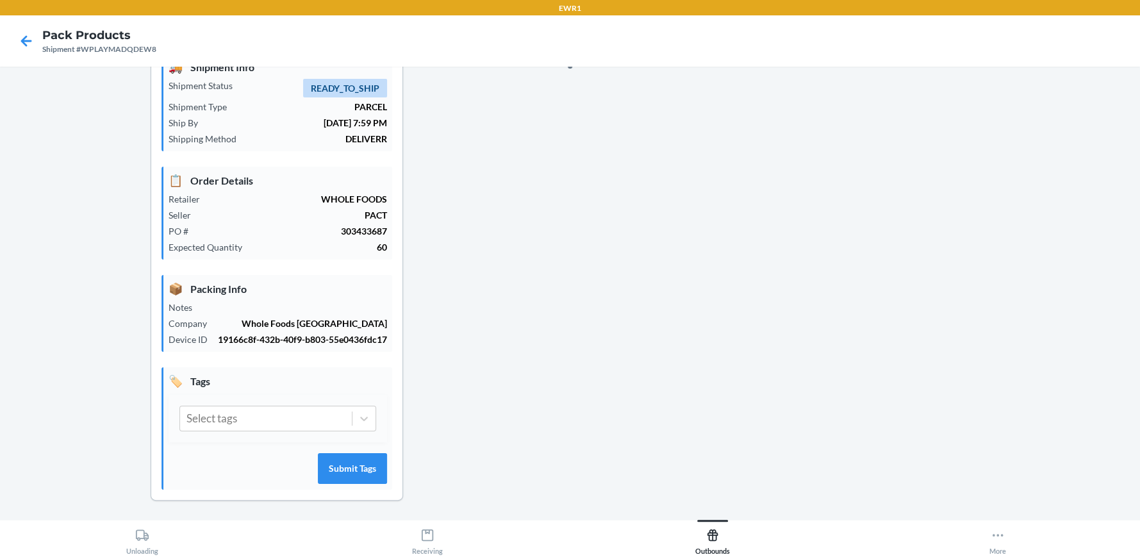
scroll to position [1276, 0]
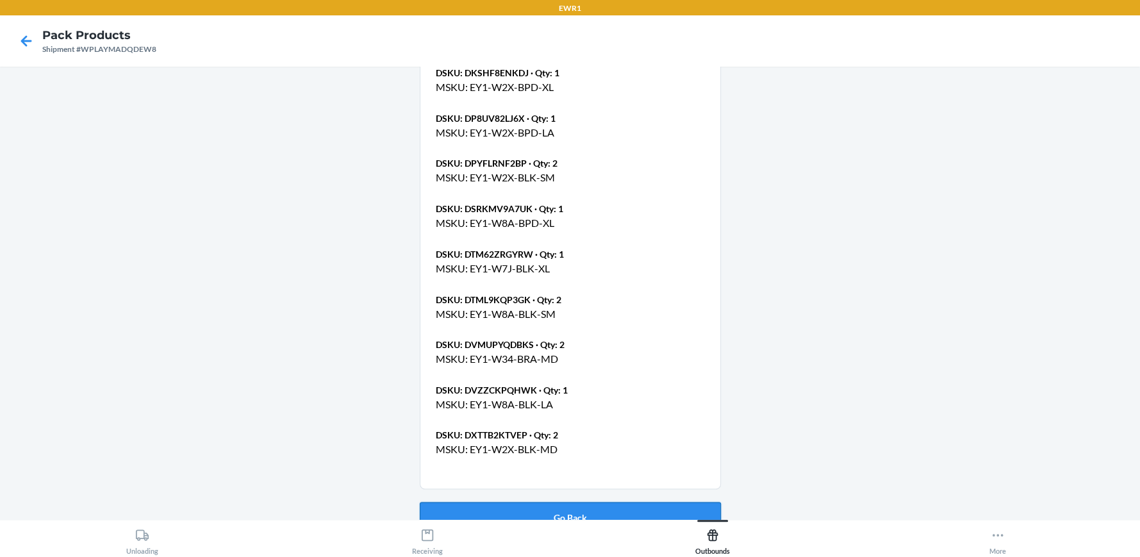
click at [569, 502] on button "Go Back" at bounding box center [570, 517] width 301 height 31
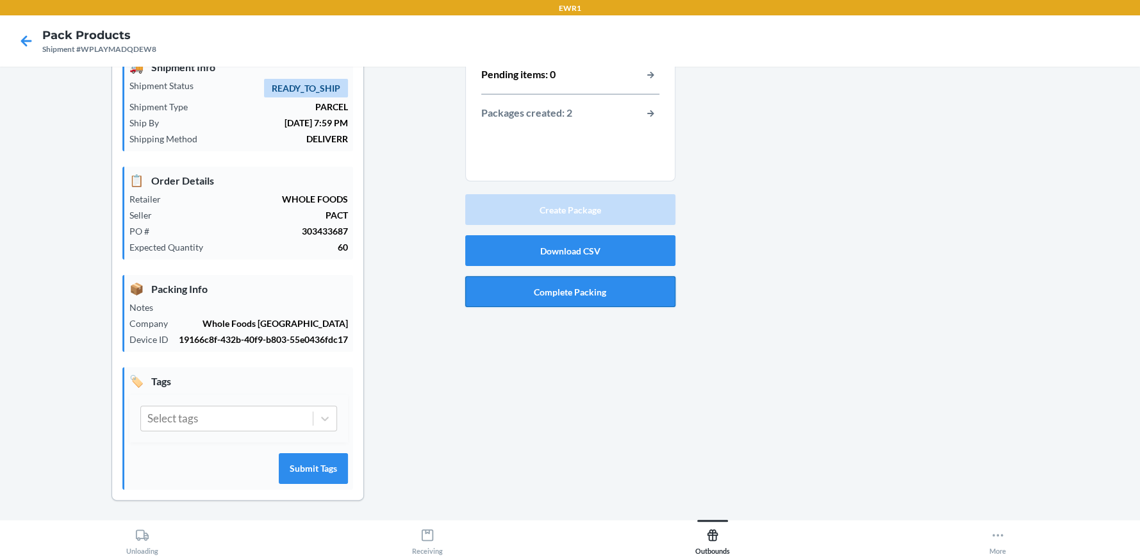
click at [561, 294] on button "Complete Packing" at bounding box center [570, 291] width 210 height 31
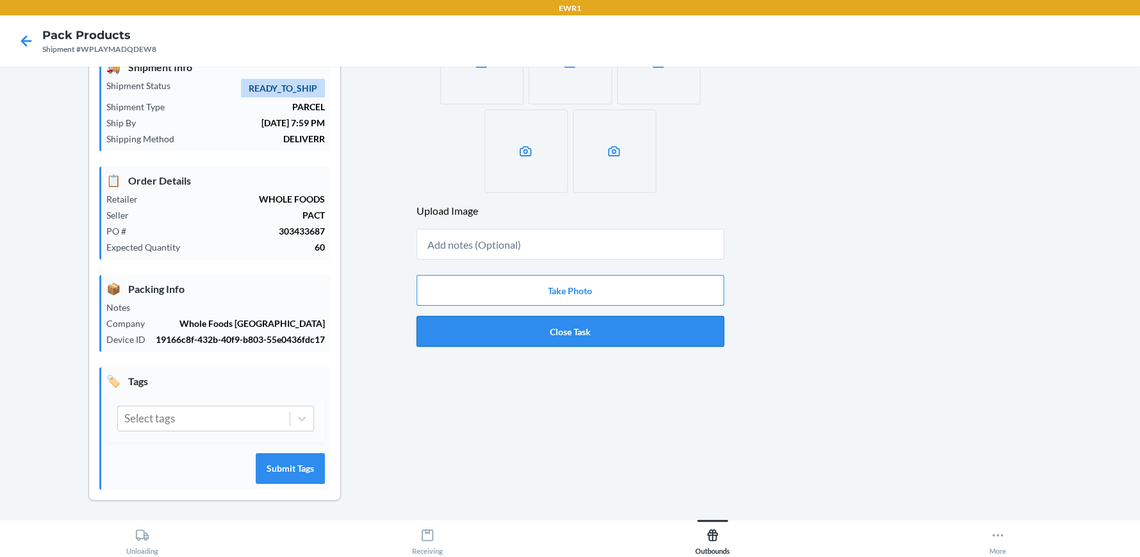
click at [576, 329] on button "Close Task" at bounding box center [571, 331] width 308 height 31
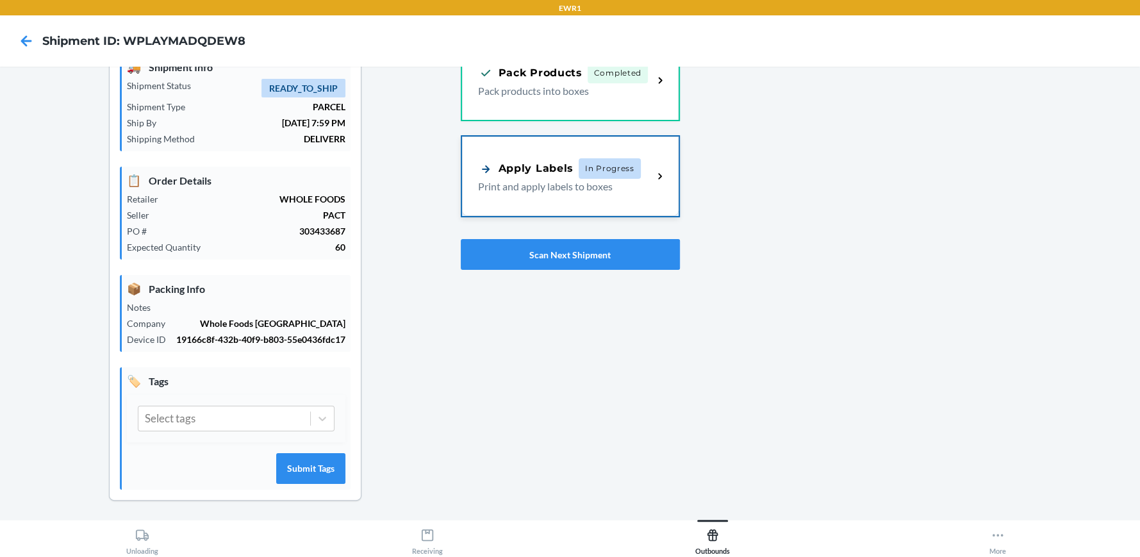
click at [563, 172] on div "Apply Labels" at bounding box center [526, 169] width 96 height 16
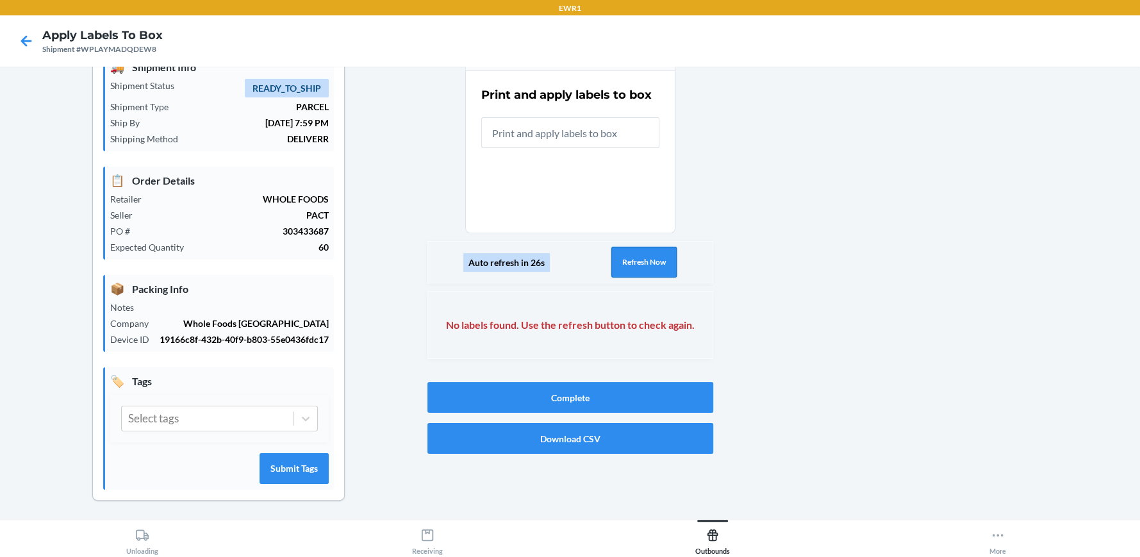
click at [658, 260] on button "Refresh Now" at bounding box center [643, 262] width 65 height 31
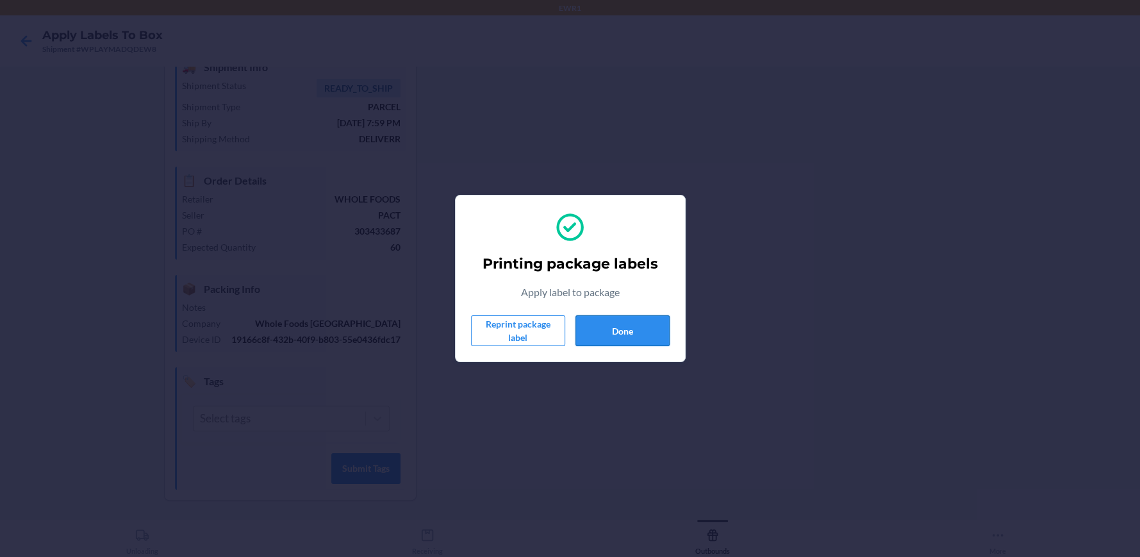
click at [648, 329] on button "Done" at bounding box center [623, 330] width 94 height 31
click at [606, 329] on button "Done" at bounding box center [623, 330] width 94 height 31
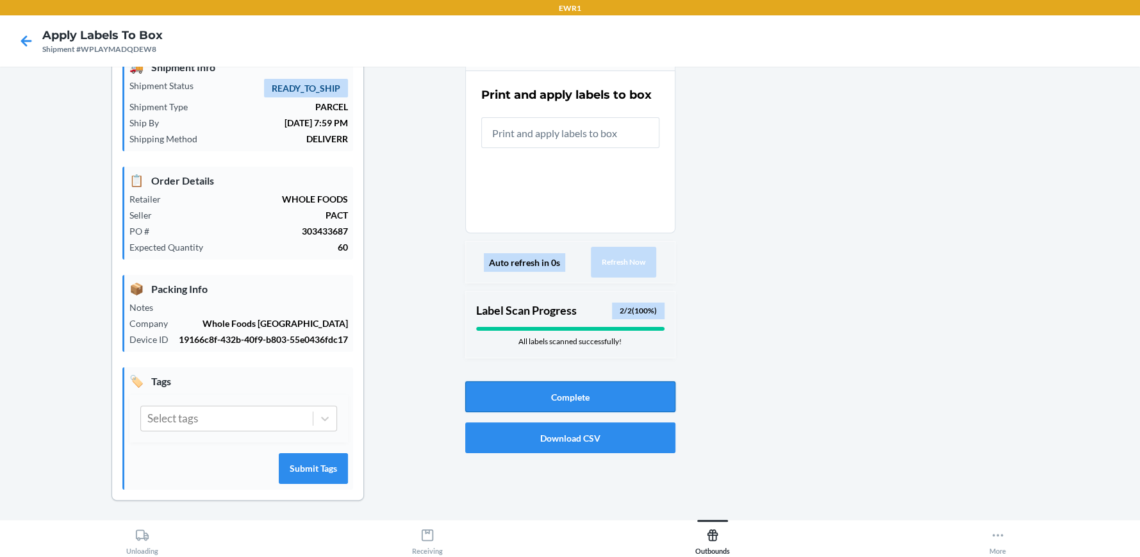
click at [609, 390] on button "Complete" at bounding box center [570, 396] width 210 height 31
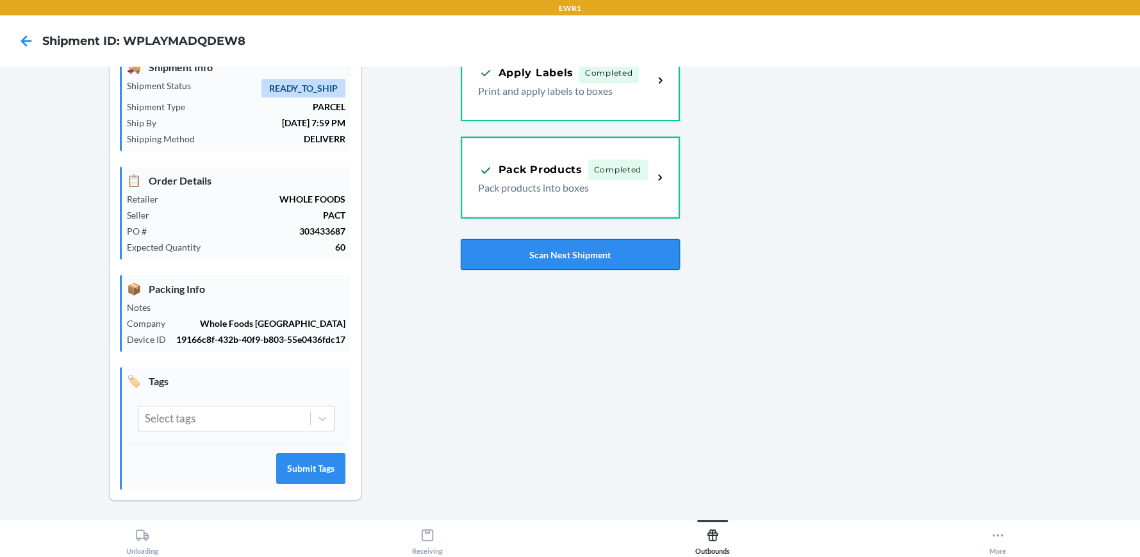
click at [562, 254] on button "Scan Next Shipment" at bounding box center [570, 254] width 219 height 31
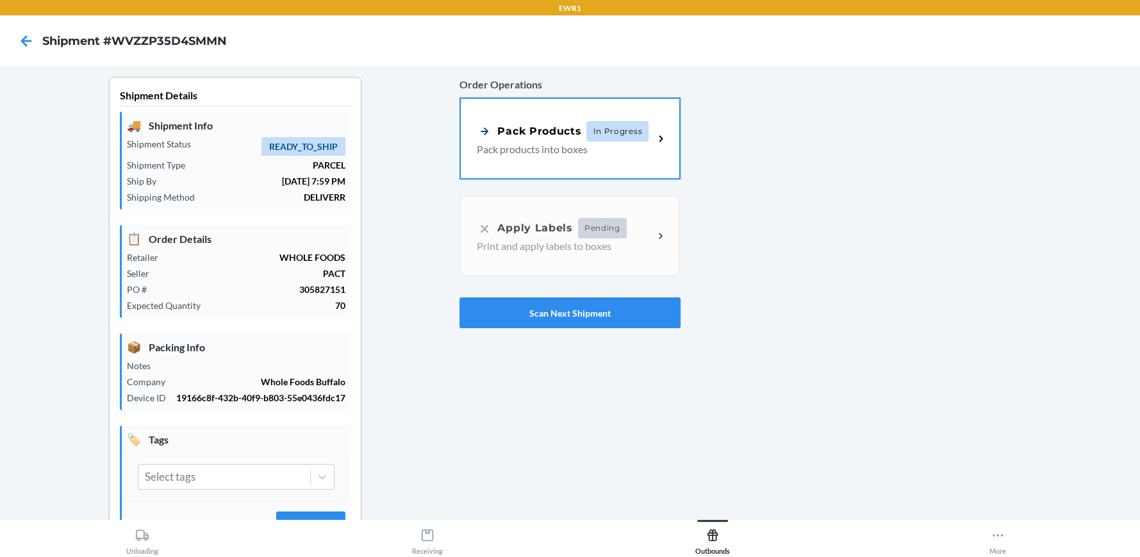
click at [594, 132] on span "In Progress" at bounding box center [617, 131] width 62 height 21
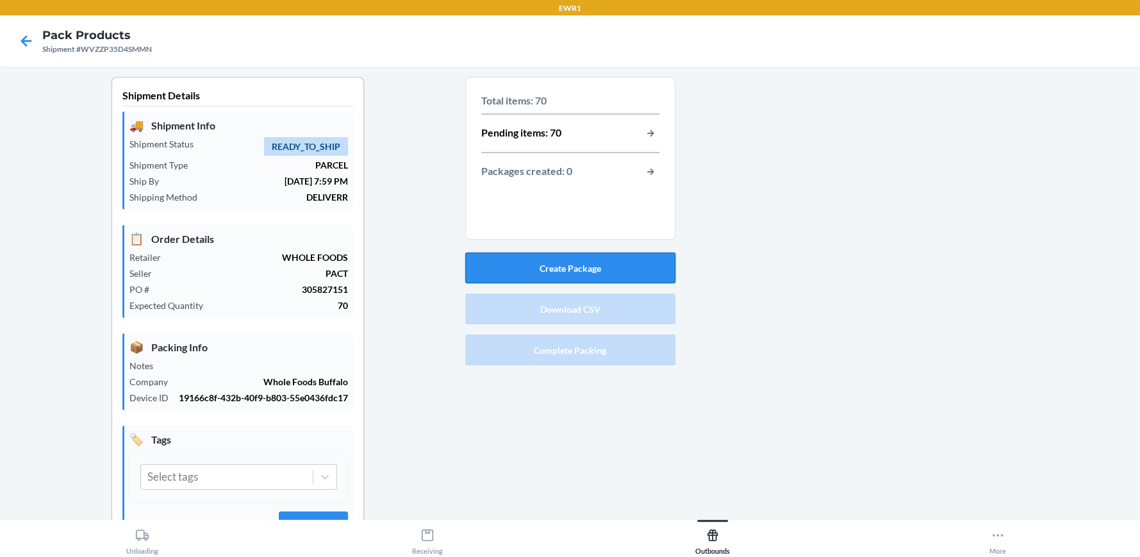
click at [579, 256] on button "Create Package" at bounding box center [570, 268] width 210 height 31
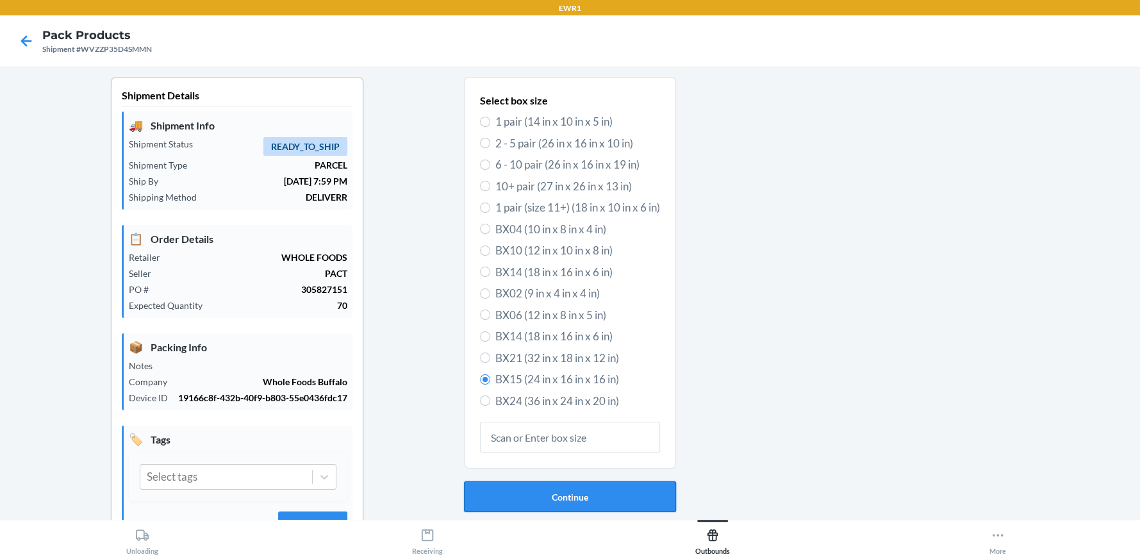
click at [567, 501] on button "Continue" at bounding box center [570, 496] width 212 height 31
